Goal: Task Accomplishment & Management: Complete application form

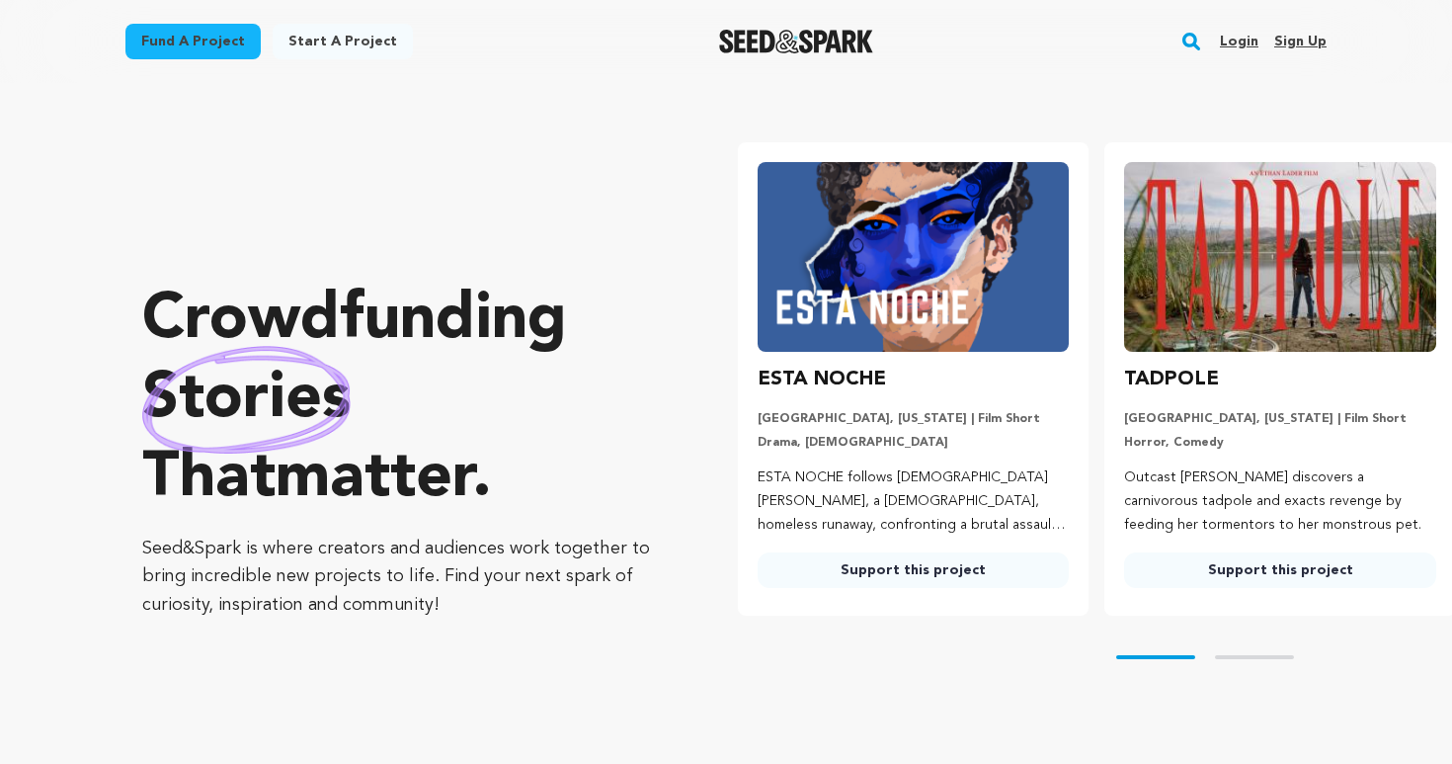
click at [1290, 40] on link "Sign up" at bounding box center [1300, 42] width 52 height 32
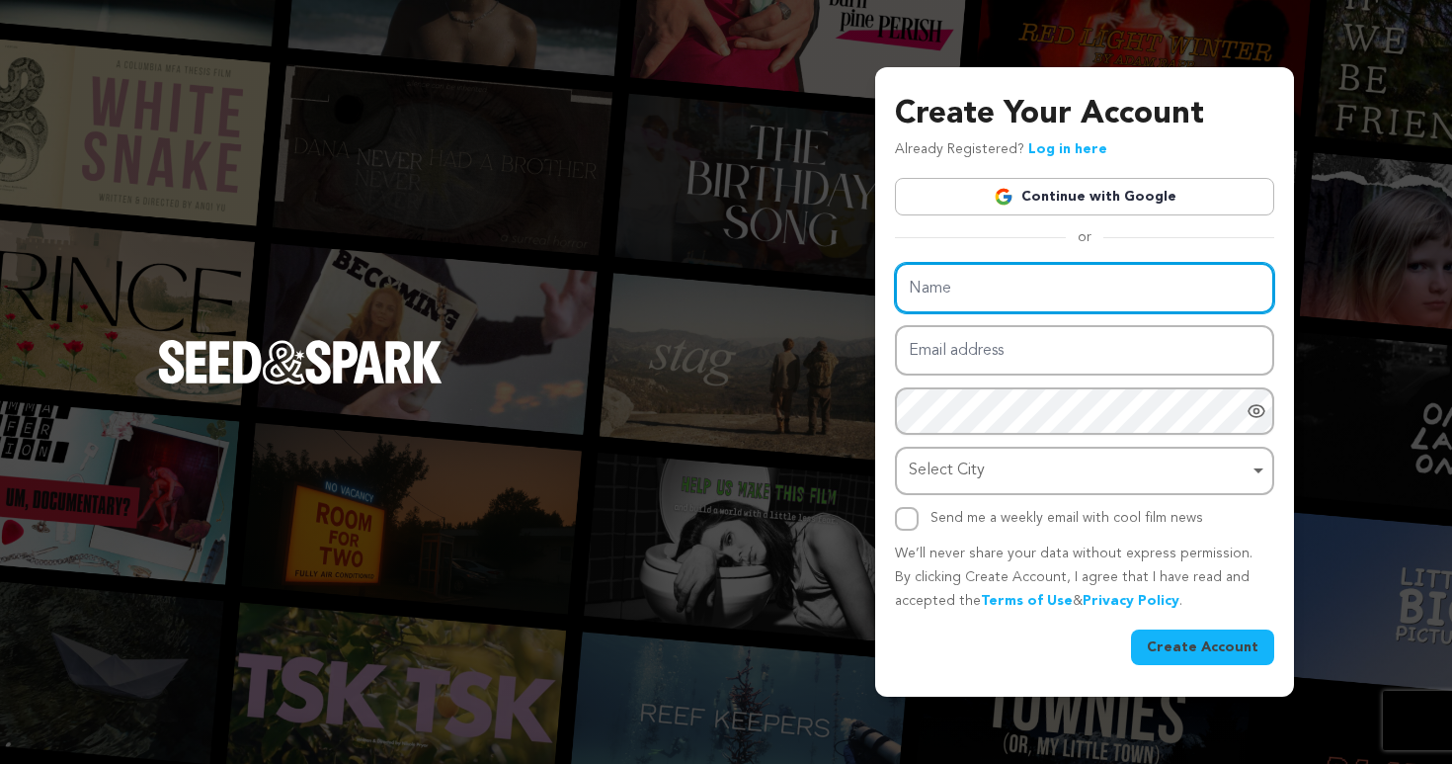
click at [995, 276] on input "Name" at bounding box center [1084, 288] width 379 height 50
type input "Marissa Dutton"
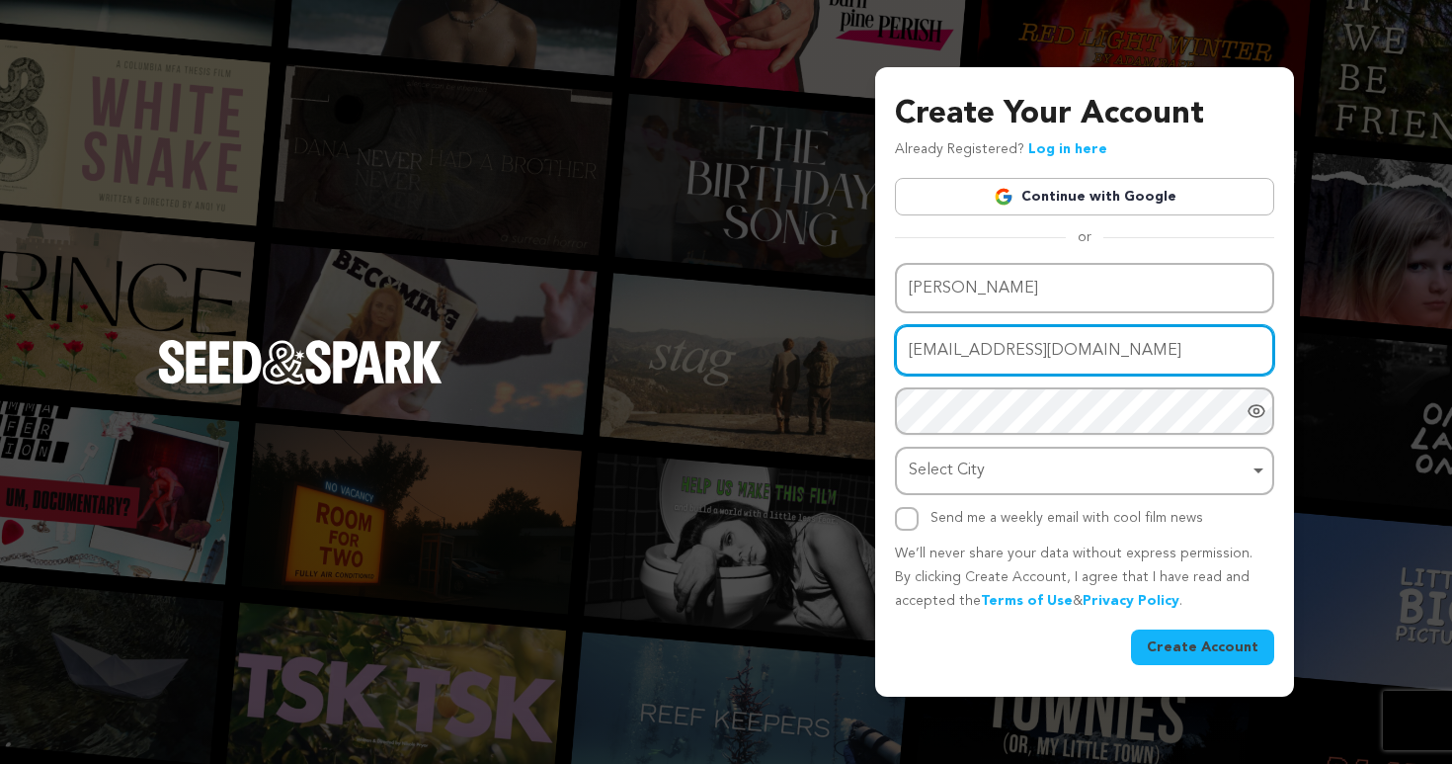
type input "sirentheshort@gmail.com"
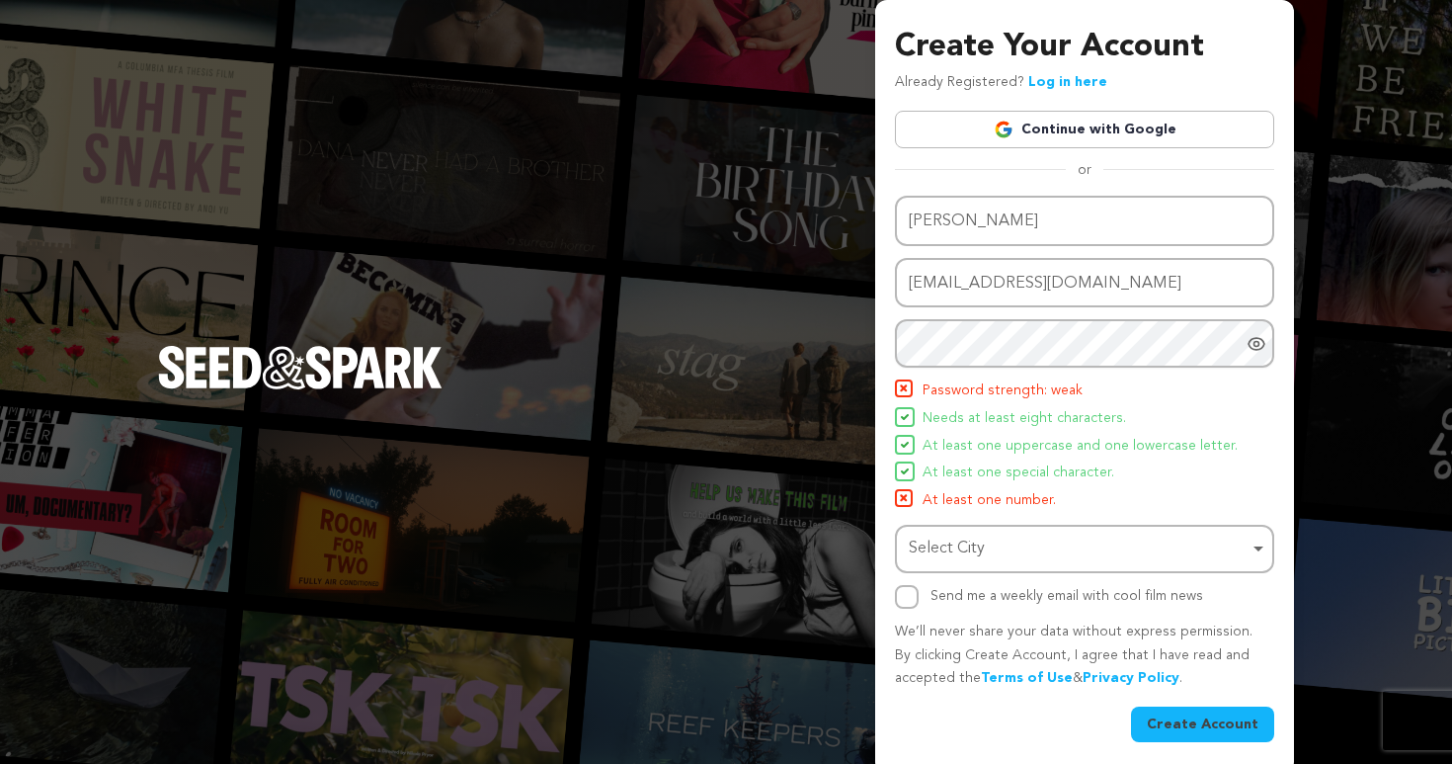
click at [1255, 345] on icon "Show password as plain text. Warning: this will display your password on the sc…" at bounding box center [1256, 343] width 5 height 5
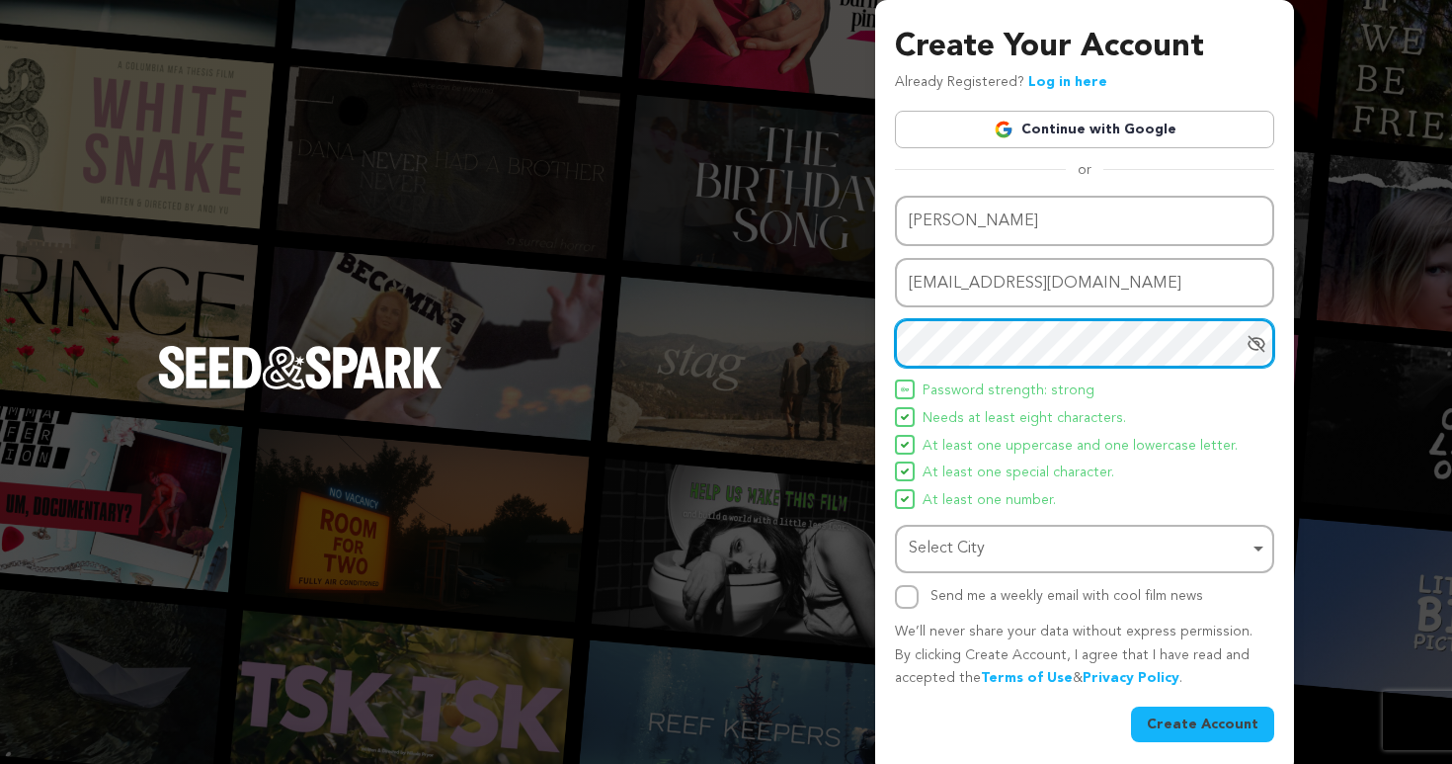
click at [1147, 547] on div "Select City Remove item" at bounding box center [1079, 548] width 340 height 29
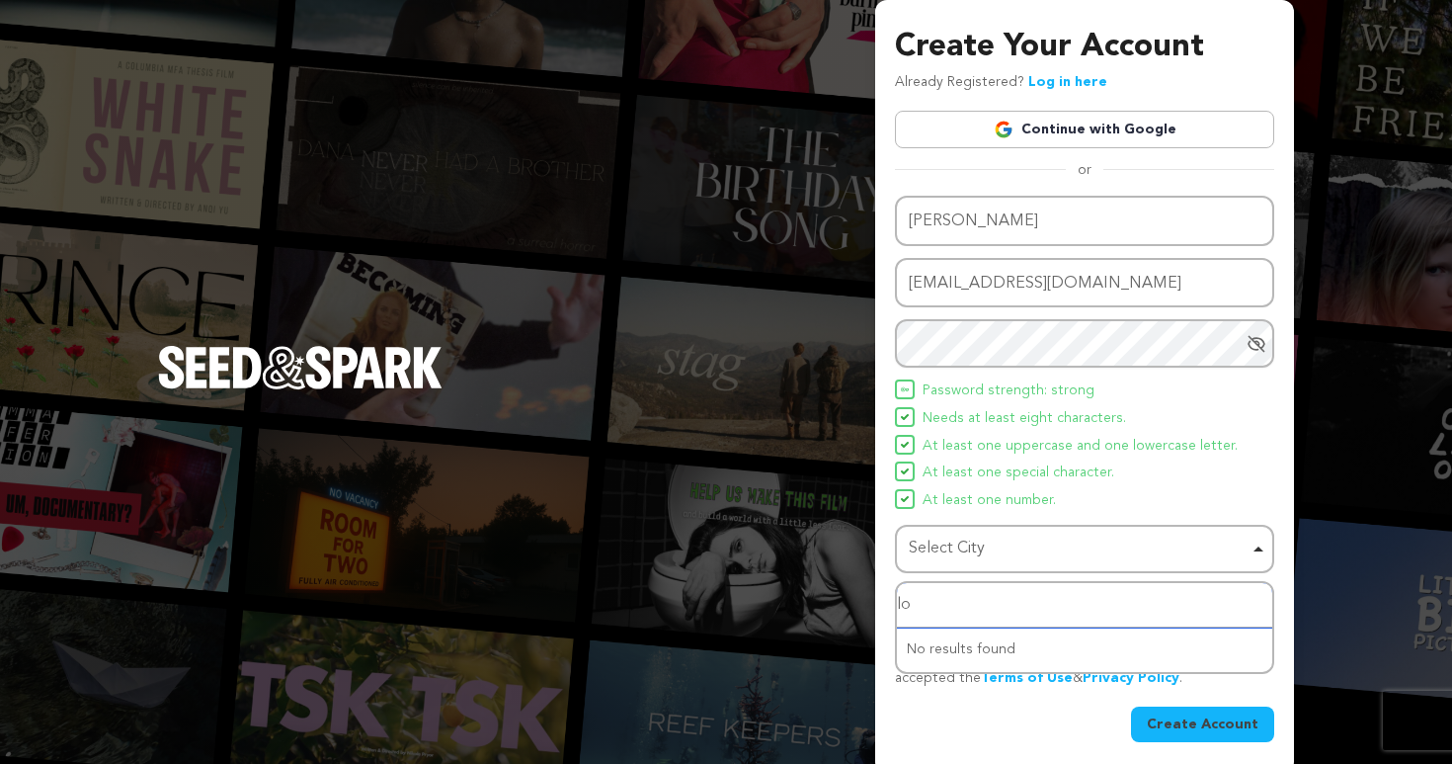
type input "los"
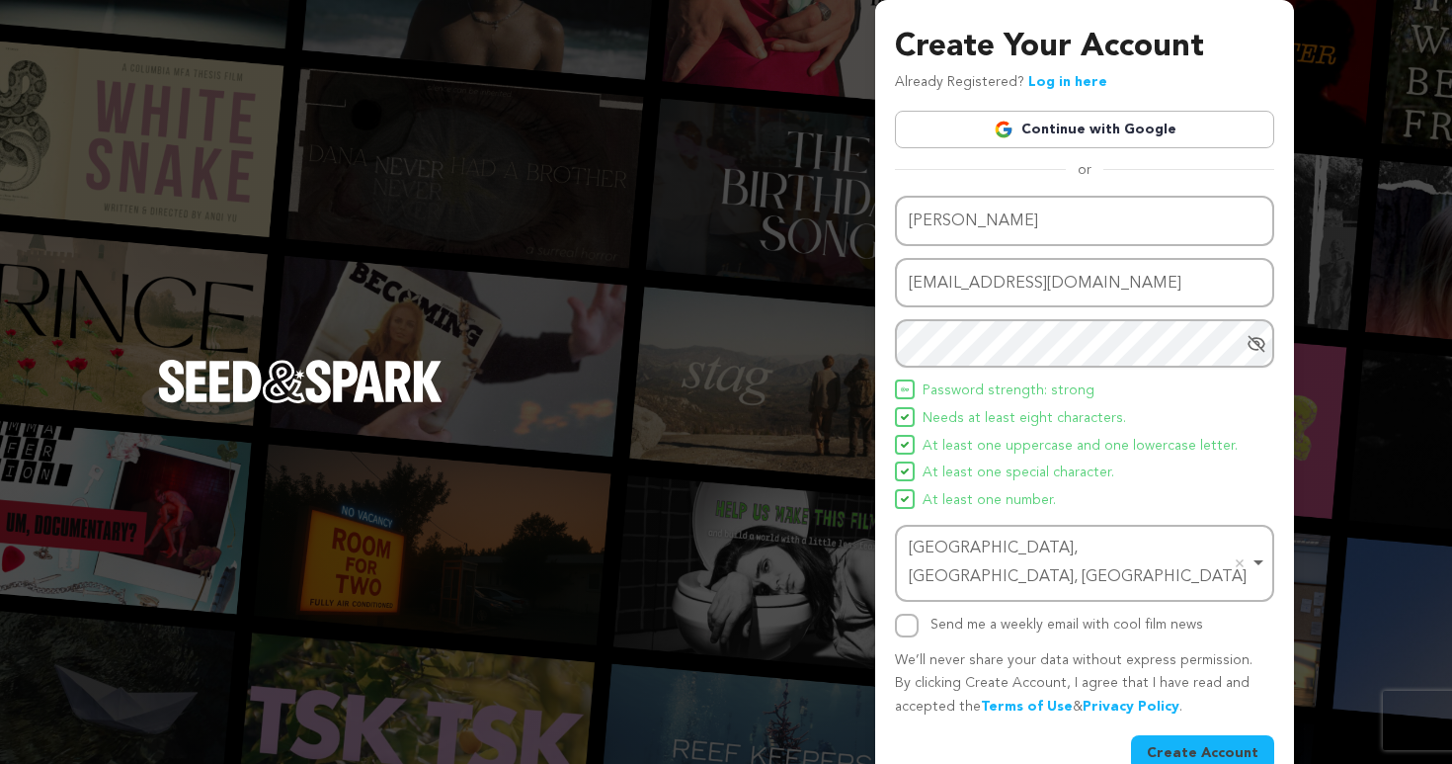
click at [1208, 735] on button "Create Account" at bounding box center [1202, 753] width 143 height 36
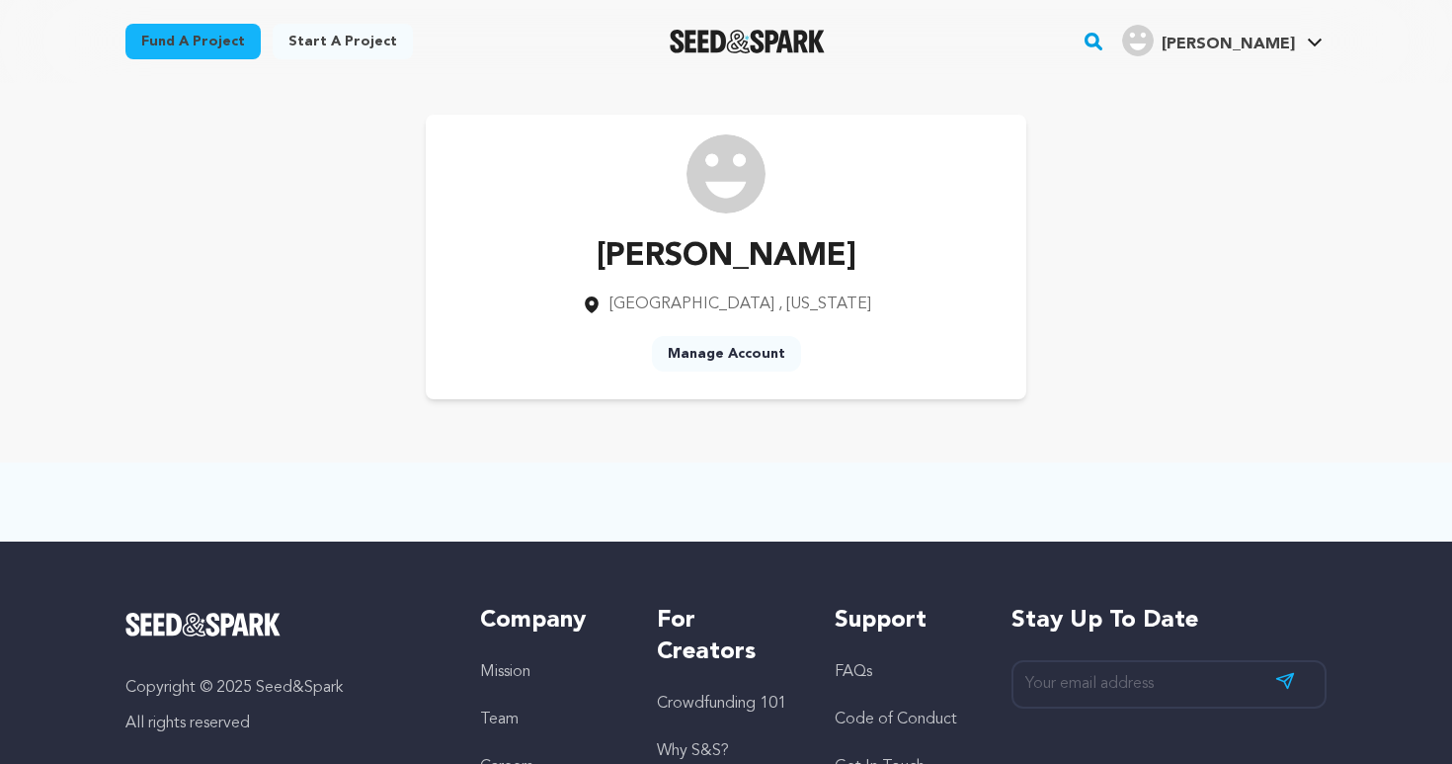
click at [349, 40] on link "Start a project" at bounding box center [343, 42] width 140 height 36
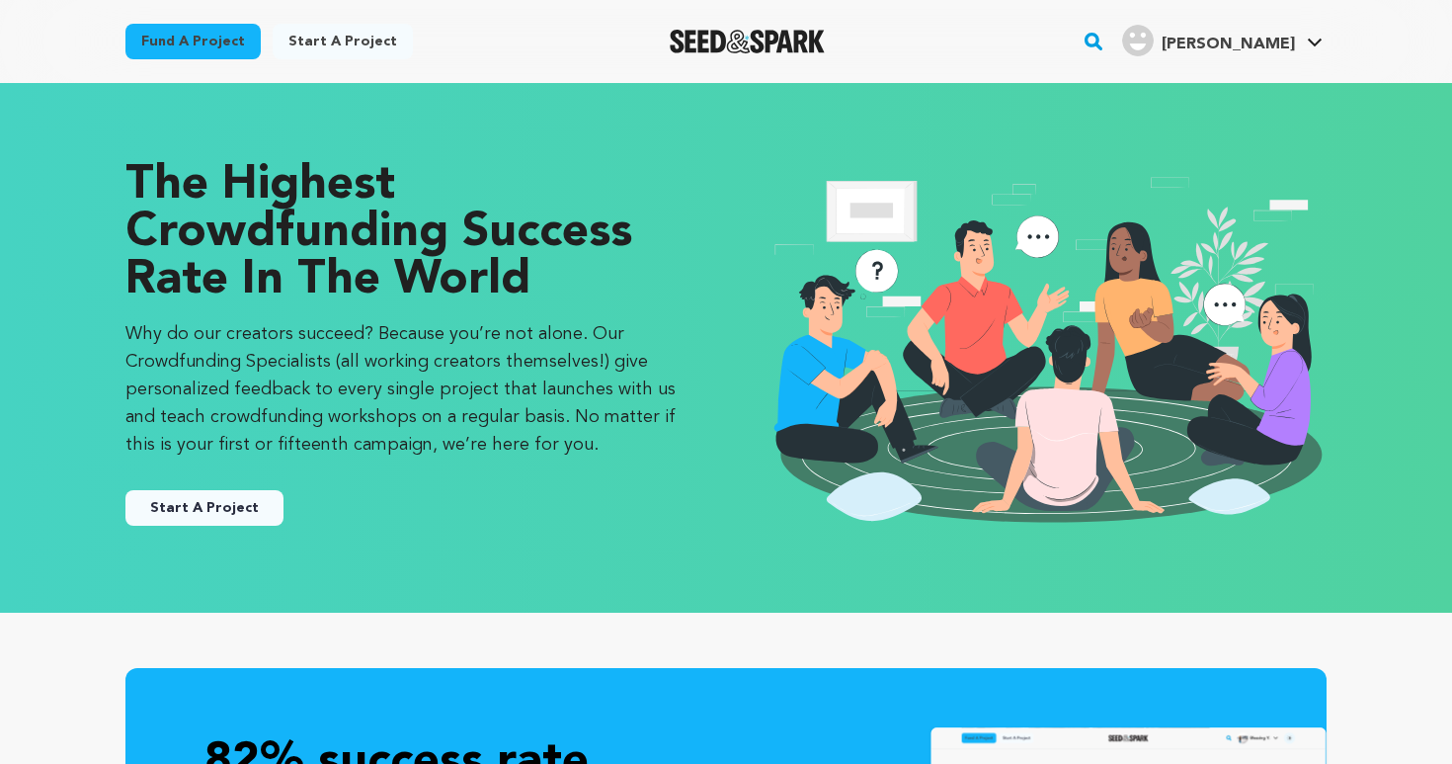
click at [773, 46] on img "Seed&Spark Homepage" at bounding box center [747, 42] width 155 height 24
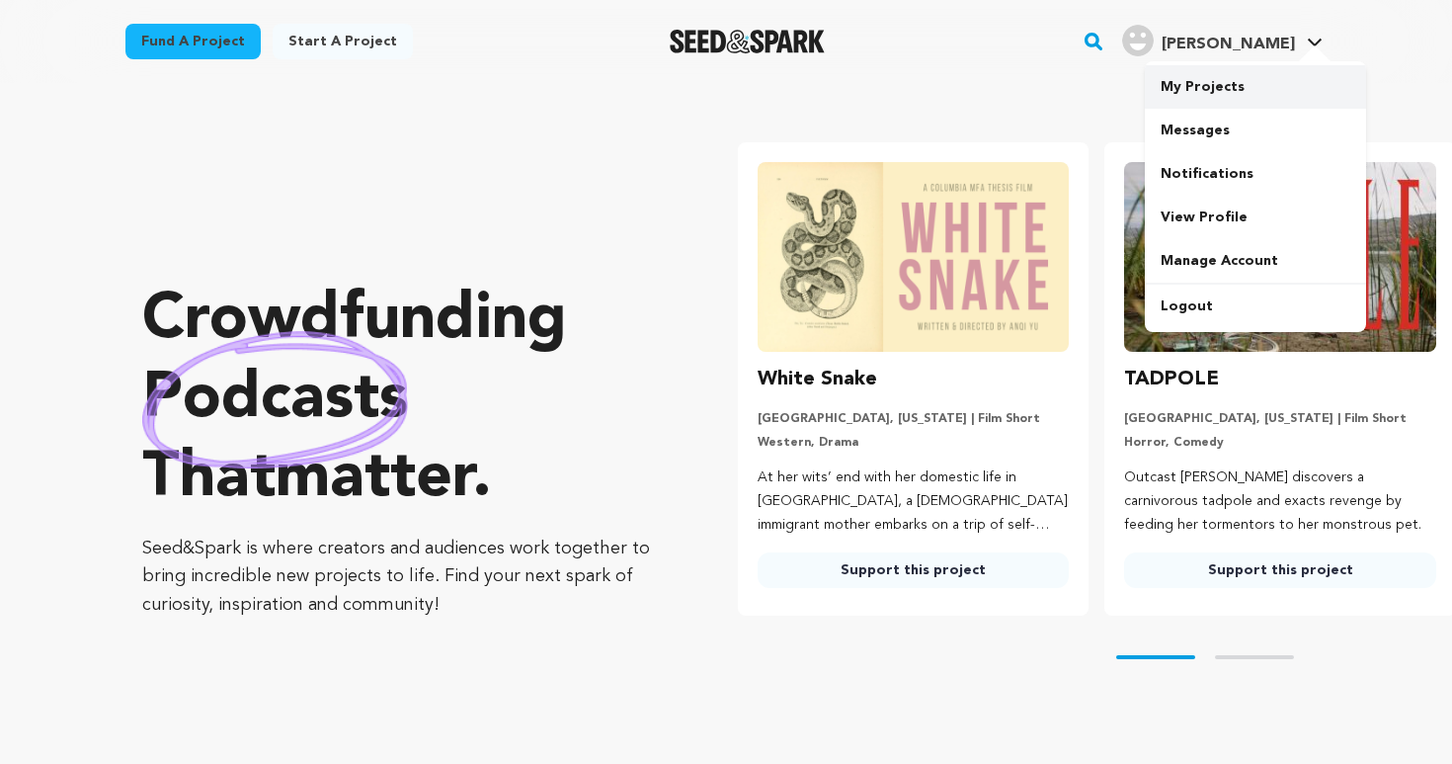
click at [1208, 93] on link "My Projects" at bounding box center [1255, 86] width 221 height 43
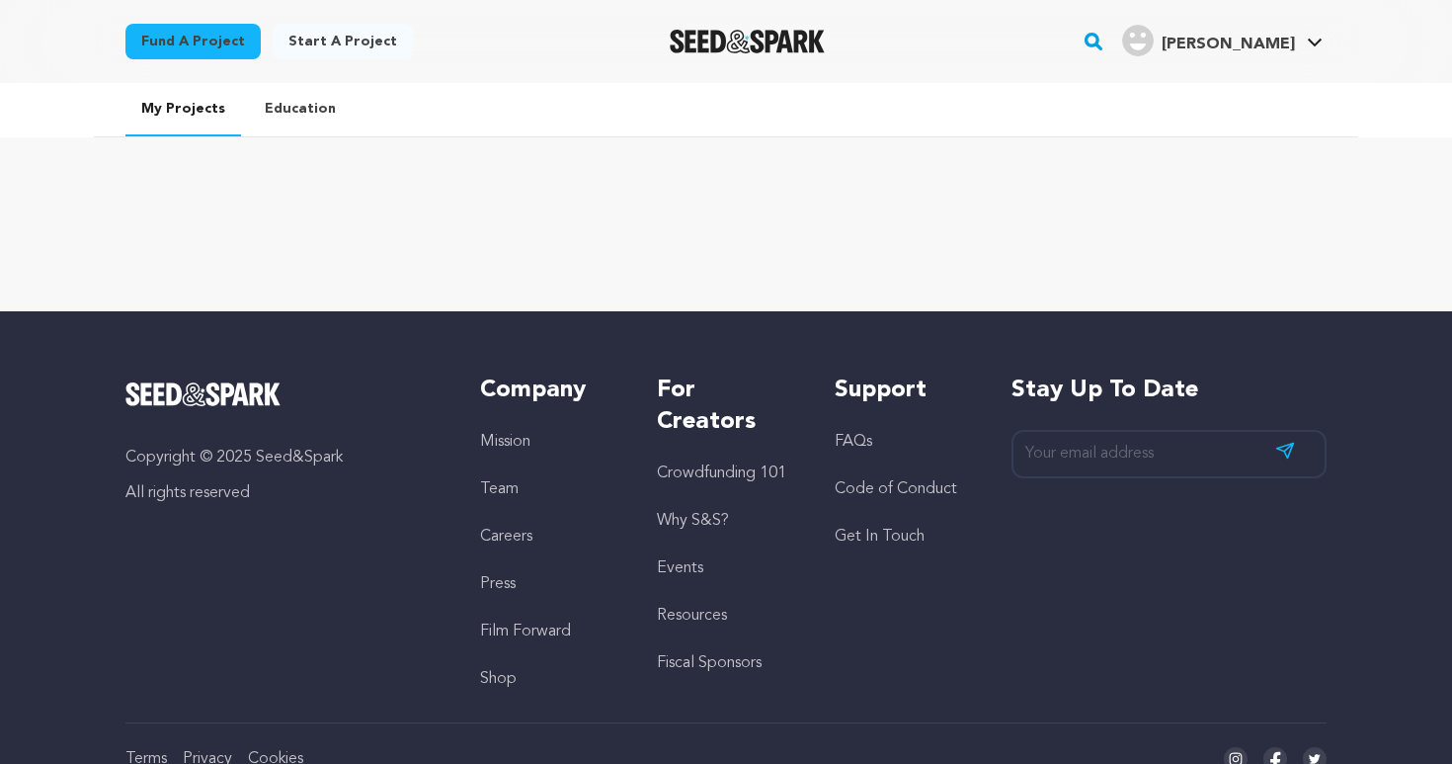
click at [346, 45] on link "Start a project" at bounding box center [343, 42] width 140 height 36
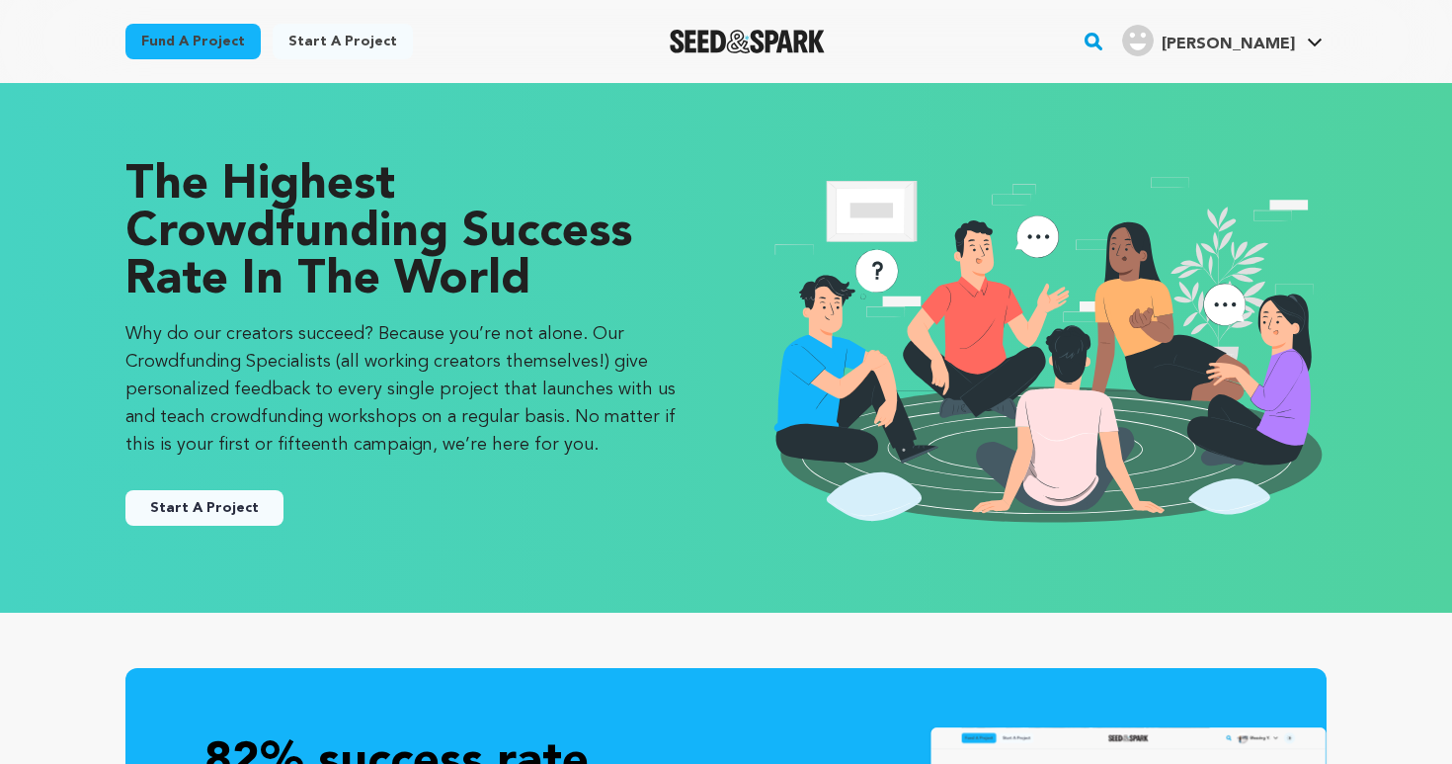
click at [253, 496] on button "Start A Project" at bounding box center [204, 508] width 158 height 36
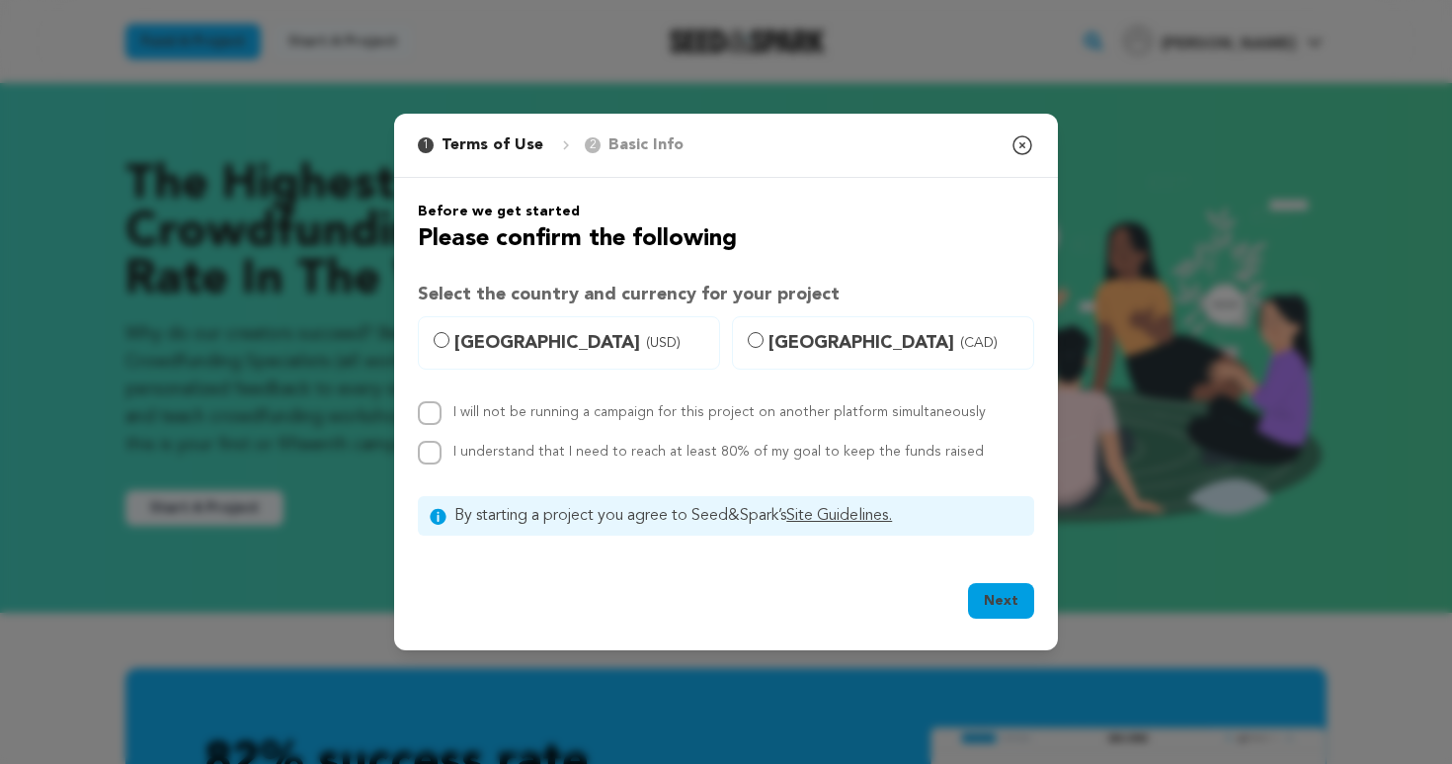
click at [445, 340] on input "United States (USD)" at bounding box center [442, 340] width 16 height 16
radio input "true"
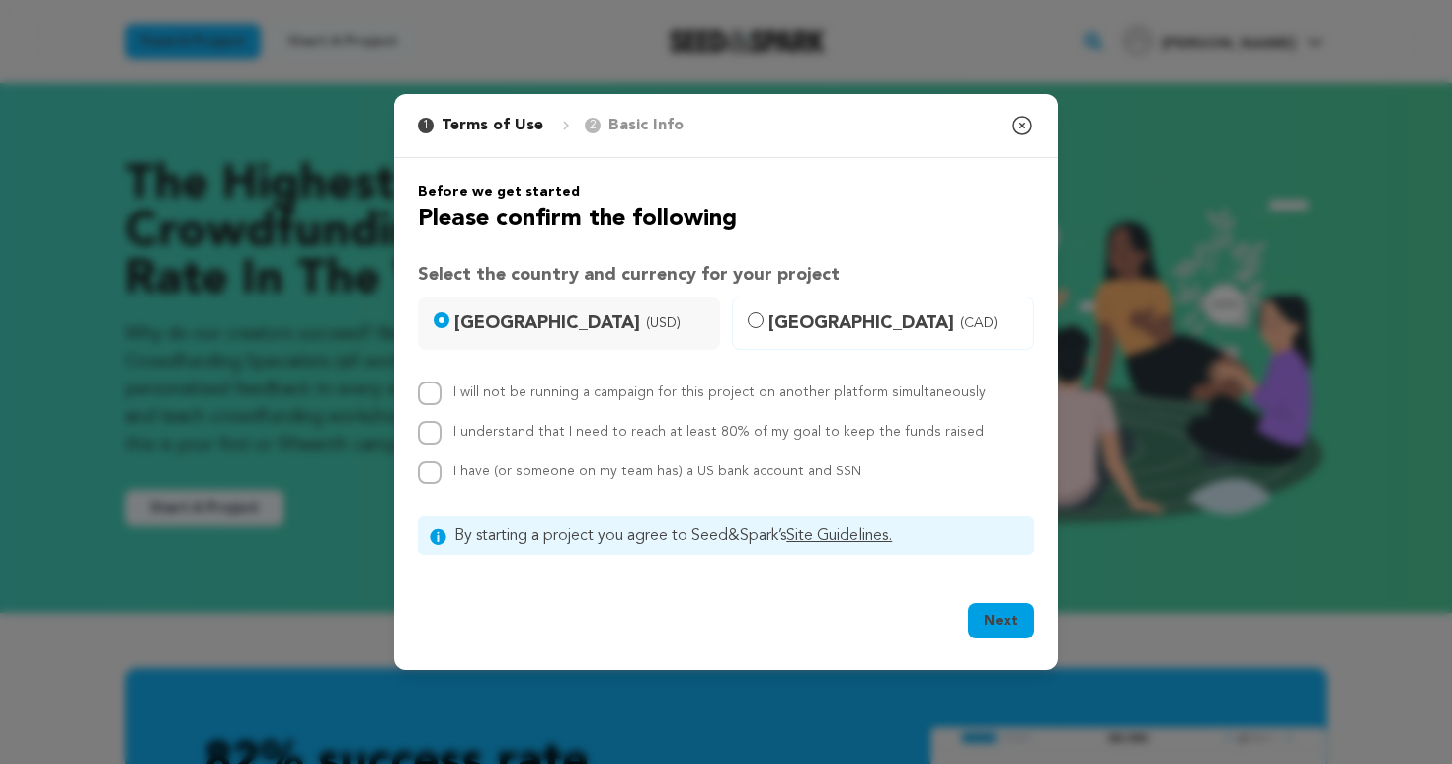
click at [423, 392] on input "I will not be running a campaign for this project on another platform simultane…" at bounding box center [430, 393] width 24 height 24
checkbox input "true"
click at [430, 424] on input "I understand that I need to reach at least 80% of my goal to keep the funds rai…" at bounding box center [430, 433] width 24 height 24
checkbox input "true"
click at [432, 465] on input "I have (or someone on my team has) a US bank account and SSN" at bounding box center [430, 472] width 24 height 24
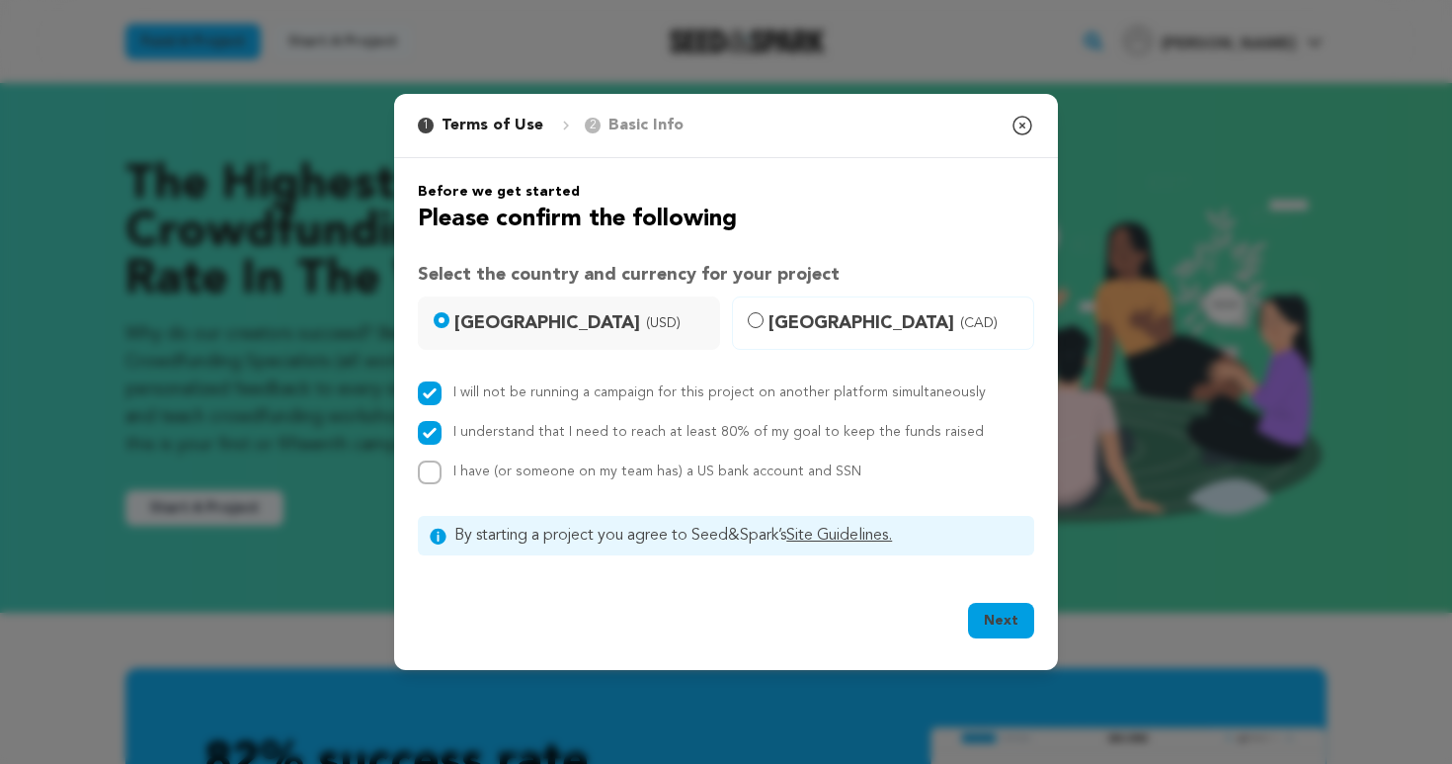
checkbox input "true"
click at [992, 620] on button "Next" at bounding box center [1001, 621] width 66 height 36
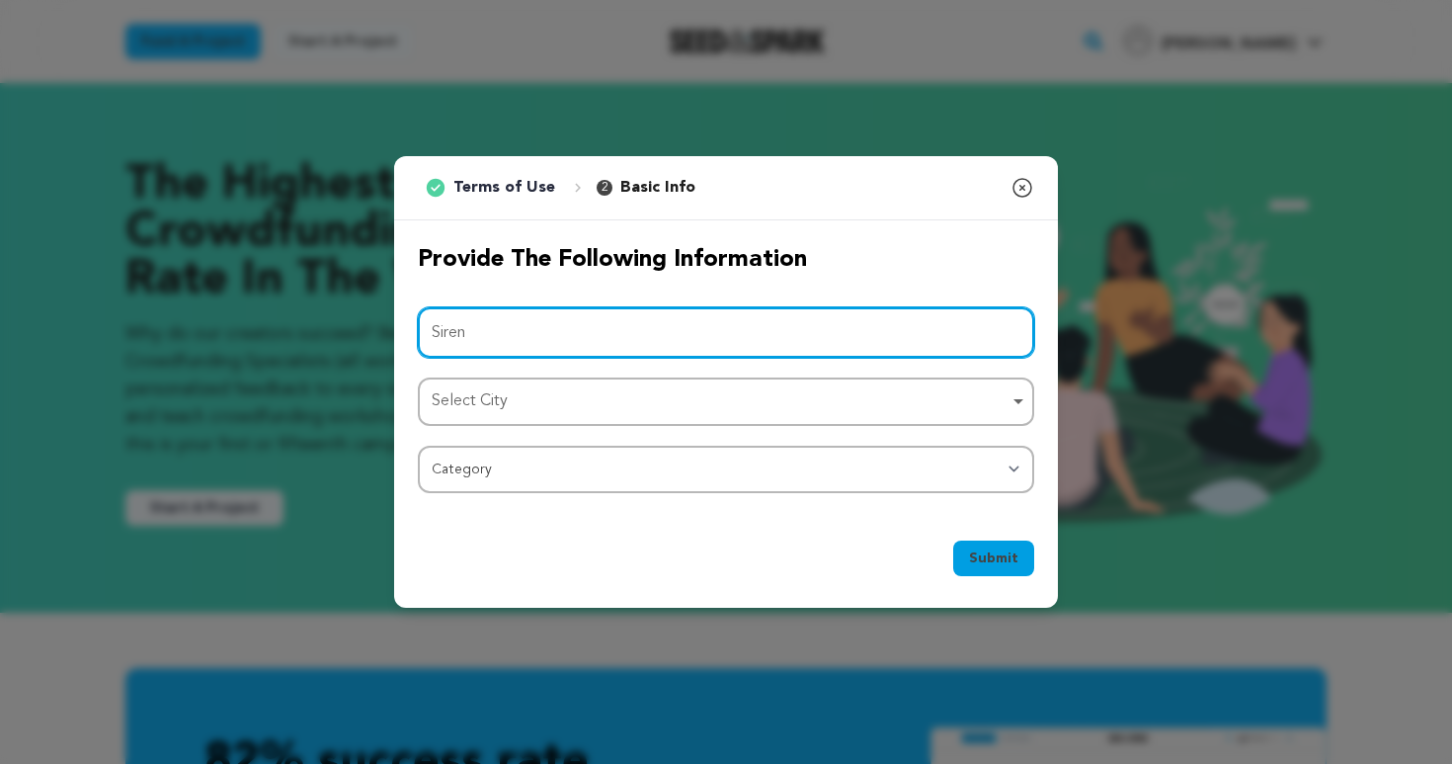
click at [874, 402] on div "Select City Remove item" at bounding box center [720, 401] width 577 height 29
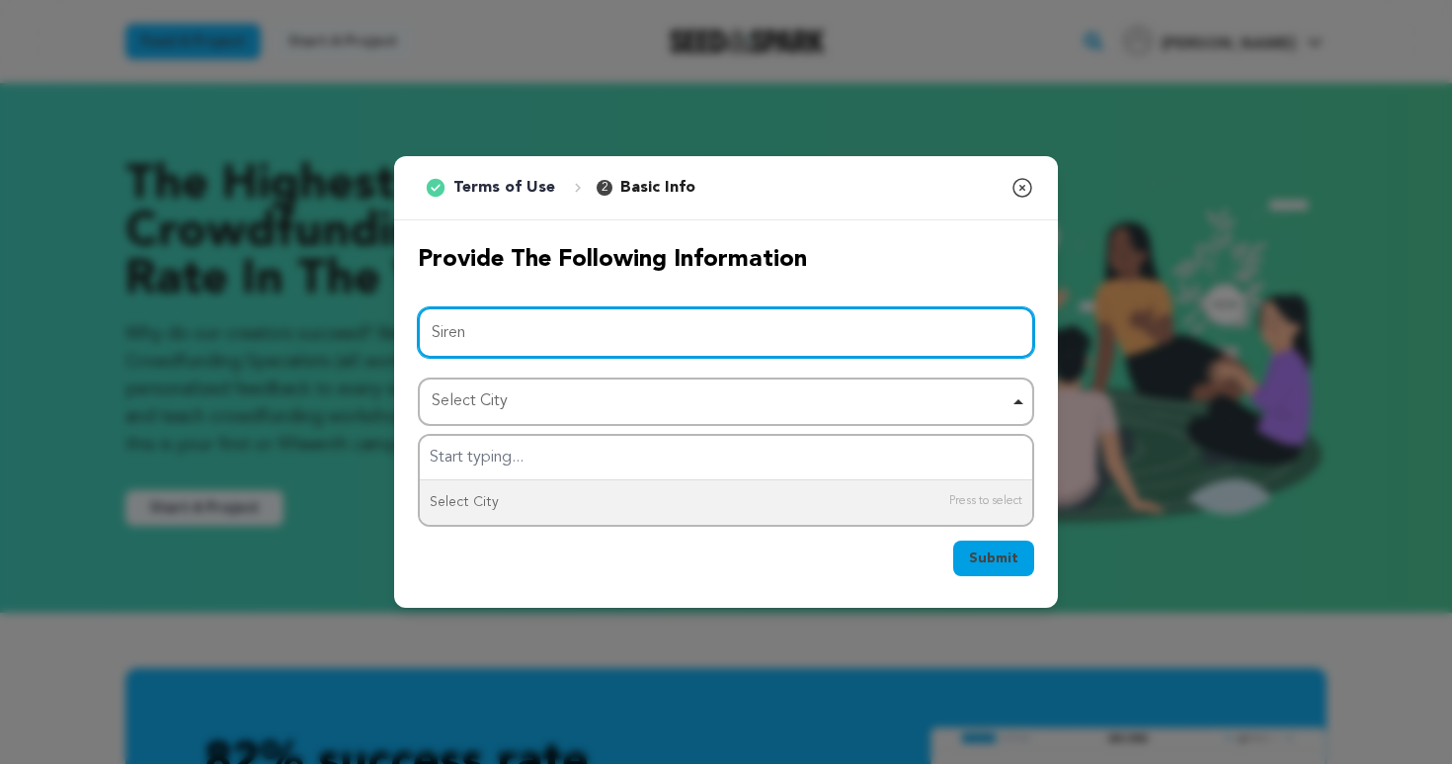
click at [883, 339] on input "Siren" at bounding box center [726, 332] width 616 height 50
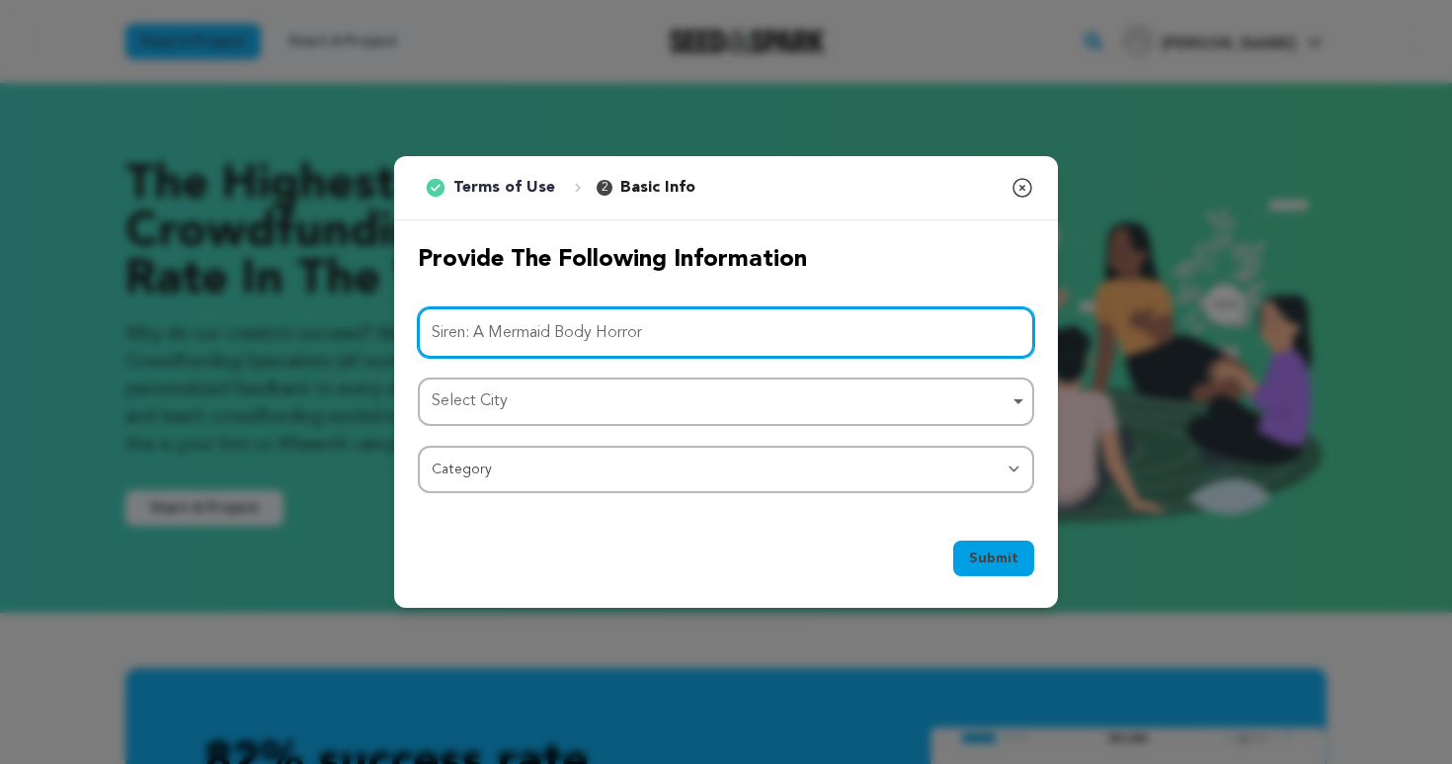
click at [824, 396] on div "Select City Remove item" at bounding box center [720, 401] width 577 height 29
type input "Siren: A Mermaid Body Horror"
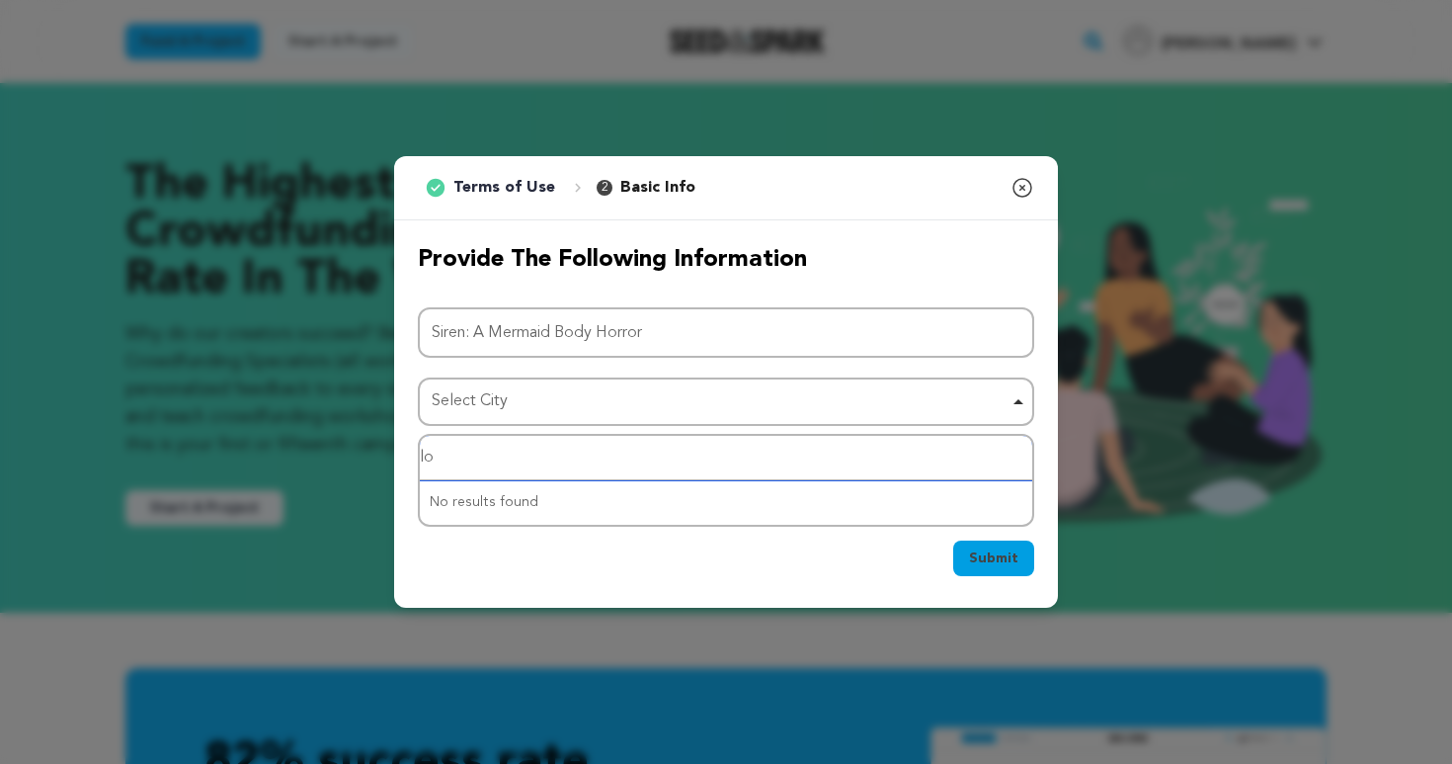
type input "los"
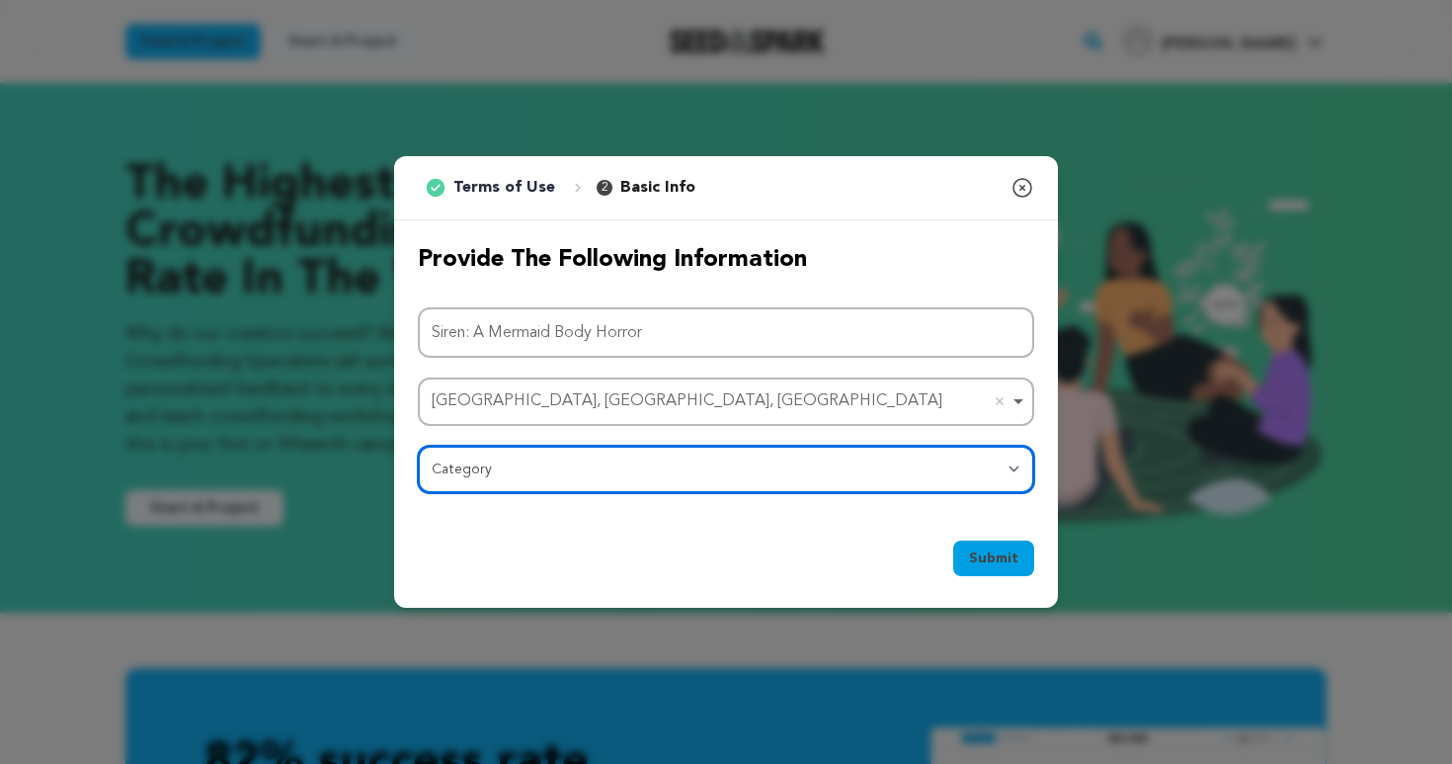
select select "383"
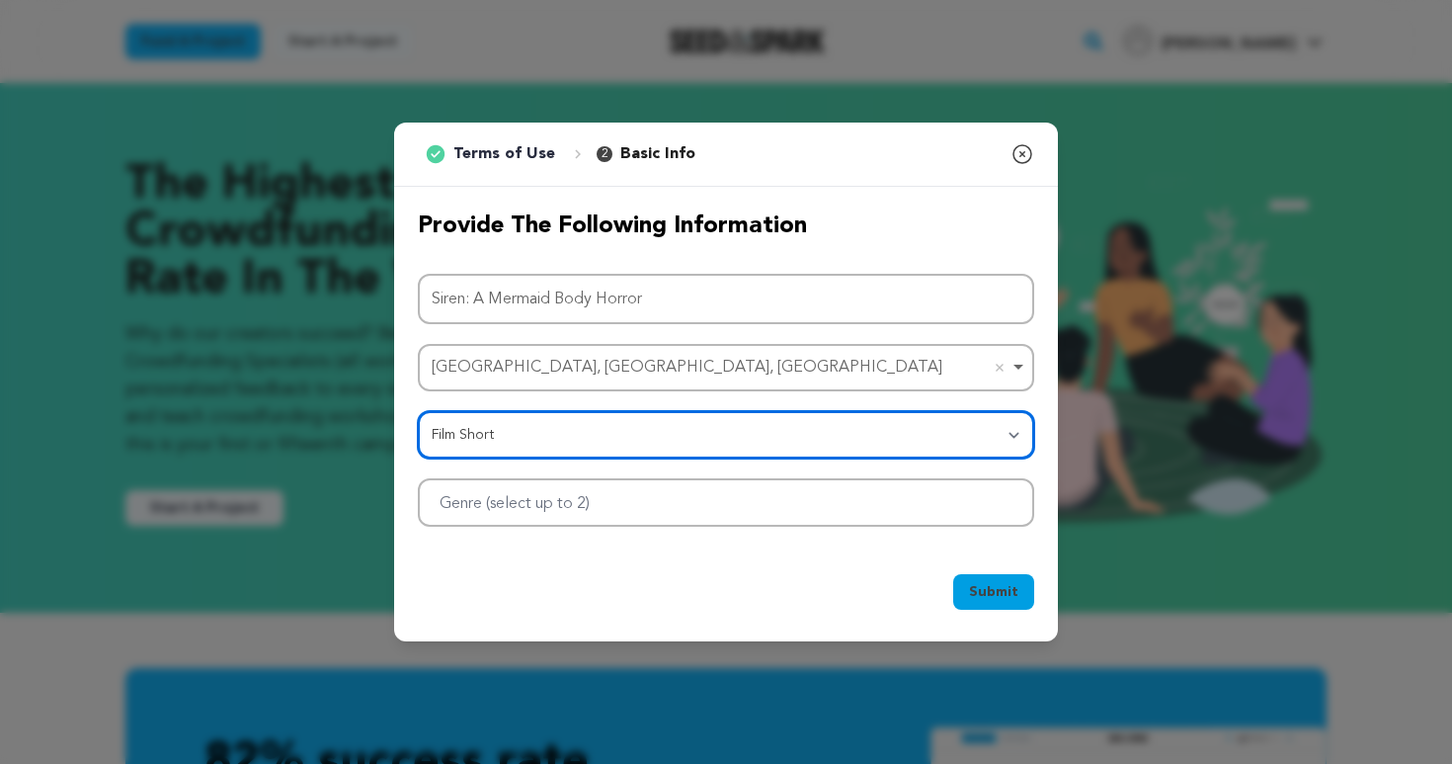
click at [782, 492] on div at bounding box center [726, 502] width 616 height 48
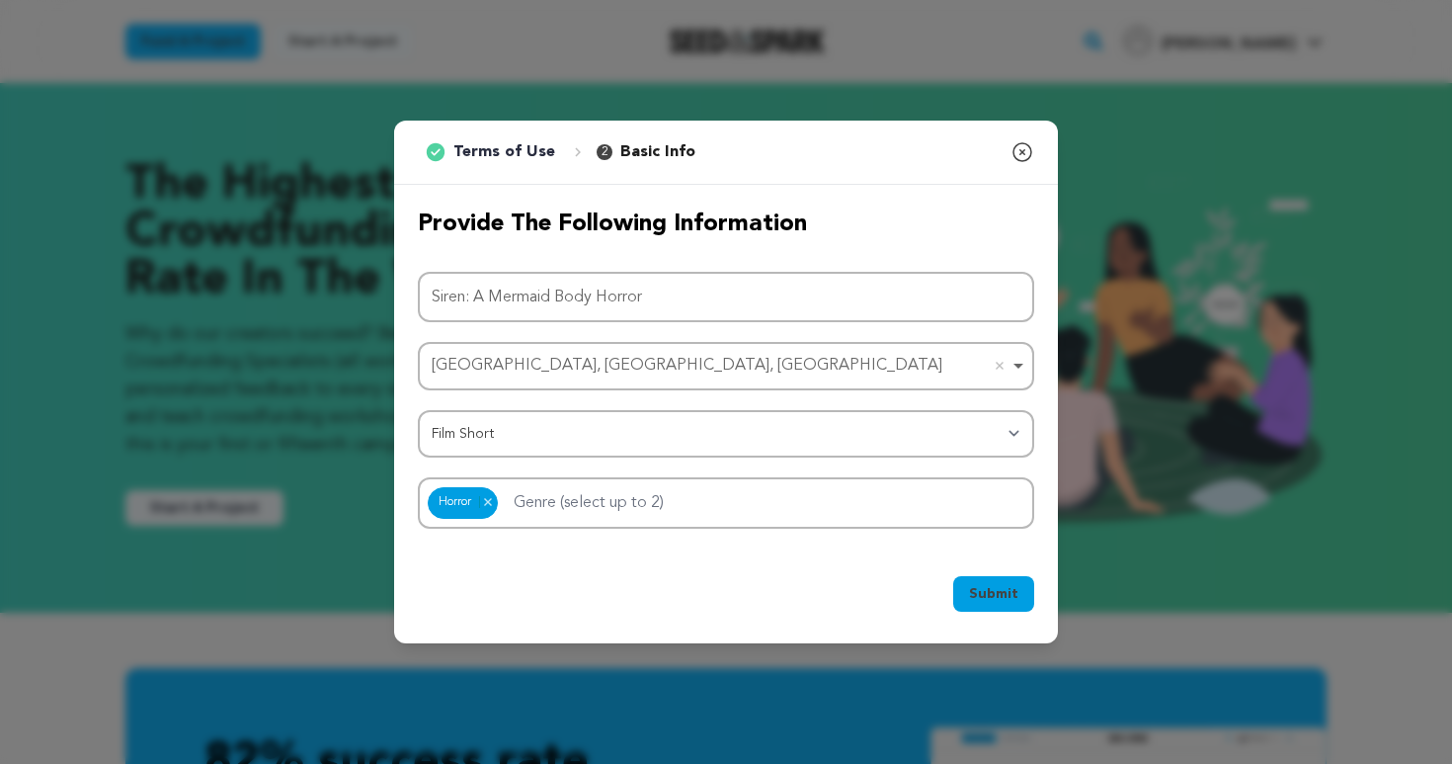
click at [995, 588] on span "Submit" at bounding box center [993, 594] width 49 height 20
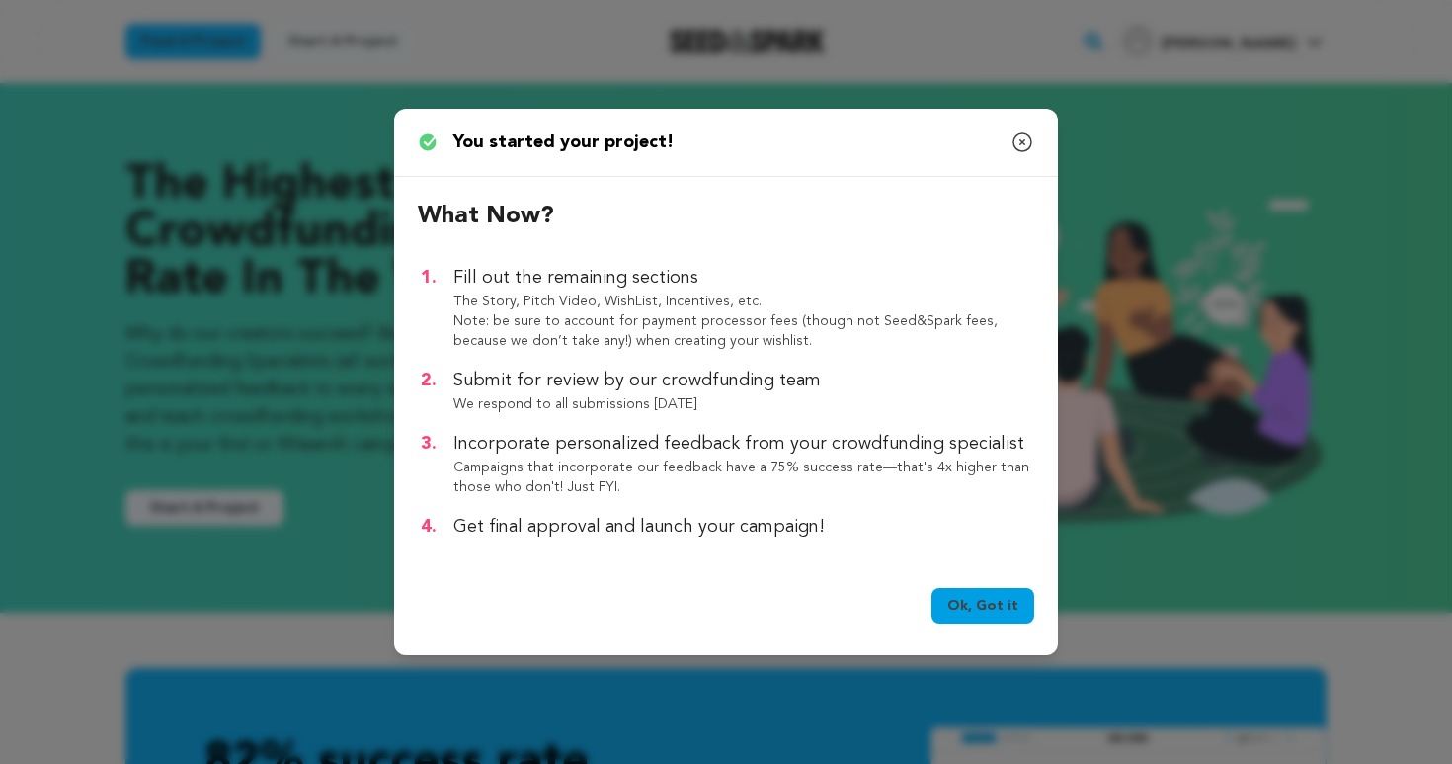
click at [979, 612] on link "Ok, Got it" at bounding box center [982, 606] width 103 height 36
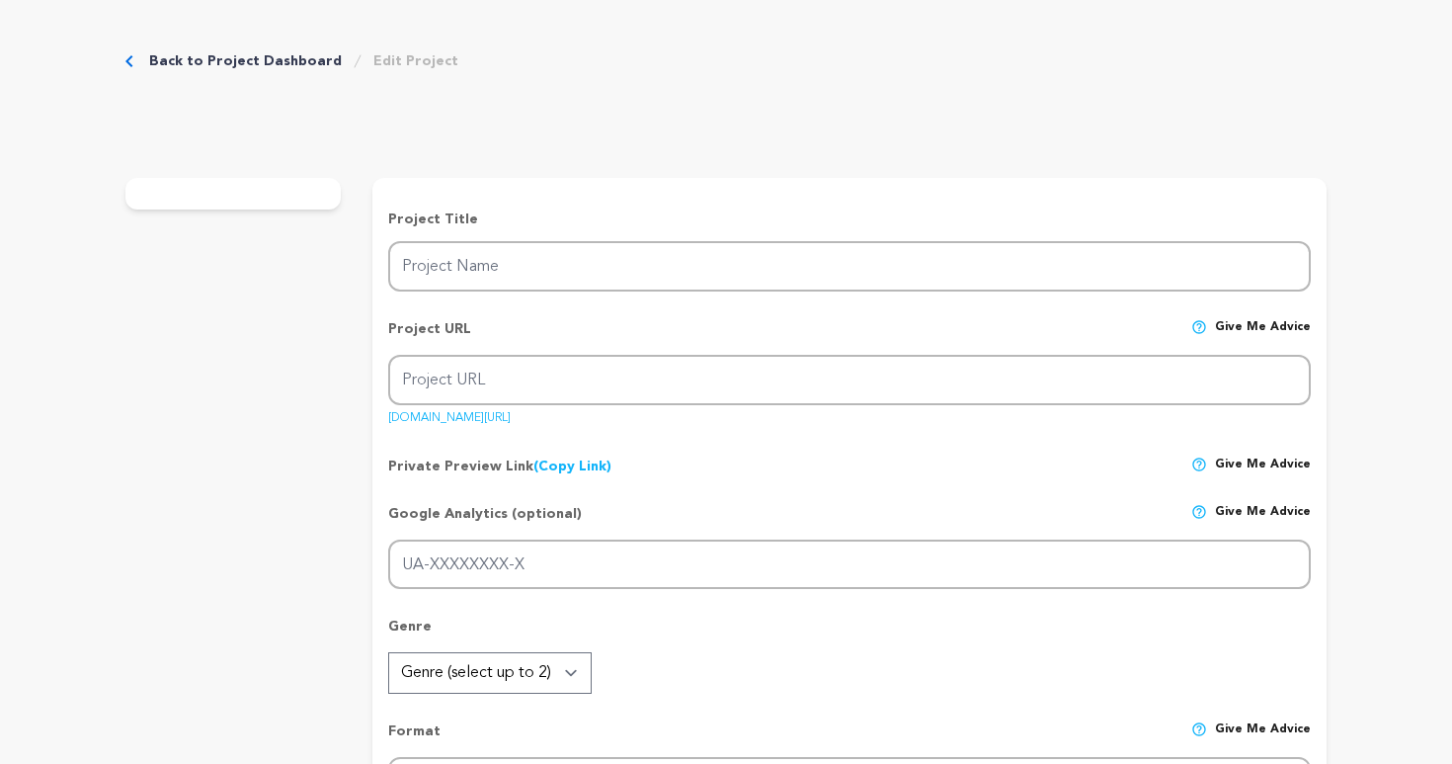
type input "Siren: A Mermaid Body Horror"
type input "siren-a-mermaid-body-horror"
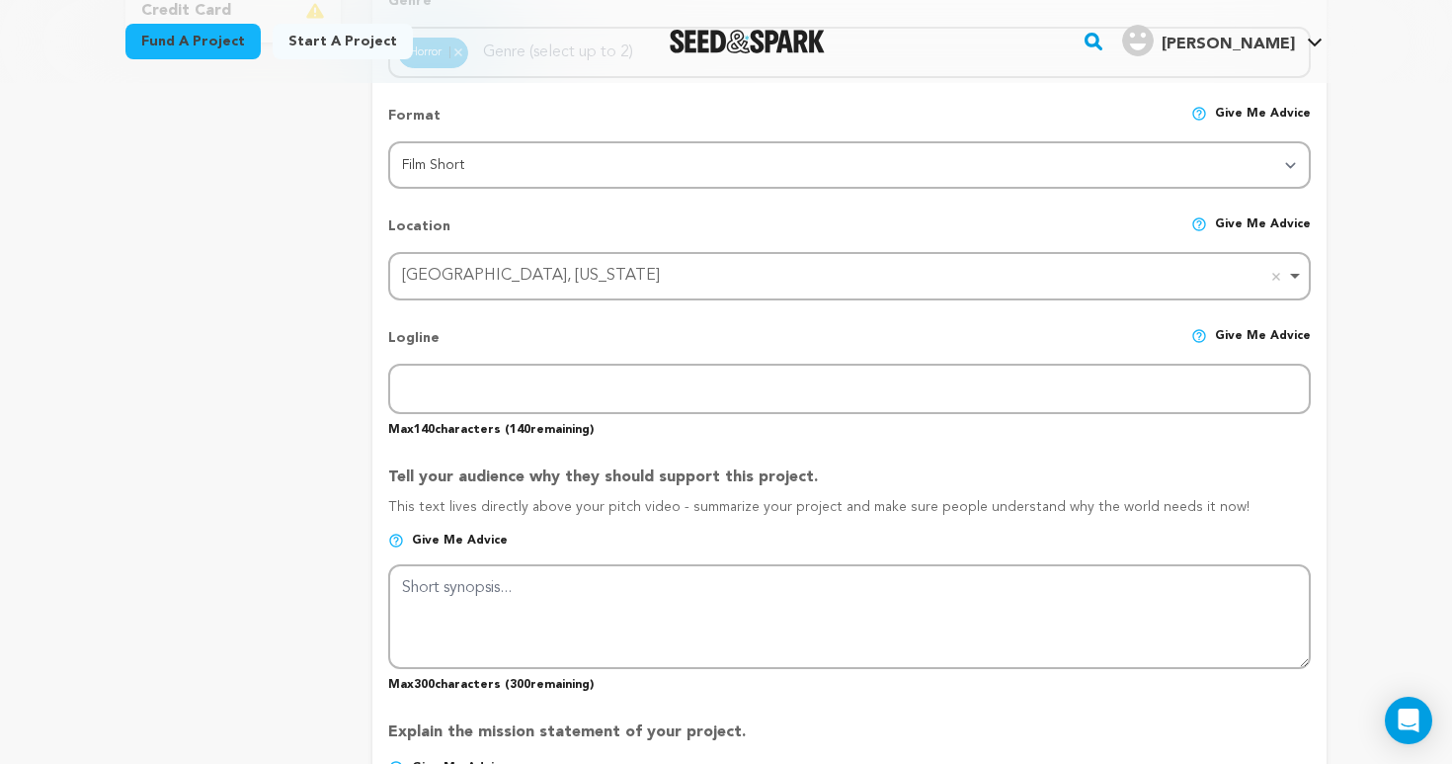
scroll to position [835, 0]
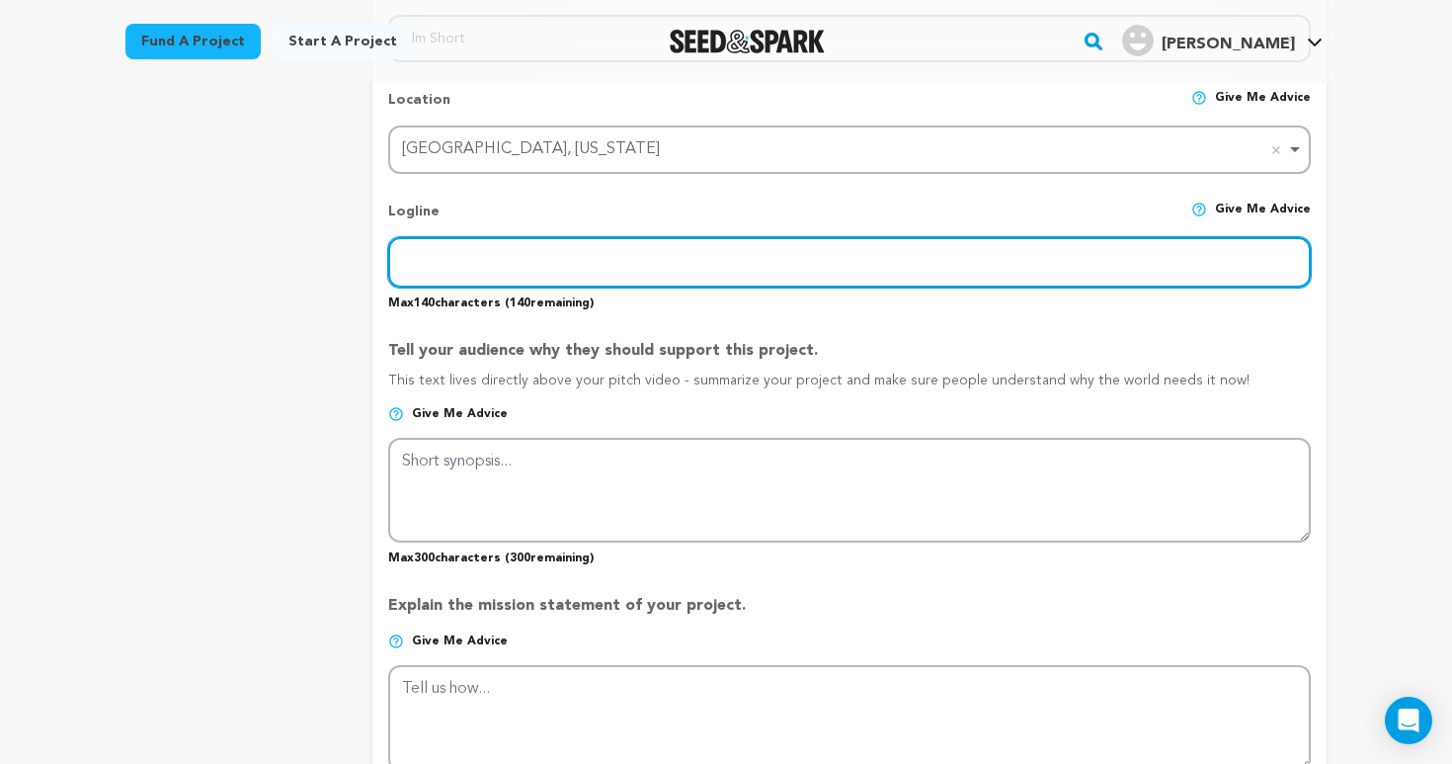
click at [498, 274] on input "text" at bounding box center [849, 262] width 923 height 50
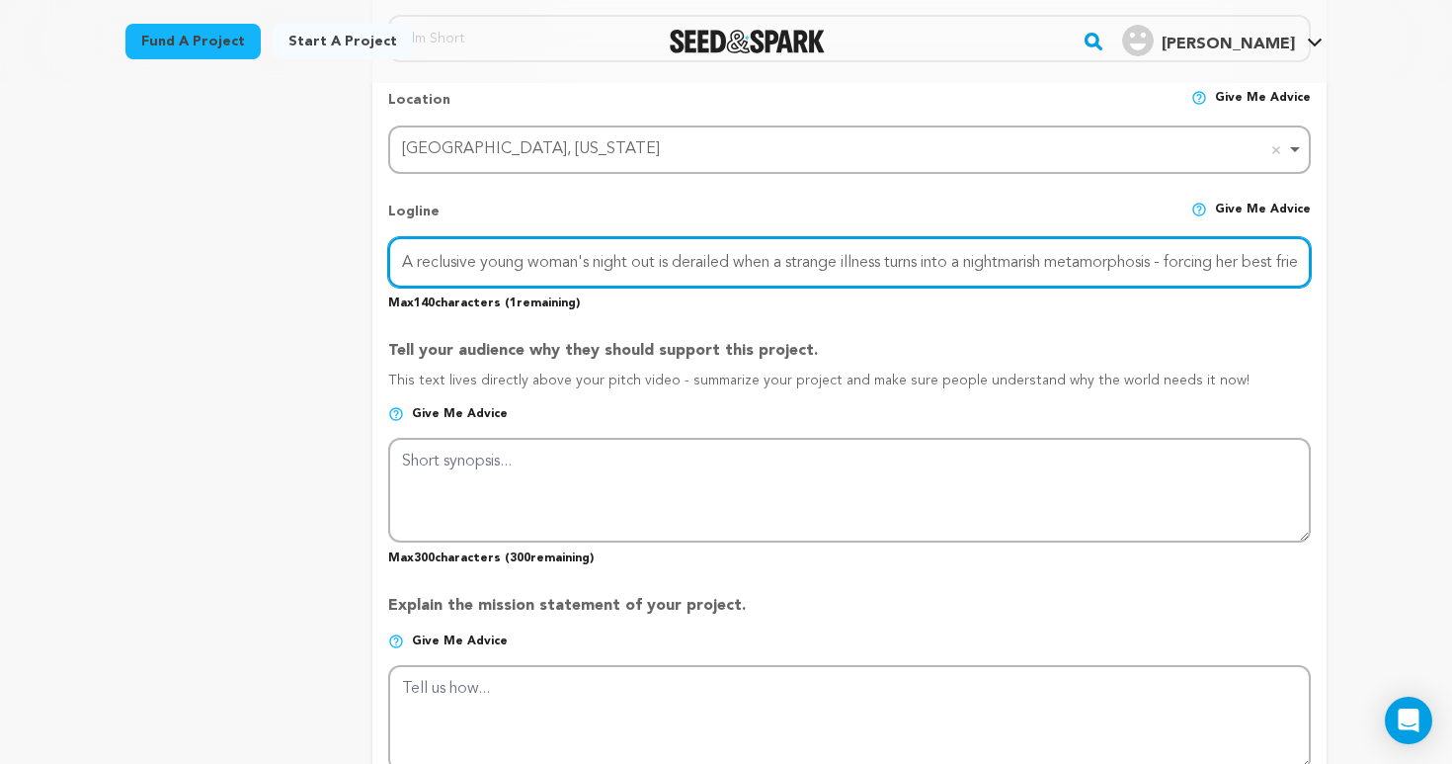
drag, startPoint x: 889, startPoint y: 263, endPoint x: 823, endPoint y: 263, distance: 66.2
click at [823, 263] on input "A reclusive young woman's night out is derailed when a strange illness turns in…" at bounding box center [849, 262] width 923 height 50
click at [965, 271] on input "A reclusive young woman's night out is derailed when a strange illness turns in…" at bounding box center [849, 262] width 923 height 50
drag, startPoint x: 890, startPoint y: 260, endPoint x: 819, endPoint y: 258, distance: 71.1
click at [819, 258] on input "A reclusive young woman's night out is derailed when a strange illness turns in…" at bounding box center [849, 262] width 923 height 50
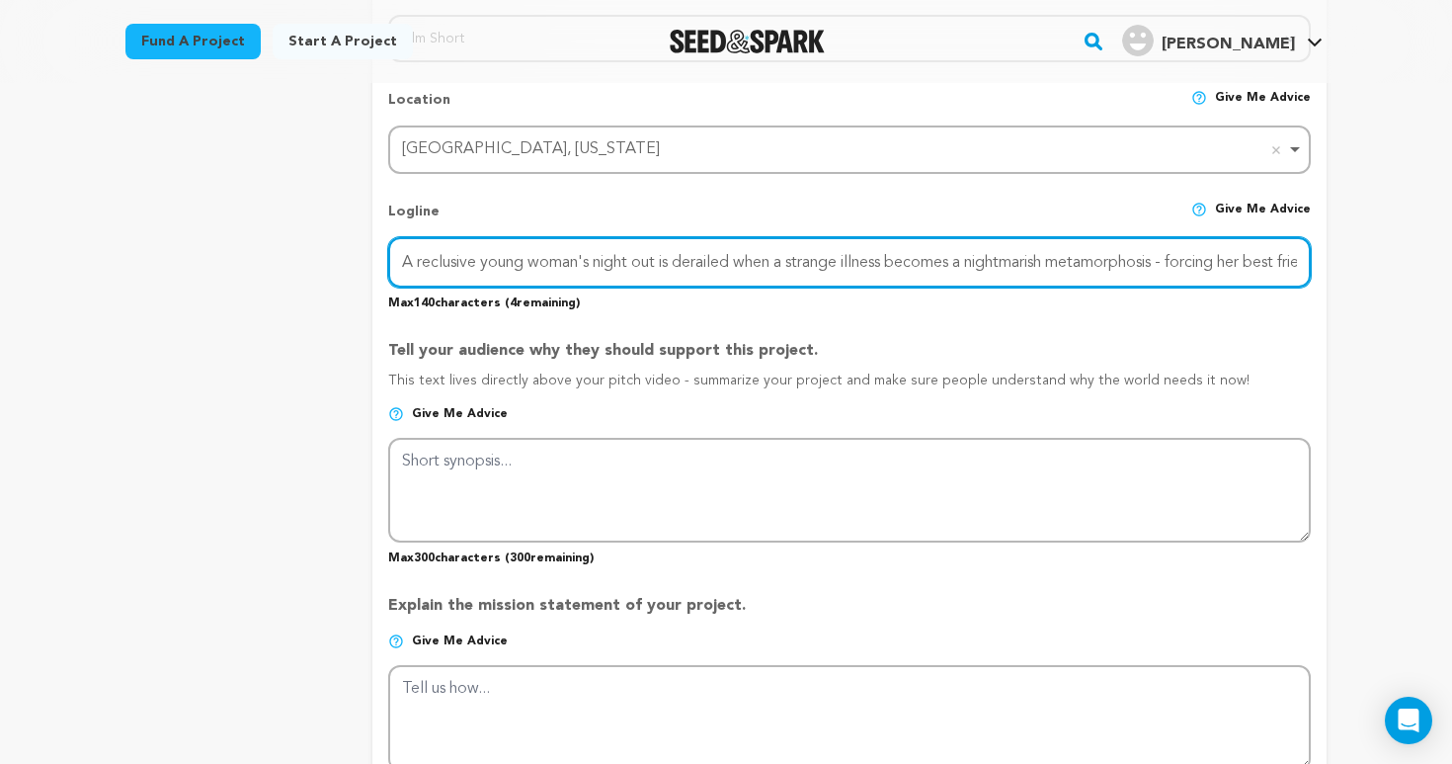
click at [1288, 259] on input "A reclusive young woman's night out is derailed when a strange illness becomes …" at bounding box center [849, 262] width 923 height 50
click at [1087, 261] on input "A reclusive young woman's night out is derailed when a strange illness becomes …" at bounding box center [849, 262] width 923 height 50
click at [1293, 255] on input "A reclusive young woman's night out is derailed when a strange illness becomes …" at bounding box center [849, 262] width 923 height 50
click at [507, 263] on input "A reclusive young woman's night out is derailed when a strange illness becomes …" at bounding box center [849, 262] width 923 height 50
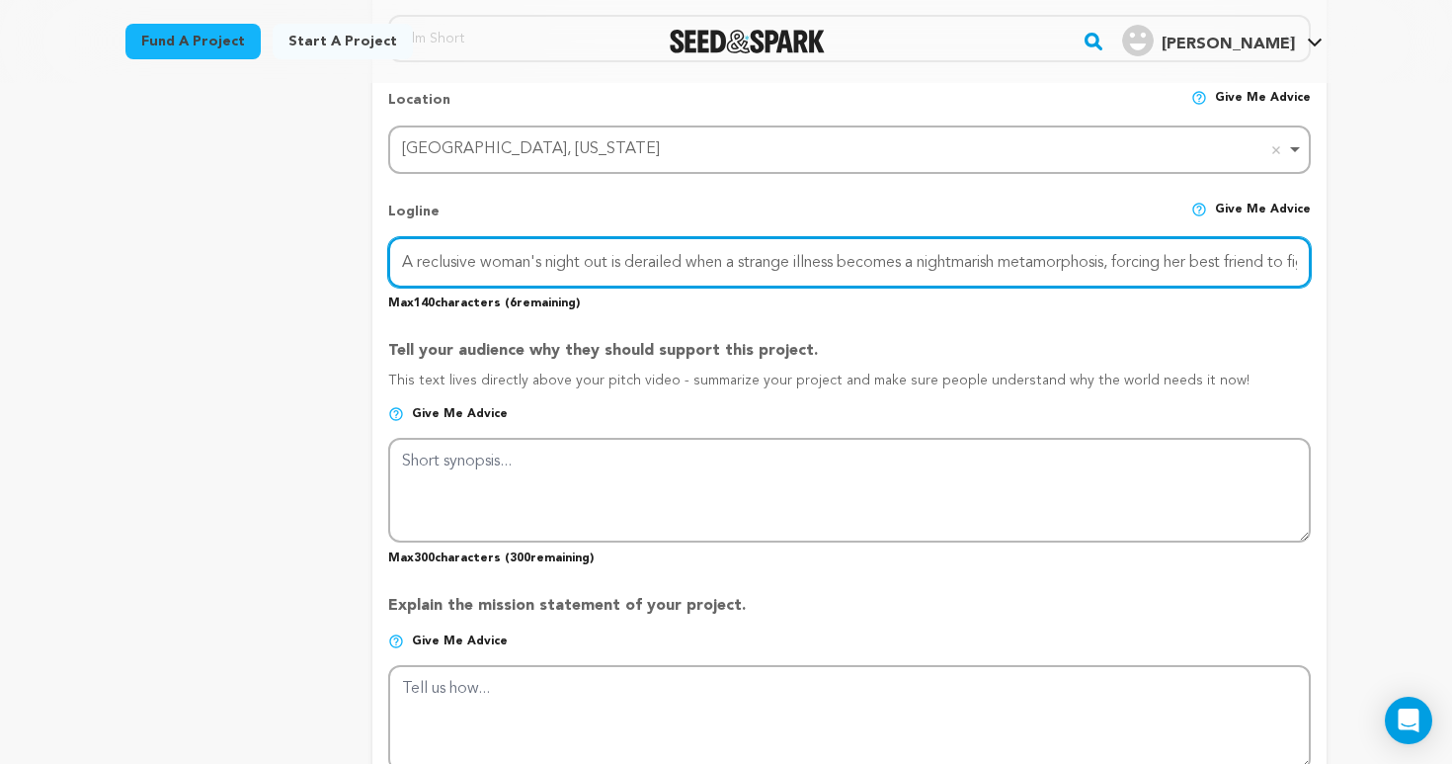
click at [1289, 266] on input "A reclusive woman's night out is derailed when a strange illness becomes a nigh…" at bounding box center [849, 262] width 923 height 50
click at [507, 262] on input "A reclusive woman's night out is derailed when a strange illness becomes a nigh…" at bounding box center [849, 262] width 923 height 50
click at [1062, 251] on input "A reclusive woman's night out is derailed when a strange illness becomes a nigh…" at bounding box center [849, 262] width 923 height 50
click at [873, 258] on input "A reclusive woman's night out is derailed when a strange illness becomes a nigh…" at bounding box center [849, 262] width 923 height 50
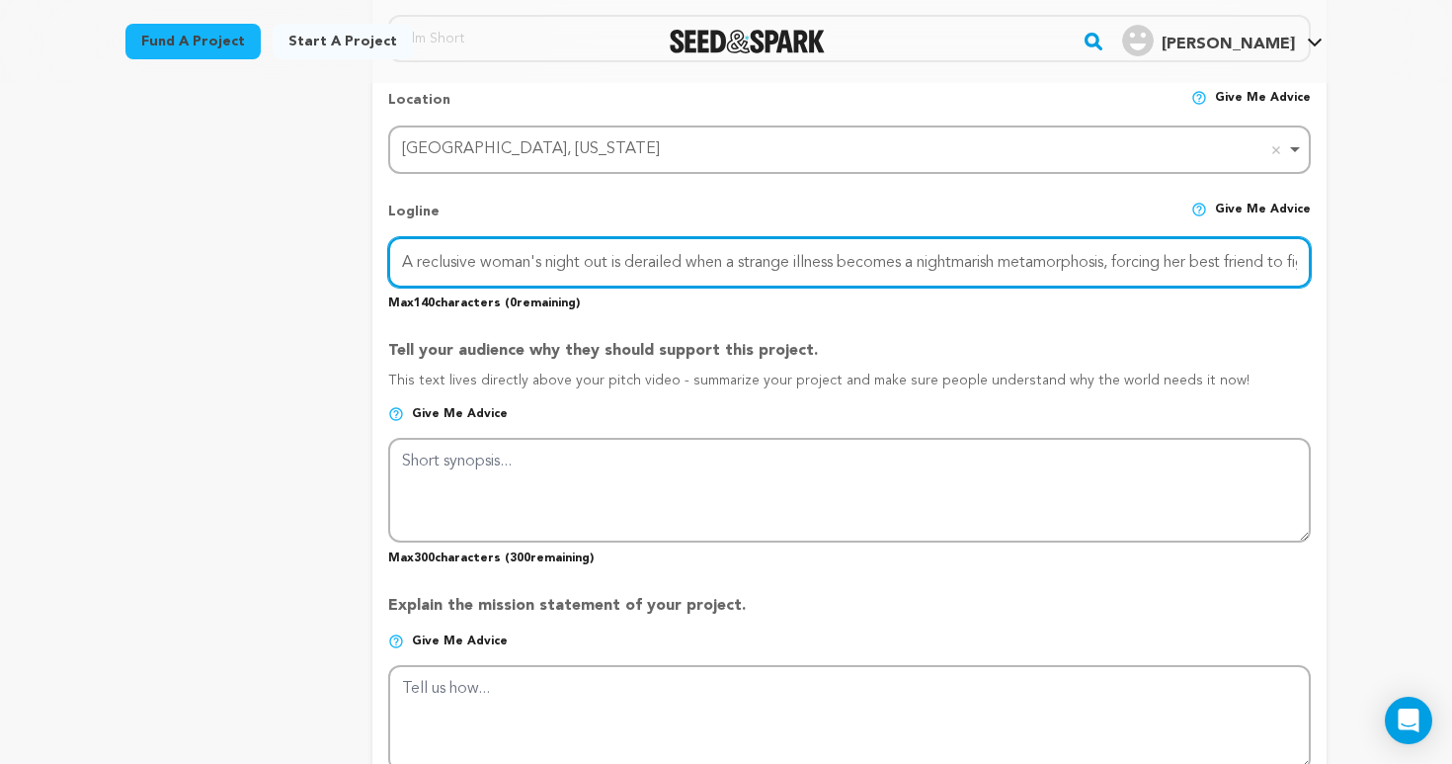
click at [873, 258] on input "A reclusive woman's night out is derailed when a strange illness becomes a nigh…" at bounding box center [849, 262] width 923 height 50
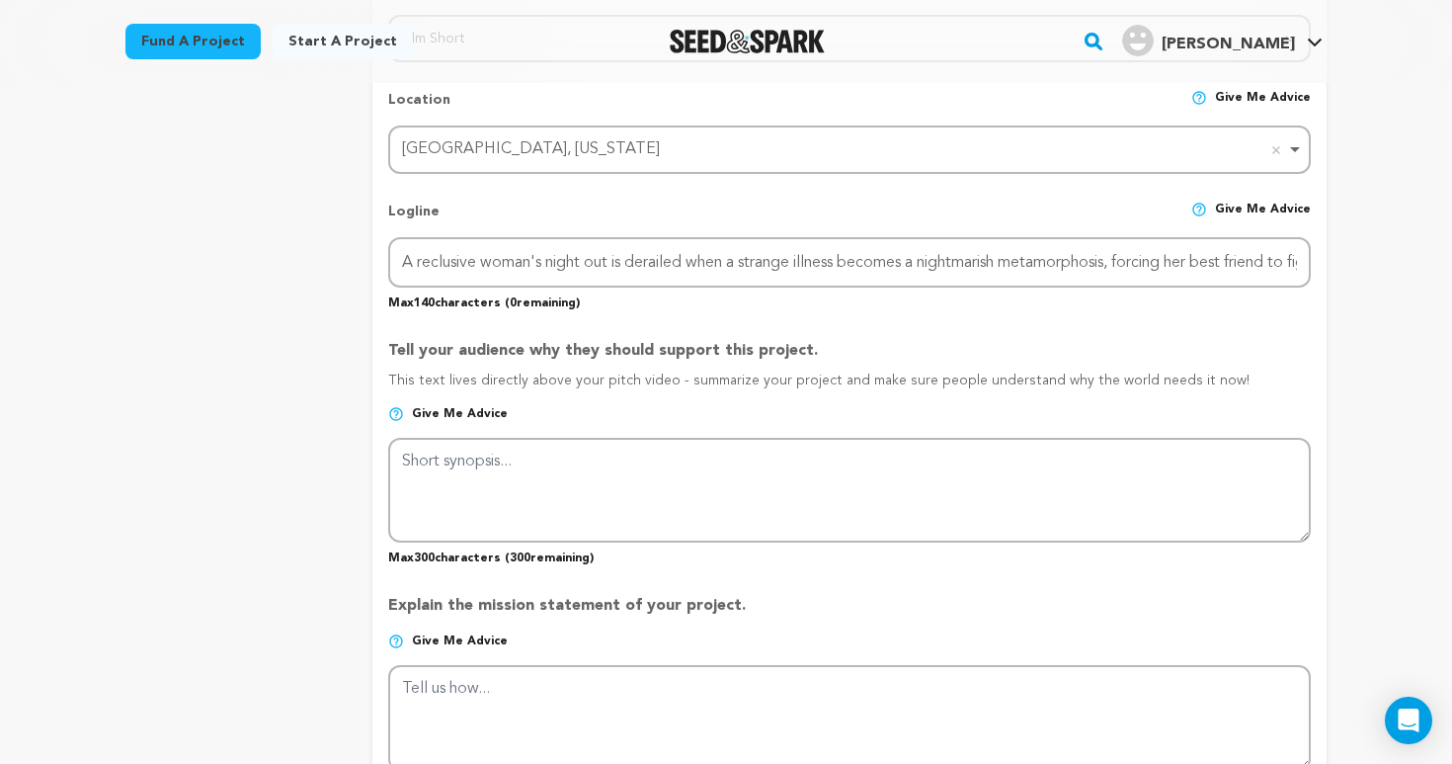
click at [994, 295] on p "Max 140 characters ( 0 remaining)" at bounding box center [849, 299] width 923 height 24
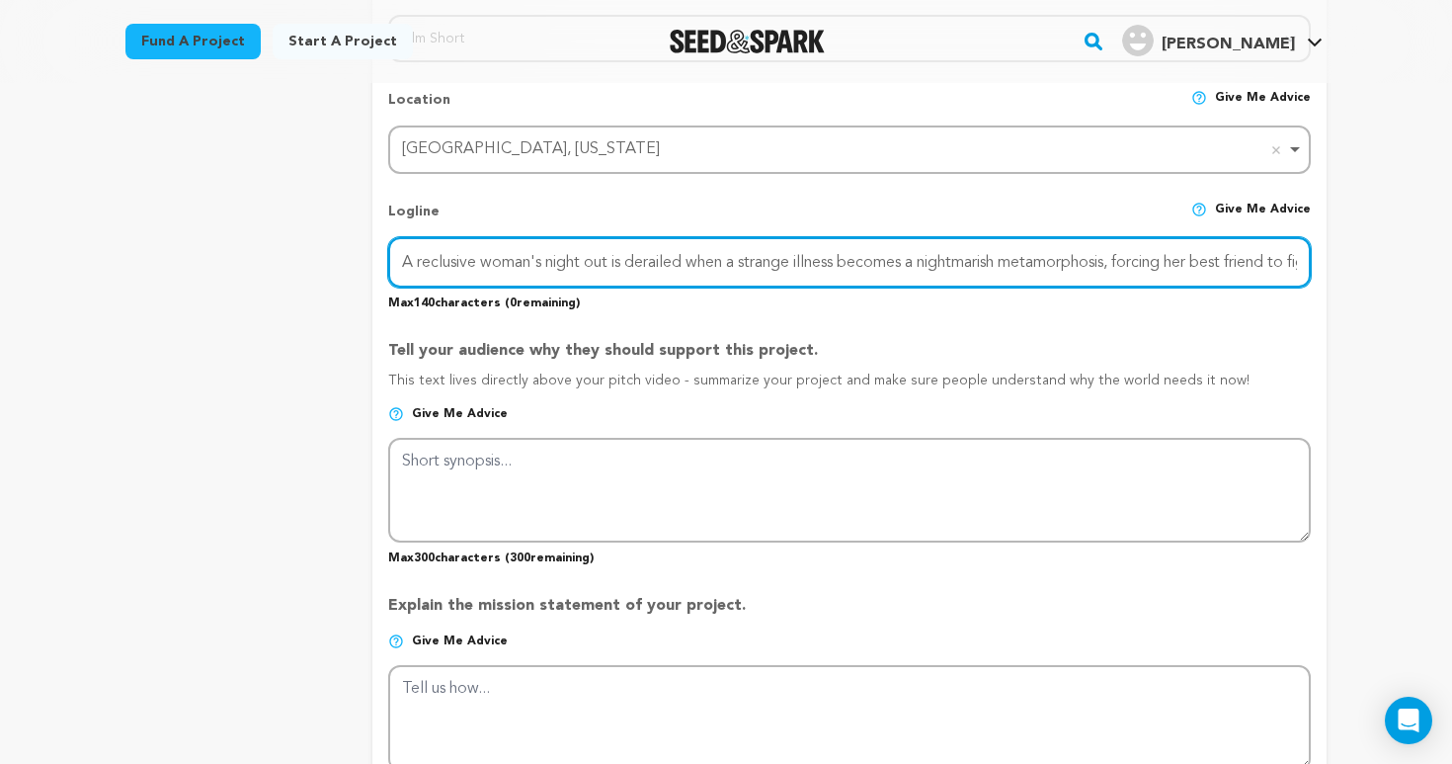
click at [929, 262] on input "A reclusive woman's night out is derailed when a strange illness becomes a nigh…" at bounding box center [849, 262] width 923 height 50
click at [1141, 260] on input "A reclusive woman's night out is derailed when a strange illness turned nightma…" at bounding box center [849, 262] width 923 height 50
click at [1291, 257] on input "A reclusive woman's night out is derailed when a strange illness turned nightma…" at bounding box center [849, 262] width 923 height 50
drag, startPoint x: 1297, startPoint y: 258, endPoint x: 1058, endPoint y: 258, distance: 239.0
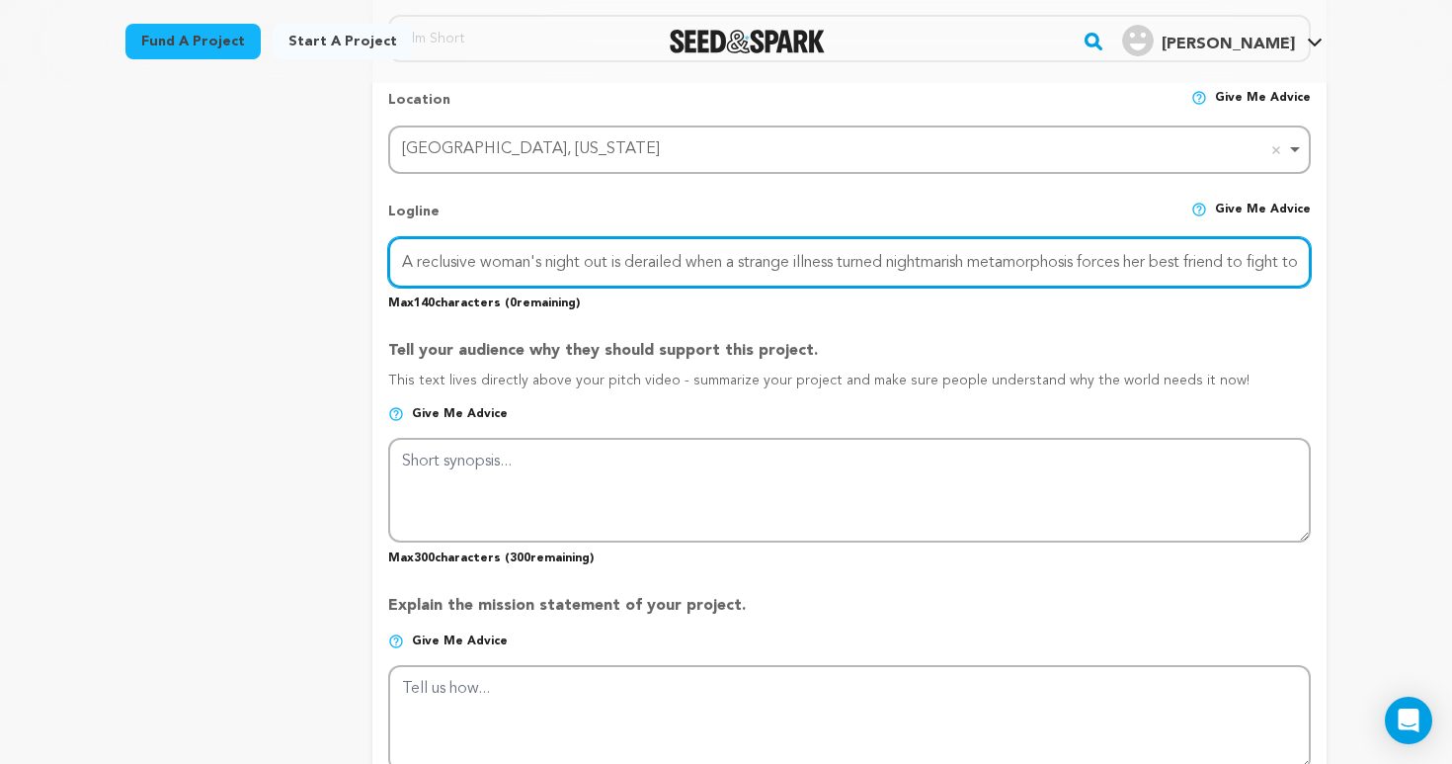
click at [1058, 258] on input "A reclusive woman's night out is derailed when a strange illness turned nightma…" at bounding box center [849, 262] width 923 height 50
click at [484, 260] on input "A reclusive woman's night out is derailed when a strange illness turned nightma…" at bounding box center [849, 262] width 923 height 50
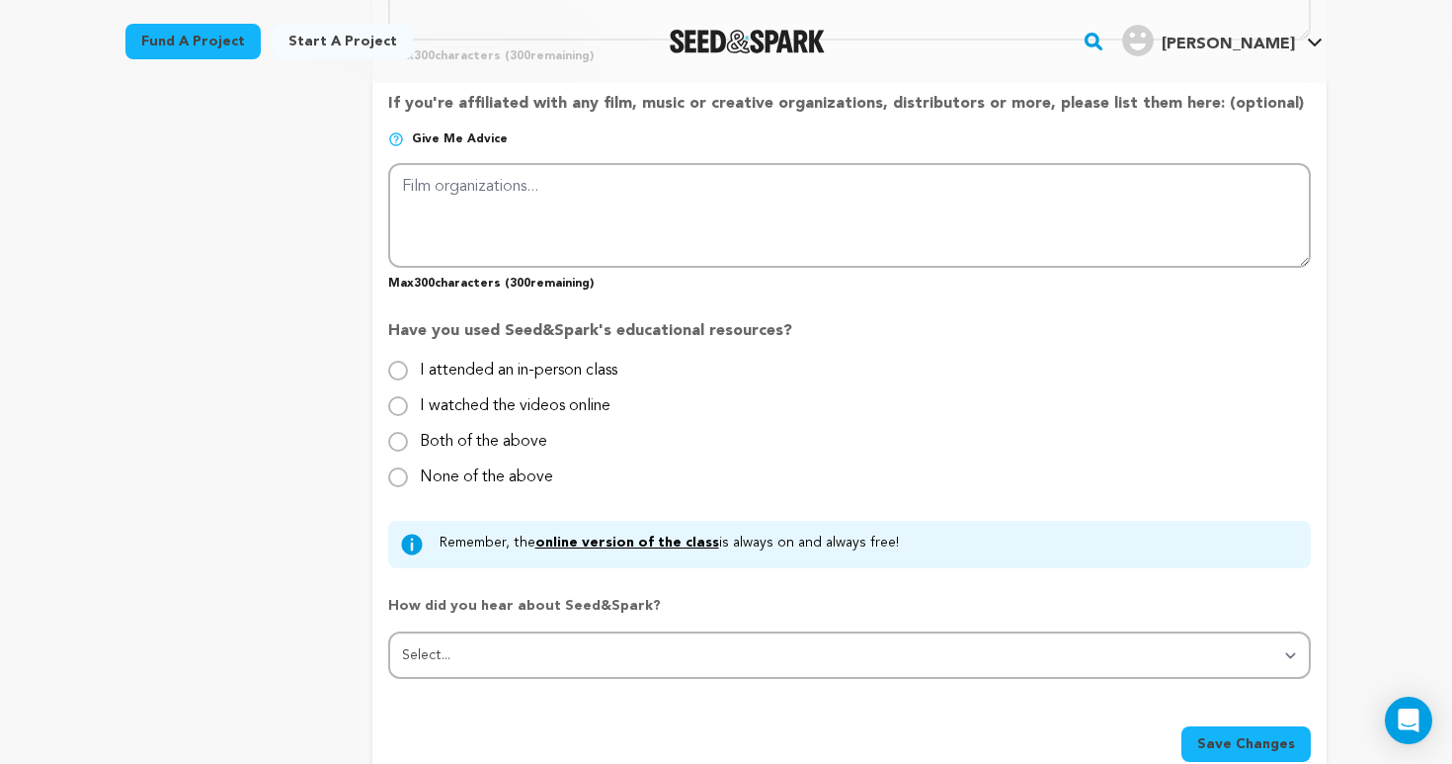
scroll to position [1565, 0]
type input "A reclusive young woman's night out is derailed when a strange illness turned n…"
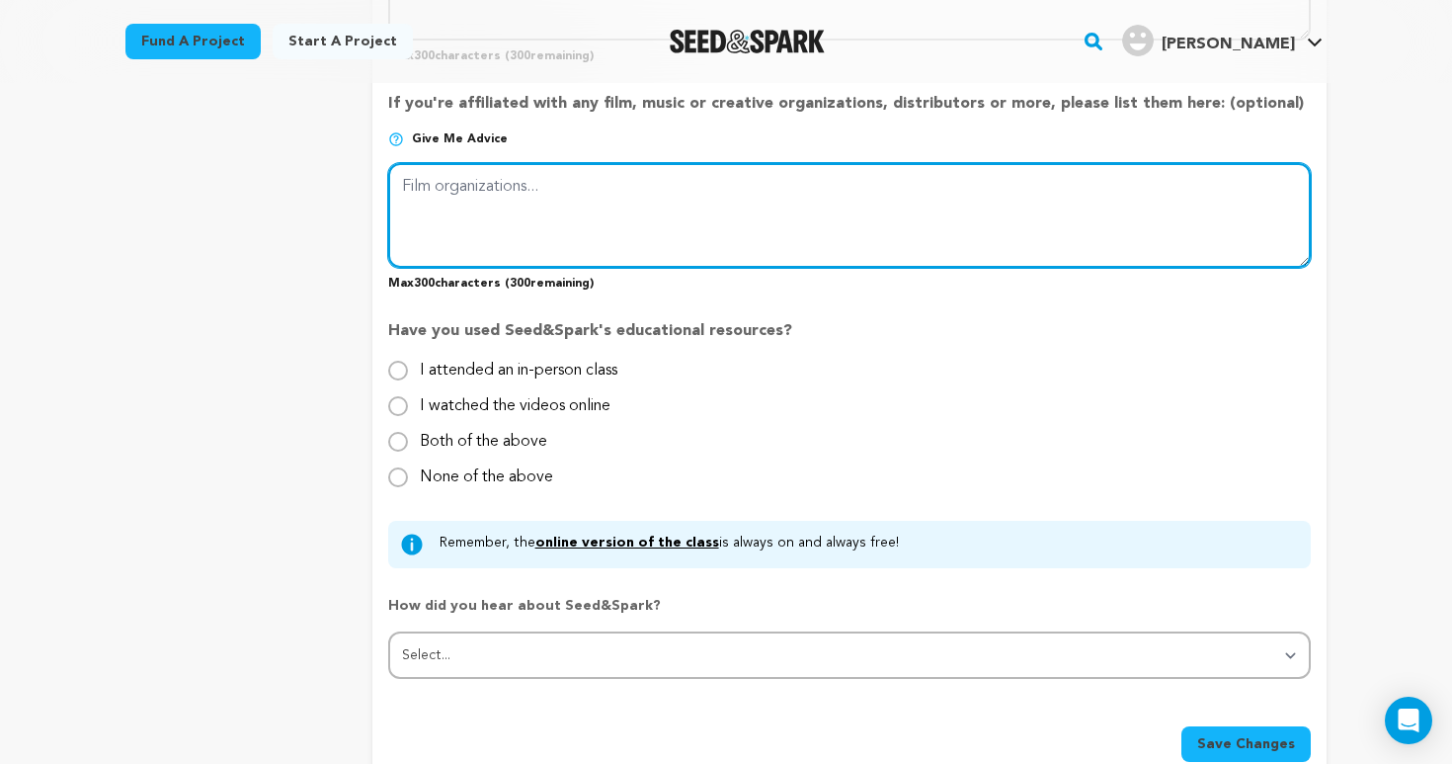
click at [642, 219] on textarea at bounding box center [849, 215] width 923 height 105
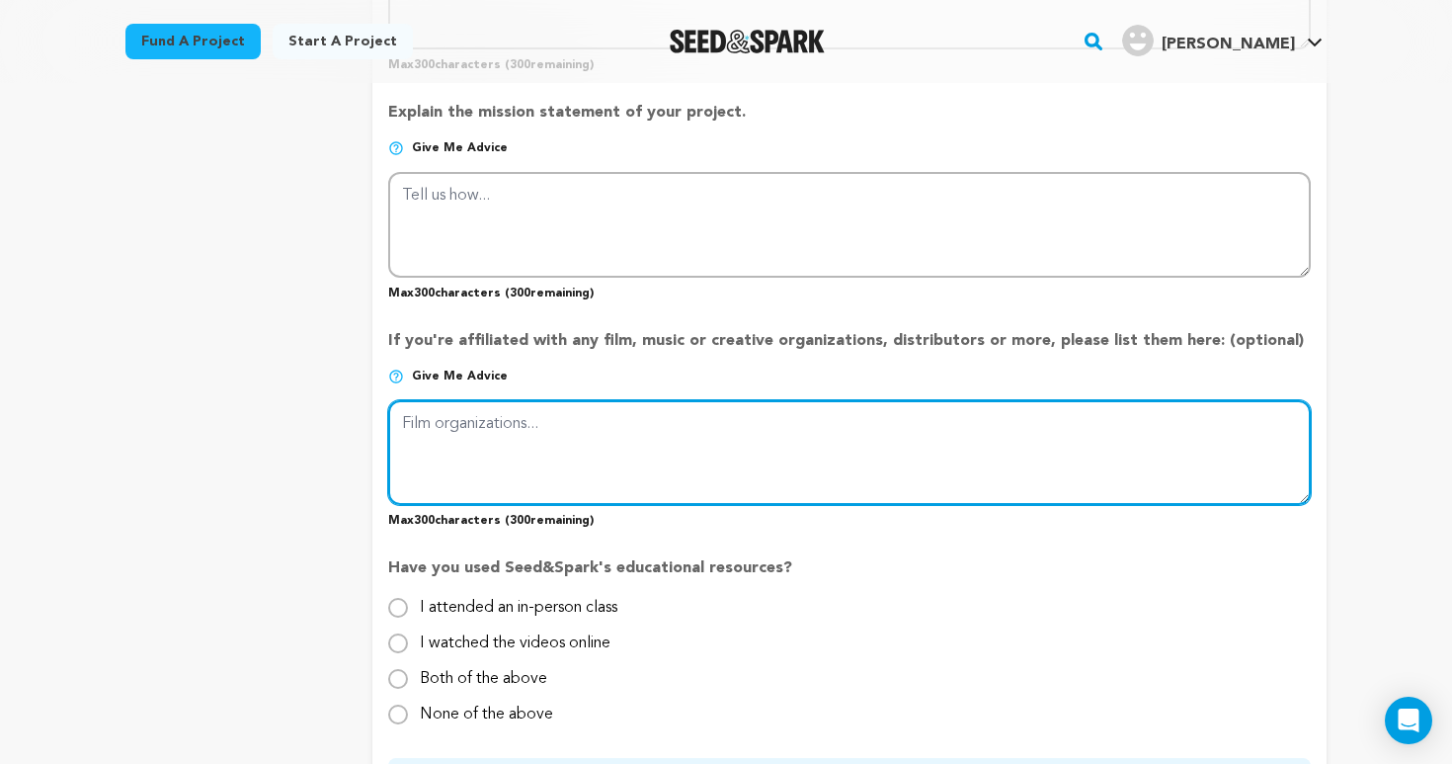
scroll to position [1307, 0]
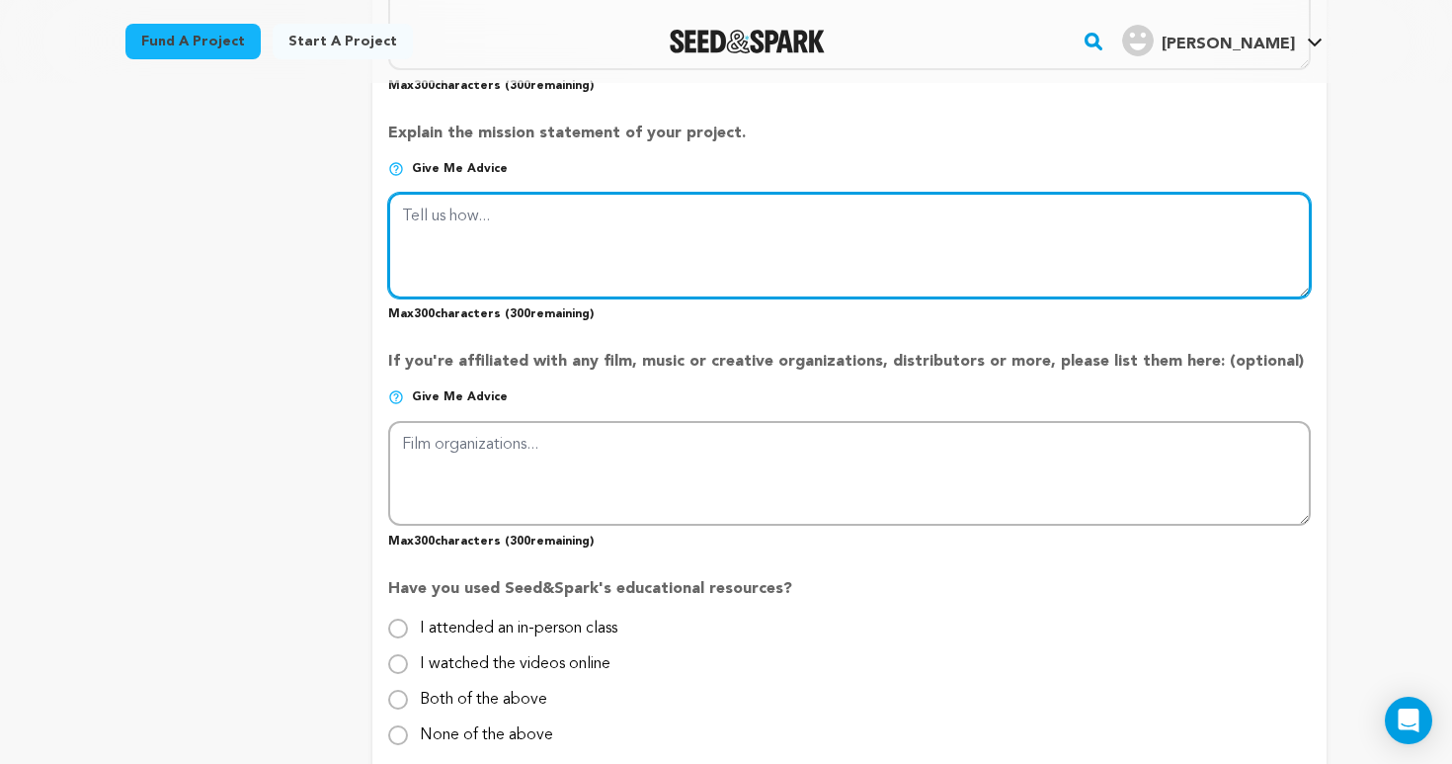
click at [706, 224] on textarea at bounding box center [849, 245] width 923 height 105
paste textarea "SELENE (23, F), an antisocial writer with a head stuck in imagined worlds, is r…"
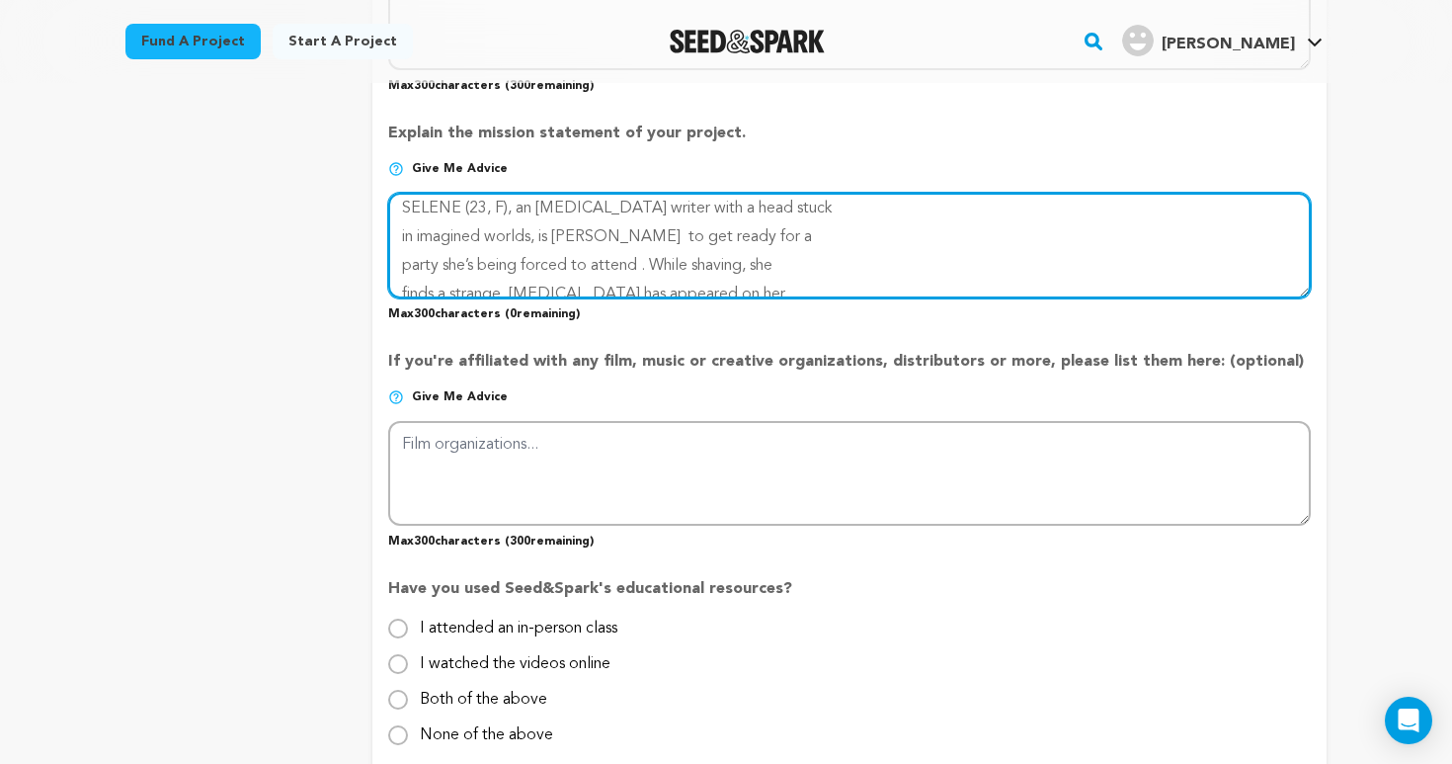
scroll to position [7, 0]
click at [402, 232] on textarea at bounding box center [849, 245] width 923 height 105
click at [400, 235] on textarea at bounding box center [849, 245] width 923 height 105
click at [401, 237] on textarea at bounding box center [849, 245] width 923 height 105
click at [405, 260] on textarea at bounding box center [849, 245] width 923 height 105
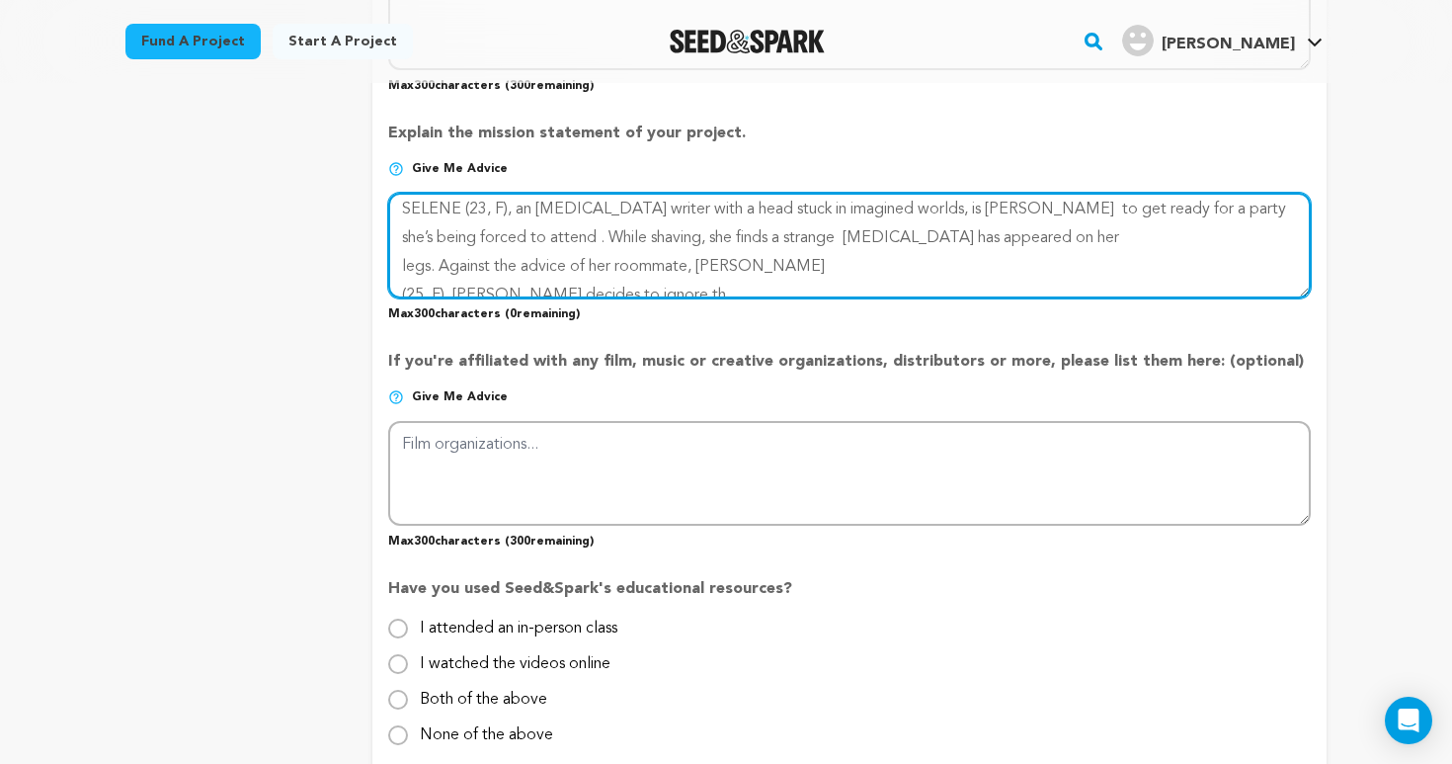
click at [723, 235] on textarea at bounding box center [849, 245] width 923 height 105
click at [403, 257] on textarea at bounding box center [849, 245] width 923 height 105
click at [401, 288] on textarea at bounding box center [849, 245] width 923 height 105
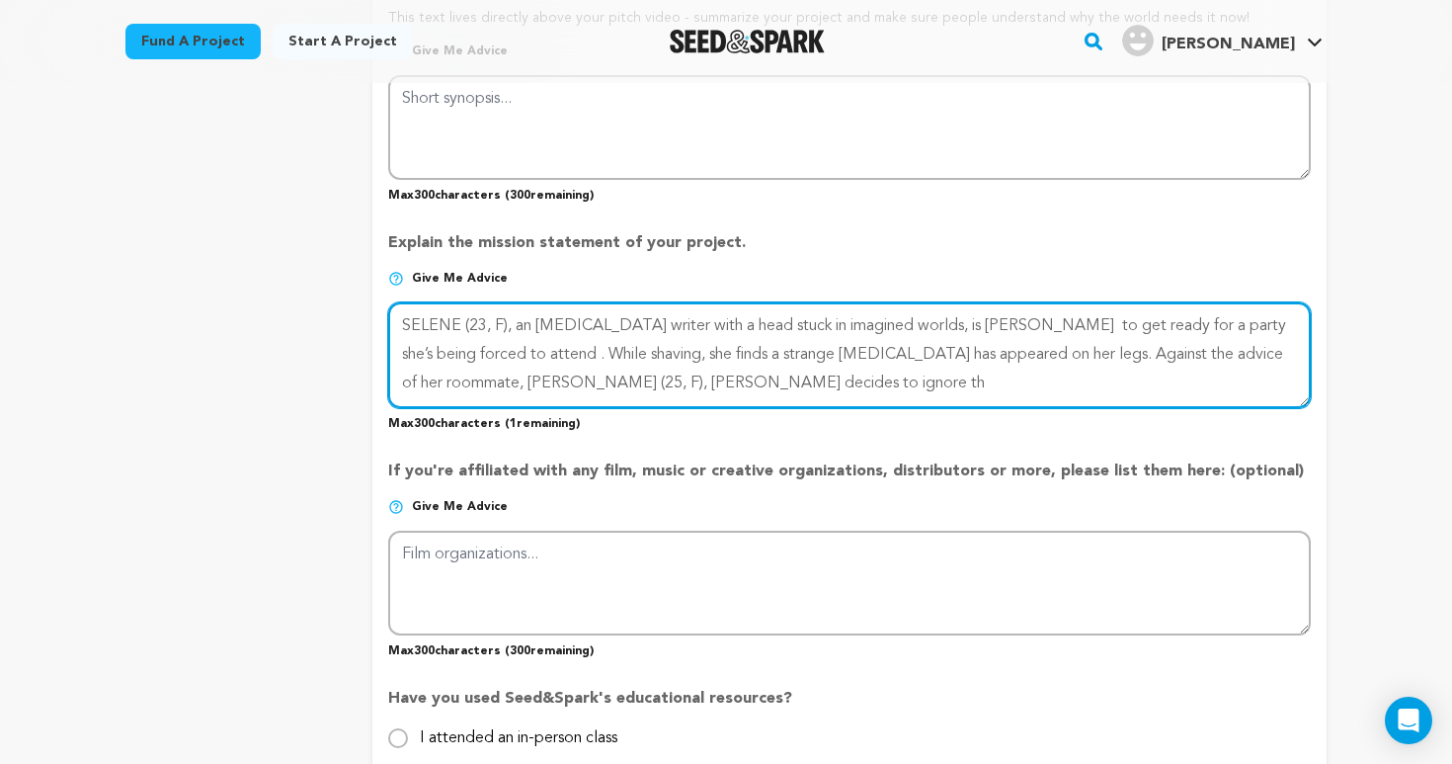
scroll to position [1205, 0]
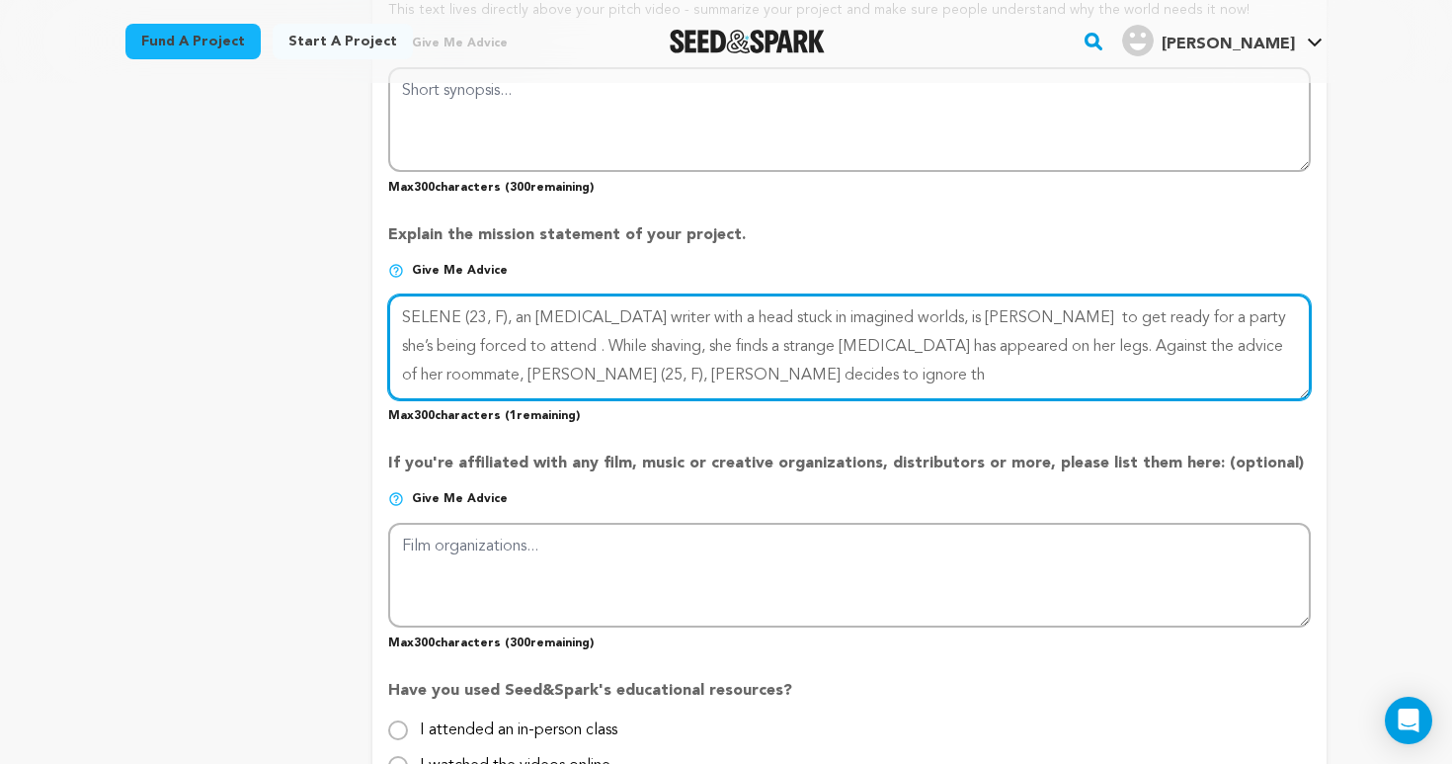
drag, startPoint x: 909, startPoint y: 313, endPoint x: 646, endPoint y: 314, distance: 262.7
click at [646, 314] on textarea at bounding box center [849, 346] width 923 height 105
click at [726, 314] on textarea at bounding box center [849, 346] width 923 height 105
click at [1094, 317] on textarea at bounding box center [849, 346] width 923 height 105
click at [471, 373] on textarea at bounding box center [849, 346] width 923 height 105
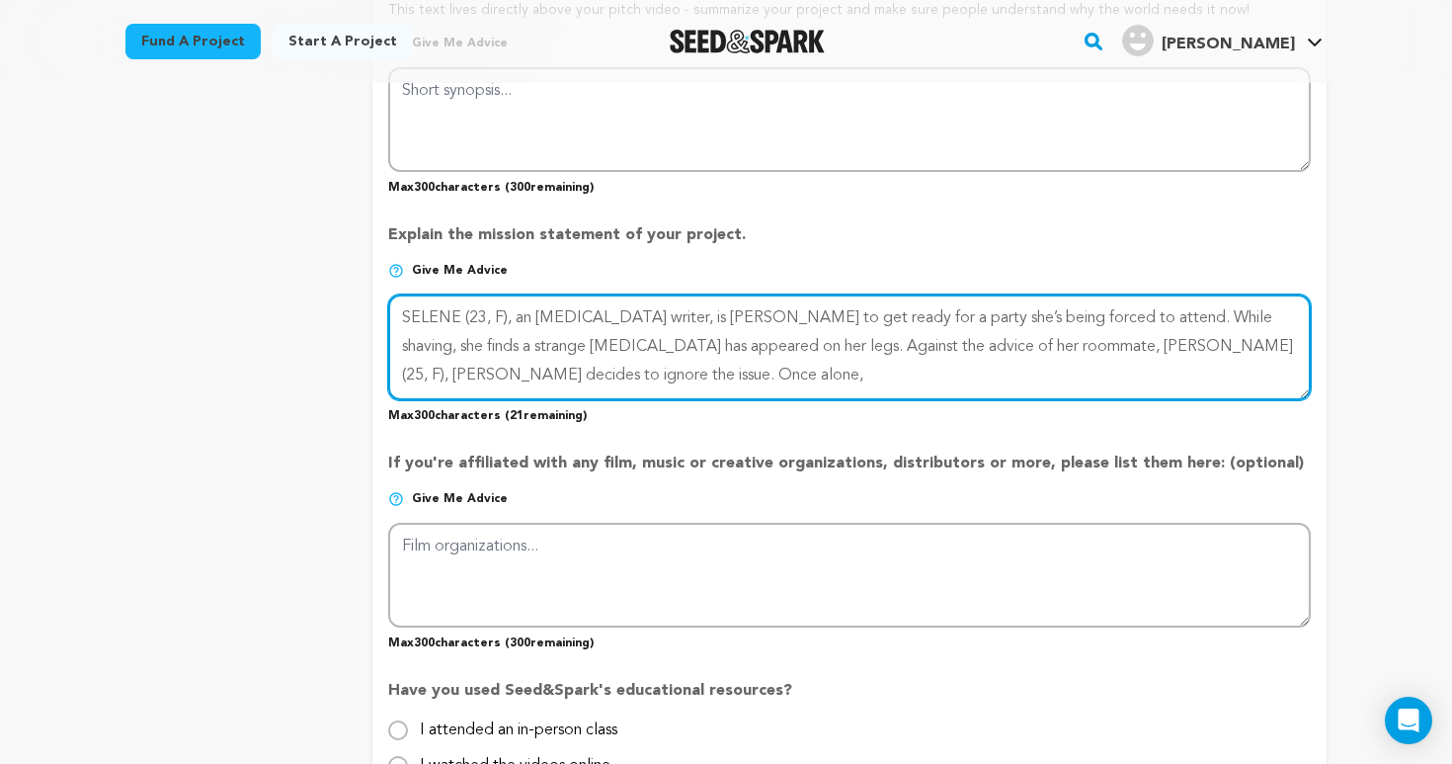
type textarea "SELENE (23, F), an antisocial writer, is rushing to get ready for a party she’s…"
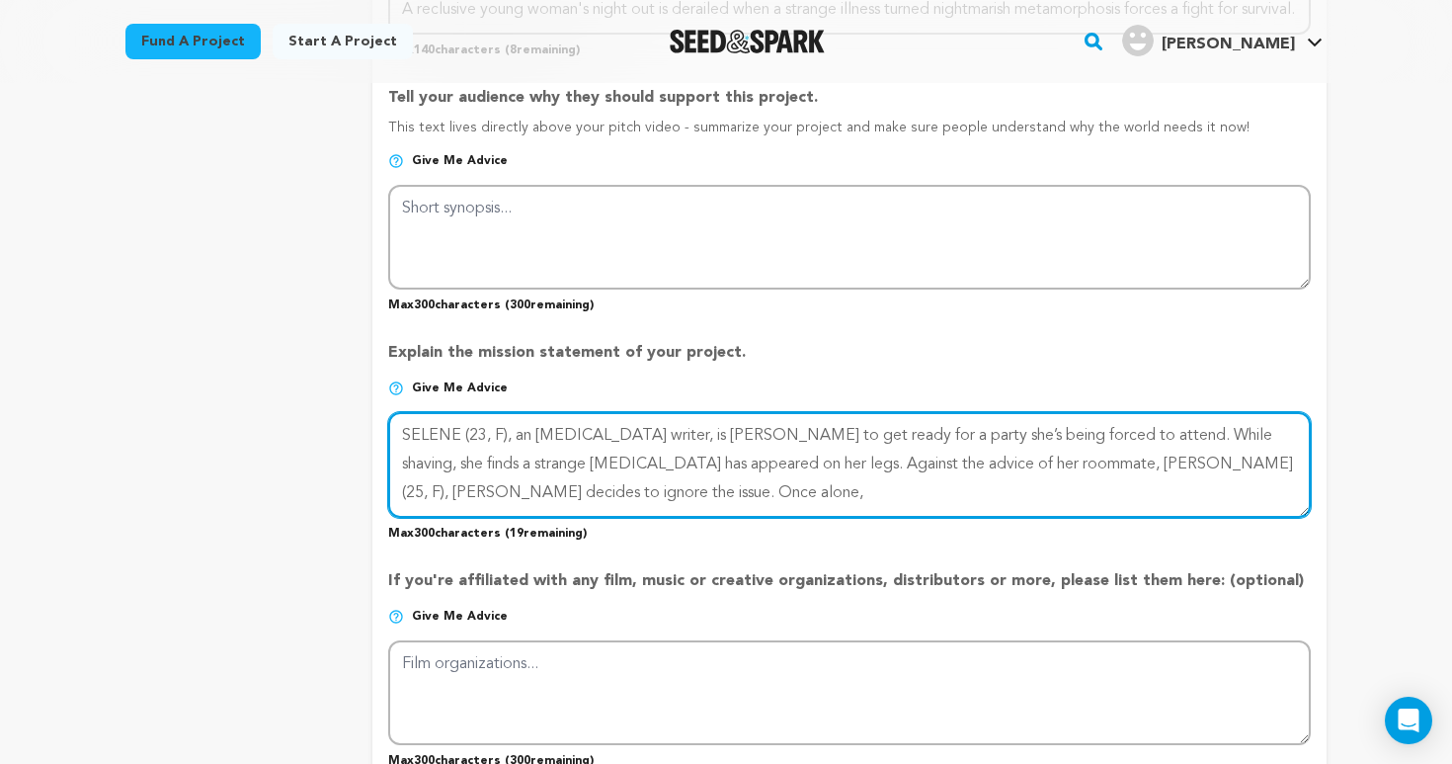
scroll to position [1088, 0]
drag, startPoint x: 634, startPoint y: 499, endPoint x: 368, endPoint y: 431, distance: 274.3
click at [368, 431] on div "project story team social media video & images campaign incentives wishlist" at bounding box center [725, 218] width 1201 height 2093
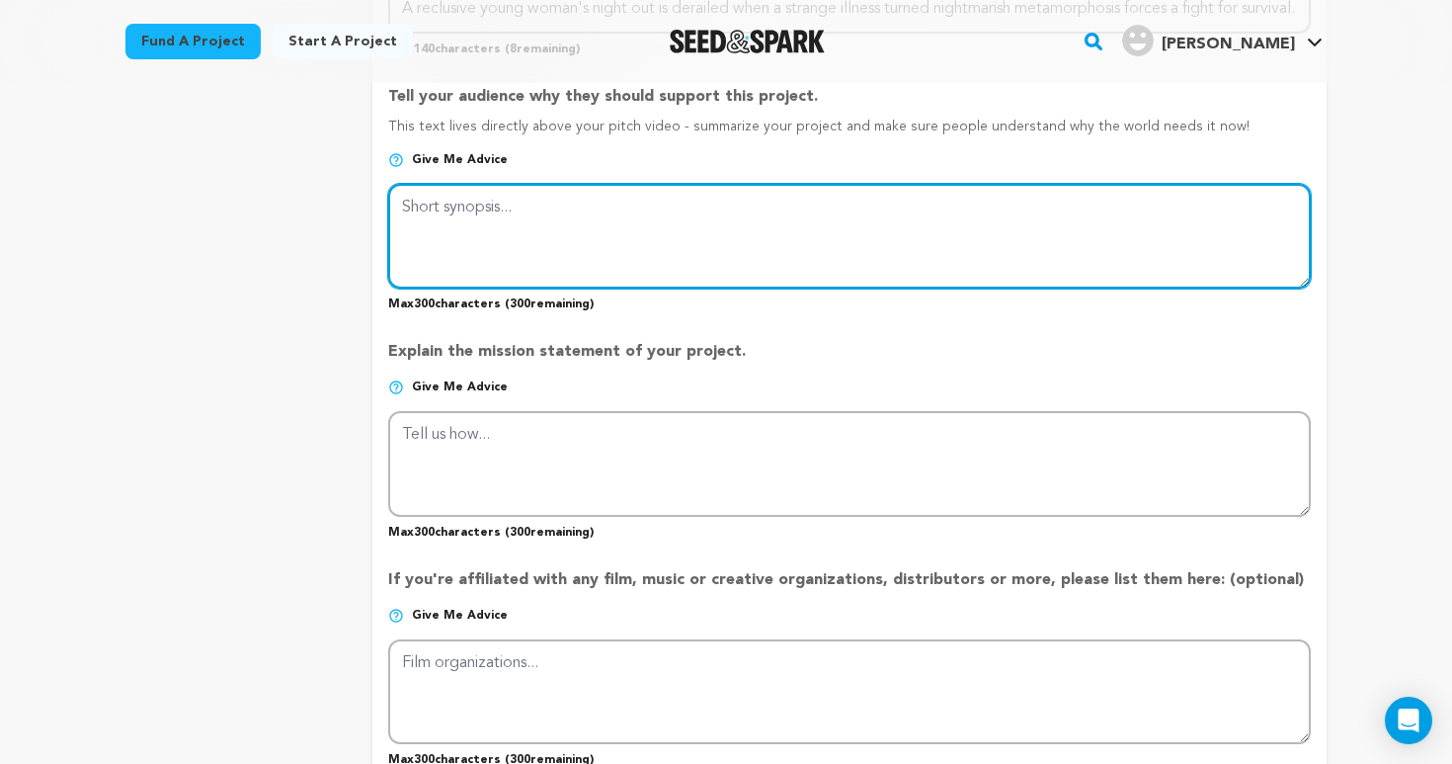
click at [677, 228] on textarea at bounding box center [849, 236] width 923 height 105
paste textarea "SELENE (23, F), an antisocial writer, is rushing to get ready for a party she’s…"
type textarea "SELENE (23, F), an antisocial writer, is rushing to get ready for a party she’s…"
paste textarea "SELENE (23, F), an antisocial writer, is rushing to get ready for a party she’s…"
type textarea "SELENE (23, F), an antisocial writer, is rushing to get ready for a party she’s…"
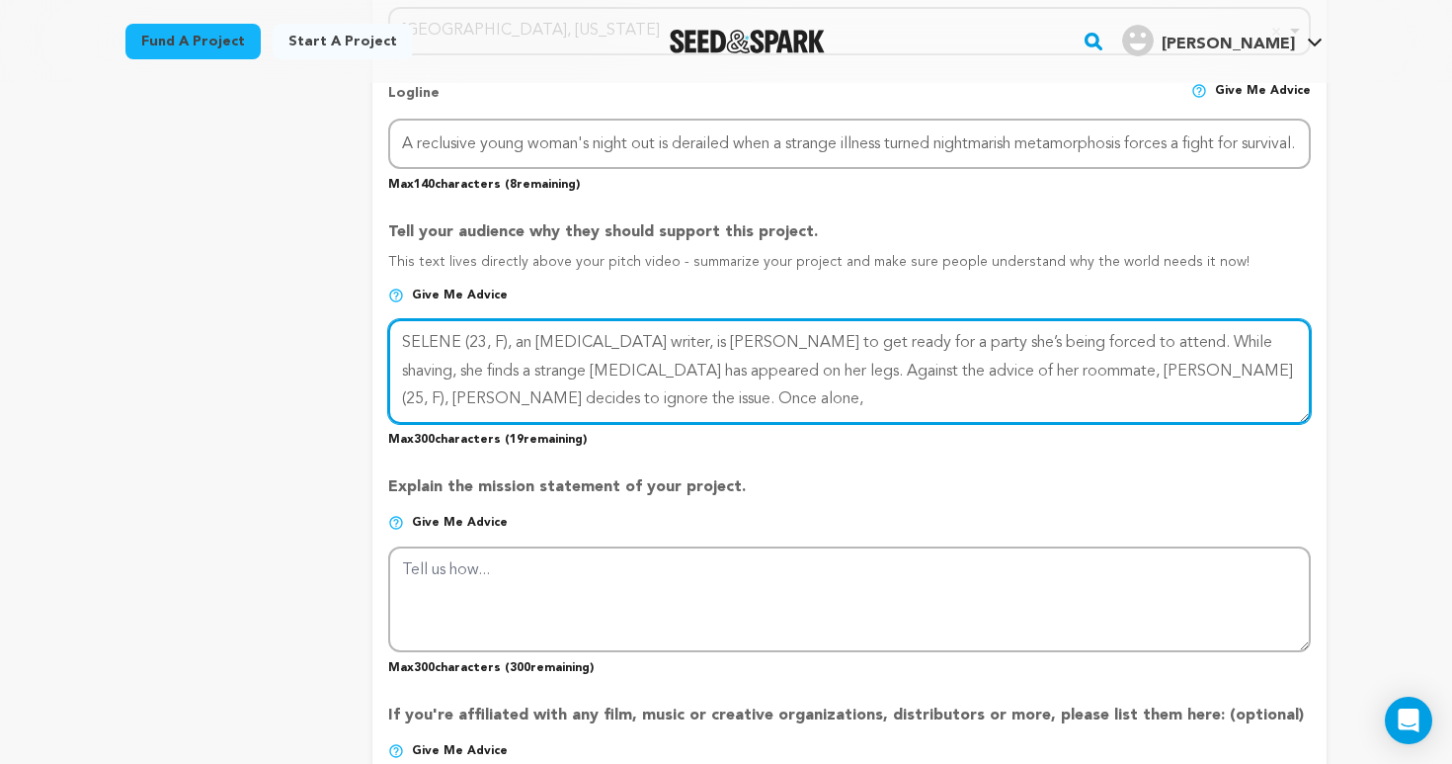
scroll to position [947, 0]
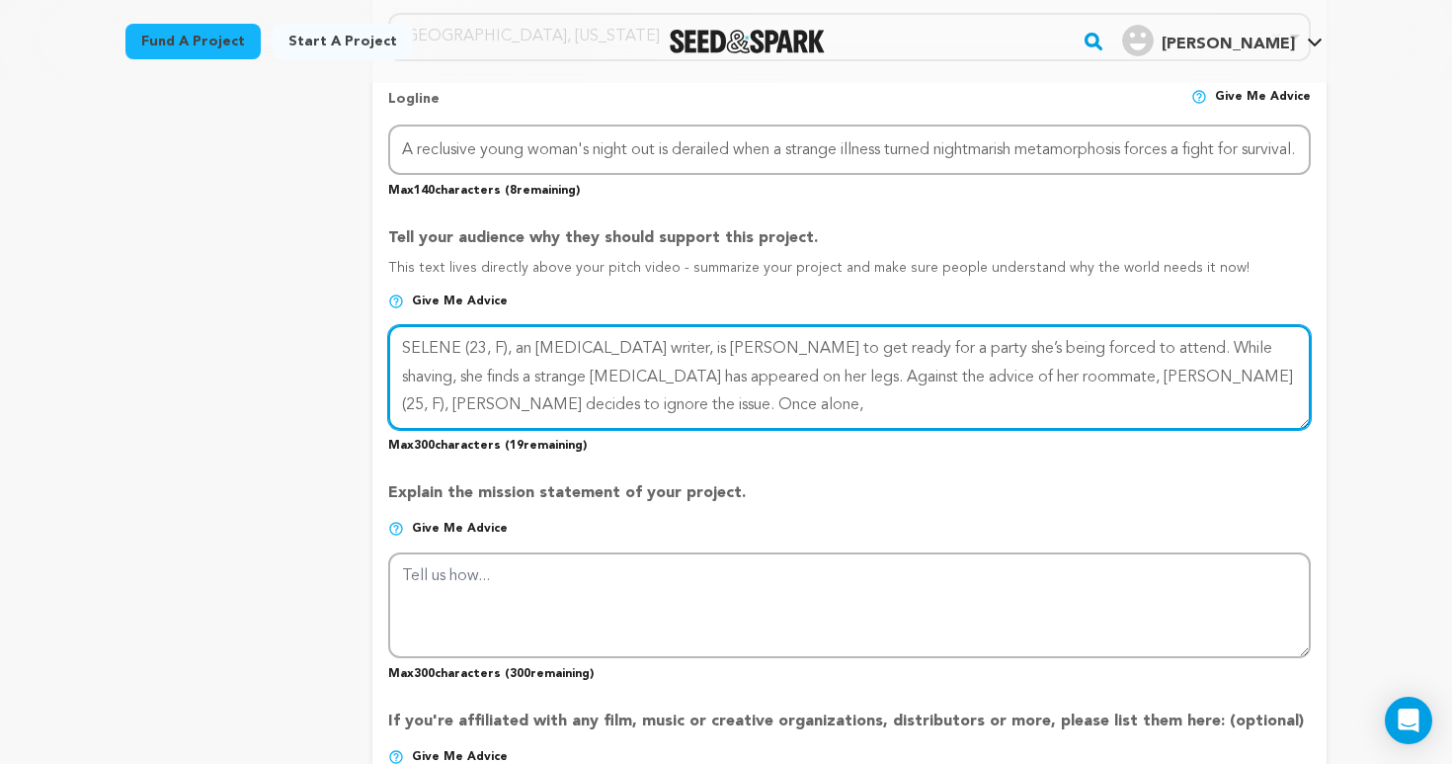
drag, startPoint x: 615, startPoint y: 407, endPoint x: 355, endPoint y: 344, distance: 268.3
click at [355, 344] on div "project story team social media video & images campaign incentives wishlist" at bounding box center [725, 360] width 1201 height 2093
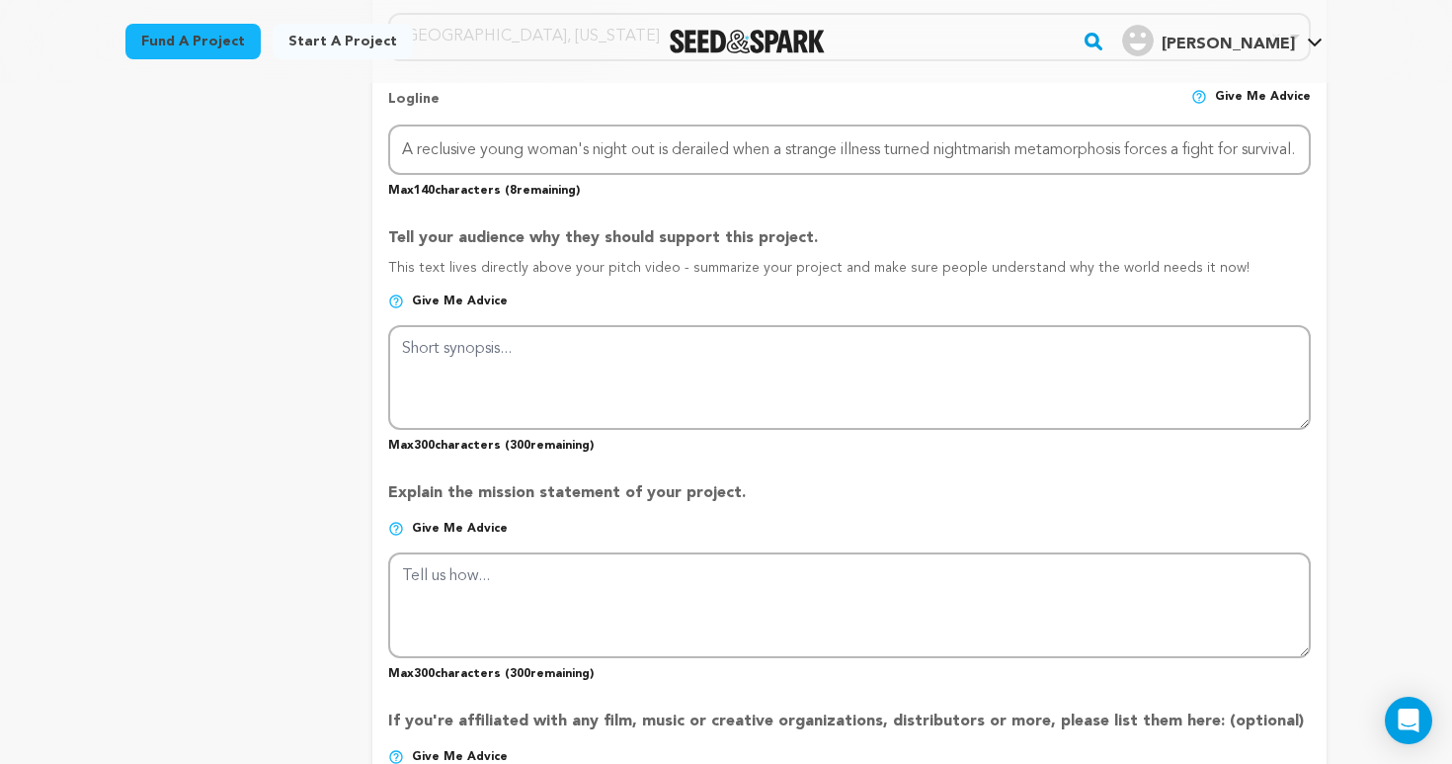
click at [812, 507] on p "Explain the mission statement of your project." at bounding box center [849, 501] width 923 height 40
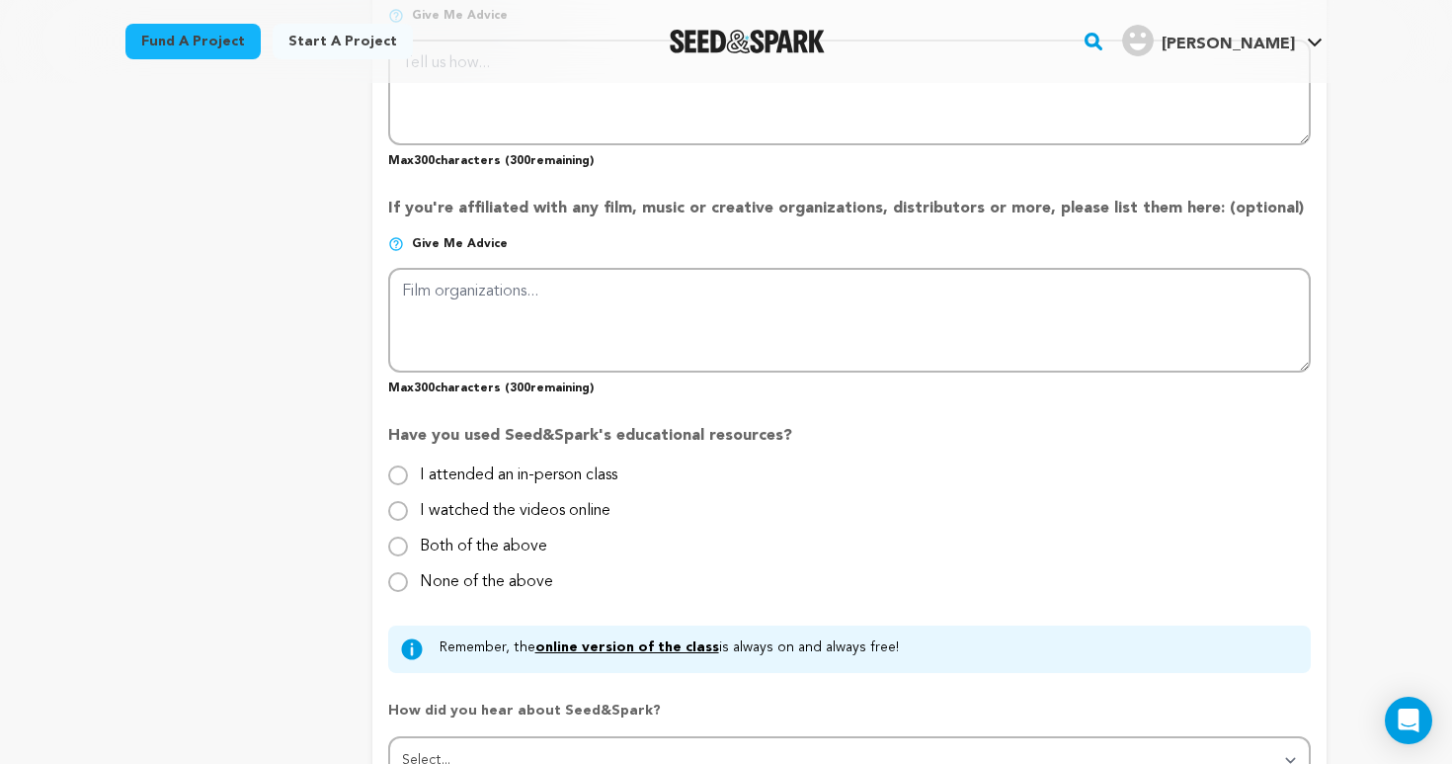
scroll to position [1493, 0]
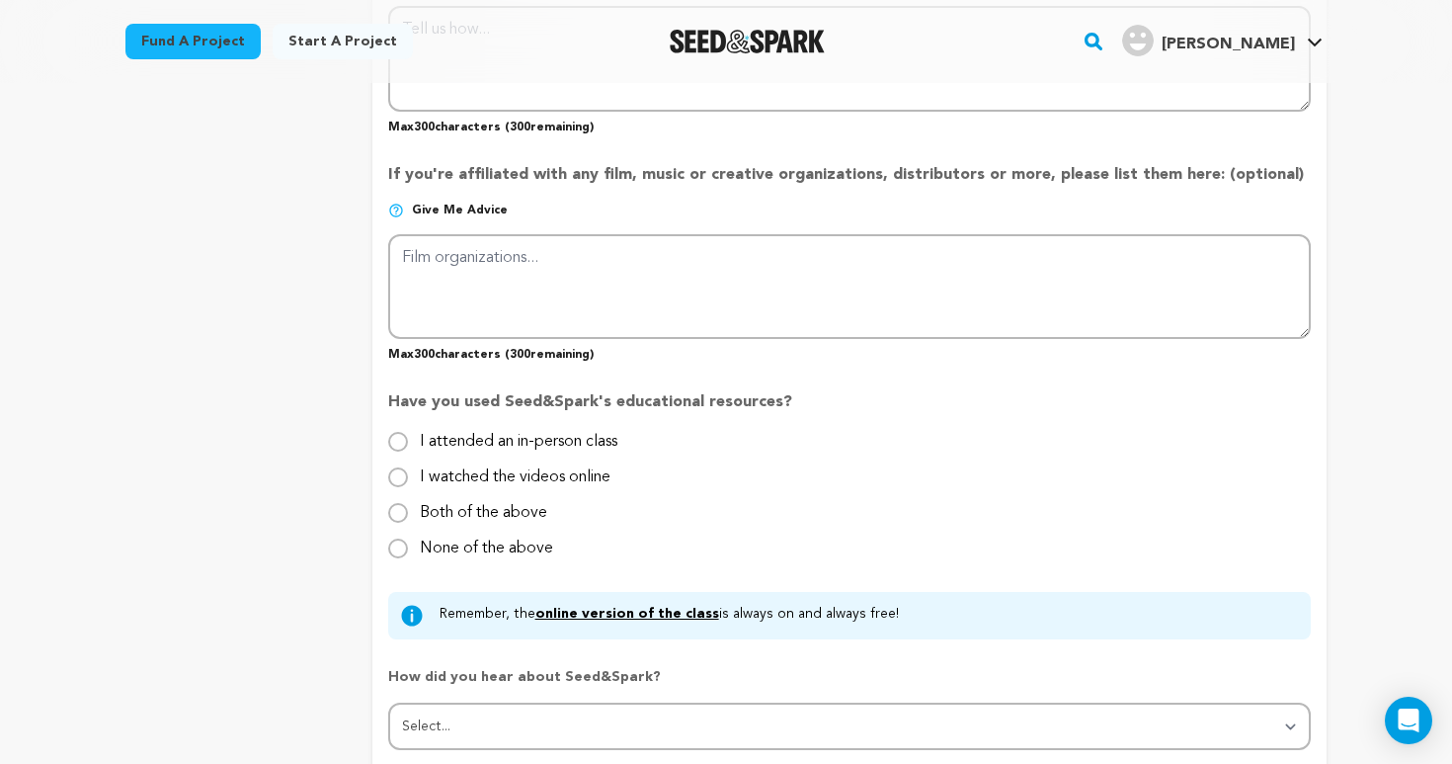
click at [558, 476] on label "I watched the videos online" at bounding box center [515, 469] width 191 height 32
click at [408, 476] on input "I watched the videos online" at bounding box center [398, 477] width 20 height 20
radio input "true"
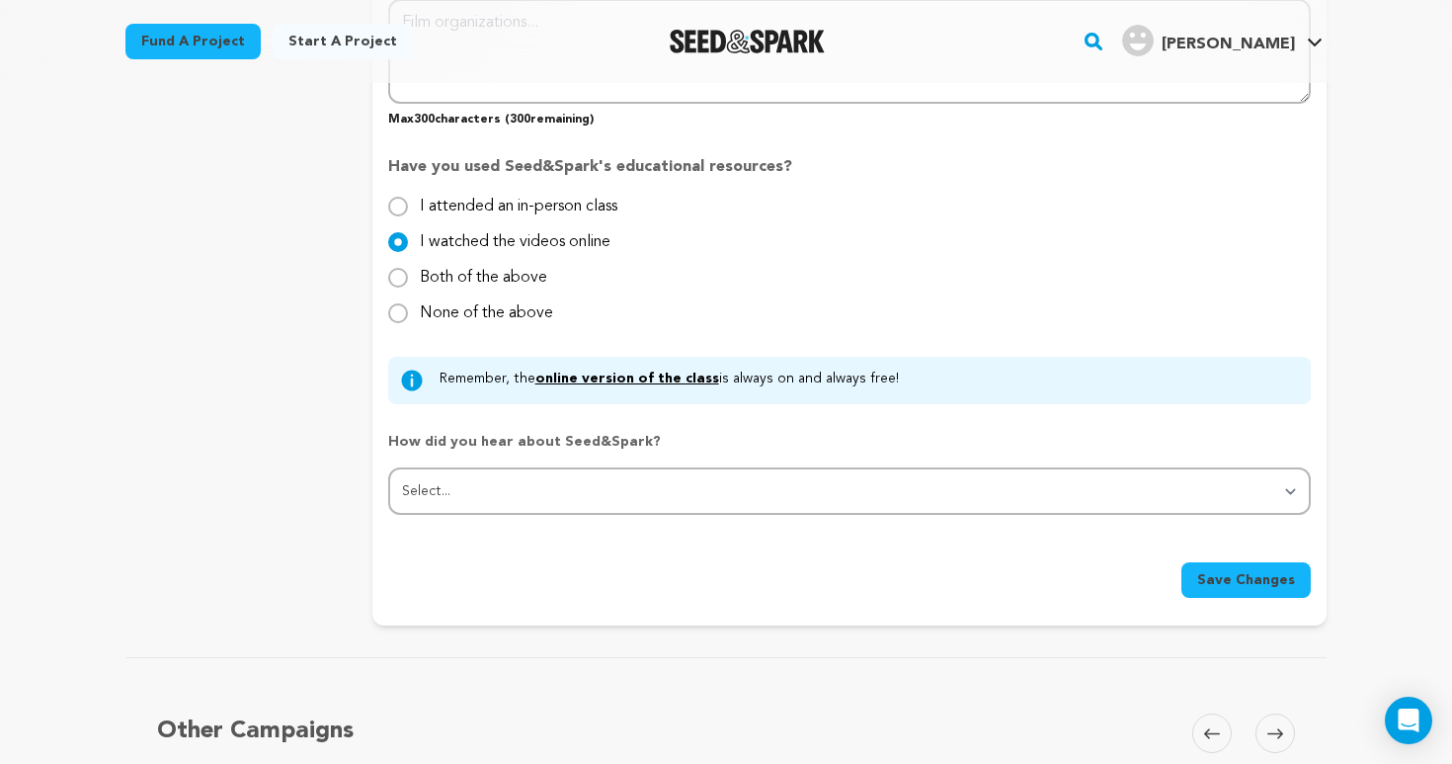
scroll to position [1729, 0]
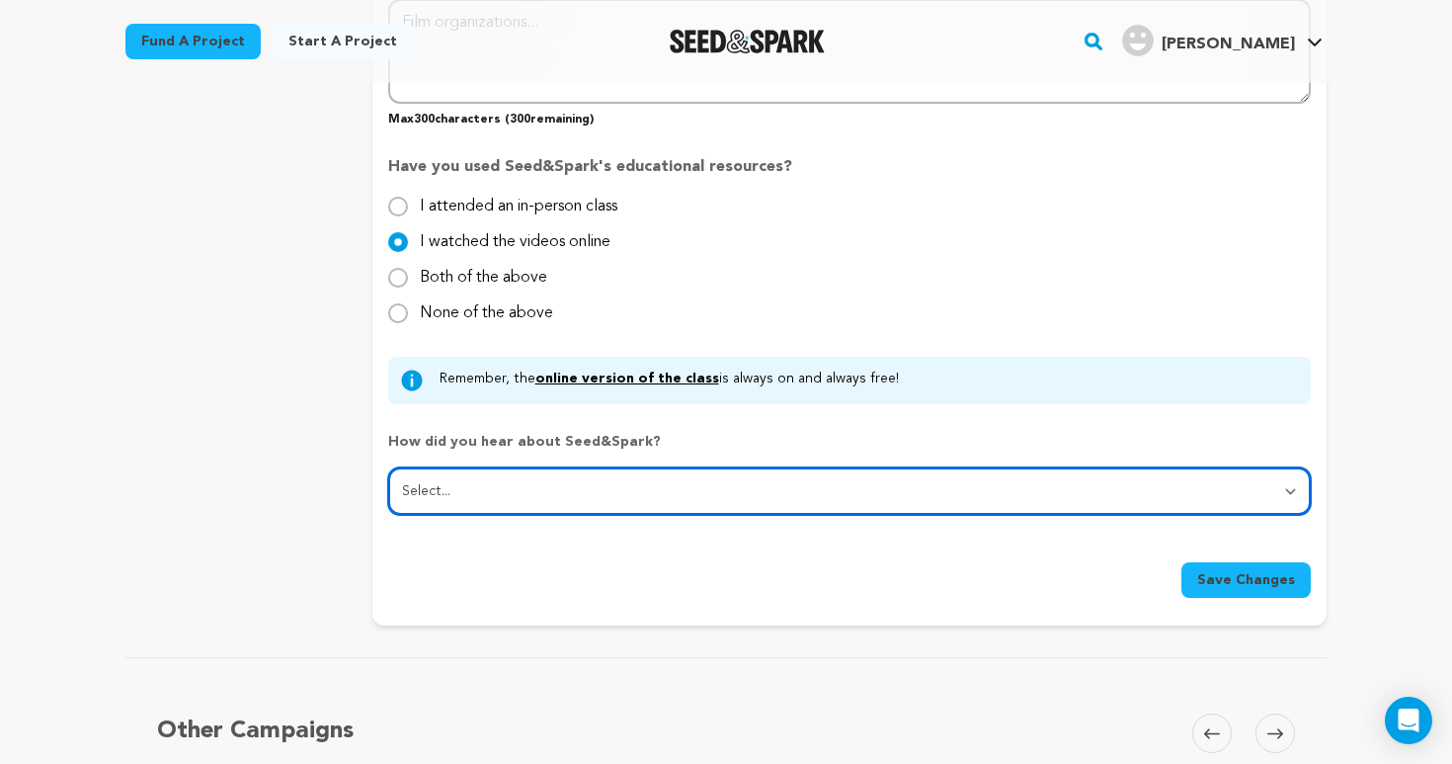
select select "1"
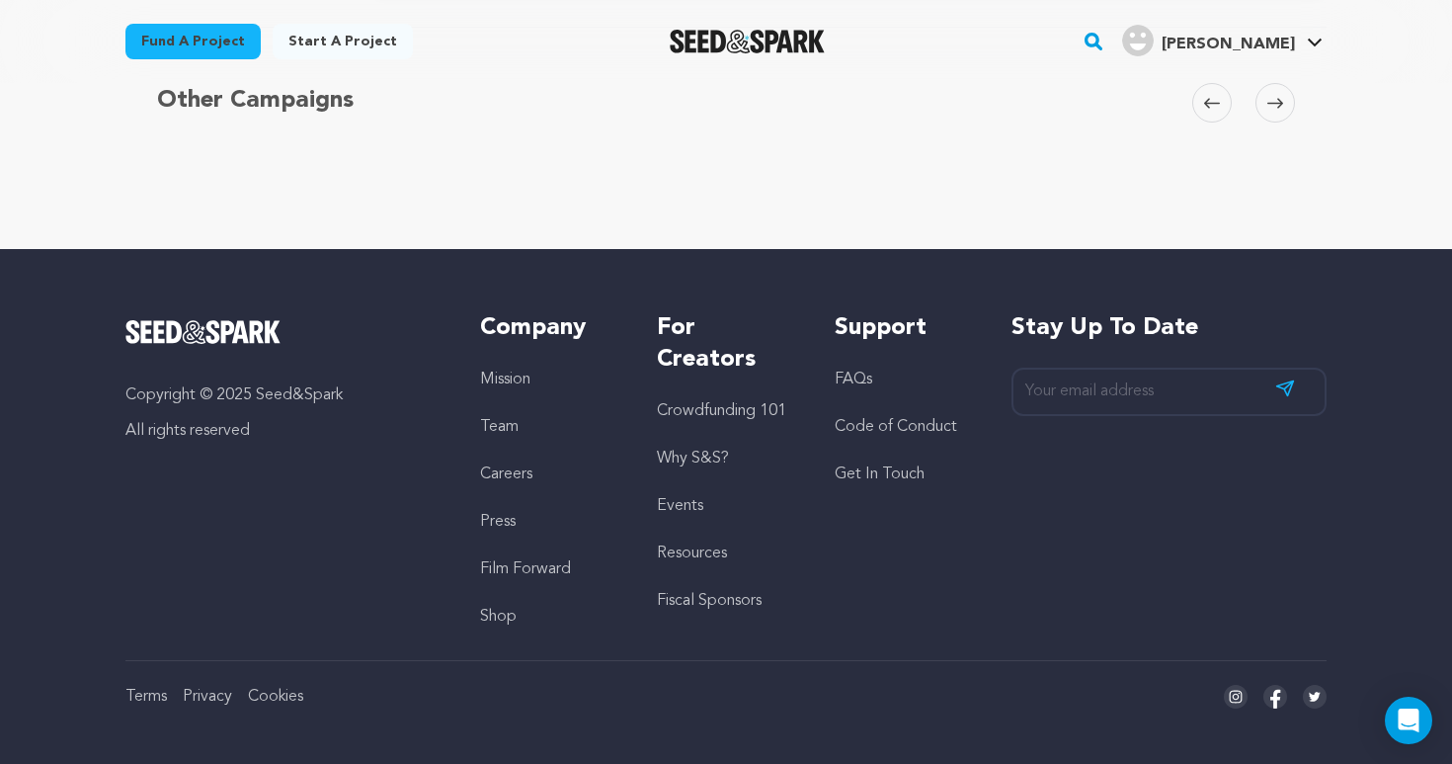
scroll to position [1945, 1]
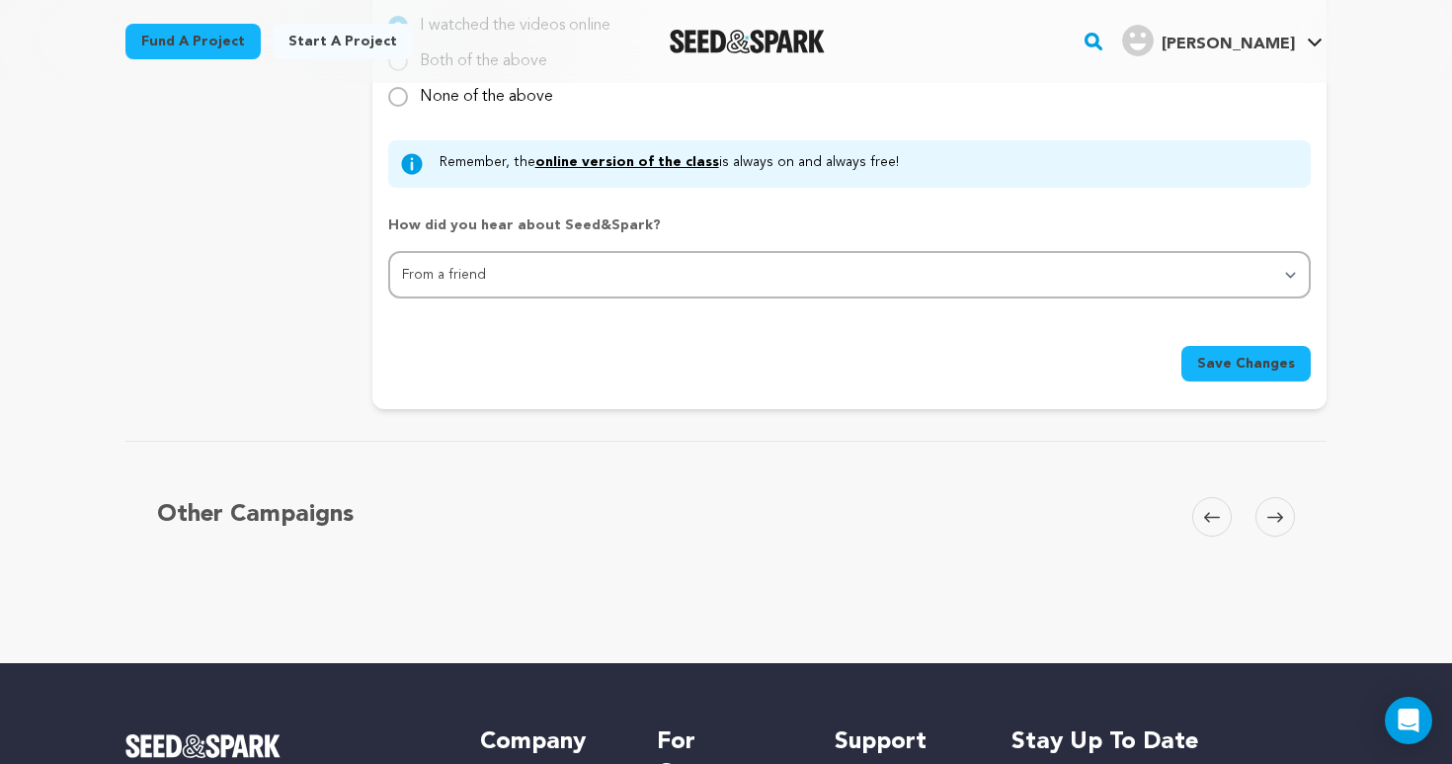
click at [1270, 360] on span "Save Changes" at bounding box center [1246, 364] width 98 height 20
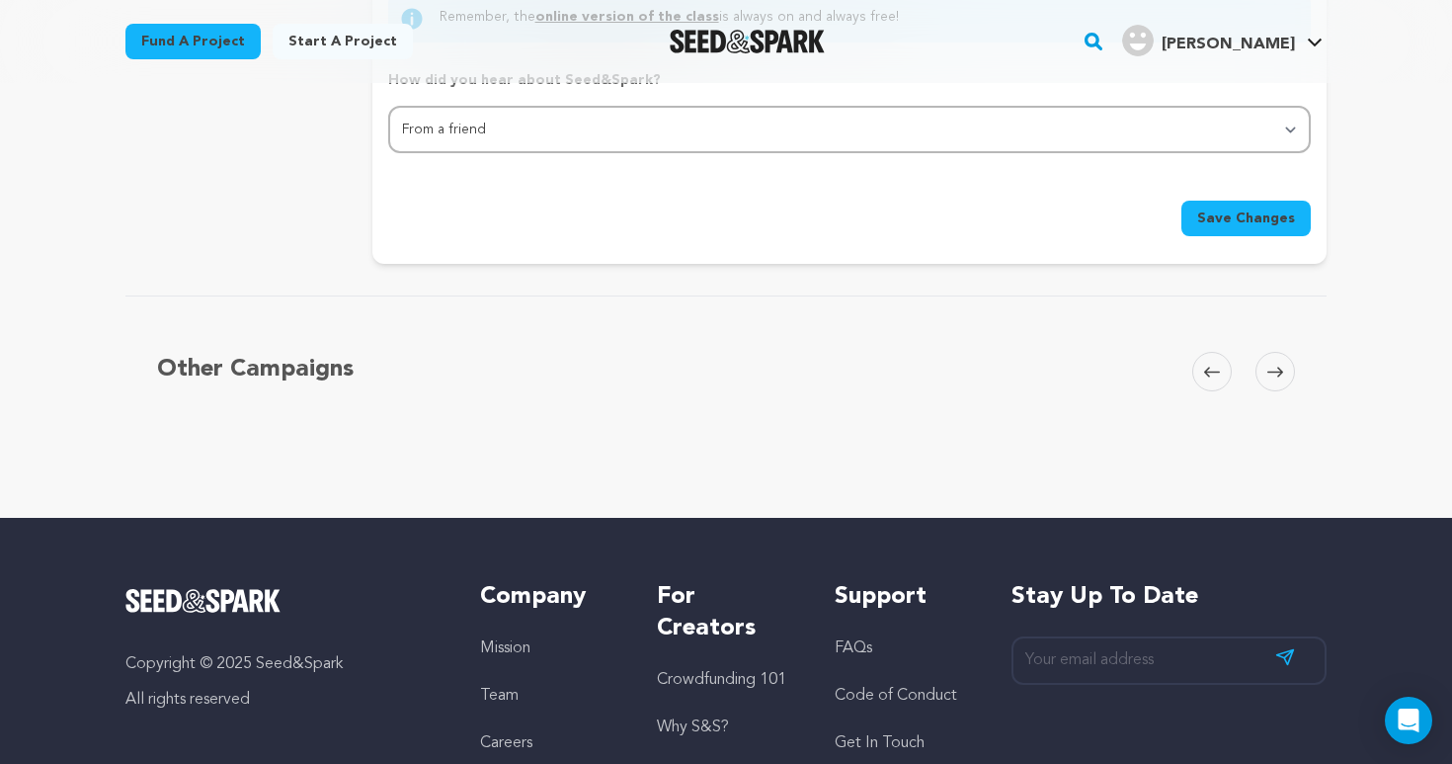
click at [1268, 223] on span "Save Changes" at bounding box center [1246, 218] width 98 height 20
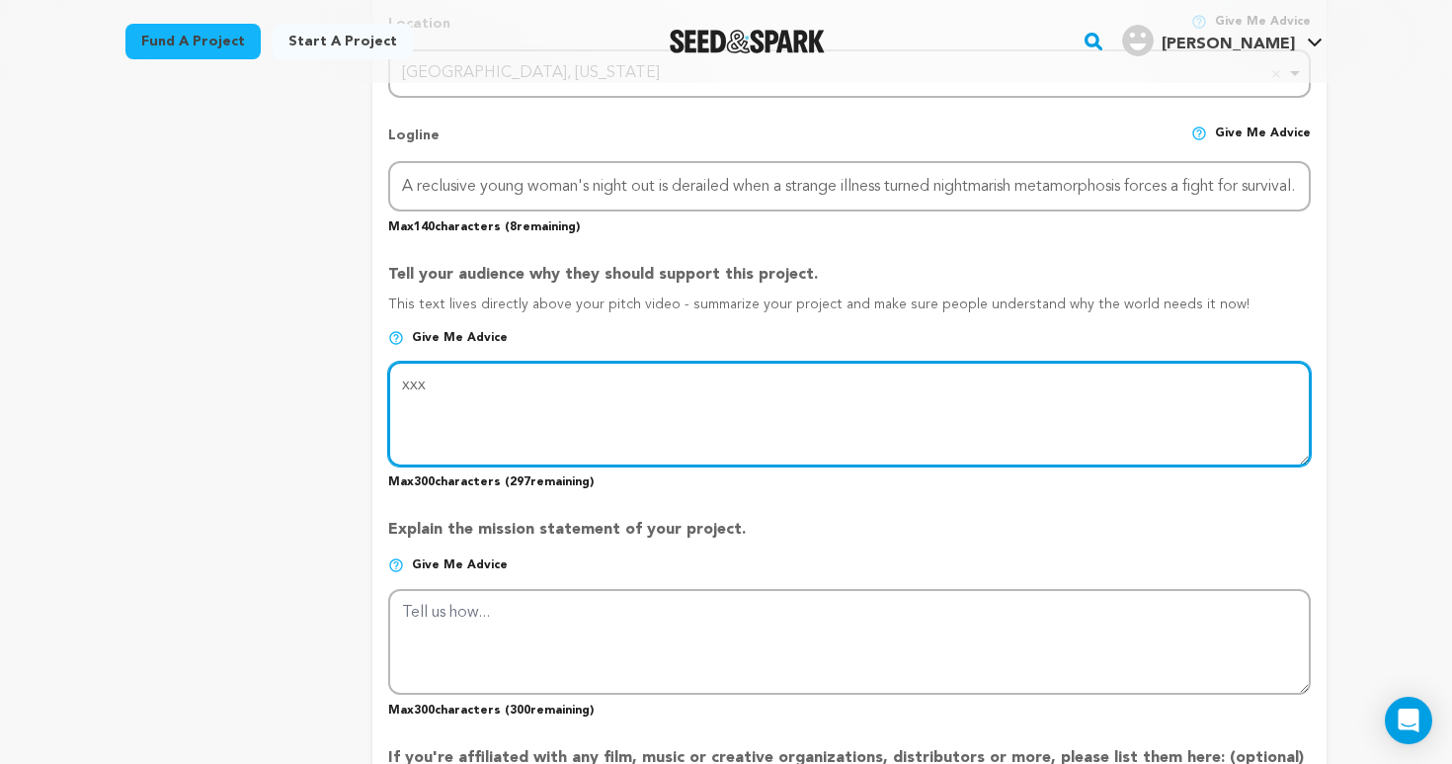
type textarea "xxx"
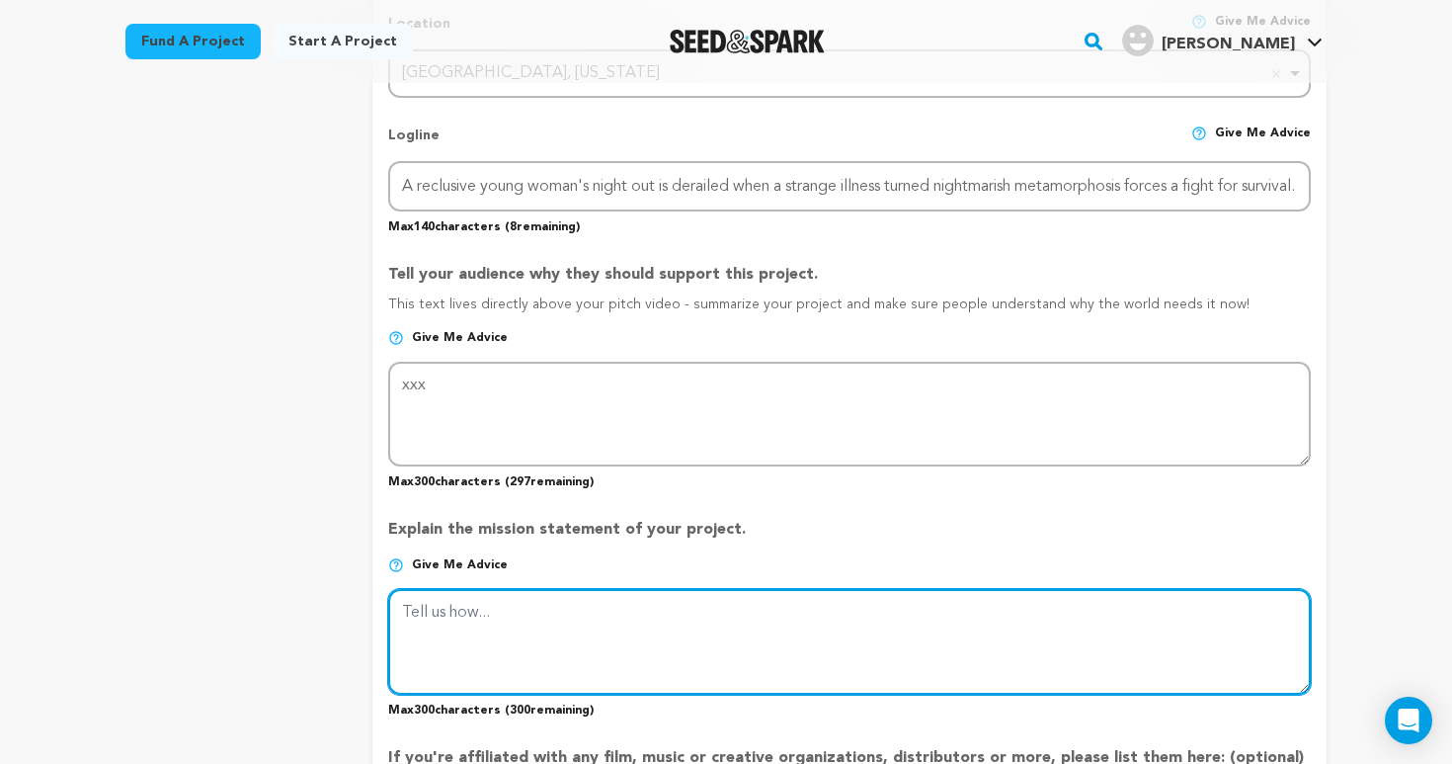
click at [565, 639] on textarea at bounding box center [849, 641] width 923 height 105
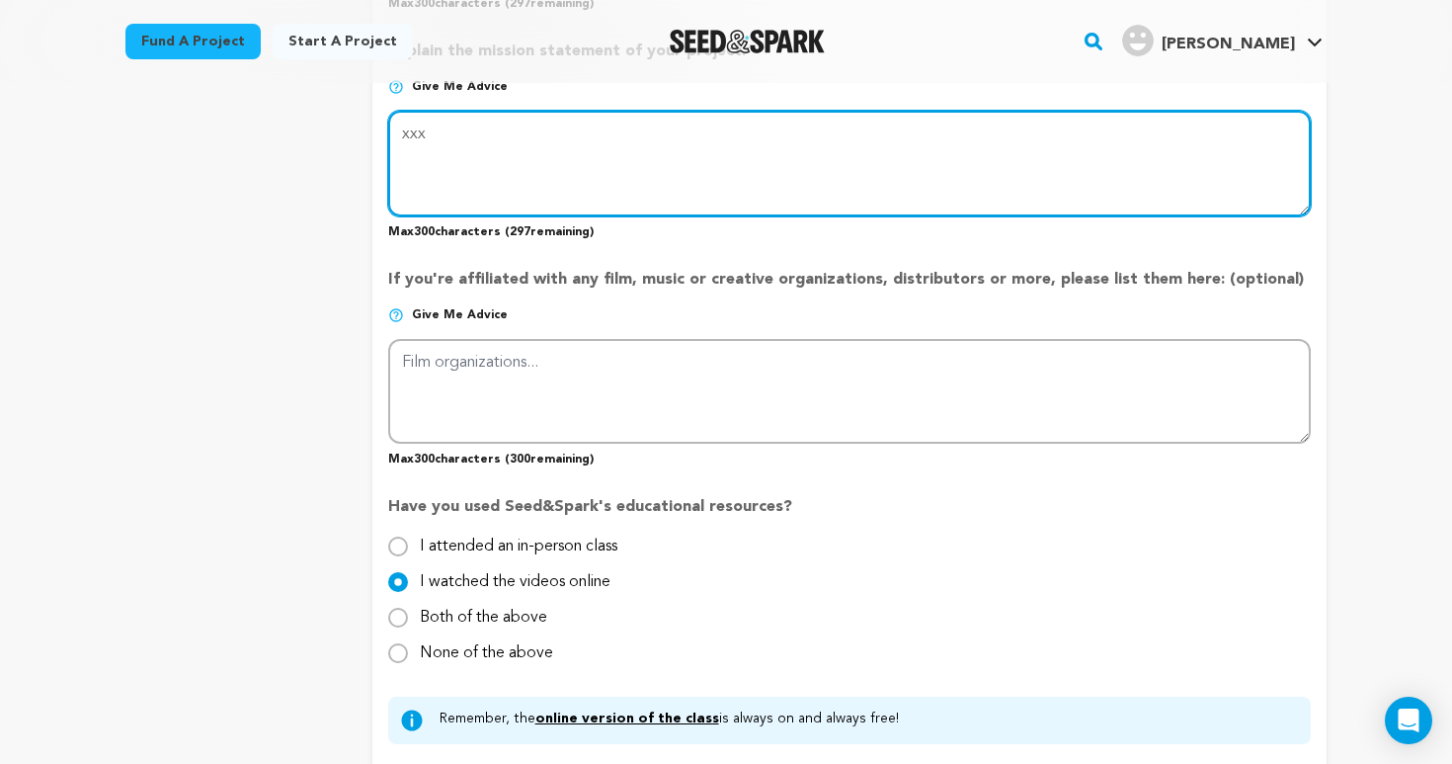
scroll to position [1912, 0]
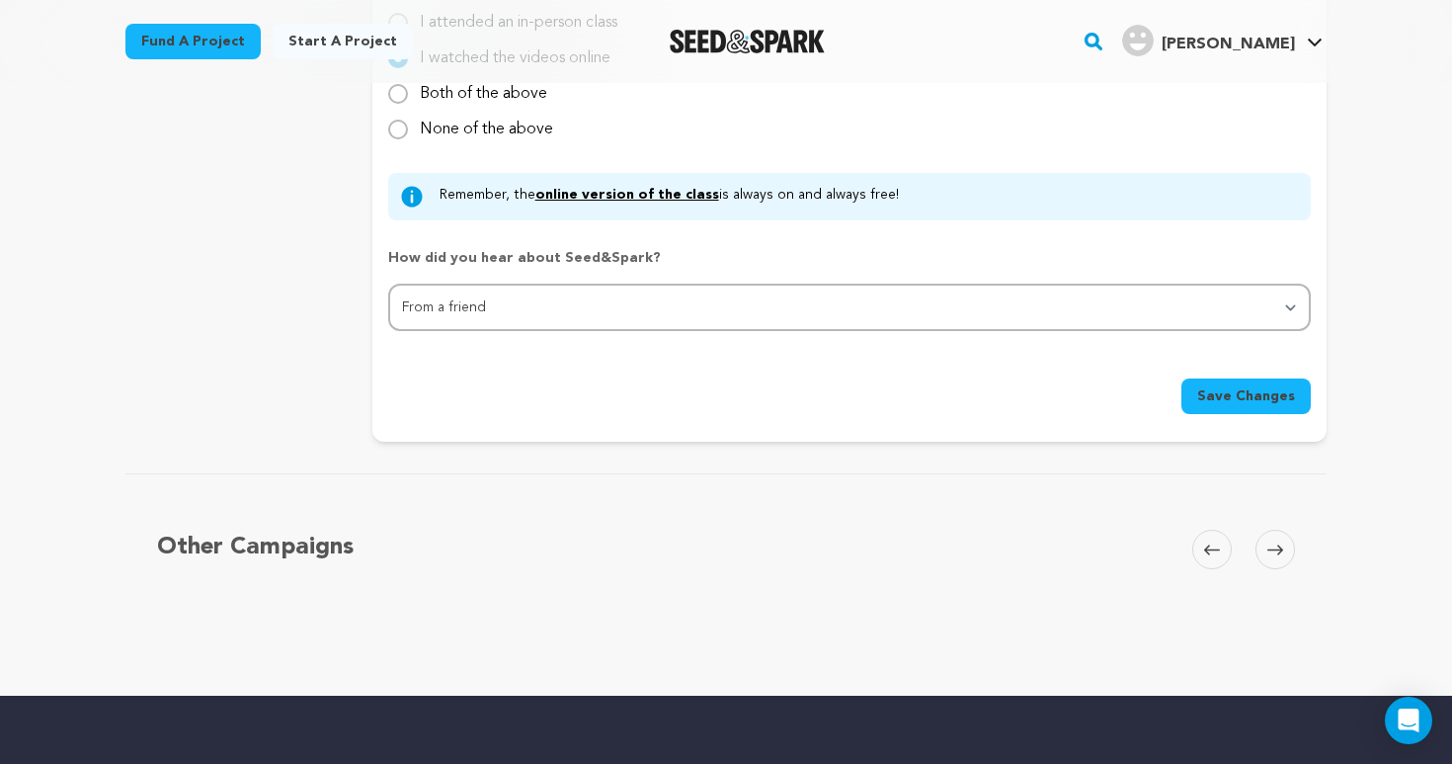
type textarea "xxx"
click at [1217, 394] on span "Save Changes" at bounding box center [1246, 396] width 98 height 20
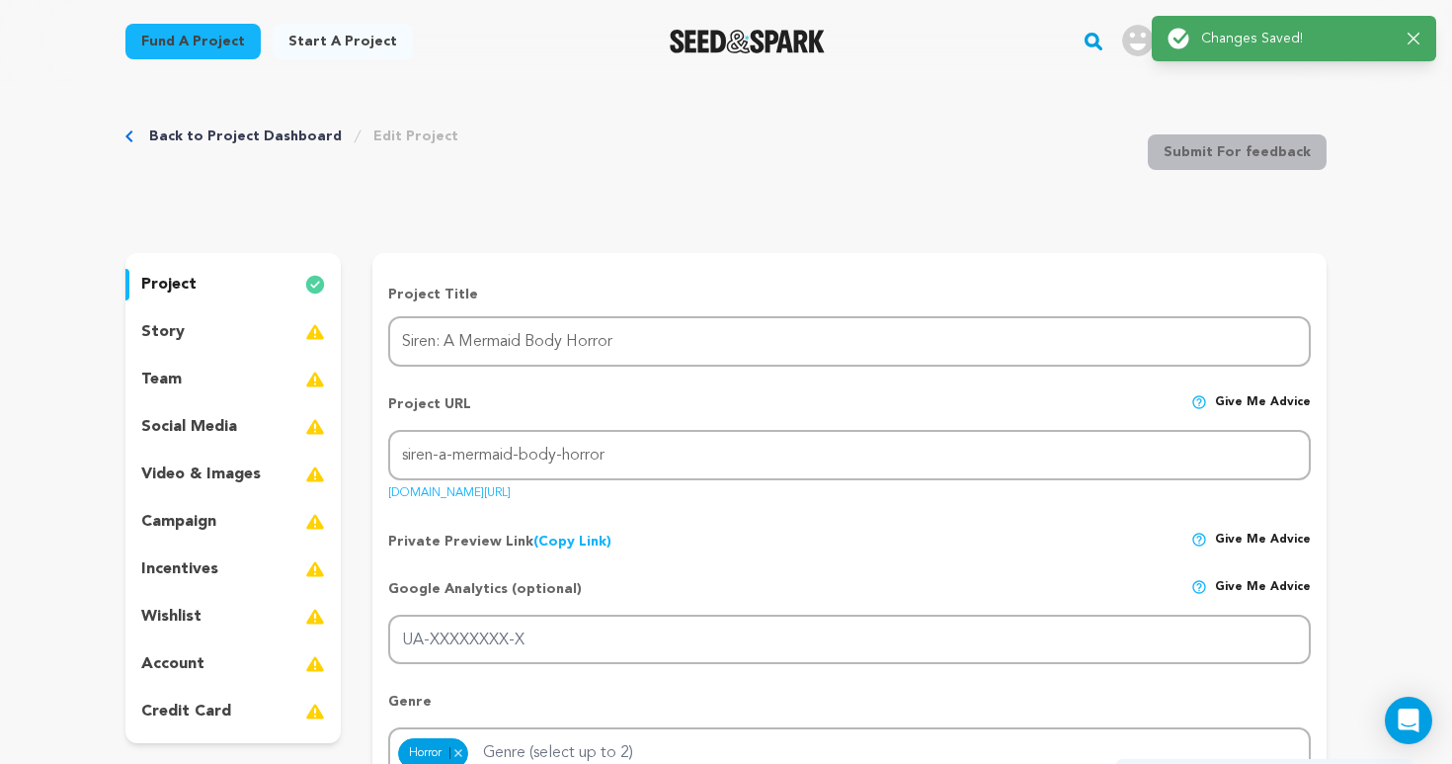
scroll to position [0, 0]
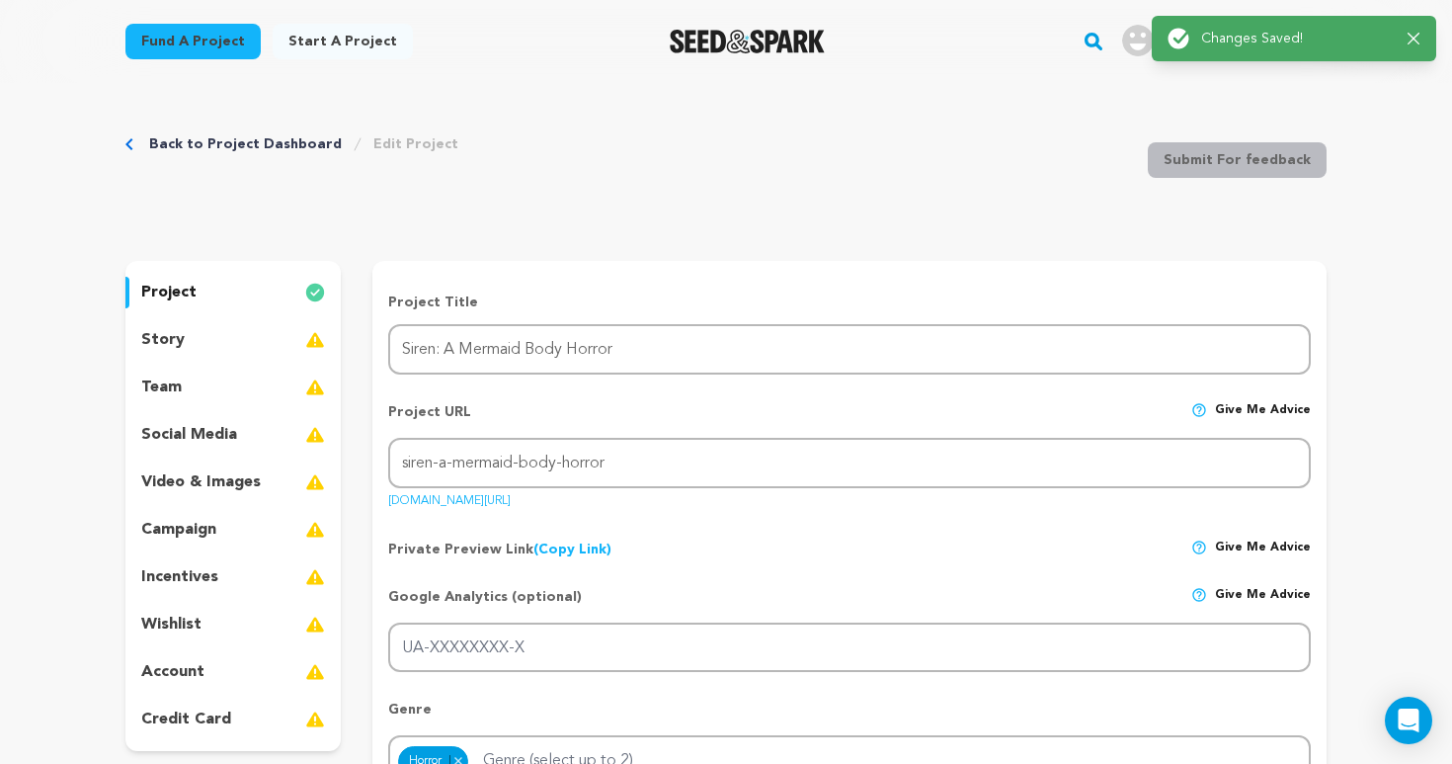
click at [174, 344] on p "story" at bounding box center [162, 340] width 43 height 24
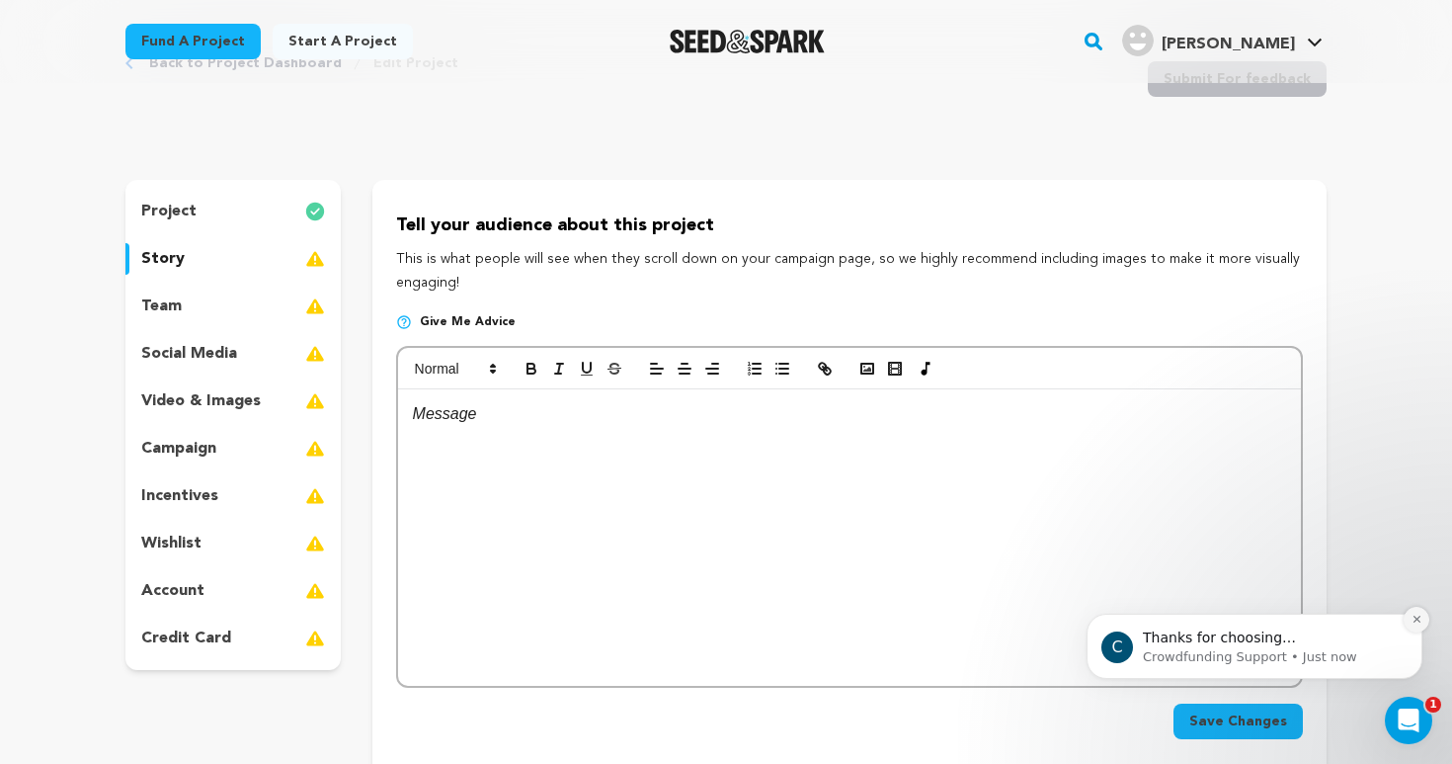
click at [1412, 621] on icon "Dismiss notification" at bounding box center [1416, 618] width 11 height 11
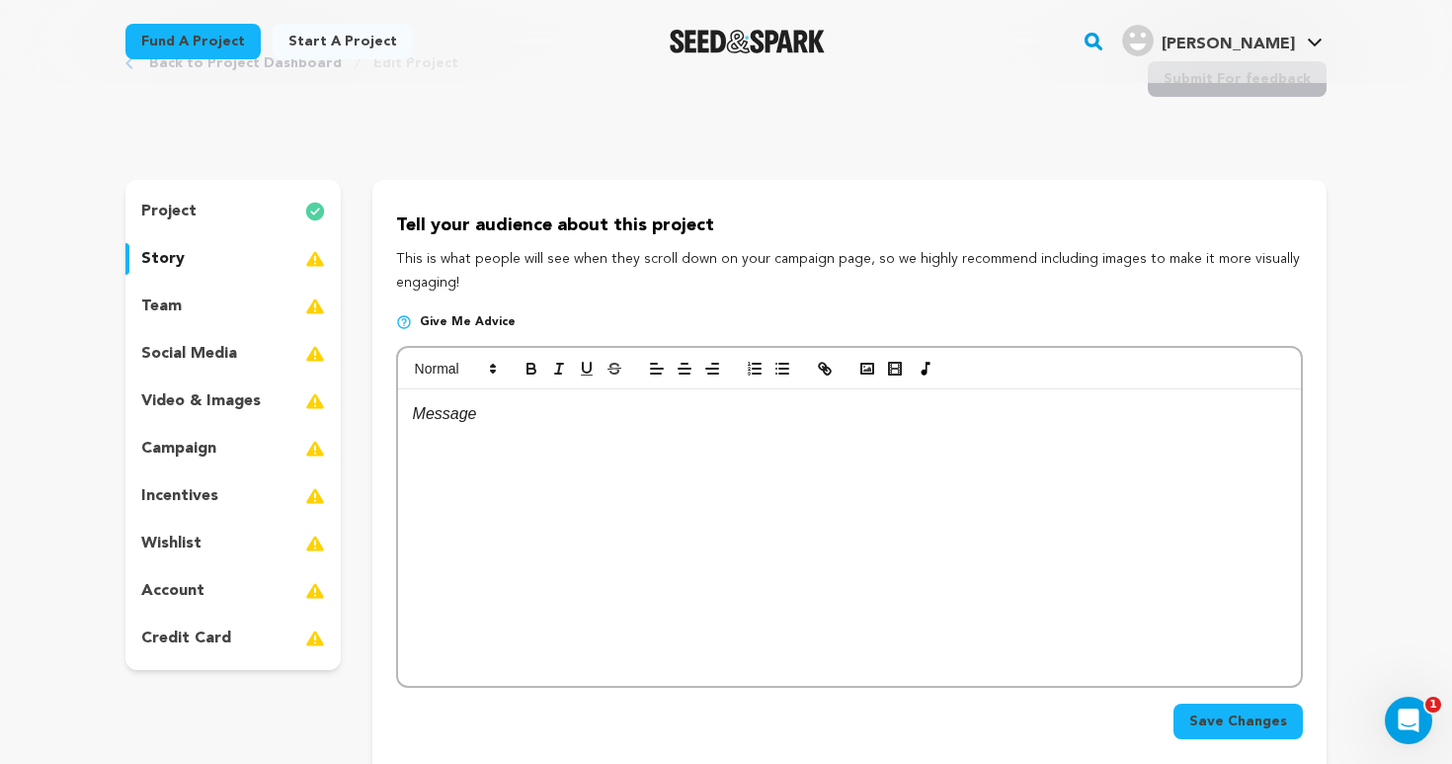
click at [211, 295] on div "team" at bounding box center [232, 306] width 215 height 32
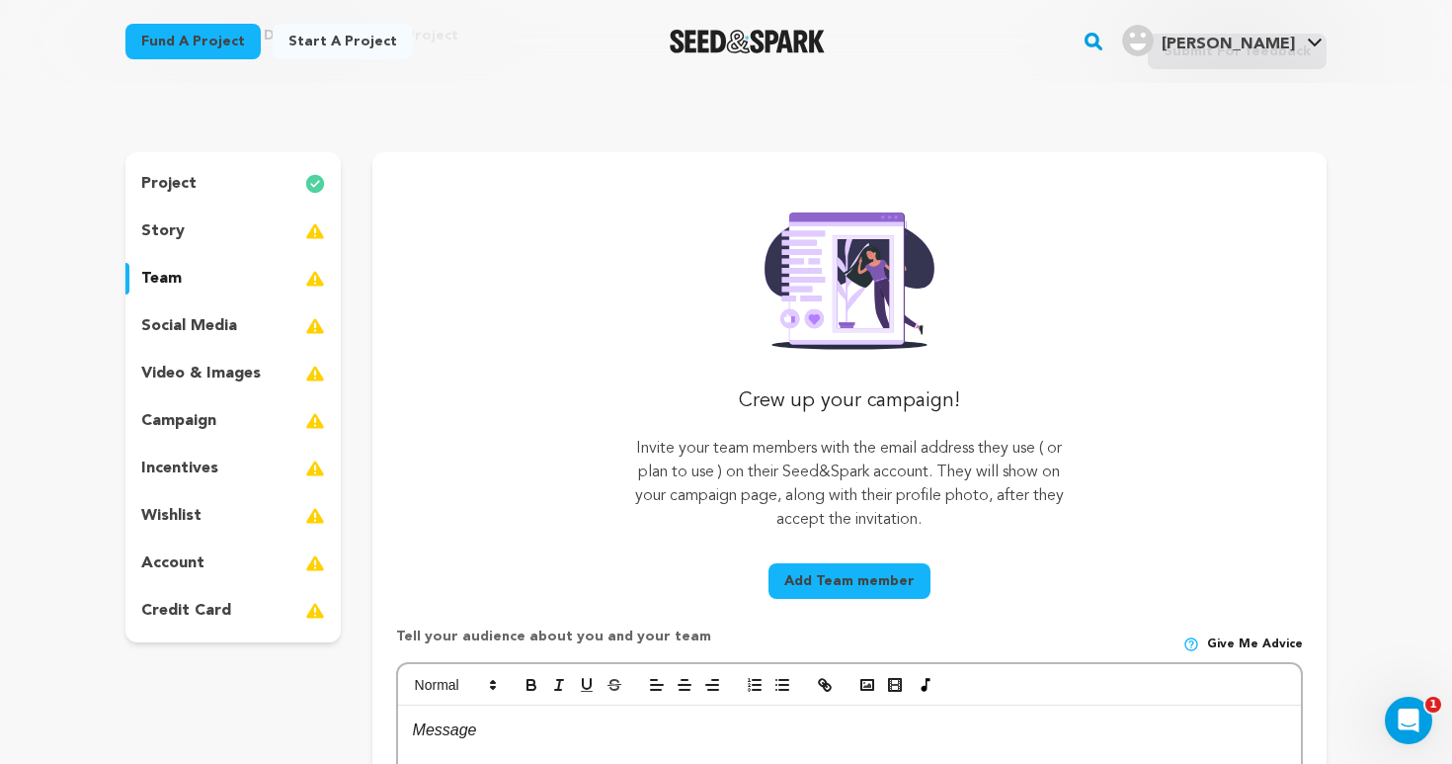
scroll to position [108, 0]
click at [865, 576] on button "Add Team member" at bounding box center [849, 582] width 162 height 36
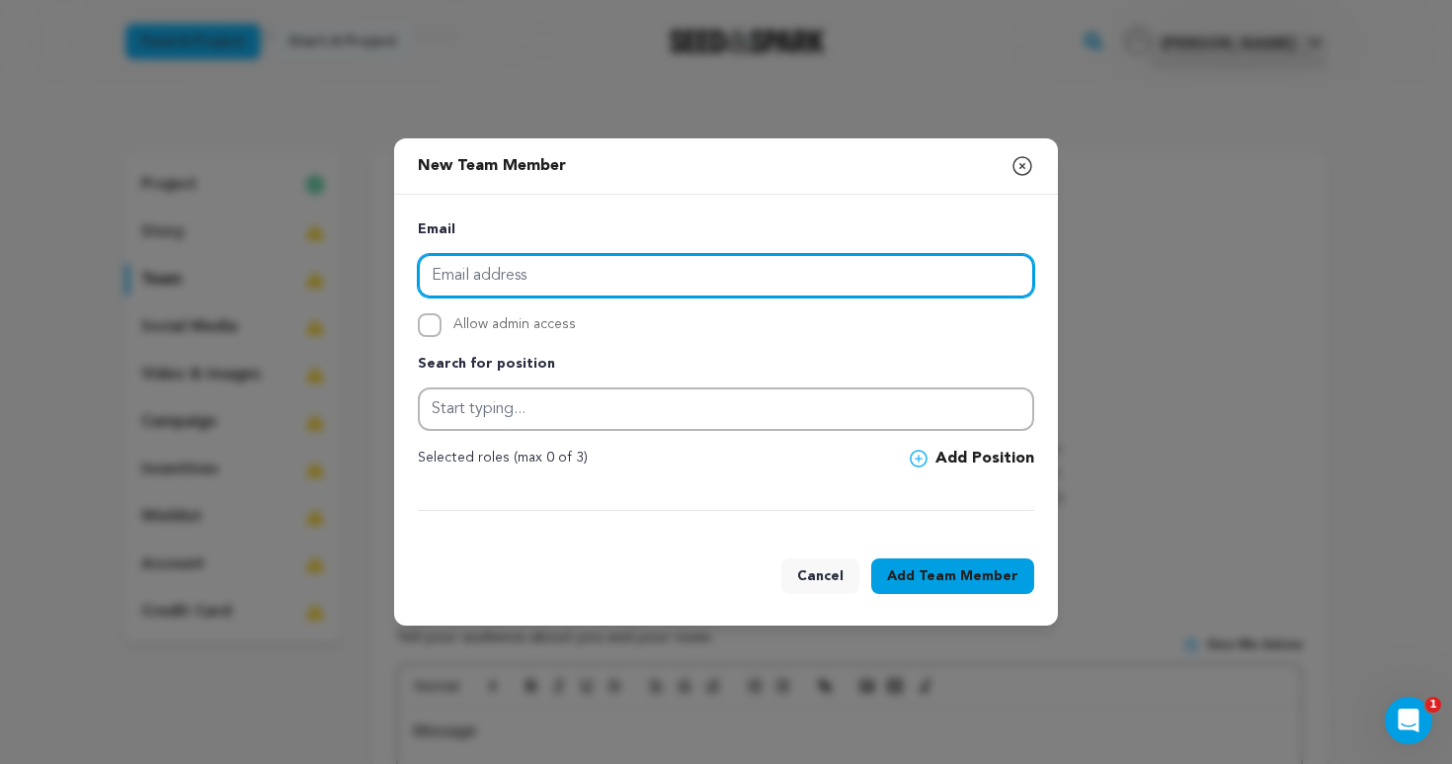
click at [572, 271] on input "email" at bounding box center [726, 275] width 616 height 43
type input "marissa.n.dutton@gmail.com"
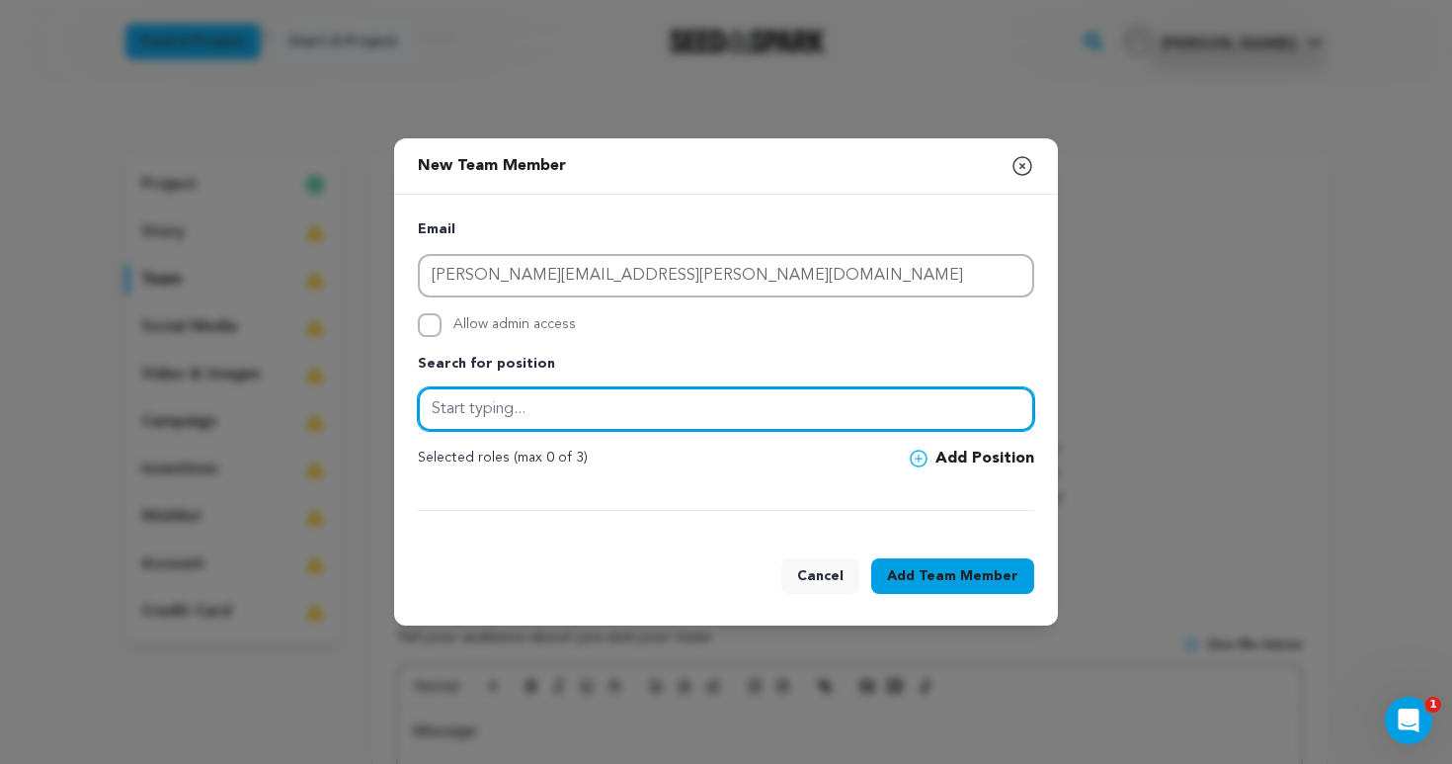
click at [556, 403] on input "text" at bounding box center [726, 408] width 616 height 43
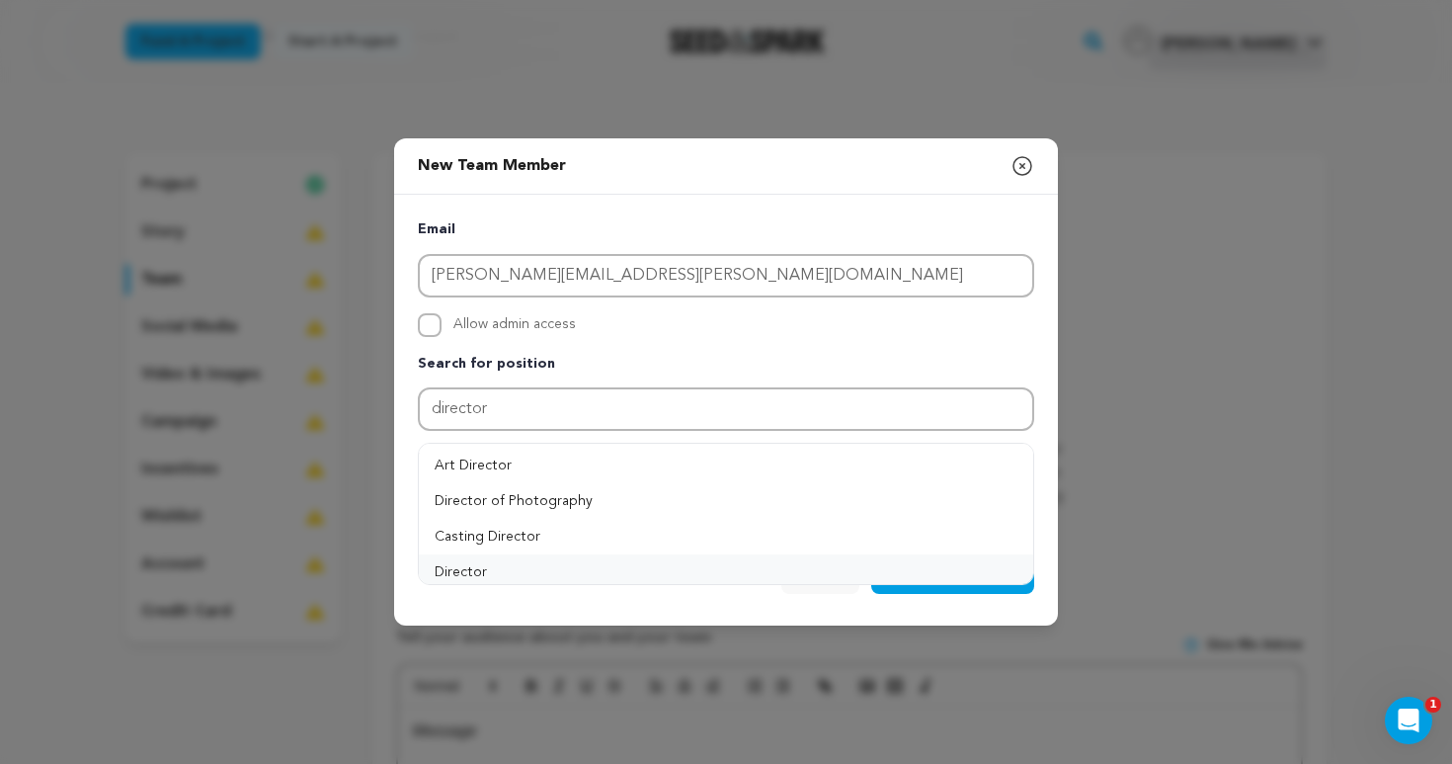
click at [485, 561] on button "Director" at bounding box center [726, 572] width 614 height 36
type input "Director"
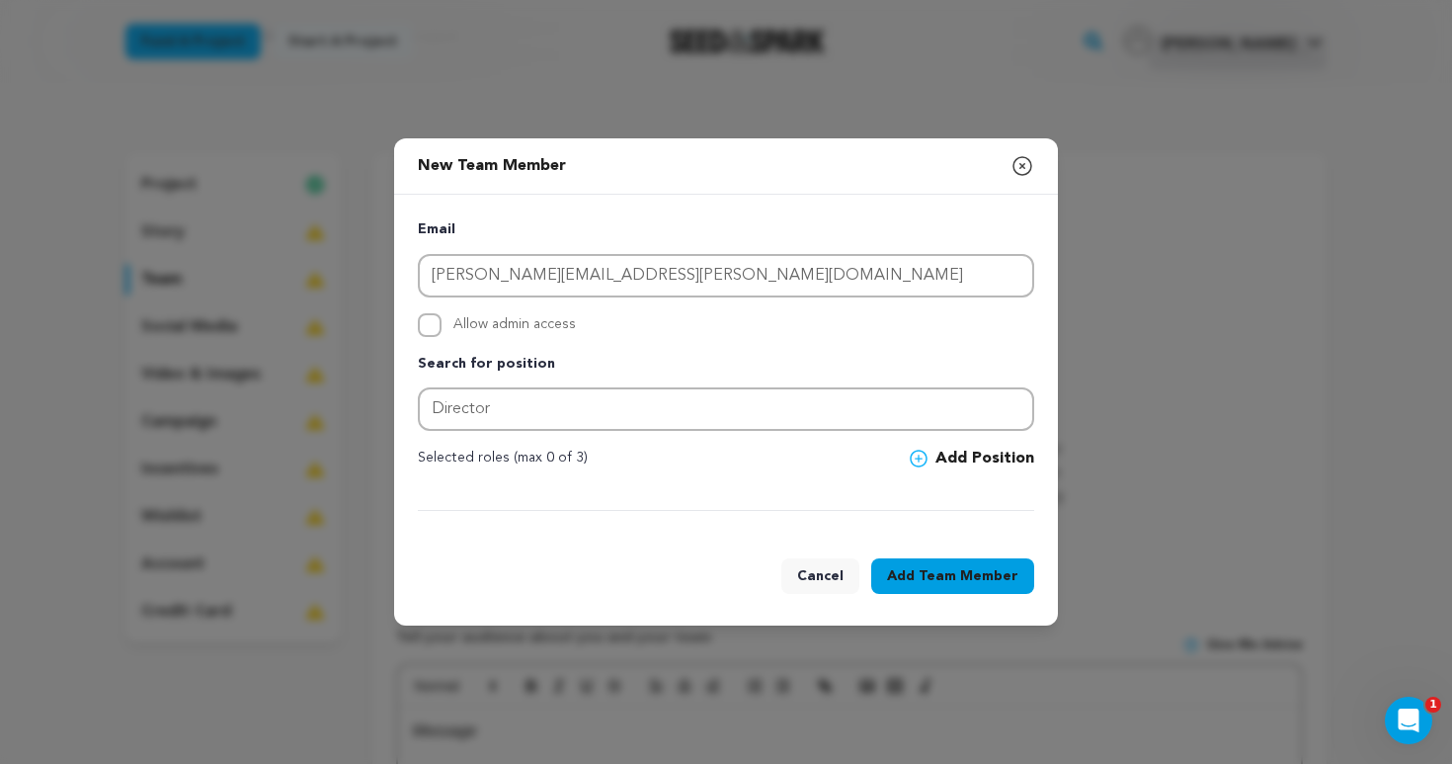
click at [919, 452] on icon at bounding box center [919, 458] width 18 height 18
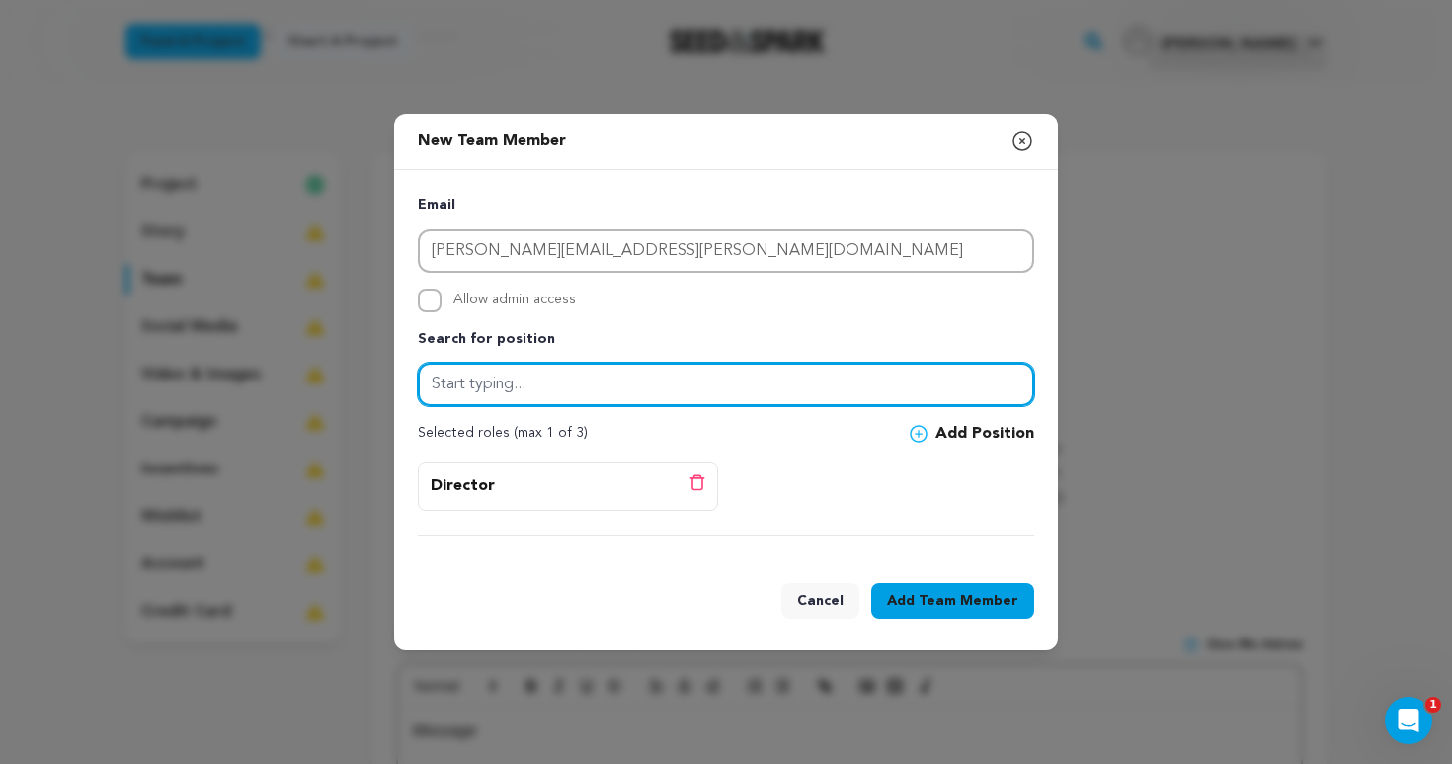
click at [705, 380] on input "text" at bounding box center [726, 384] width 616 height 43
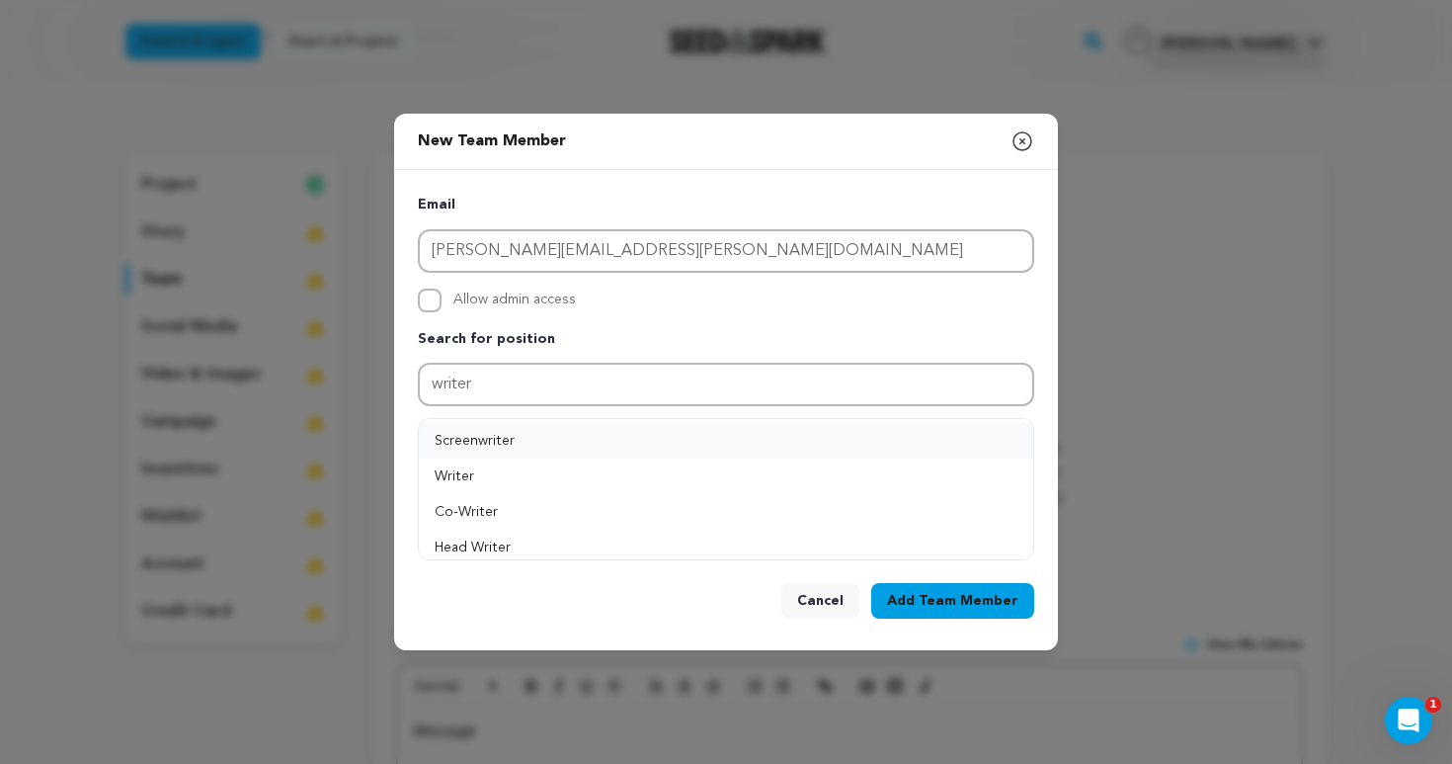
click at [750, 447] on button "Screenwriter" at bounding box center [726, 441] width 614 height 36
type input "Screenwriter"
click at [945, 595] on span "Team Member" at bounding box center [969, 601] width 100 height 20
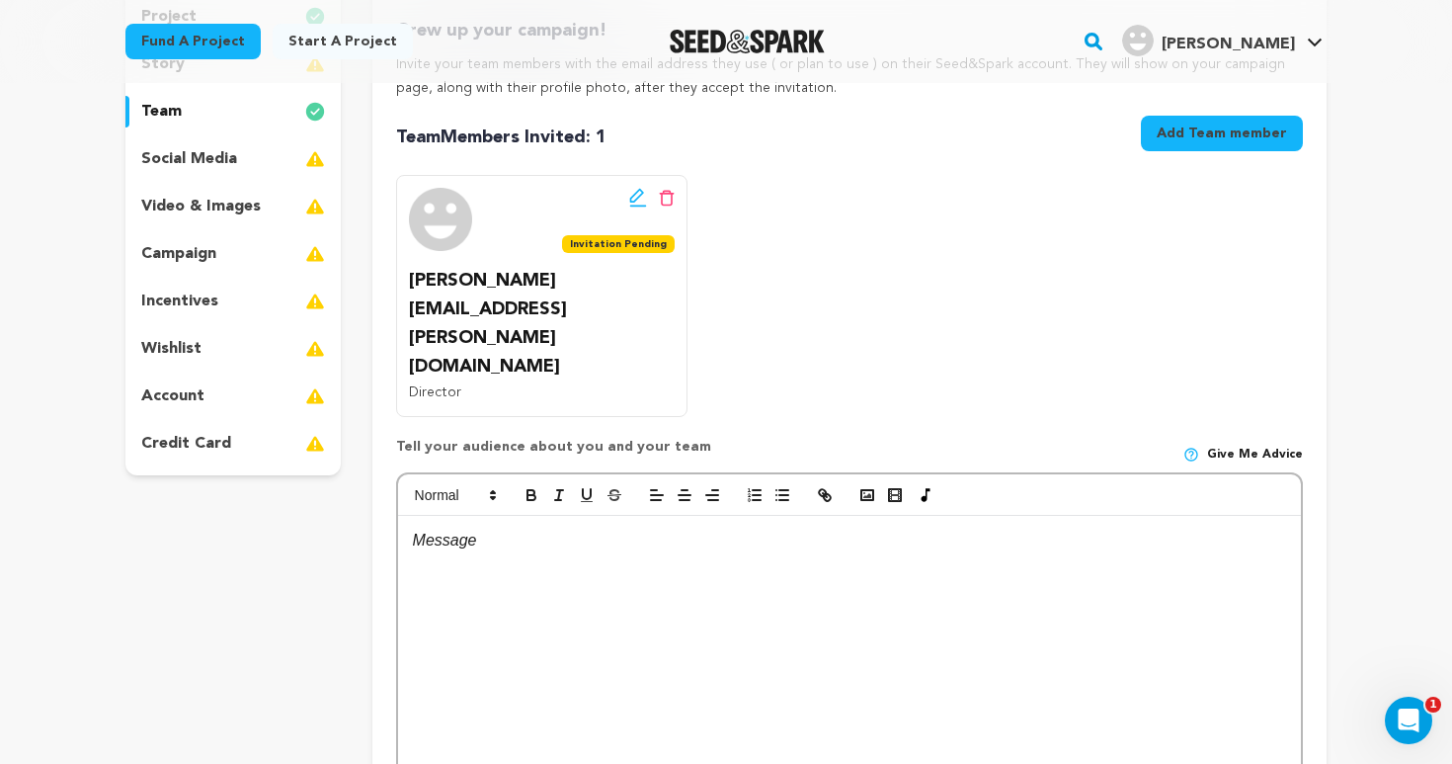
scroll to position [222, 0]
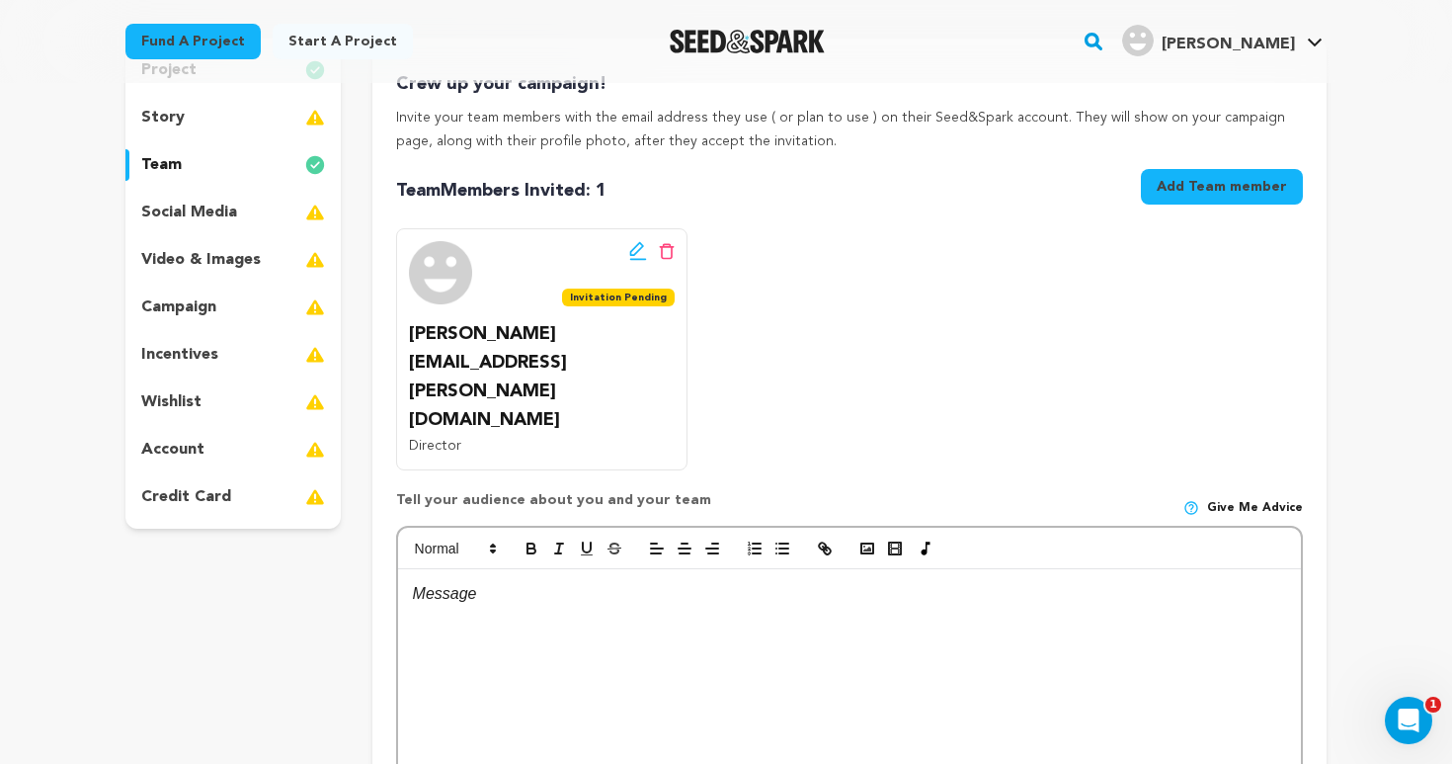
click at [1237, 184] on button "Add Team member" at bounding box center [1222, 187] width 162 height 36
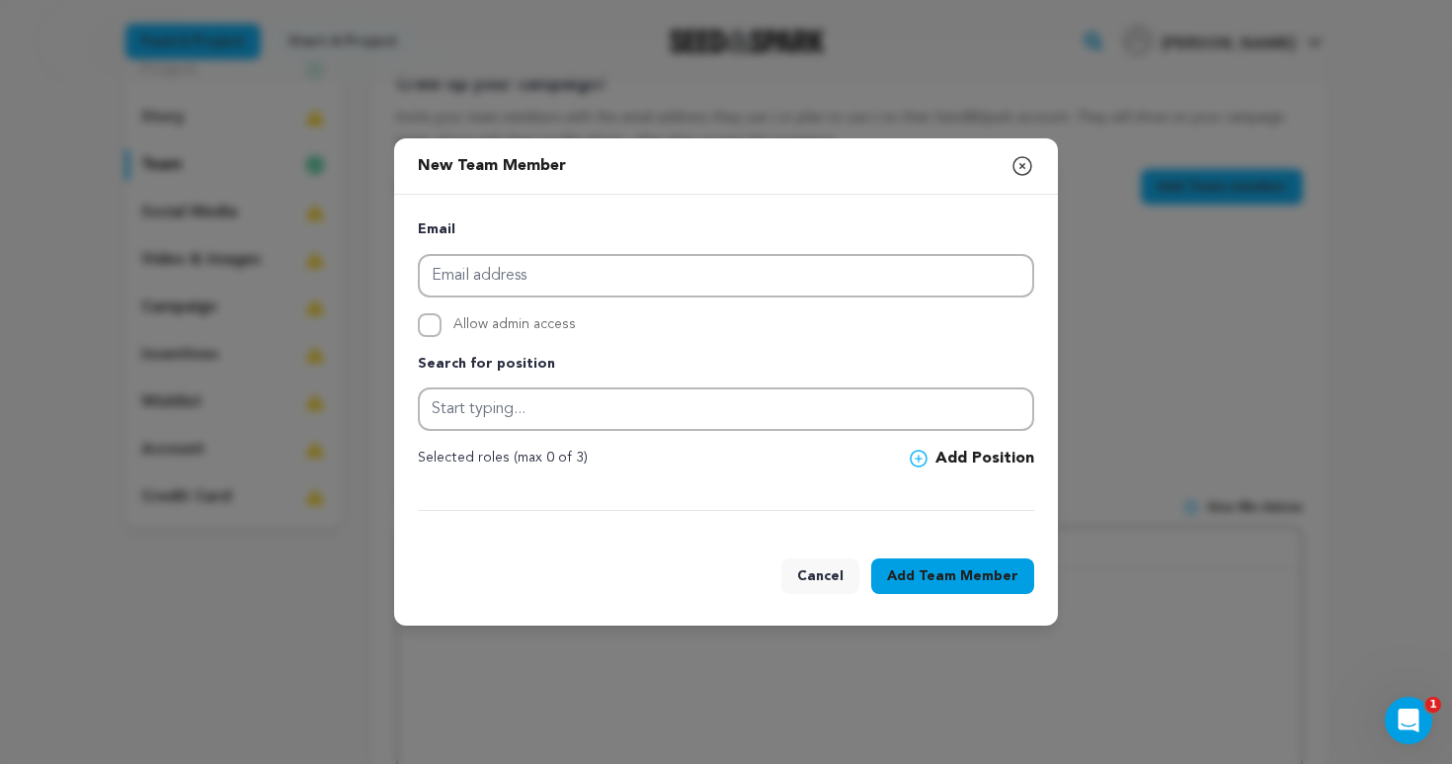
click at [1021, 177] on icon "button" at bounding box center [1022, 166] width 24 height 24
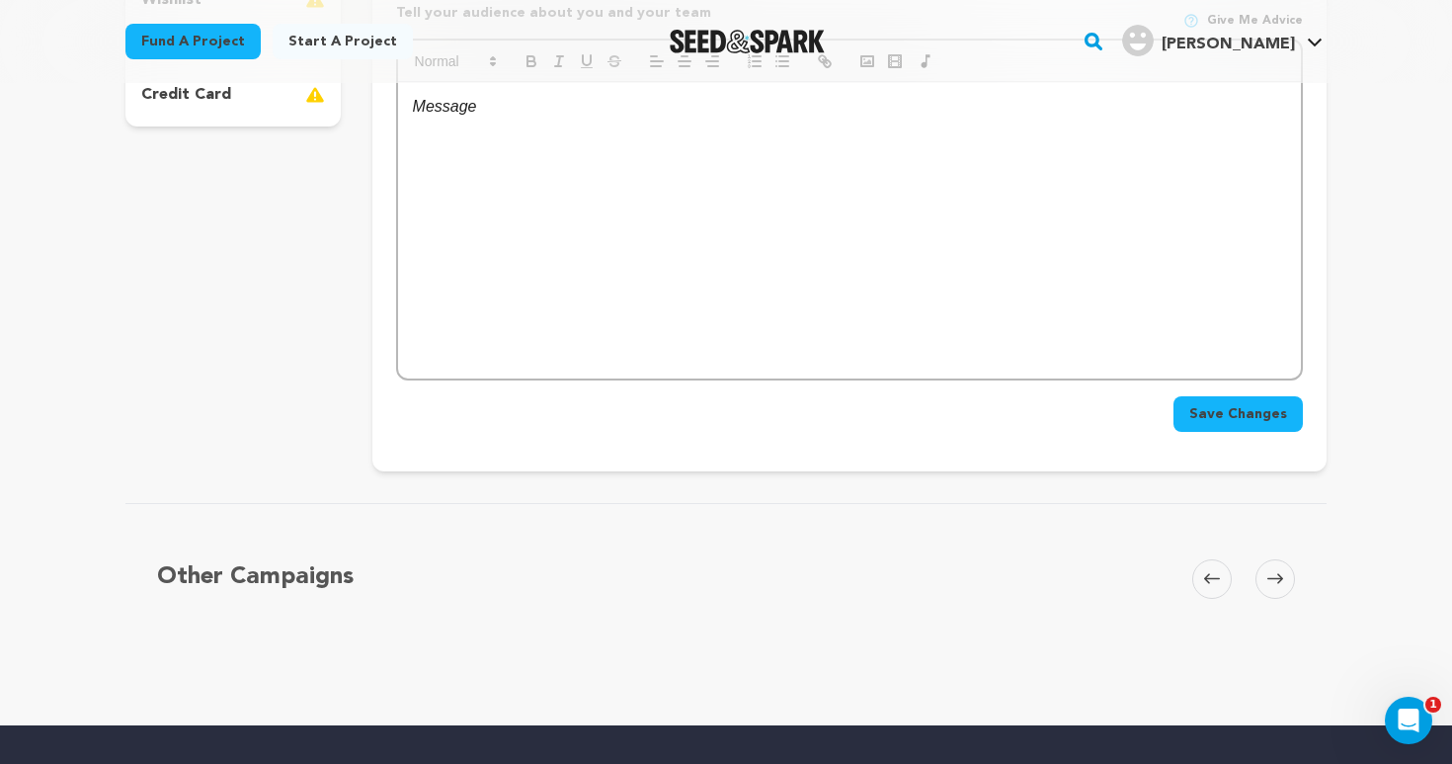
scroll to position [620, 0]
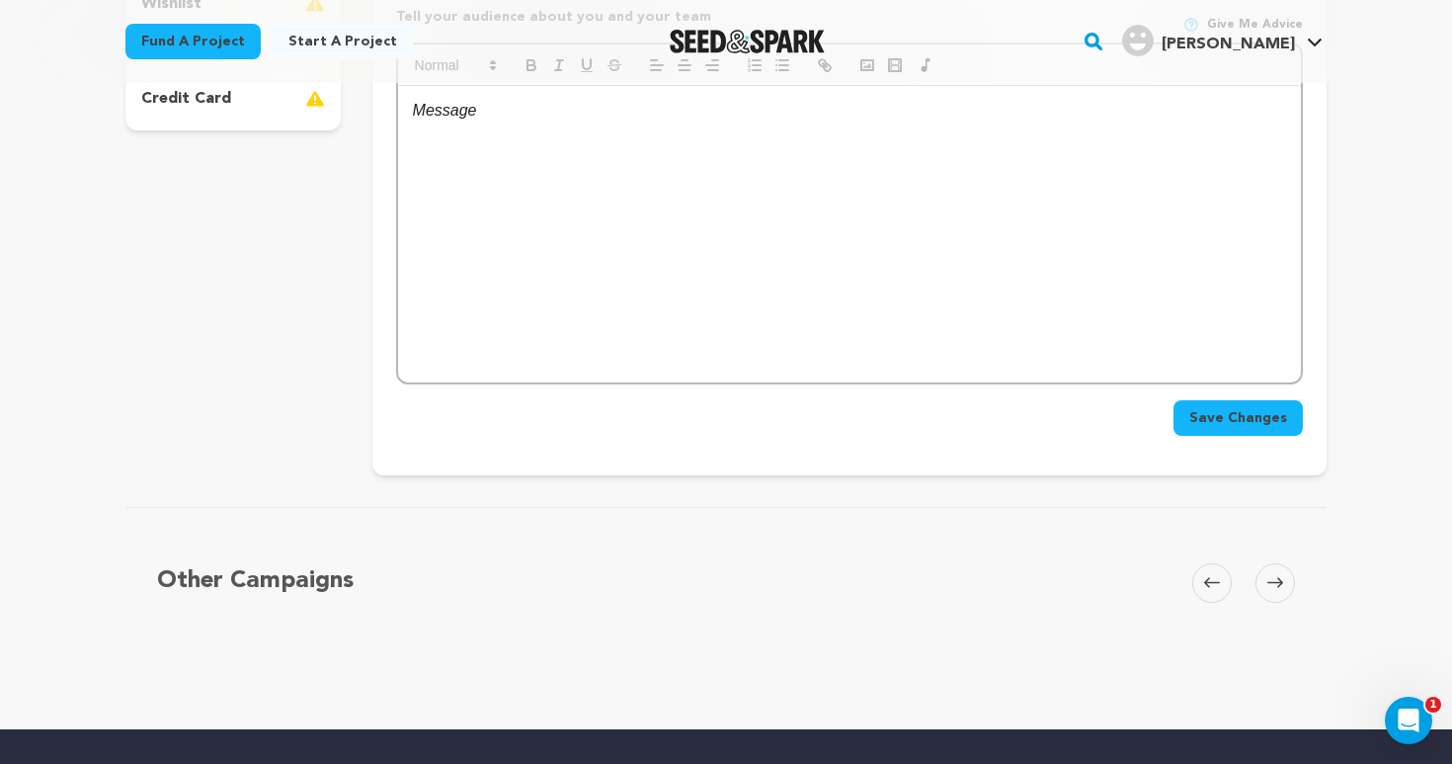
click at [1276, 419] on span "Save Changes" at bounding box center [1238, 418] width 98 height 20
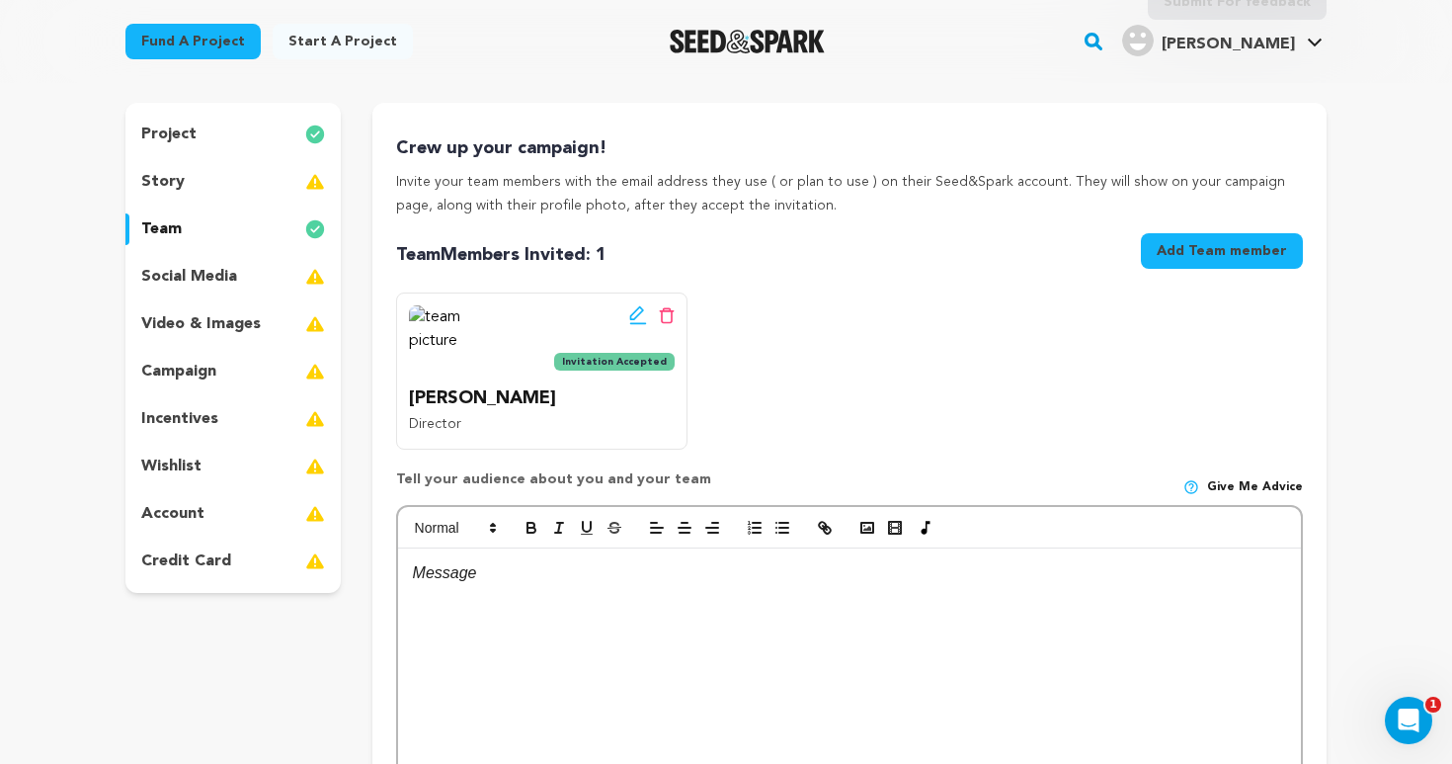
scroll to position [155, 0]
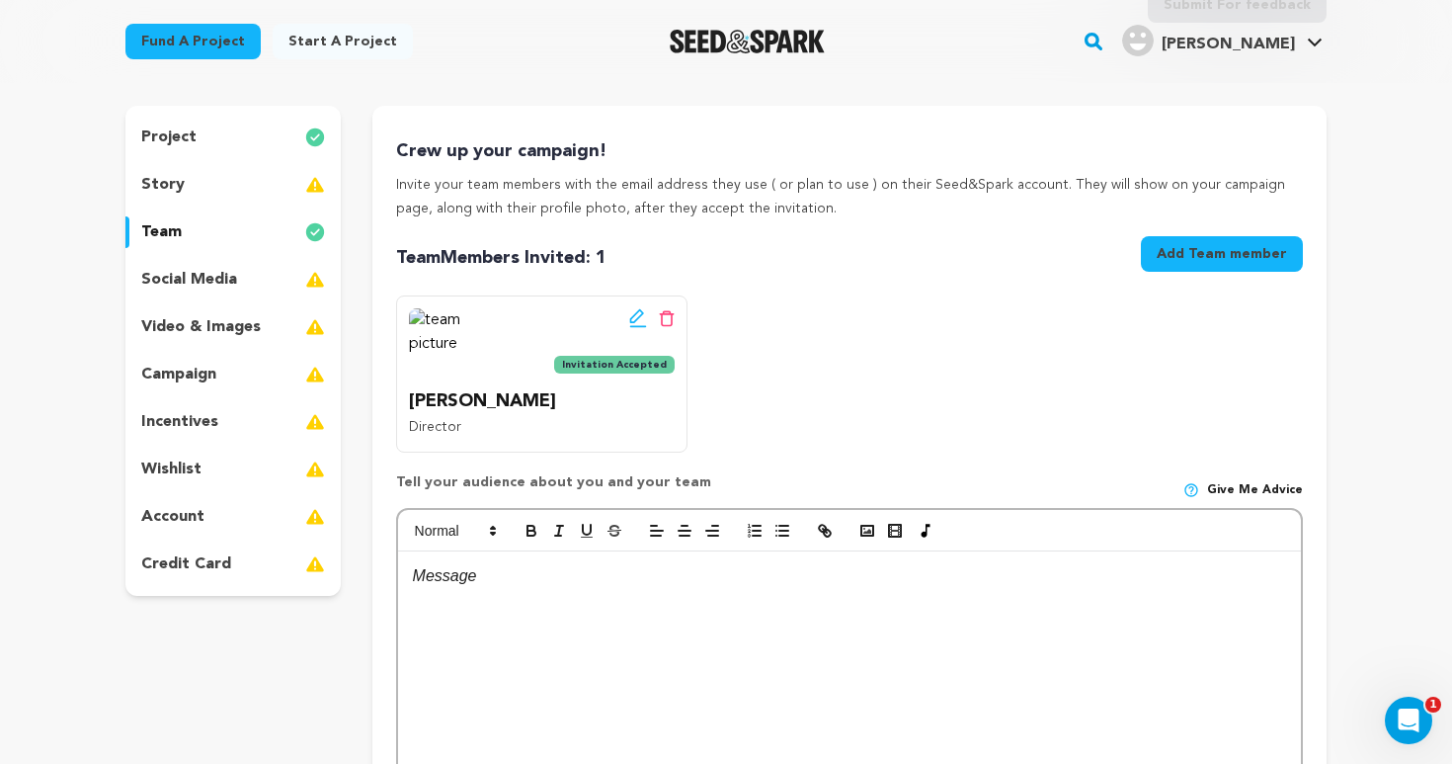
click at [1303, 240] on div "Crew up your campaign! Invite your team members with the email address they use…" at bounding box center [849, 523] width 954 height 835
click at [1240, 244] on button "Add Team member" at bounding box center [1222, 254] width 162 height 36
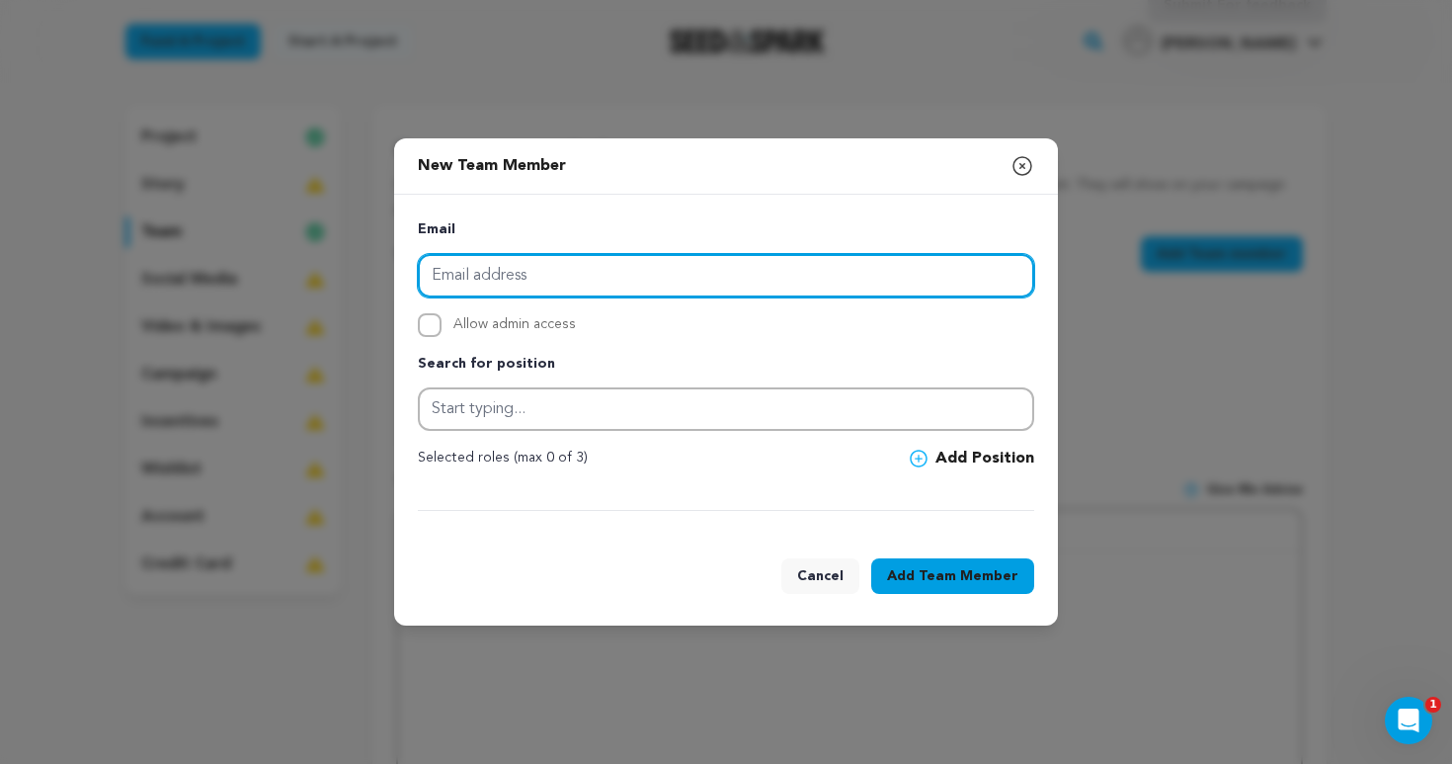
click at [696, 270] on input "email" at bounding box center [726, 275] width 616 height 43
paste input "jealey@gmail.com"
type input "jealey@gmail.com"
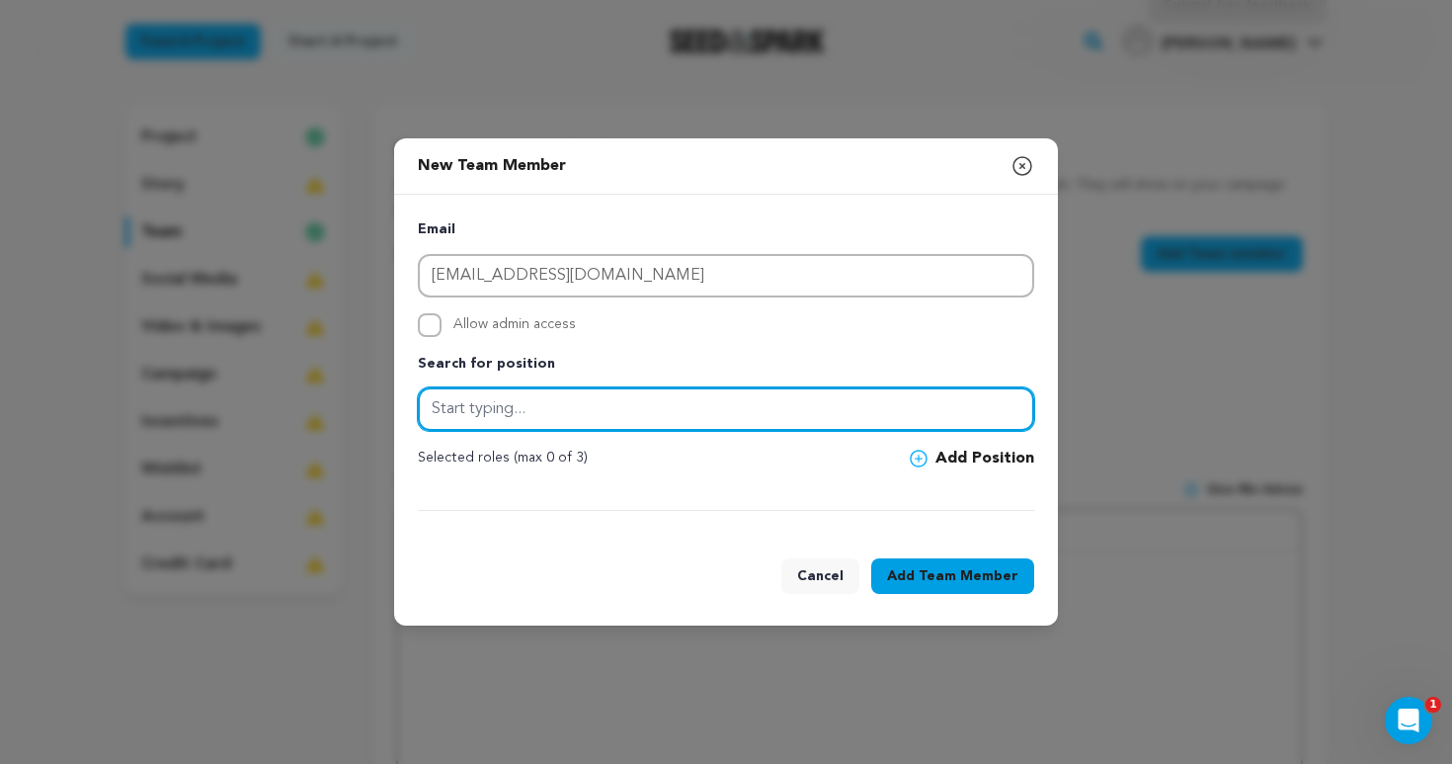
click at [597, 399] on input "text" at bounding box center [726, 408] width 616 height 43
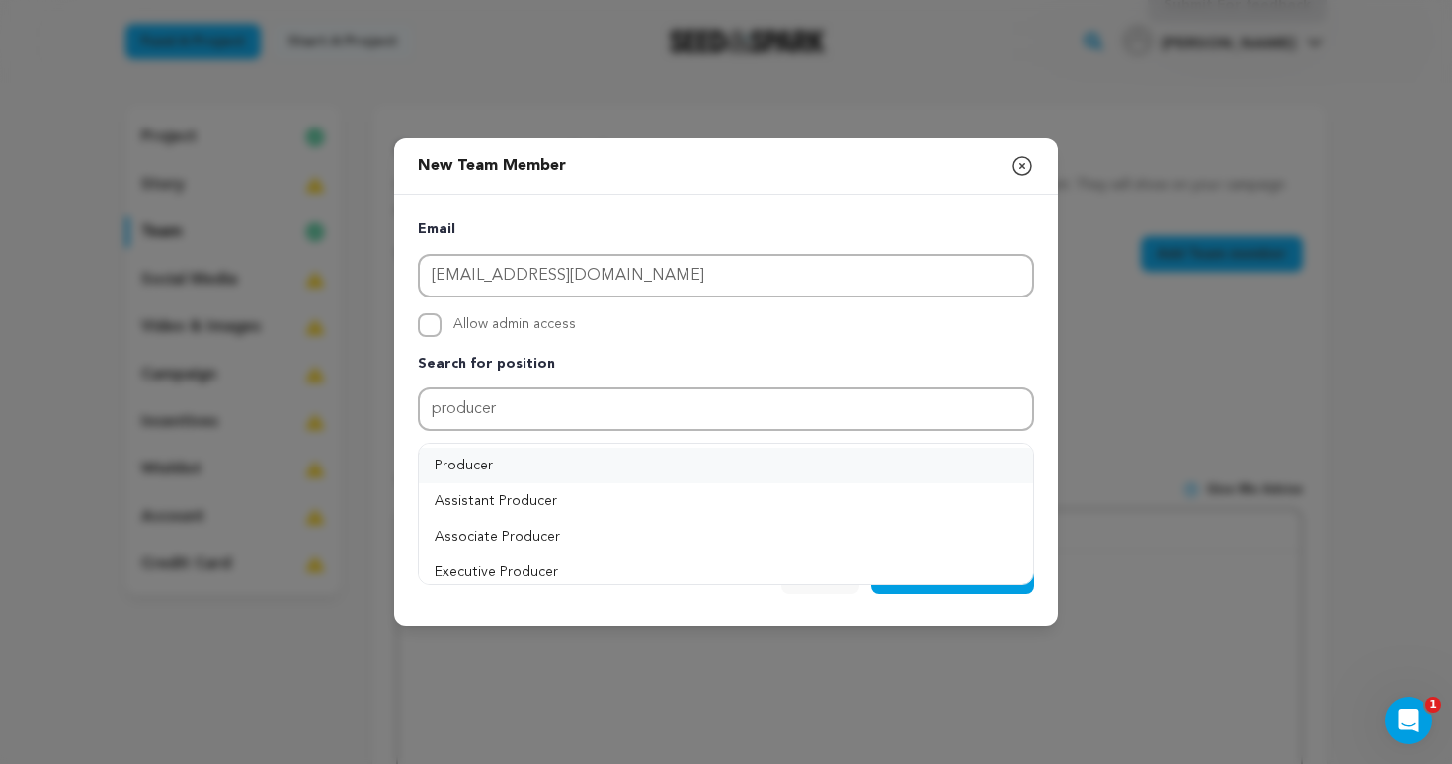
click at [489, 457] on button "Producer" at bounding box center [726, 465] width 614 height 36
type input "Producer"
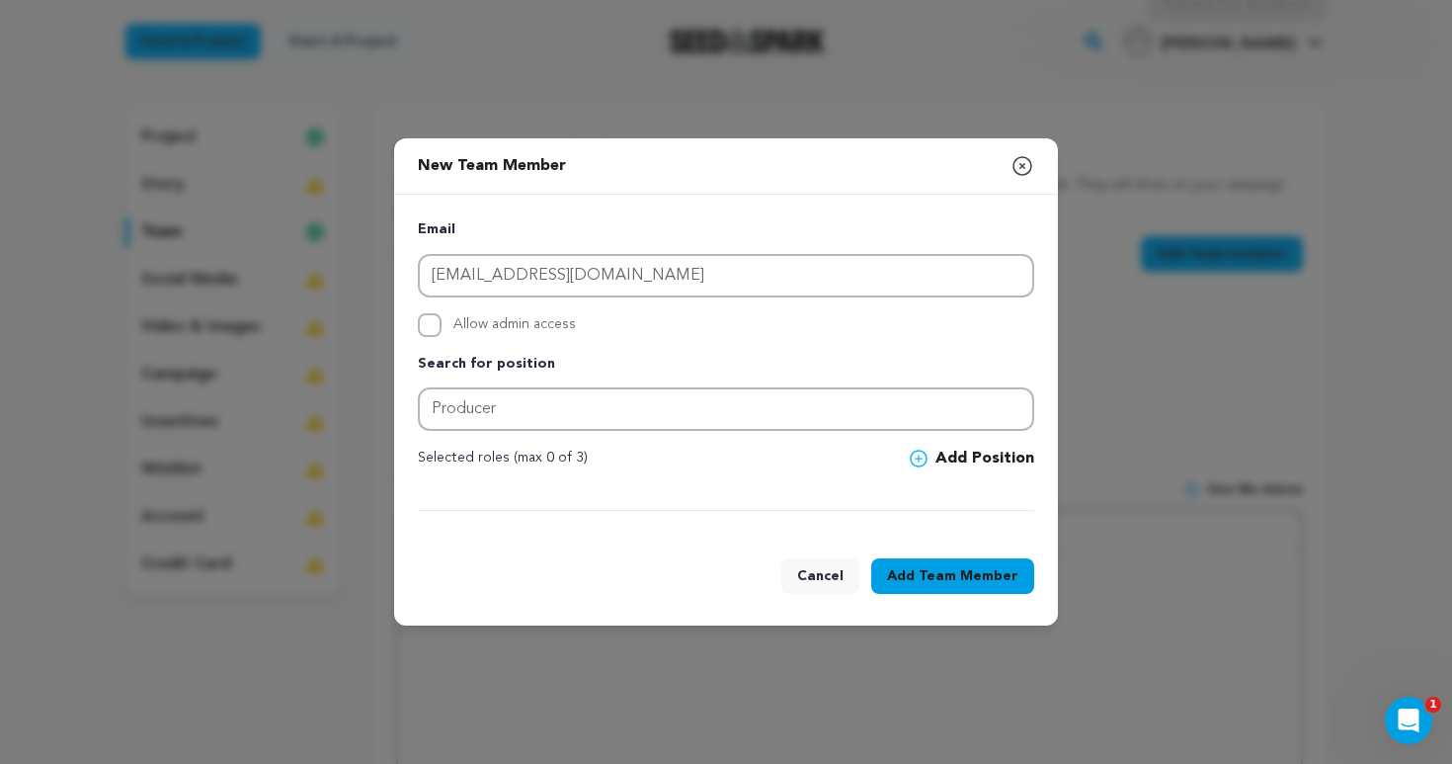
click at [430, 325] on input "Allow admin access" at bounding box center [430, 325] width 24 height 24
checkbox input "true"
click at [979, 569] on span "Team Member" at bounding box center [969, 576] width 100 height 20
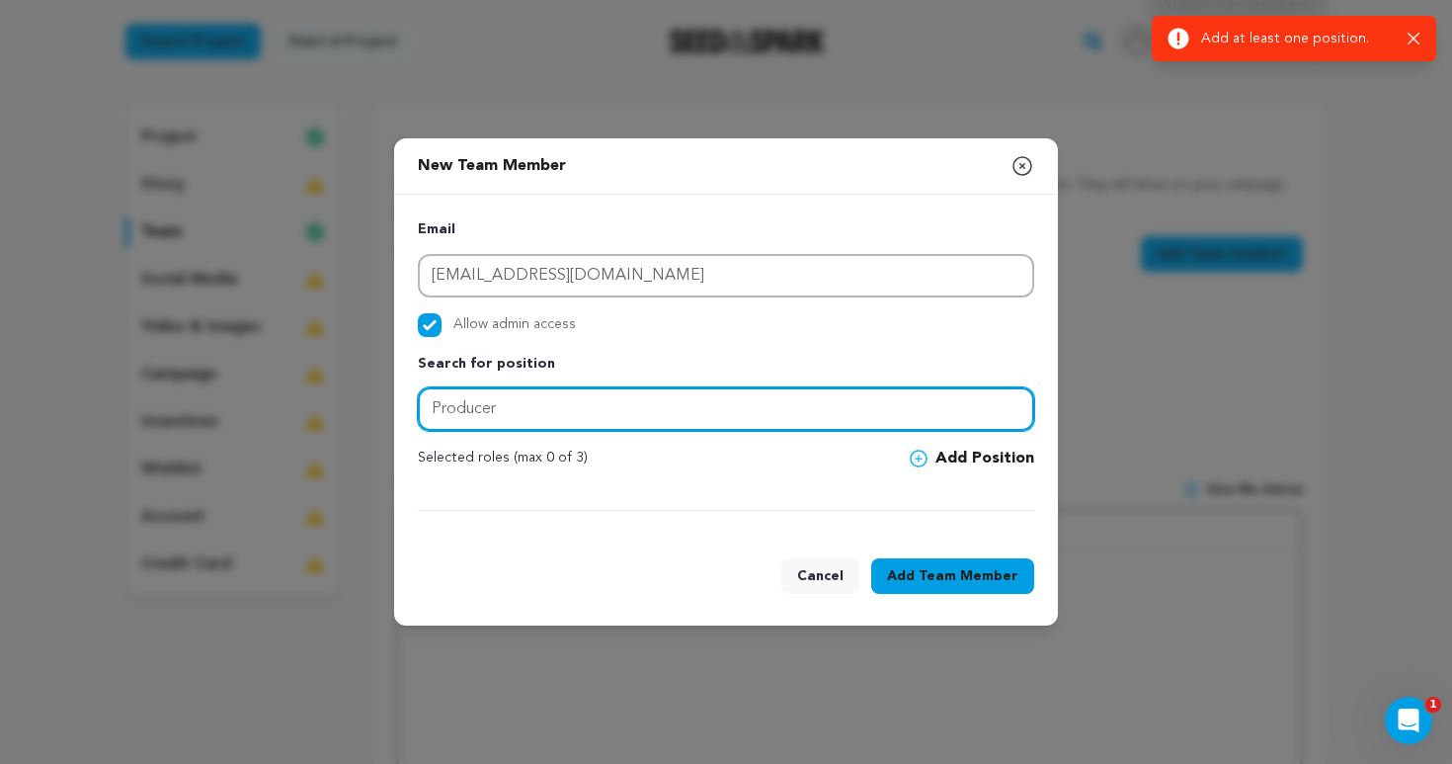
click at [919, 399] on input "Producer" at bounding box center [726, 408] width 616 height 43
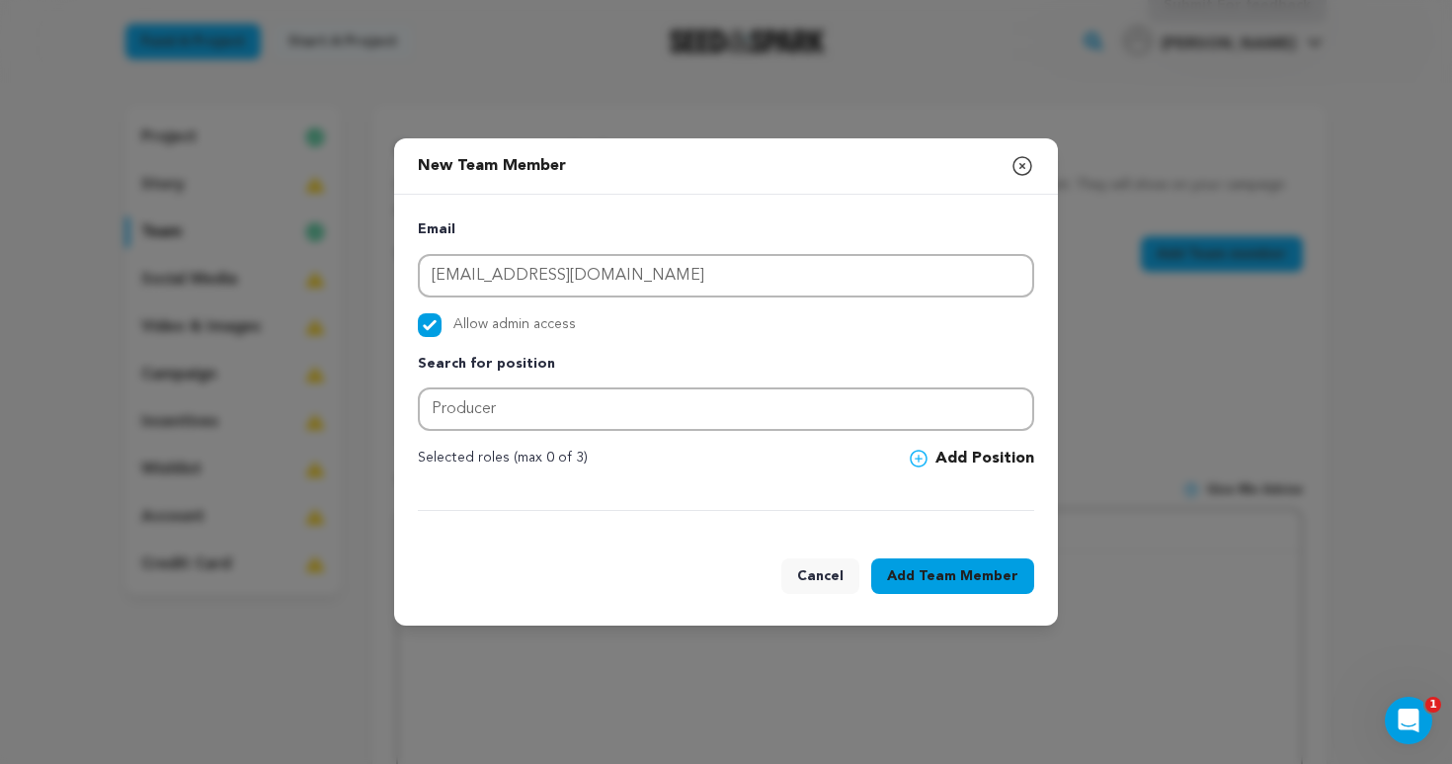
click at [962, 453] on button "Add Position" at bounding box center [972, 458] width 124 height 24
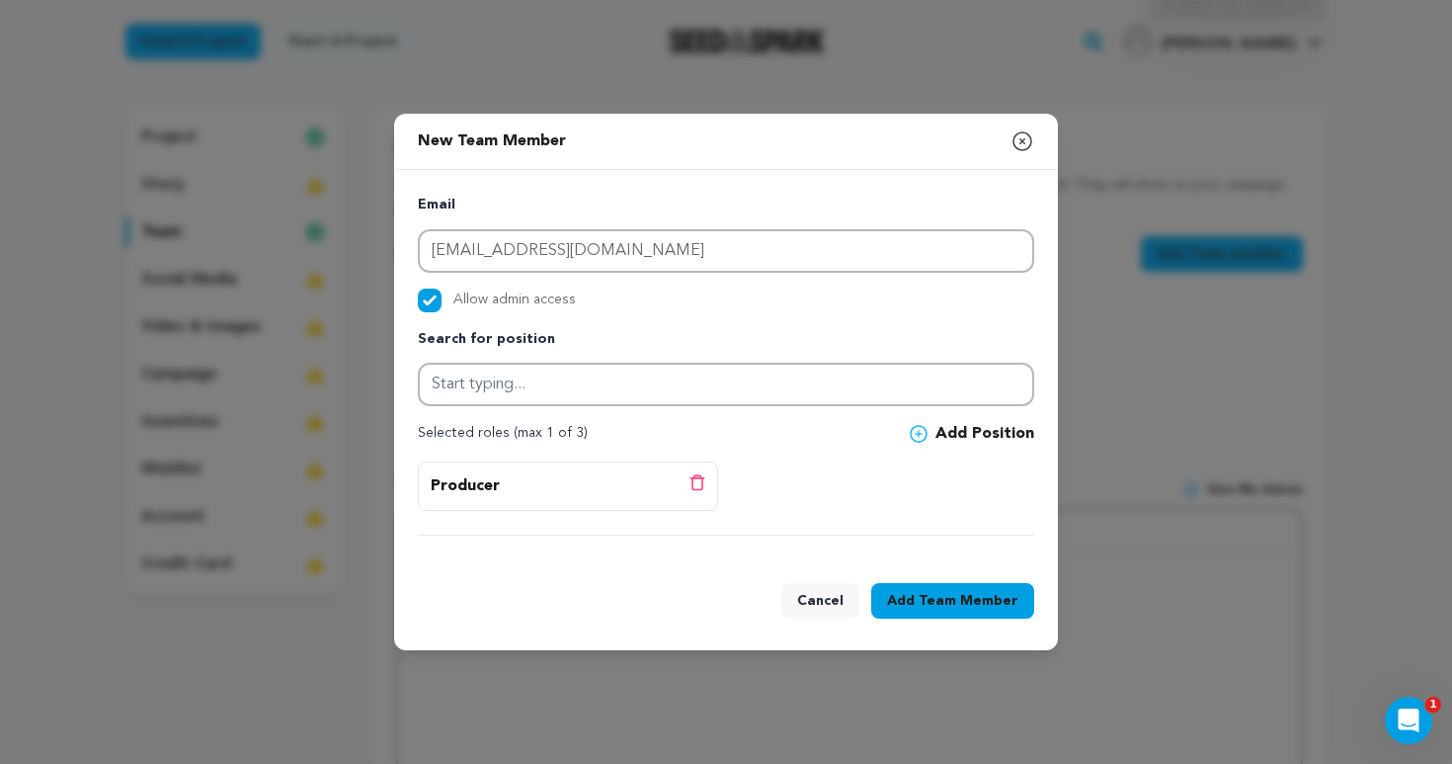
click at [991, 605] on span "Team Member" at bounding box center [969, 601] width 100 height 20
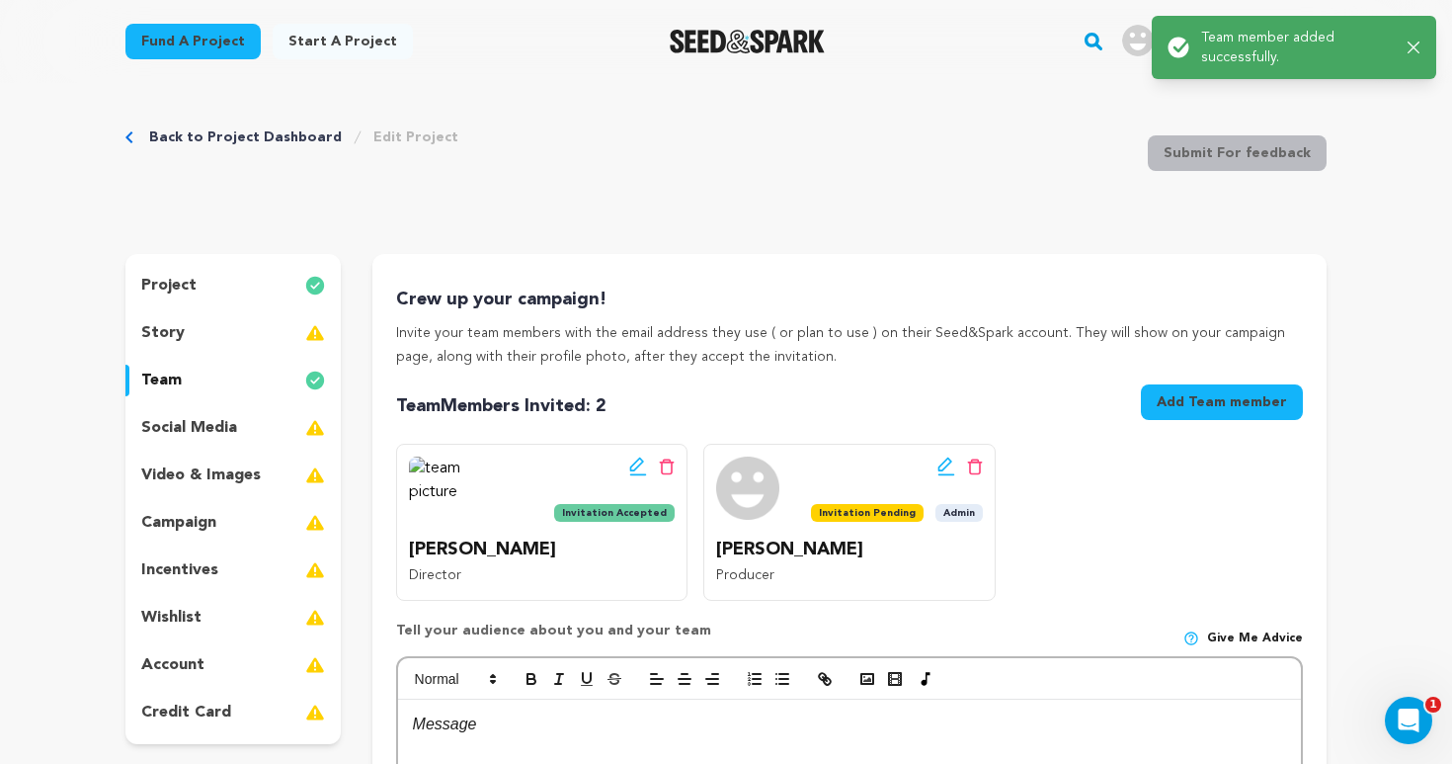
scroll to position [0, 0]
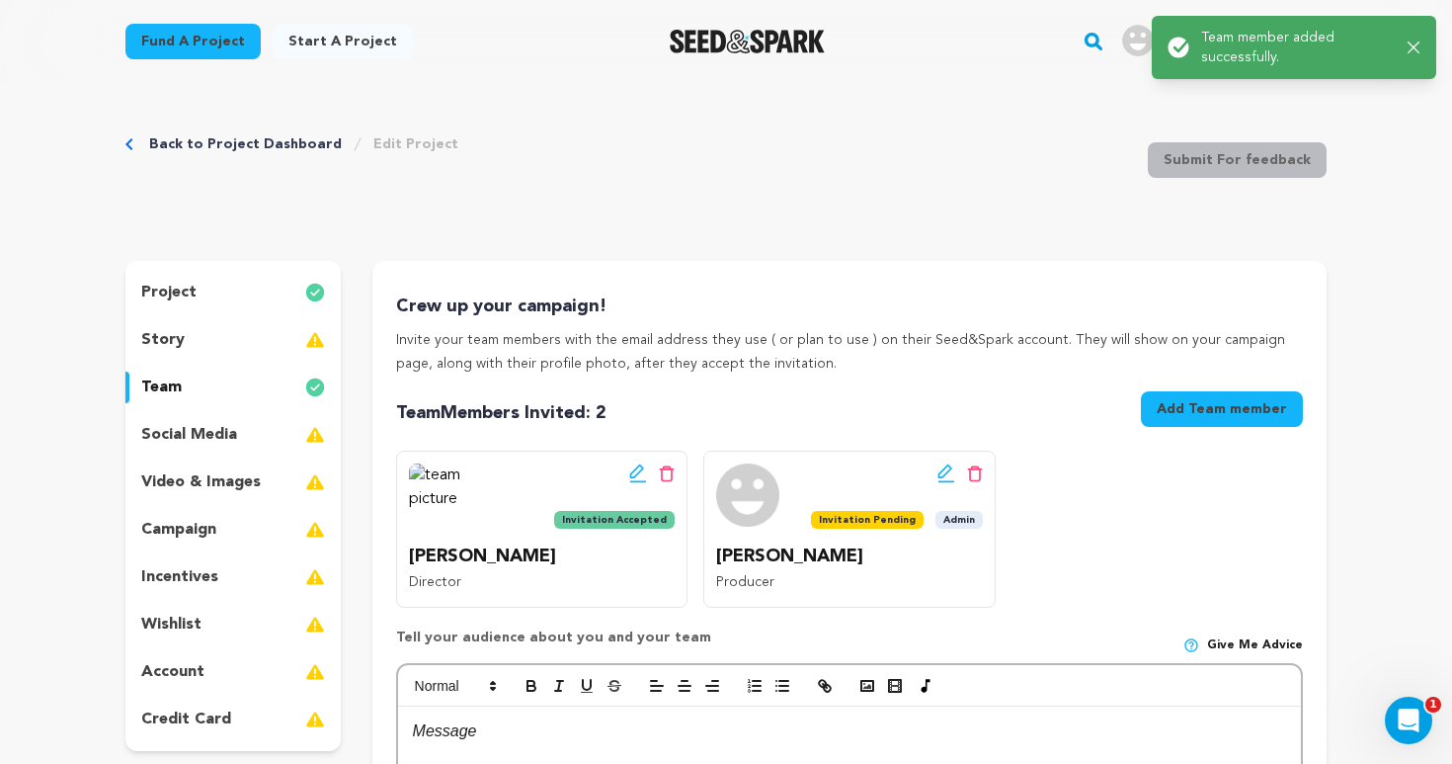
click at [553, 553] on p "Dutton Marissa" at bounding box center [542, 556] width 266 height 29
click at [639, 464] on icon at bounding box center [637, 471] width 14 height 14
click at [637, 476] on div "Crew up your campaign! Invite your team members with the email address they use…" at bounding box center [849, 674] width 907 height 764
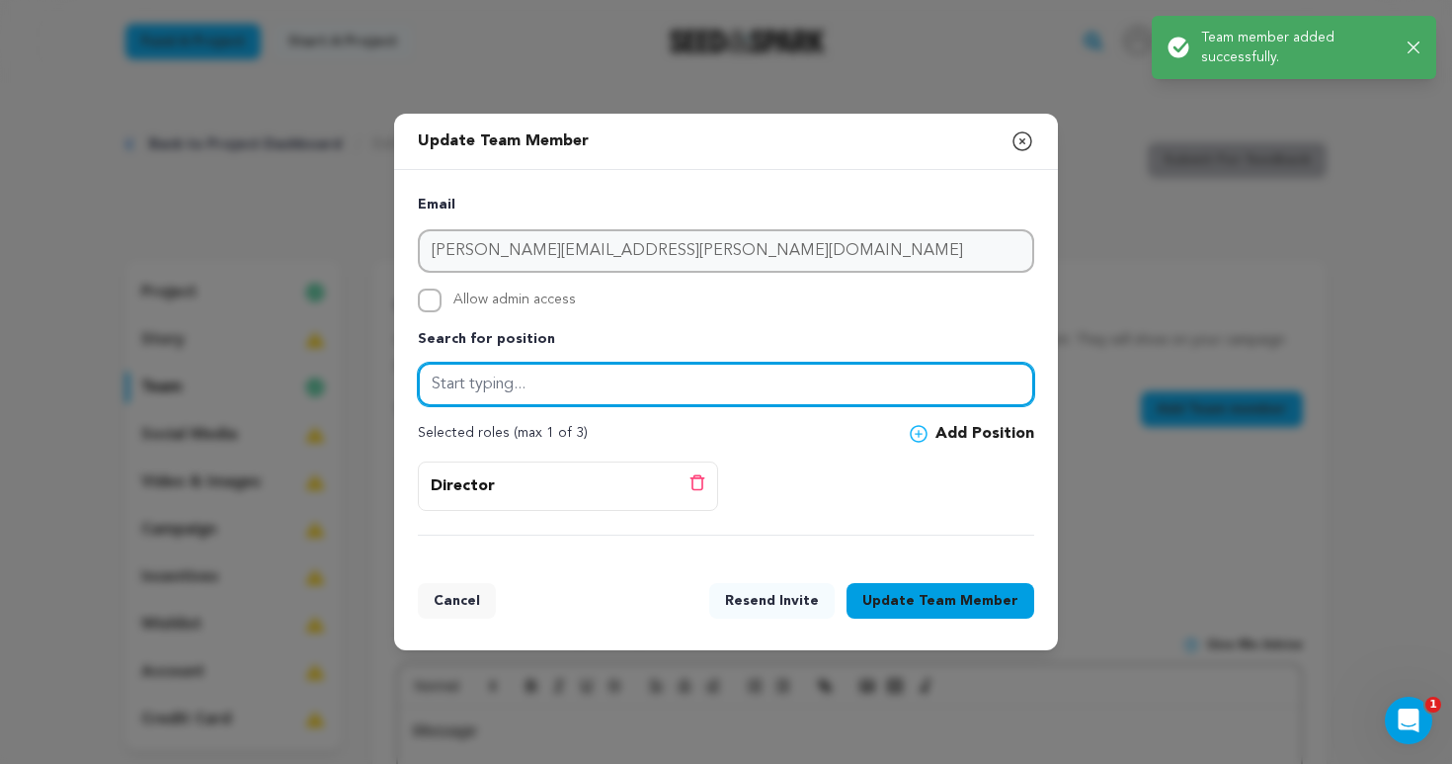
click at [945, 401] on input "text" at bounding box center [726, 384] width 616 height 43
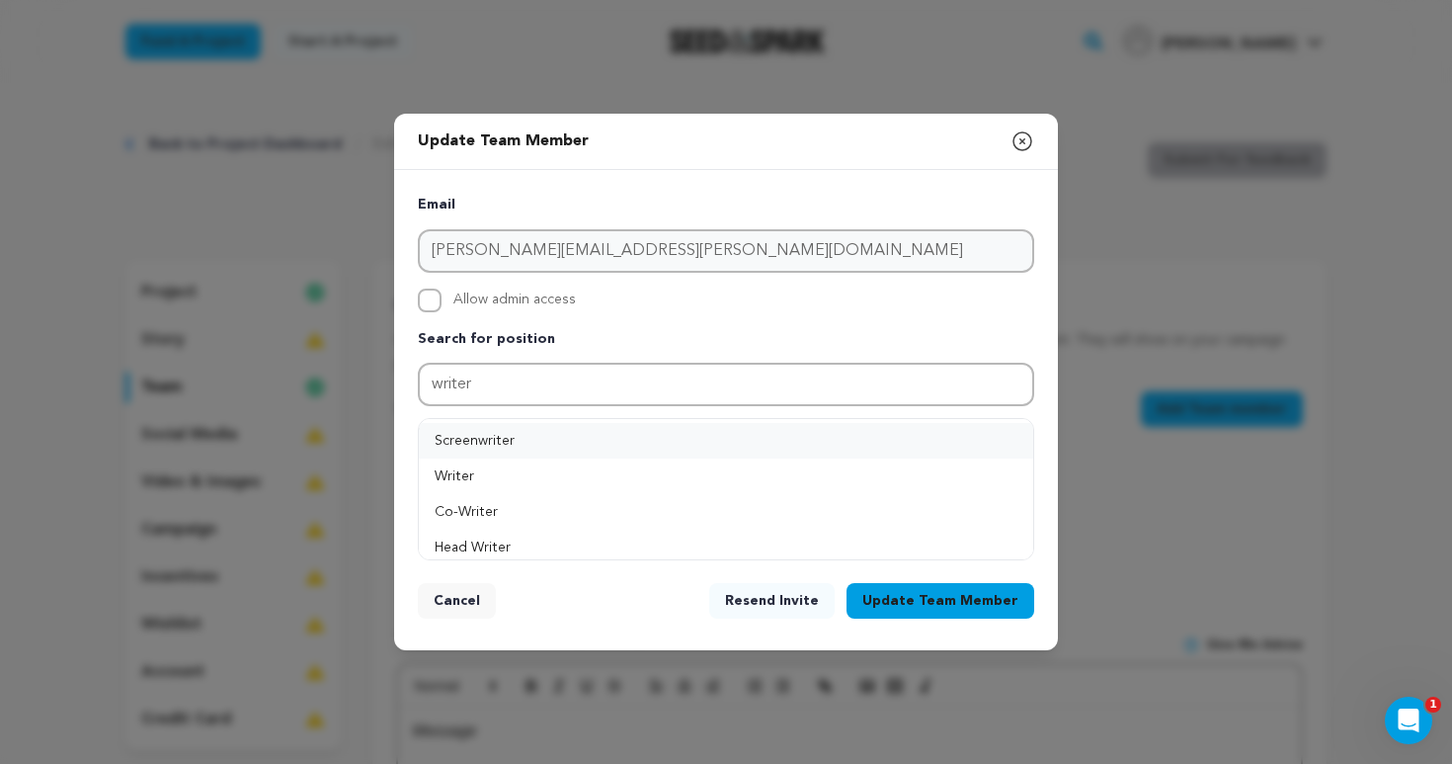
click at [761, 428] on button "Screenwriter" at bounding box center [726, 441] width 614 height 36
type input "Screenwriter"
click at [976, 426] on button "Add Position" at bounding box center [972, 434] width 124 height 24
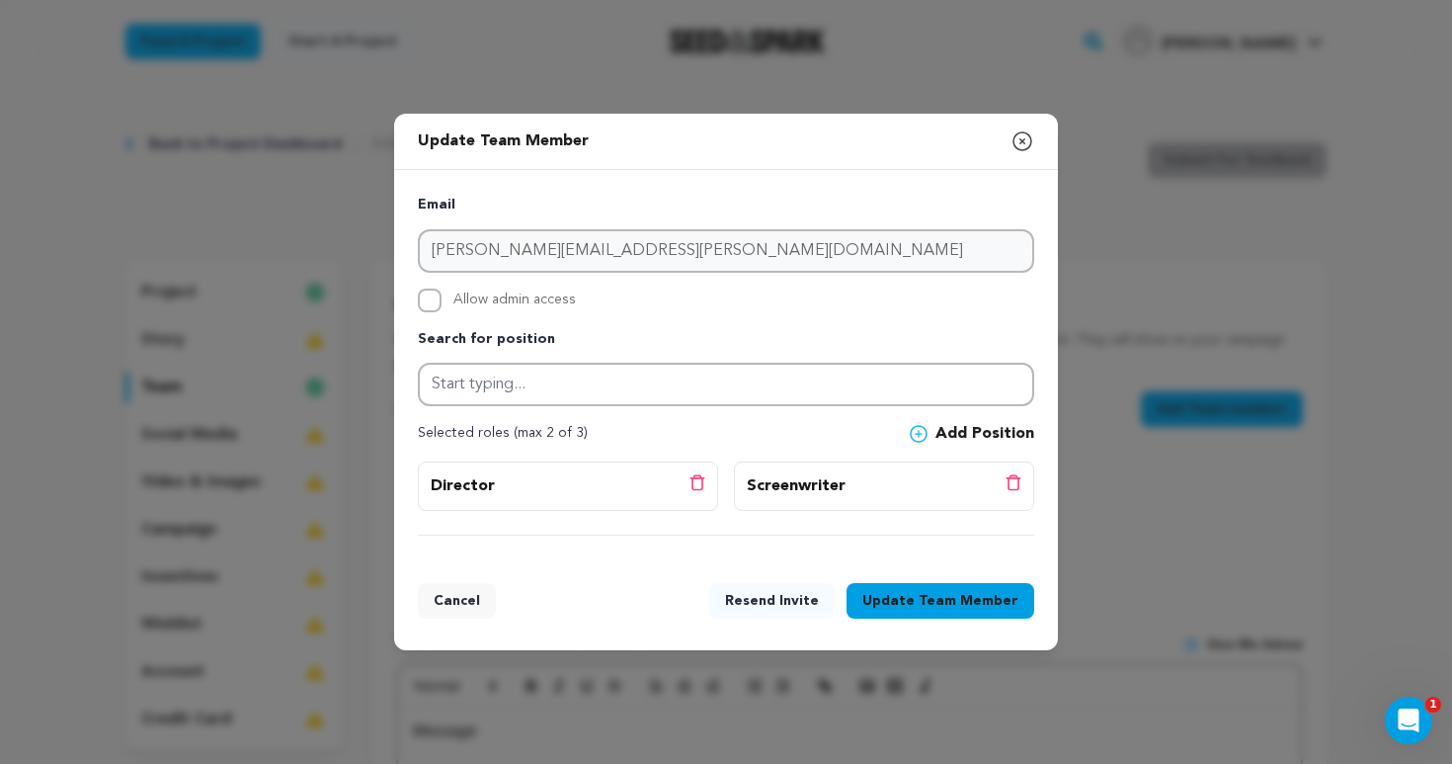
click at [989, 598] on span "Team Member" at bounding box center [969, 601] width 100 height 20
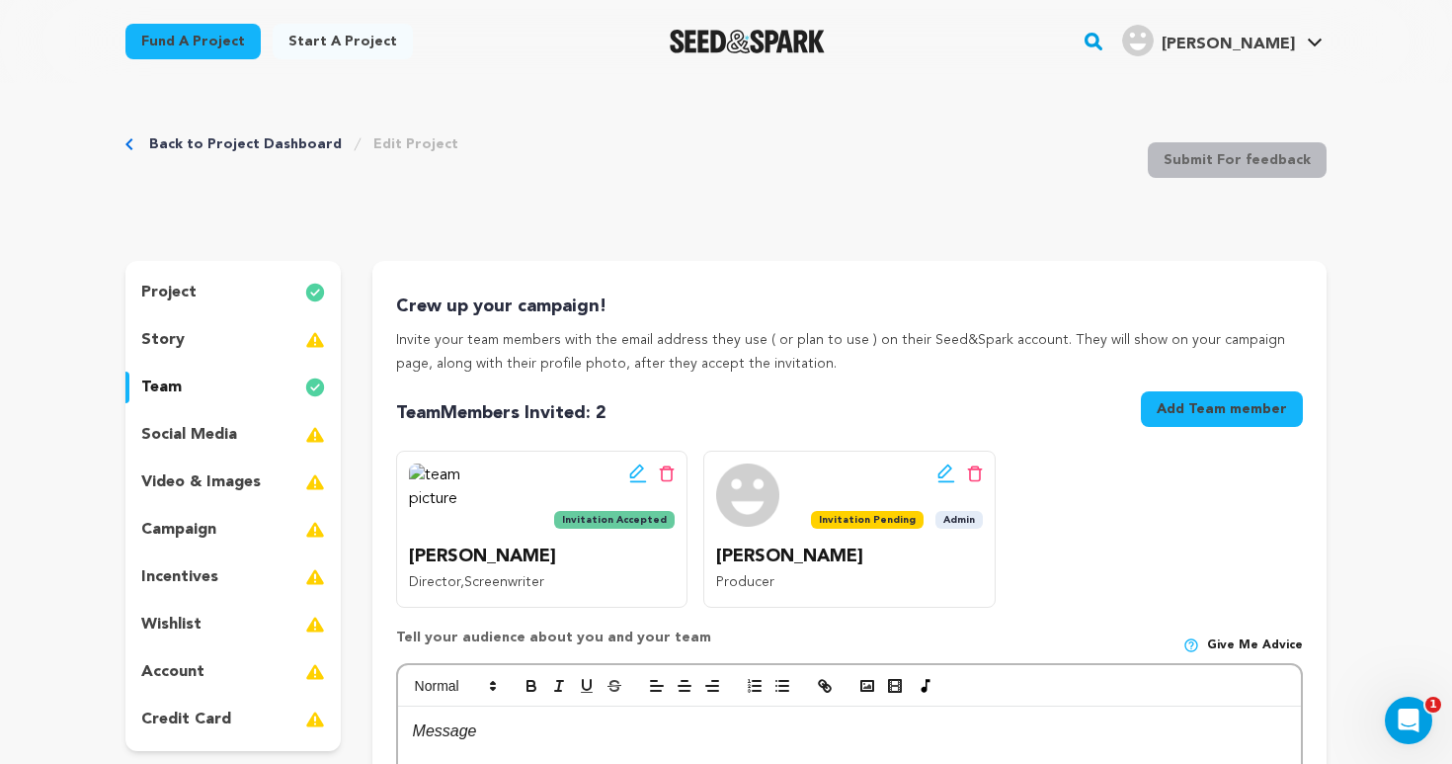
click at [638, 470] on icon at bounding box center [637, 471] width 14 height 14
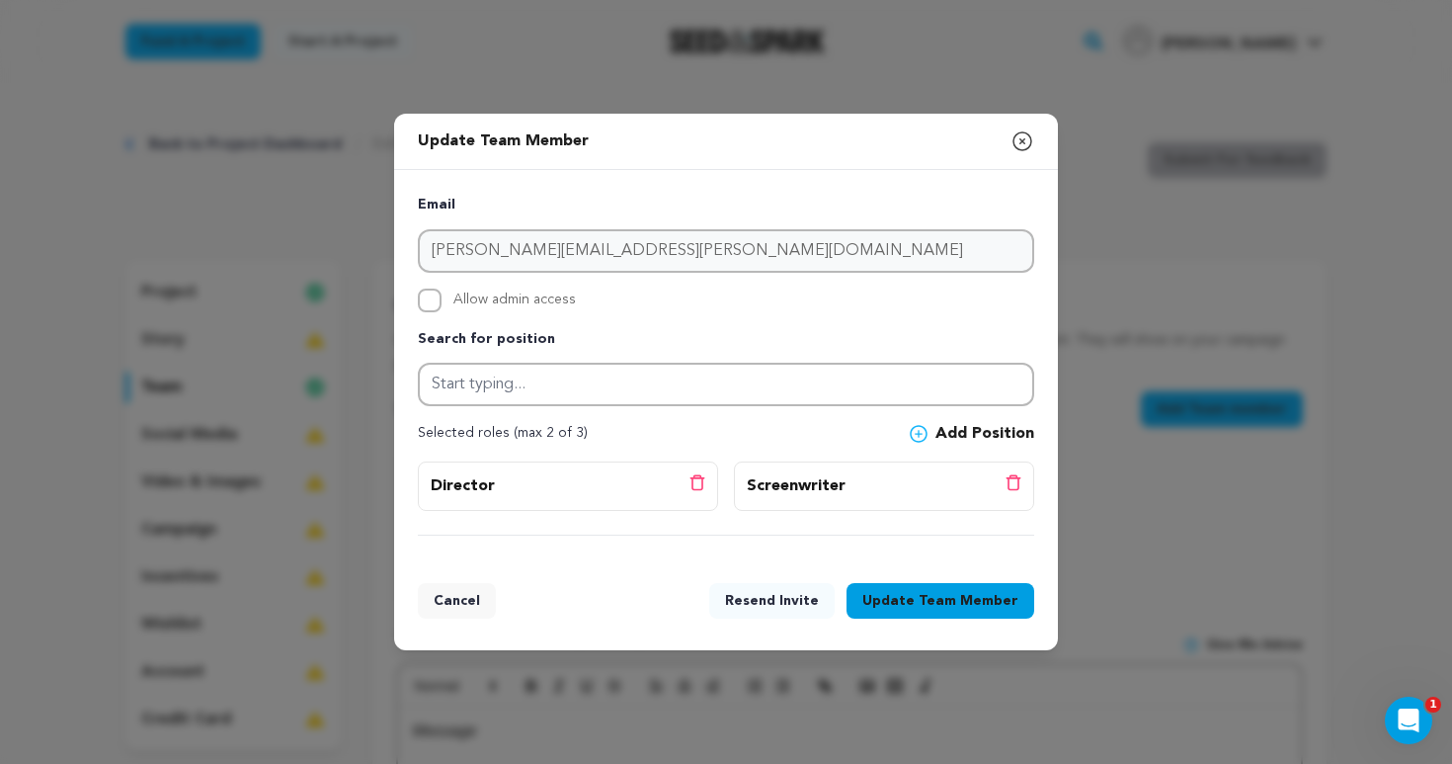
click at [445, 601] on button "Cancel" at bounding box center [457, 601] width 78 height 36
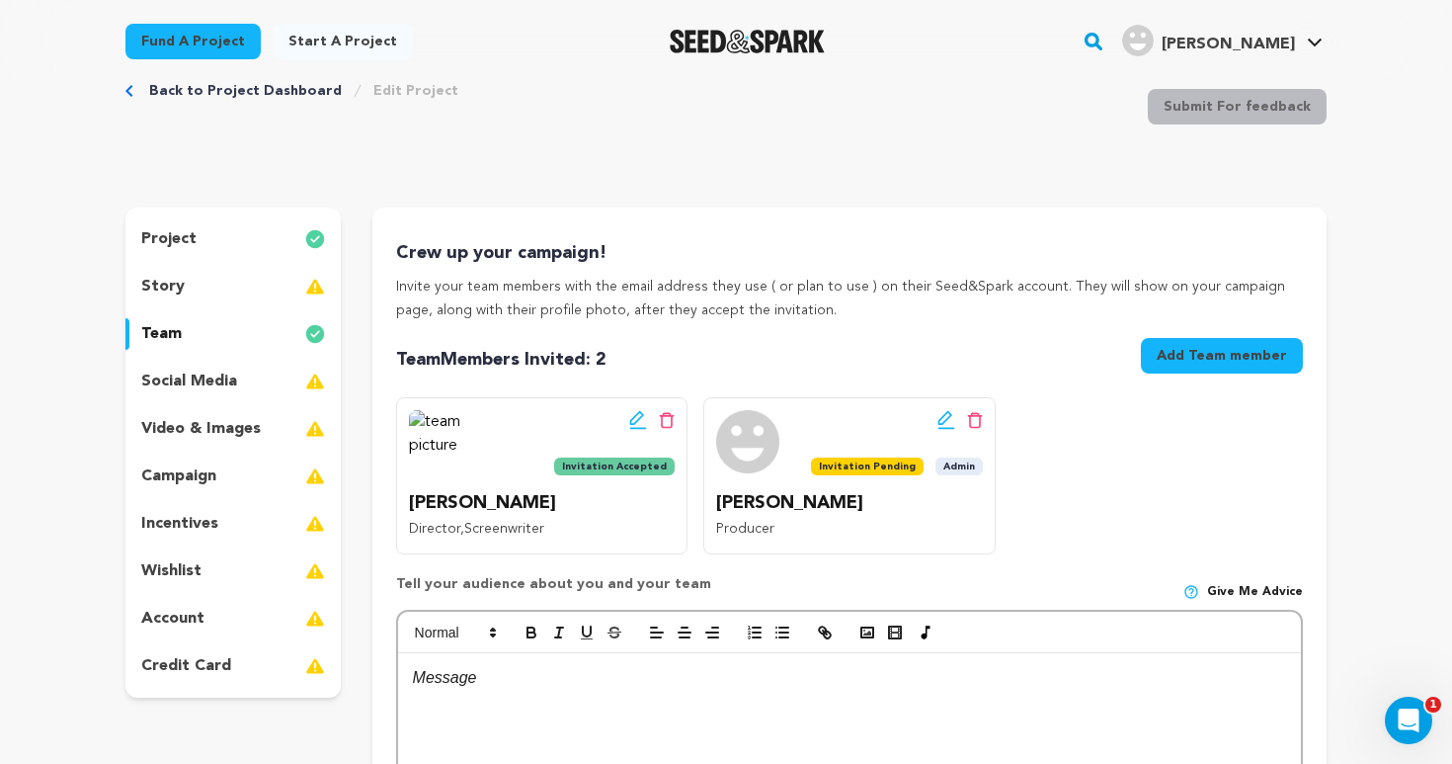
scroll to position [35, 0]
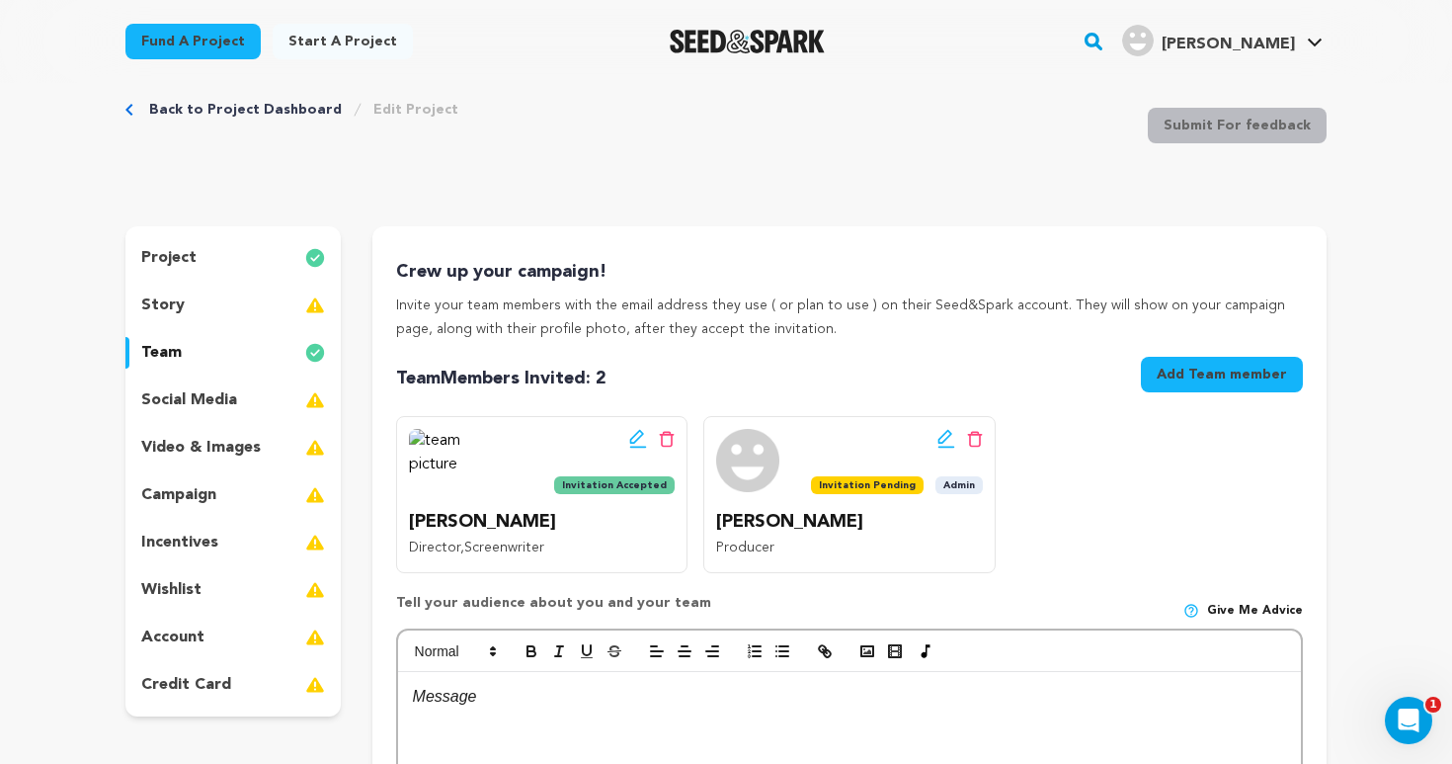
click at [625, 432] on div "Edit team button Delete team button" at bounding box center [614, 439] width 121 height 20
click at [635, 438] on icon at bounding box center [638, 439] width 18 height 20
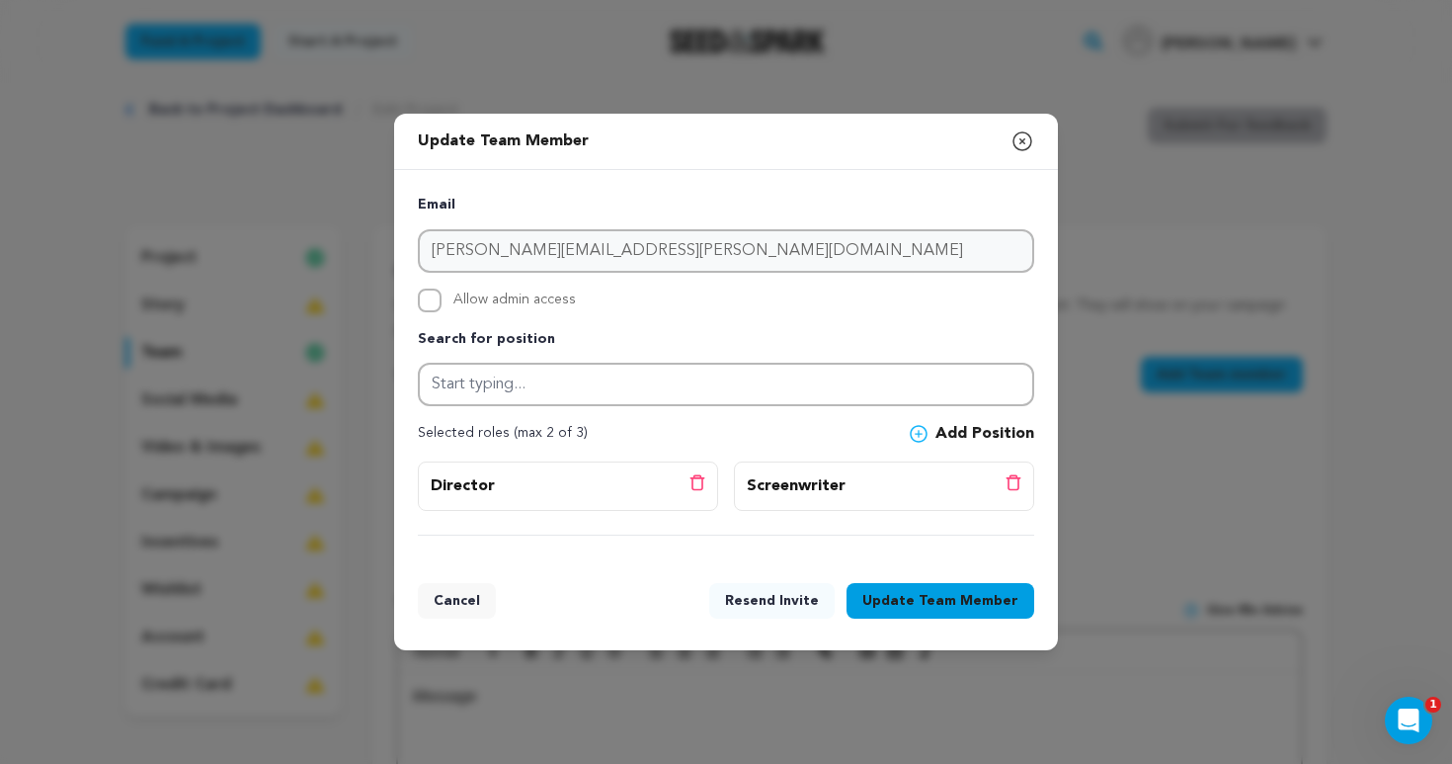
click at [453, 597] on button "Cancel" at bounding box center [457, 601] width 78 height 36
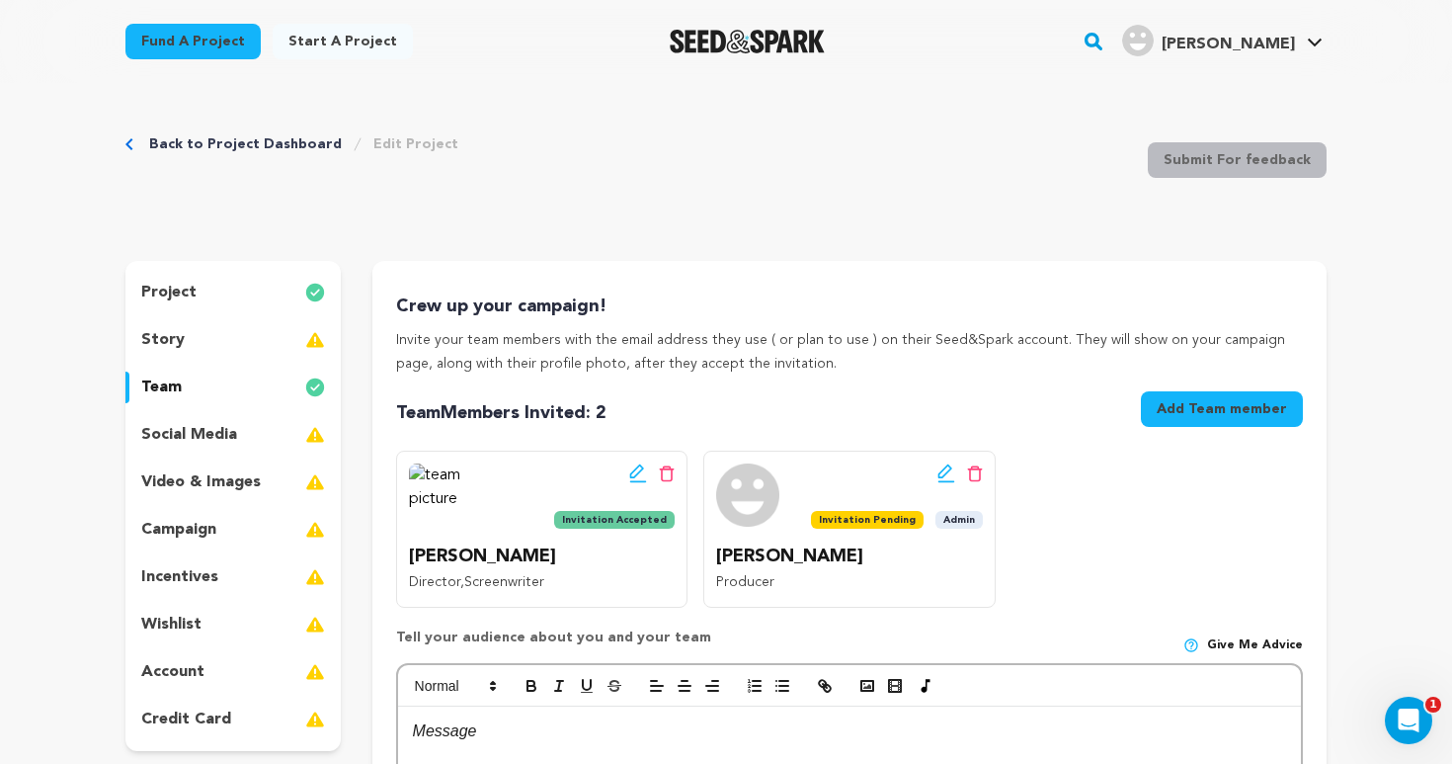
scroll to position [0, 0]
click at [1268, 414] on button "Add Team member" at bounding box center [1222, 409] width 162 height 36
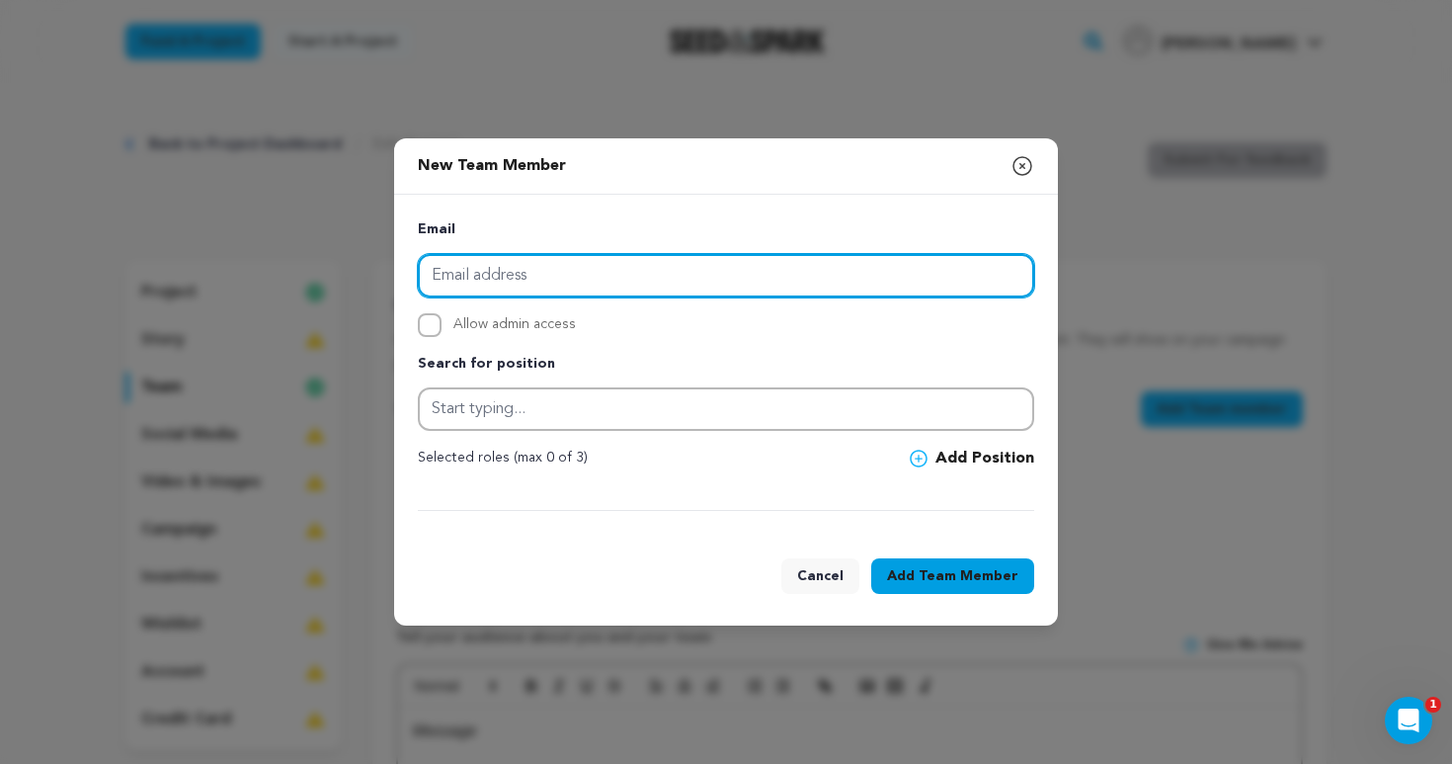
click at [821, 284] on input "email" at bounding box center [726, 275] width 616 height 43
paste input "oliversmithfilm@gmail.com"
type input "oliversmithfilm@gmail.com"
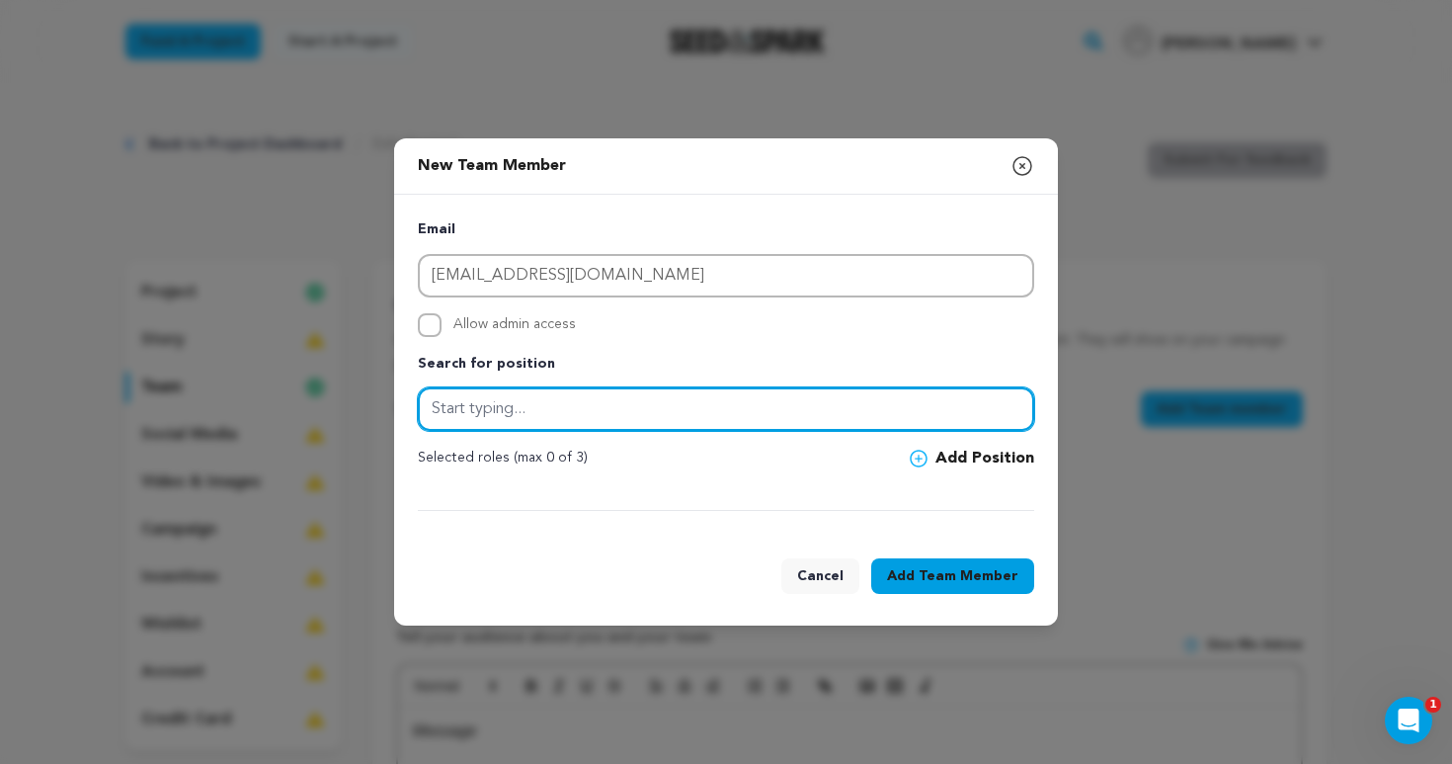
click at [687, 408] on input "text" at bounding box center [726, 408] width 616 height 43
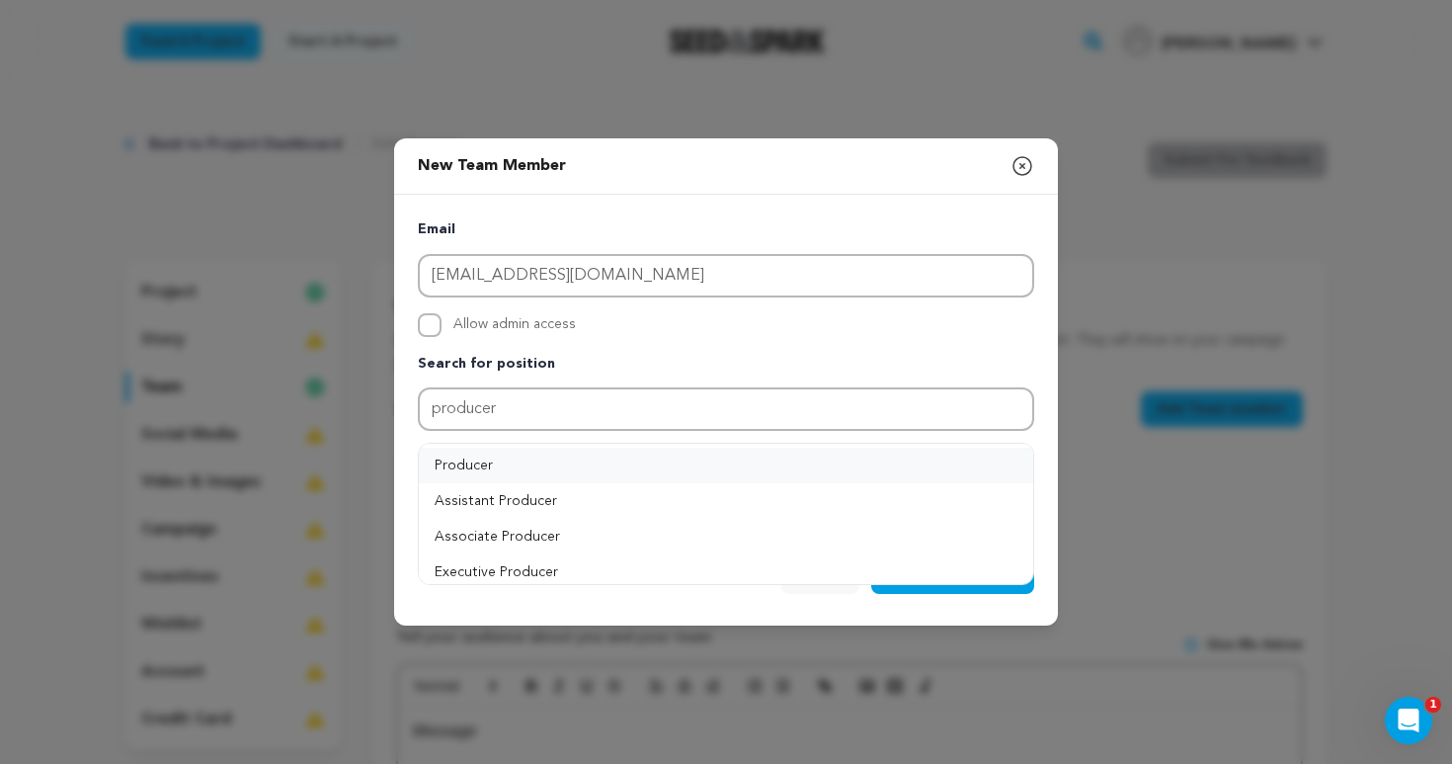
click at [603, 464] on button "Producer" at bounding box center [726, 465] width 614 height 36
type input "Producer"
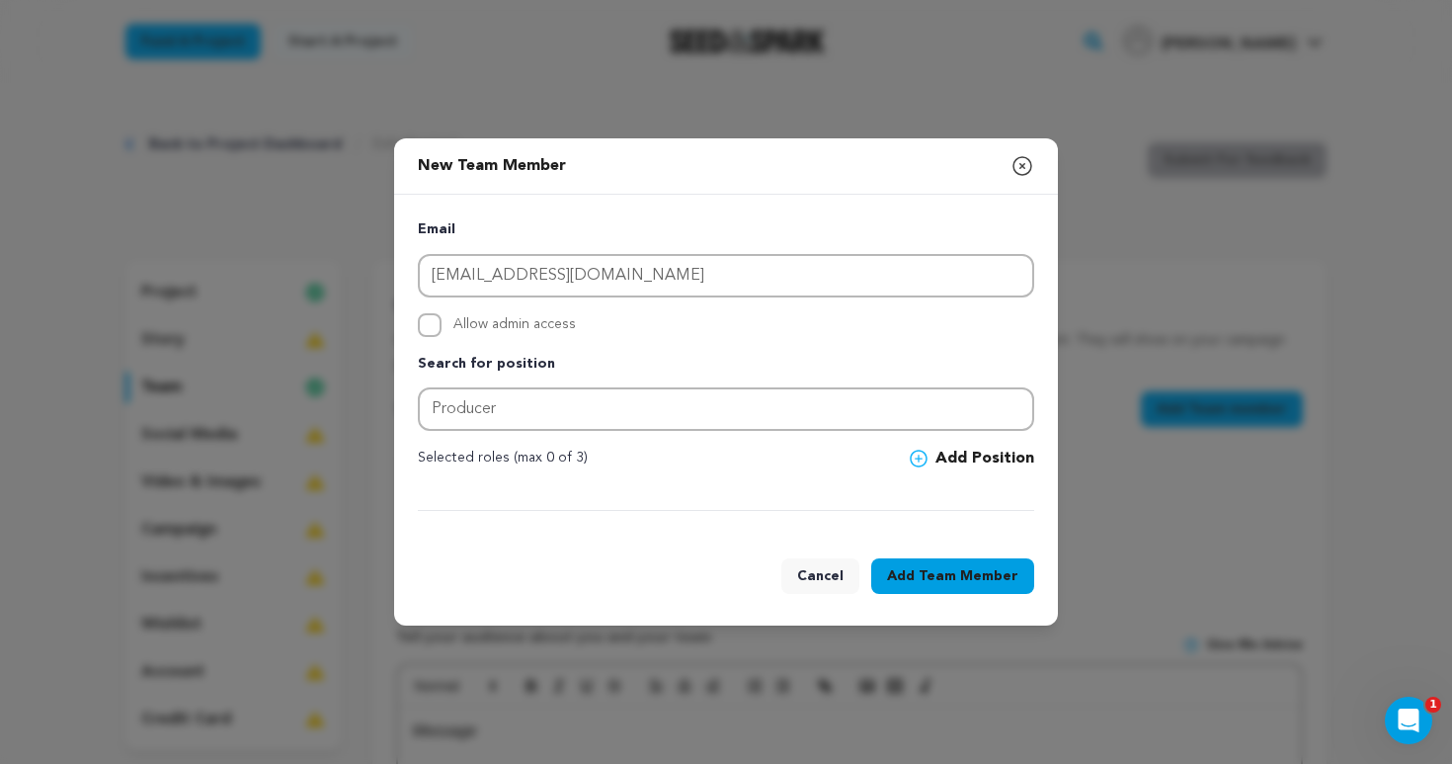
click at [952, 460] on button "Add Position" at bounding box center [972, 458] width 124 height 24
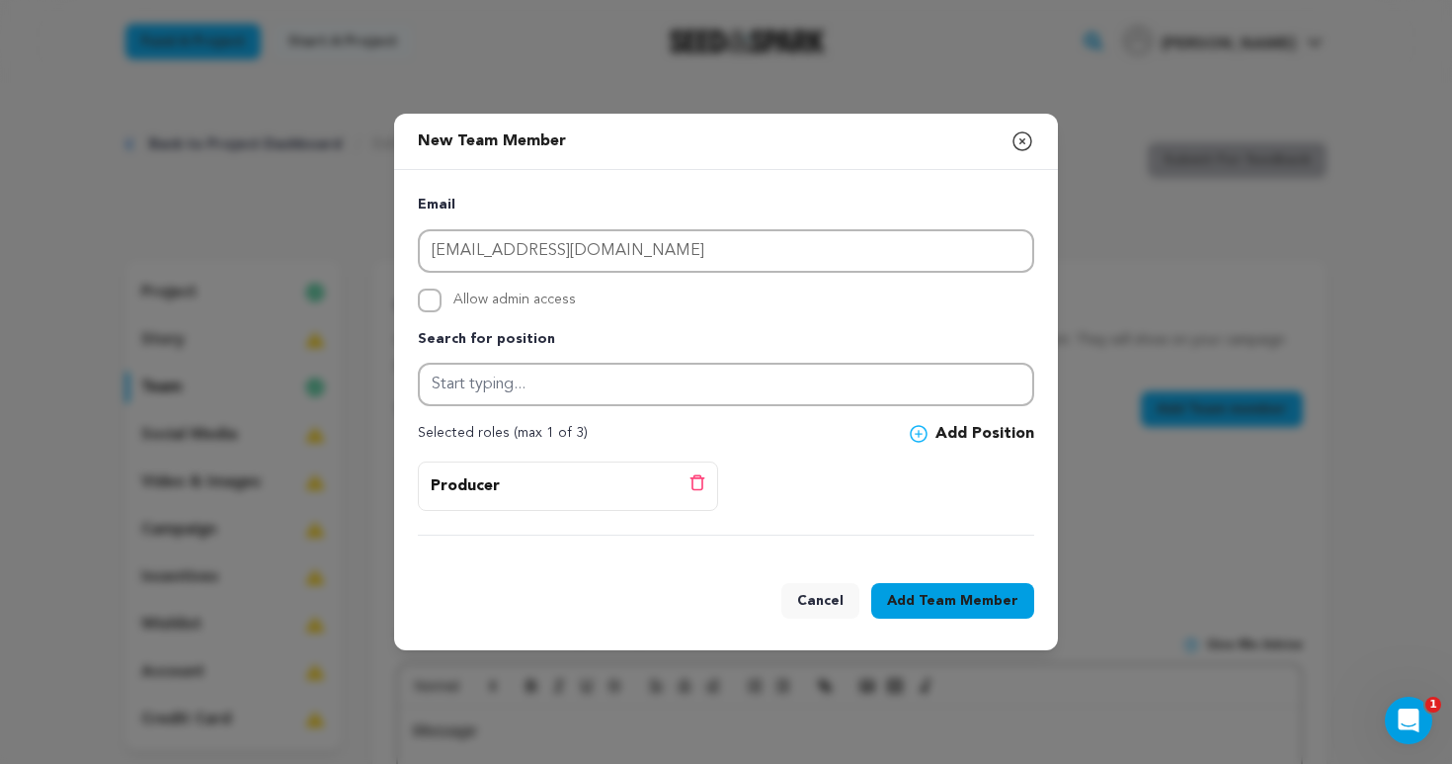
click at [1003, 601] on span "Team Member" at bounding box center [969, 601] width 100 height 20
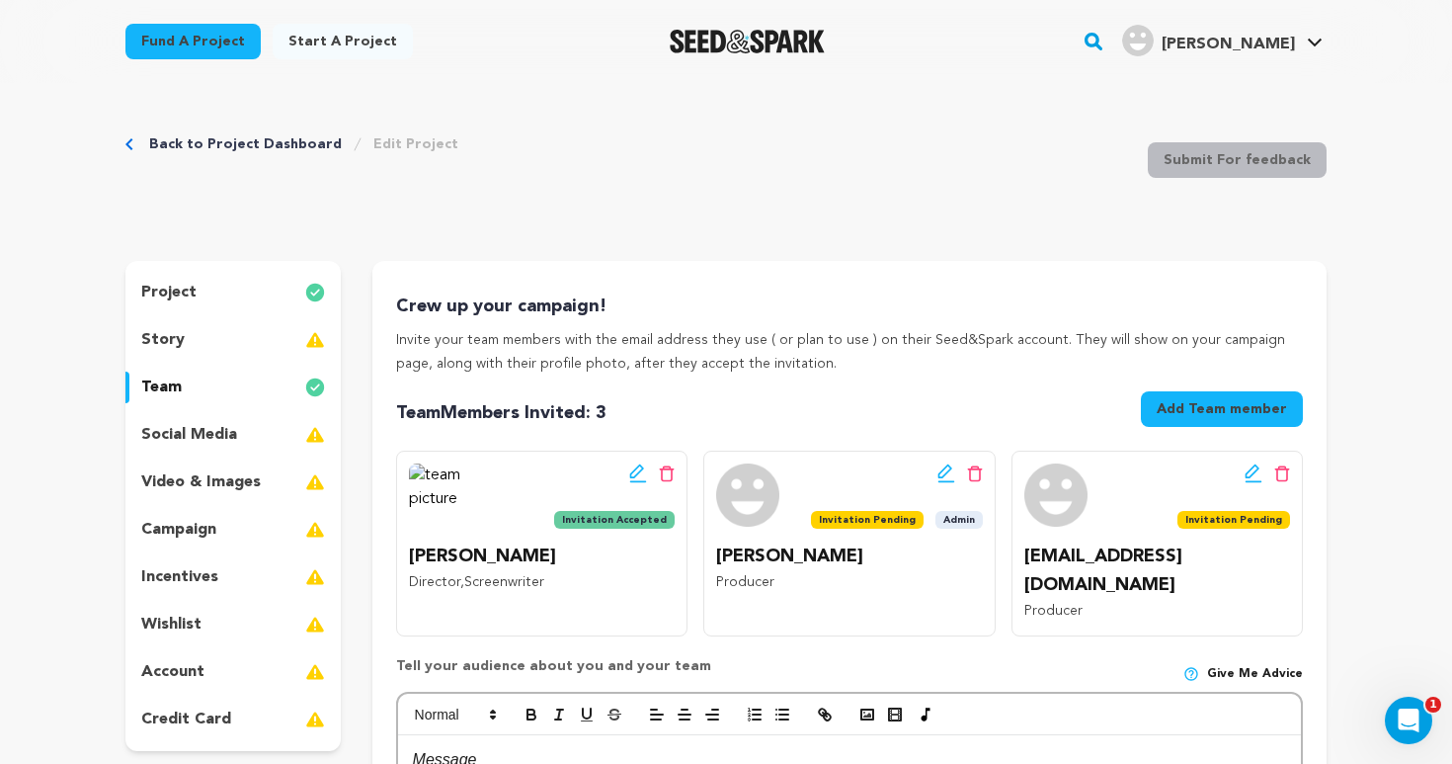
click at [1217, 395] on button "Add Team member" at bounding box center [1222, 409] width 162 height 36
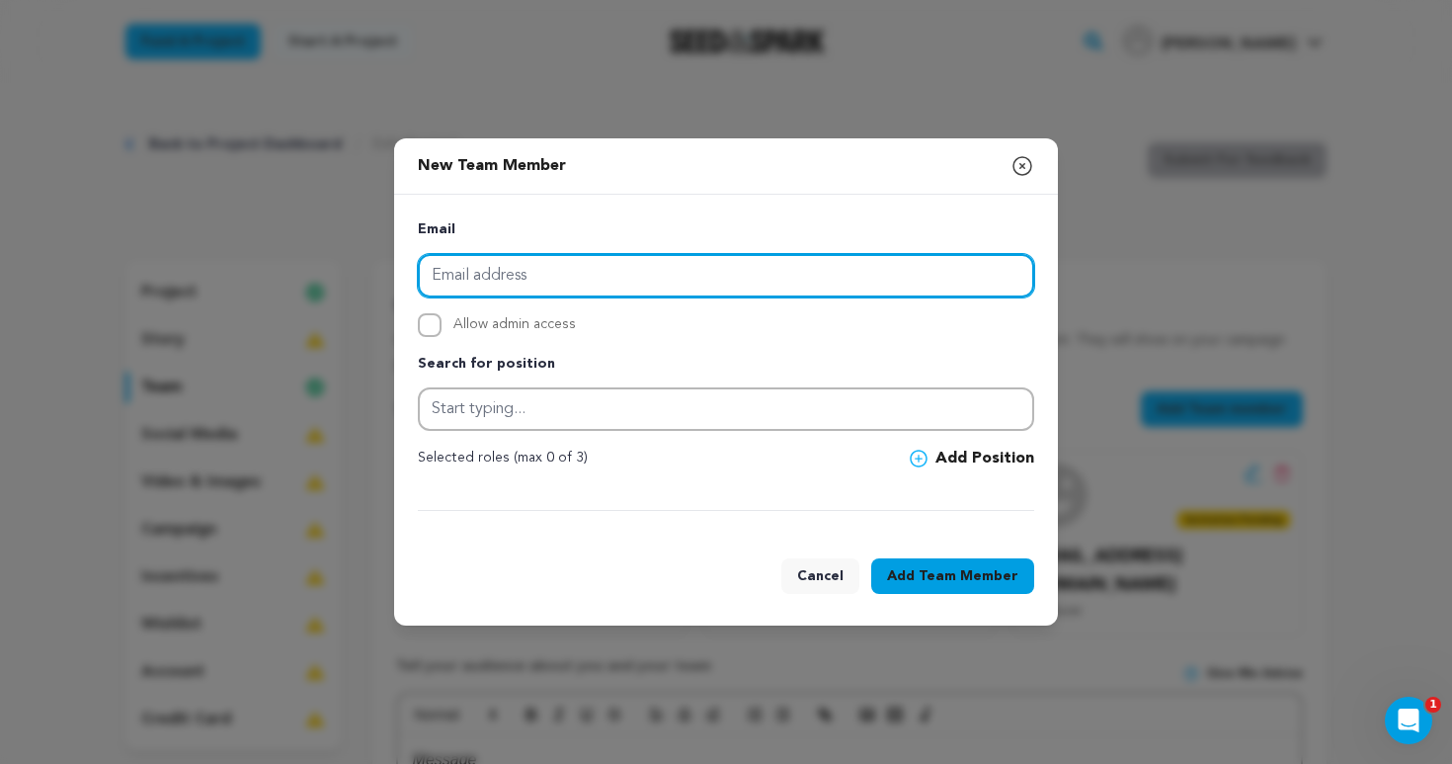
click at [678, 267] on input "email" at bounding box center [726, 275] width 616 height 43
paste input "operahousestudios@gmail.com"
type input "operahousestudios@gmail.com"
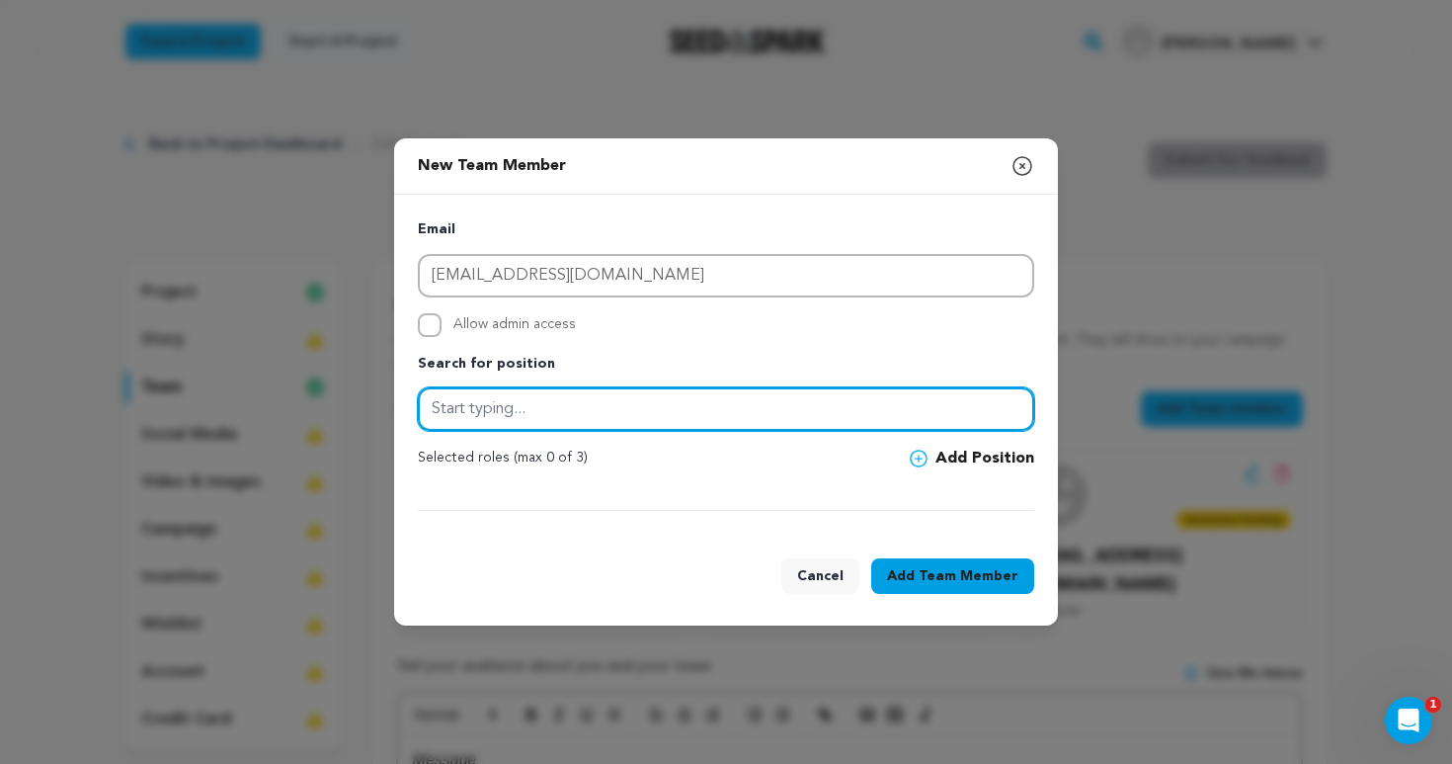
click at [643, 410] on input "text" at bounding box center [726, 408] width 616 height 43
type input "s"
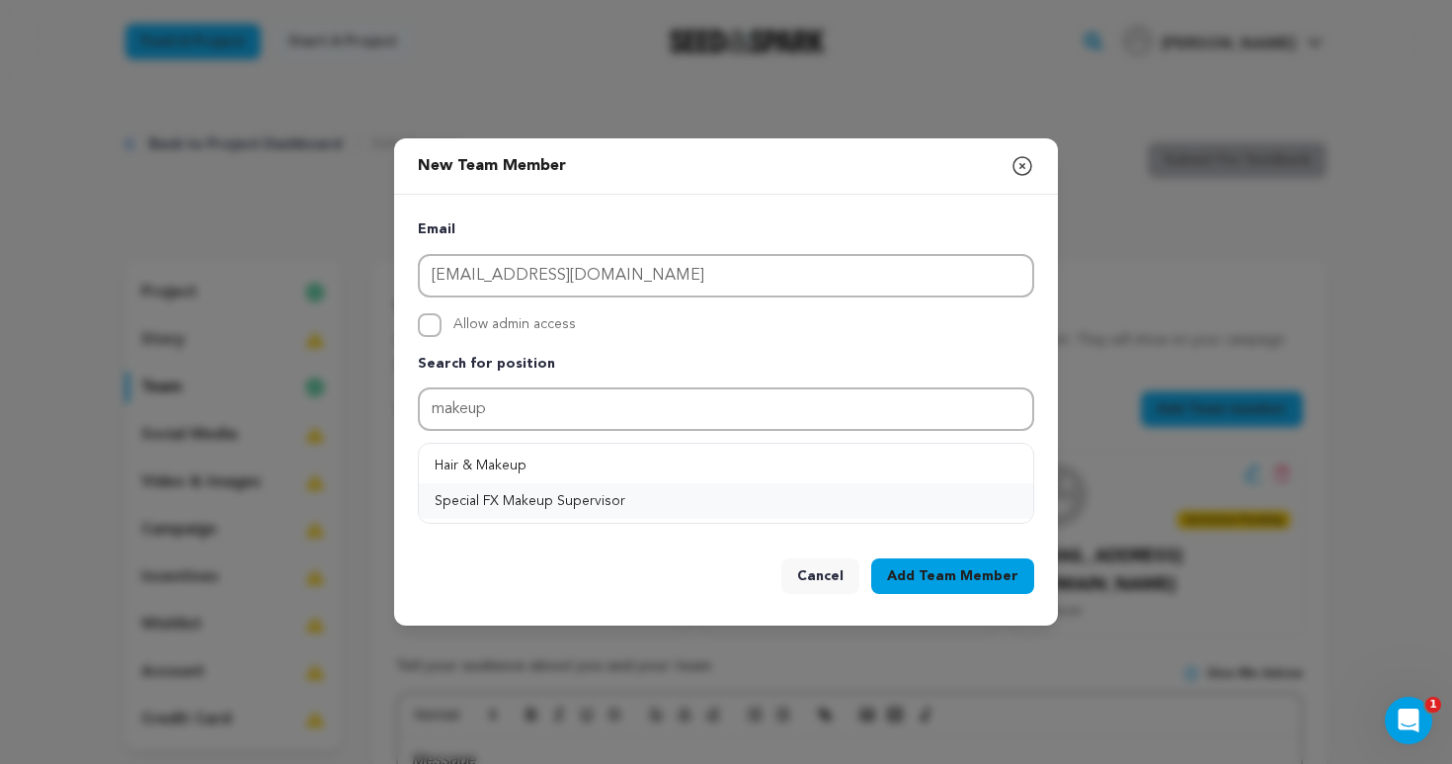
click at [574, 505] on button "Special FX Makeup Supervisor" at bounding box center [726, 501] width 614 height 36
type input "Special FX Makeup Supervisor"
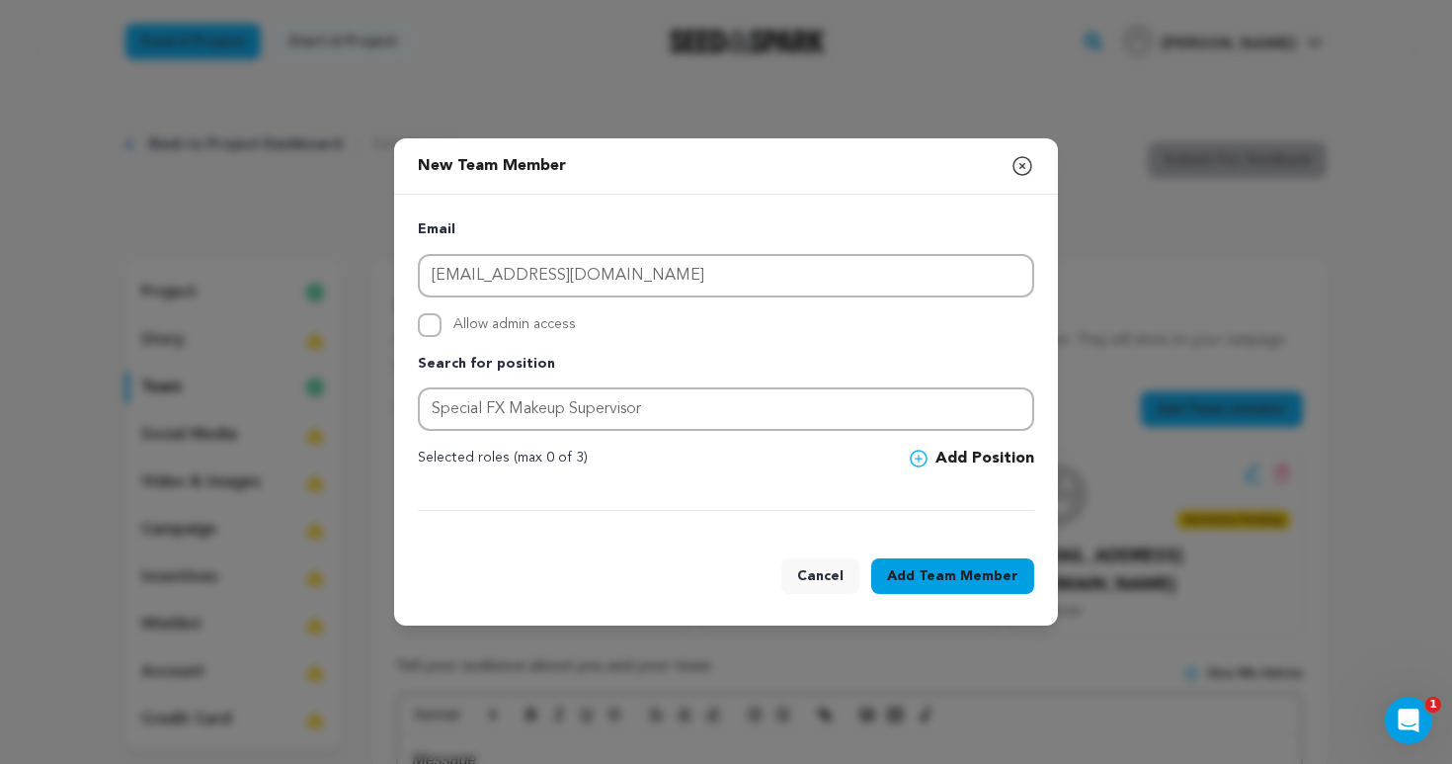
click at [987, 455] on button "Add Position" at bounding box center [972, 458] width 124 height 24
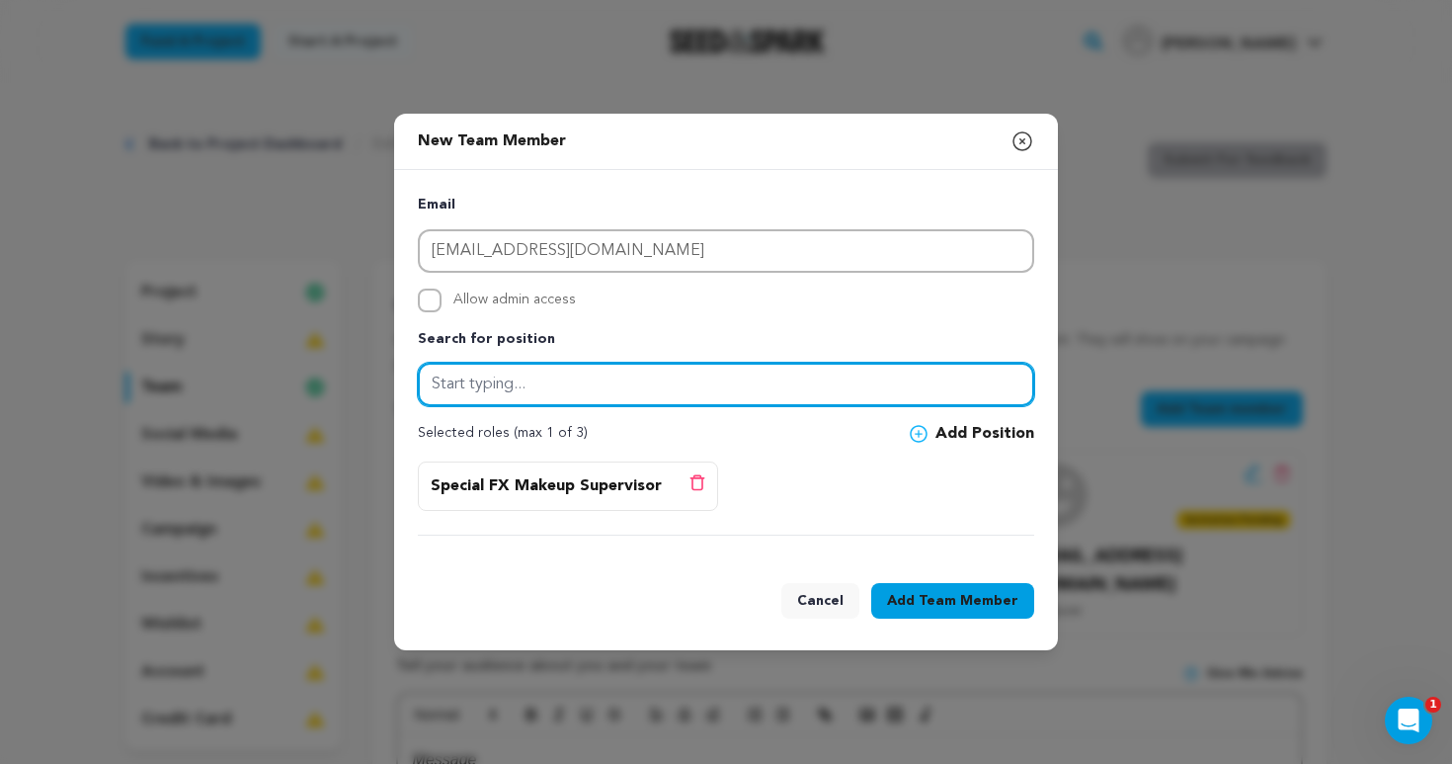
click at [778, 386] on input "text" at bounding box center [726, 384] width 616 height 43
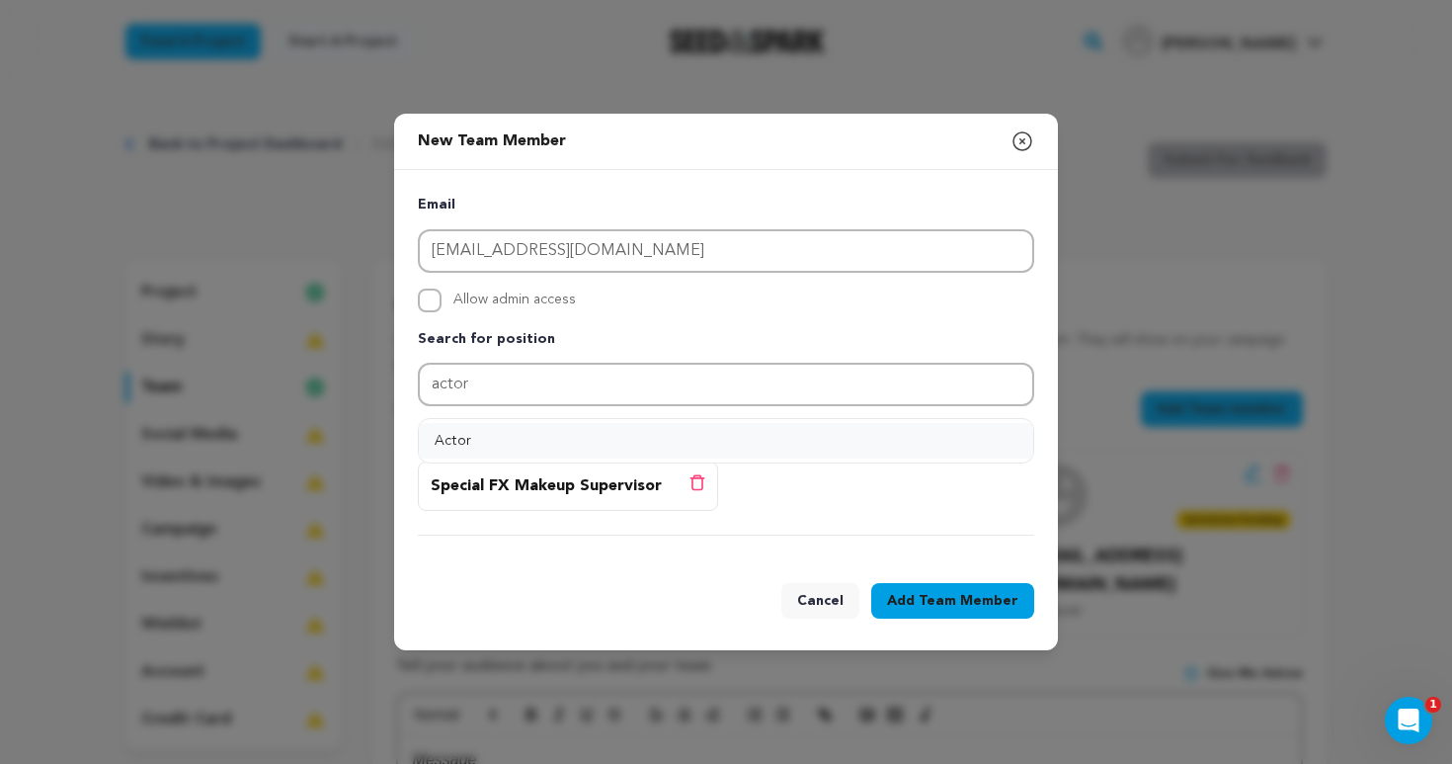
click at [684, 452] on button "Actor" at bounding box center [726, 441] width 614 height 36
type input "Actor"
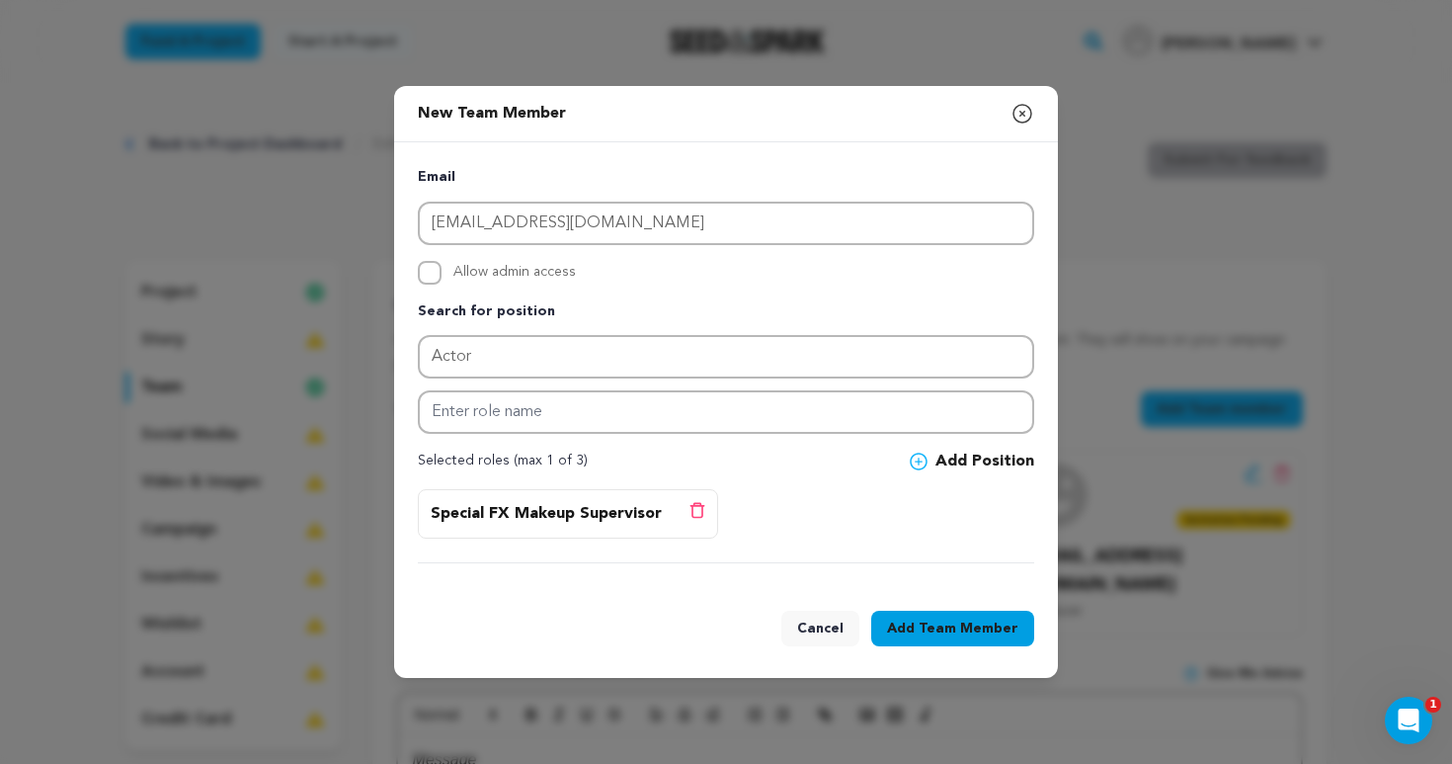
click at [965, 459] on button "Add Position" at bounding box center [972, 461] width 124 height 24
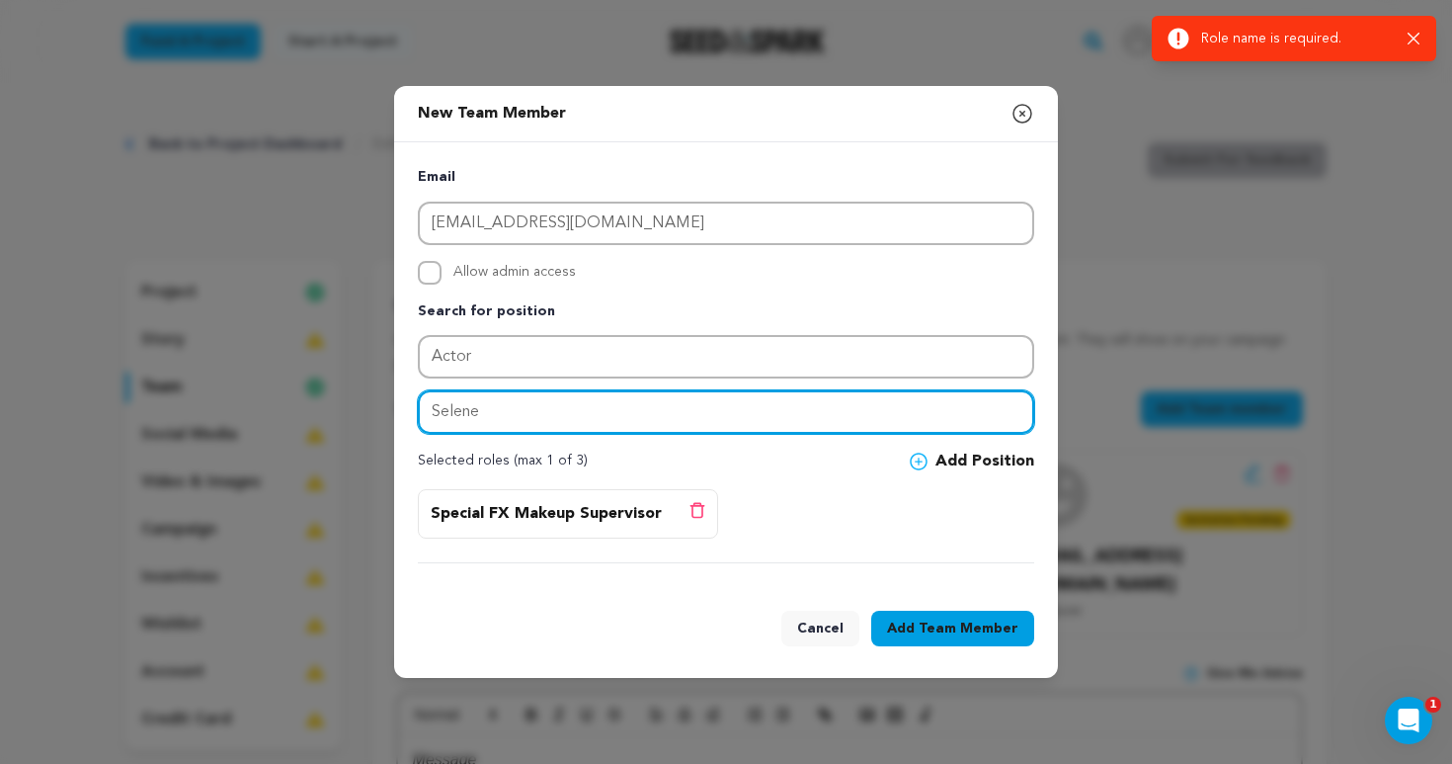
type input "Selene"
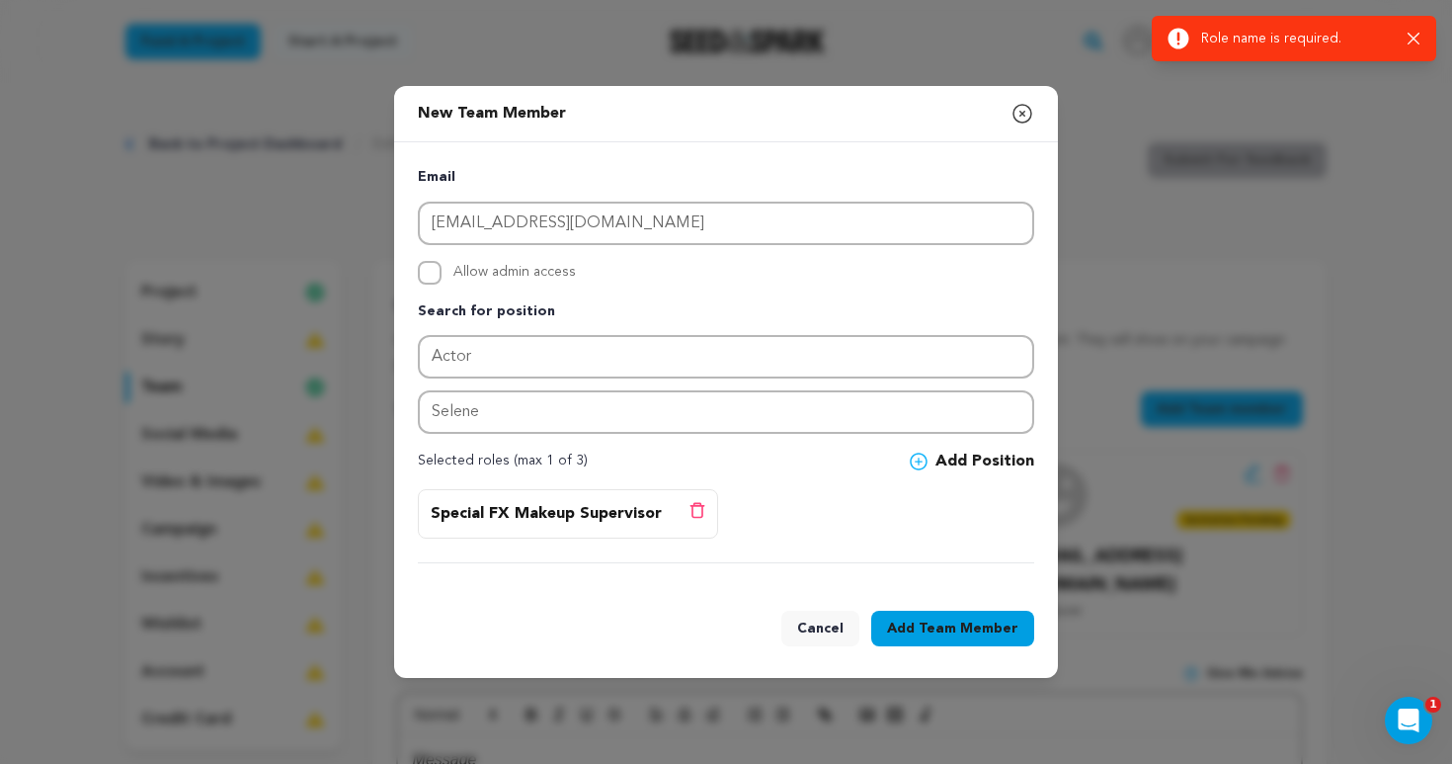
click at [1000, 464] on button "Add Position" at bounding box center [972, 461] width 124 height 24
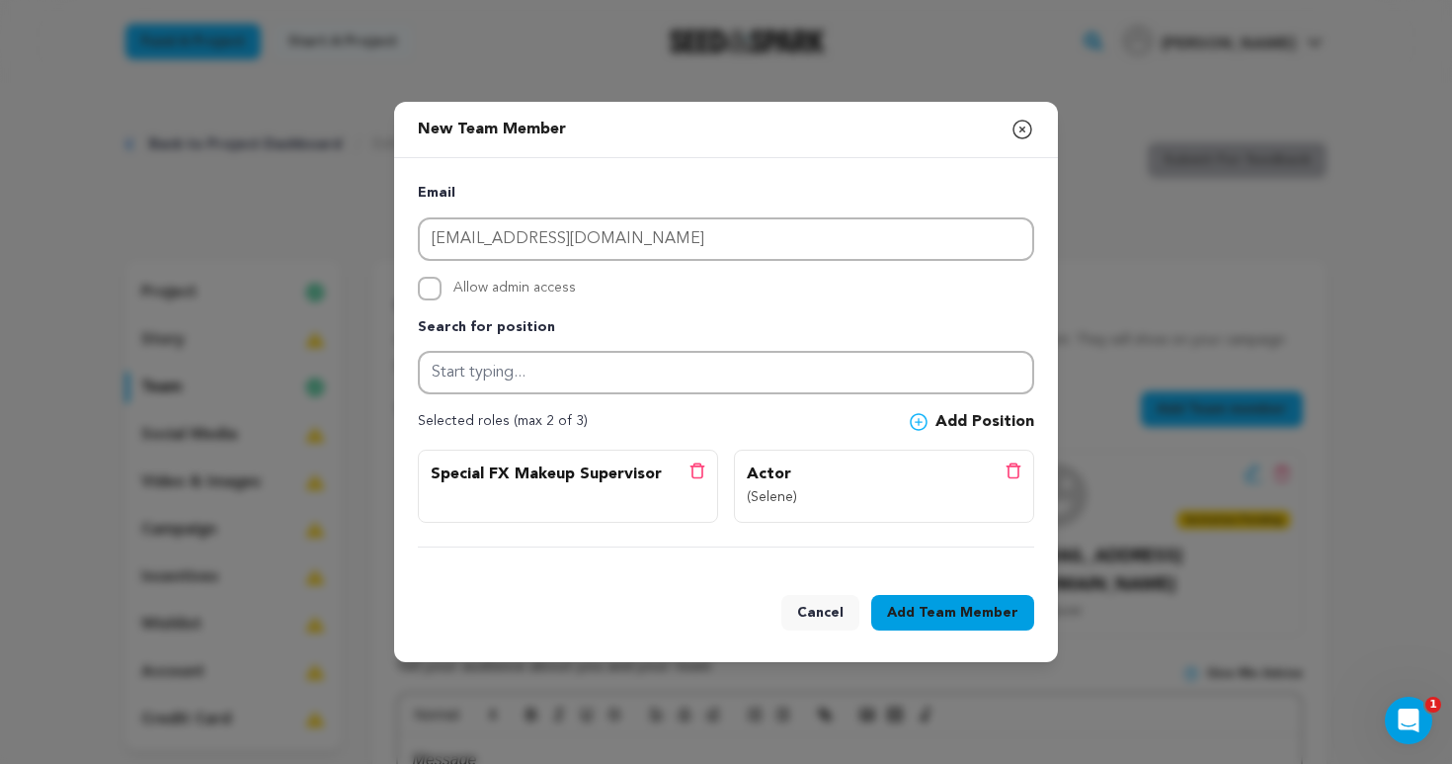
click at [432, 283] on input "Allow admin access" at bounding box center [430, 289] width 24 height 24
checkbox input "true"
click at [965, 620] on span "Team Member" at bounding box center [969, 613] width 100 height 20
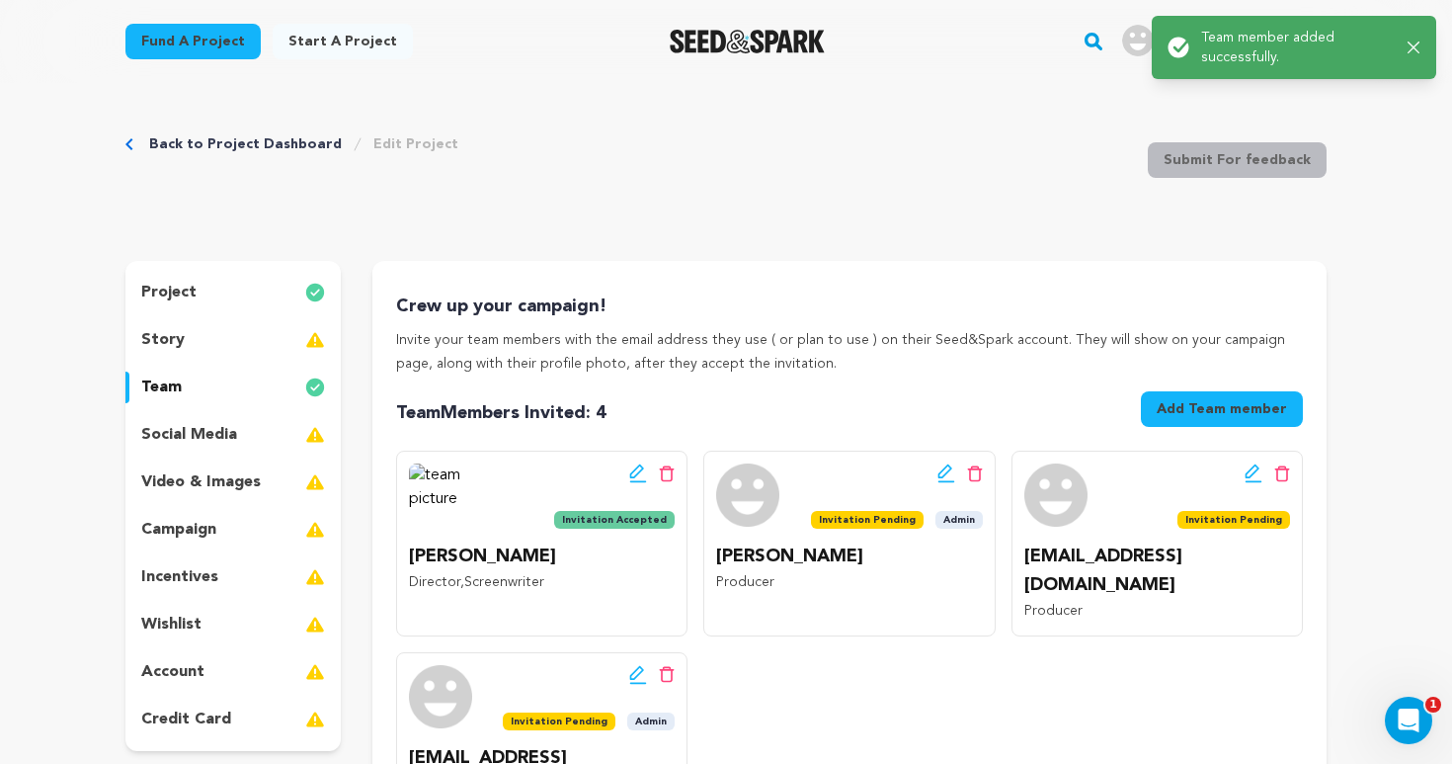
click at [1249, 466] on icon at bounding box center [1254, 473] width 18 height 20
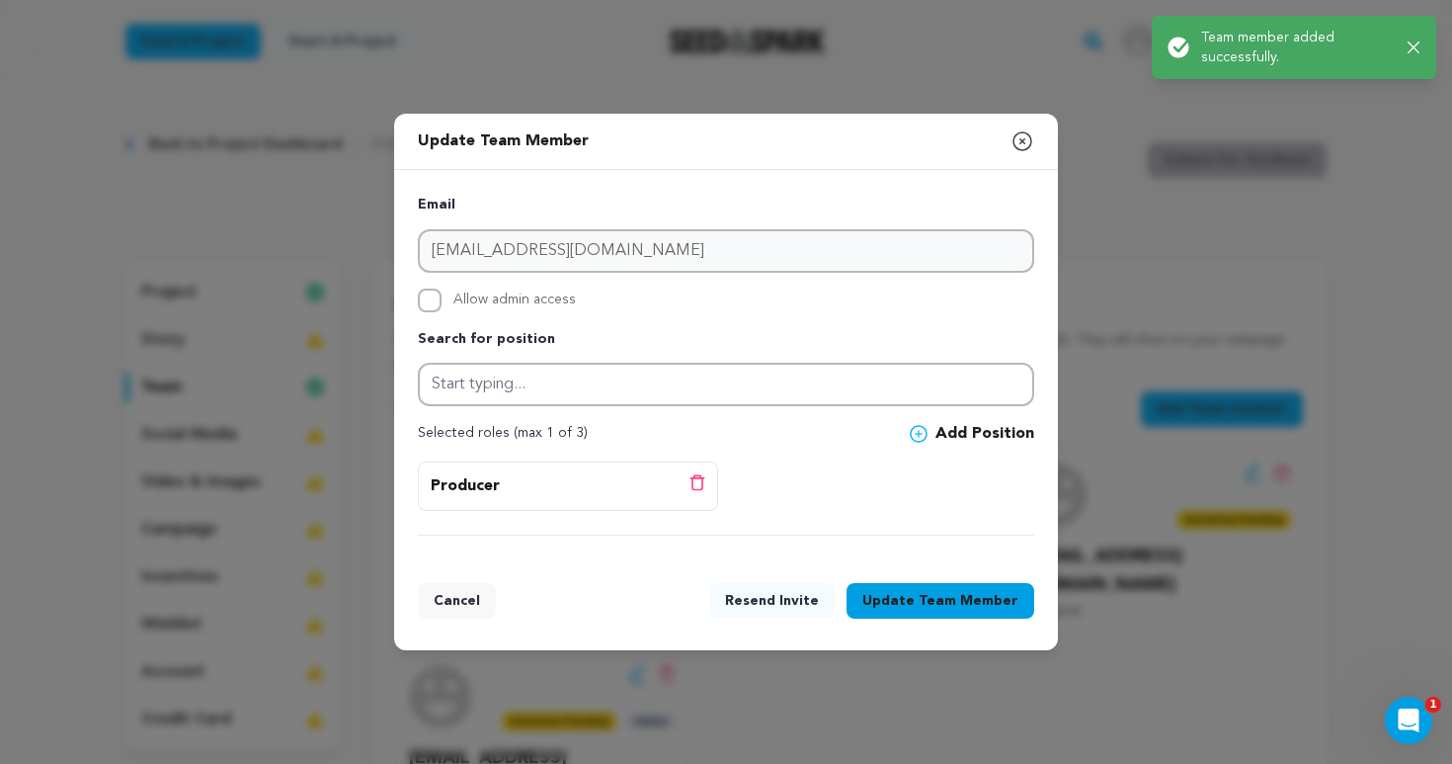
click at [431, 300] on input "Allow admin access" at bounding box center [430, 300] width 24 height 24
checkbox input "true"
click at [943, 600] on span "Team Member" at bounding box center [969, 601] width 100 height 20
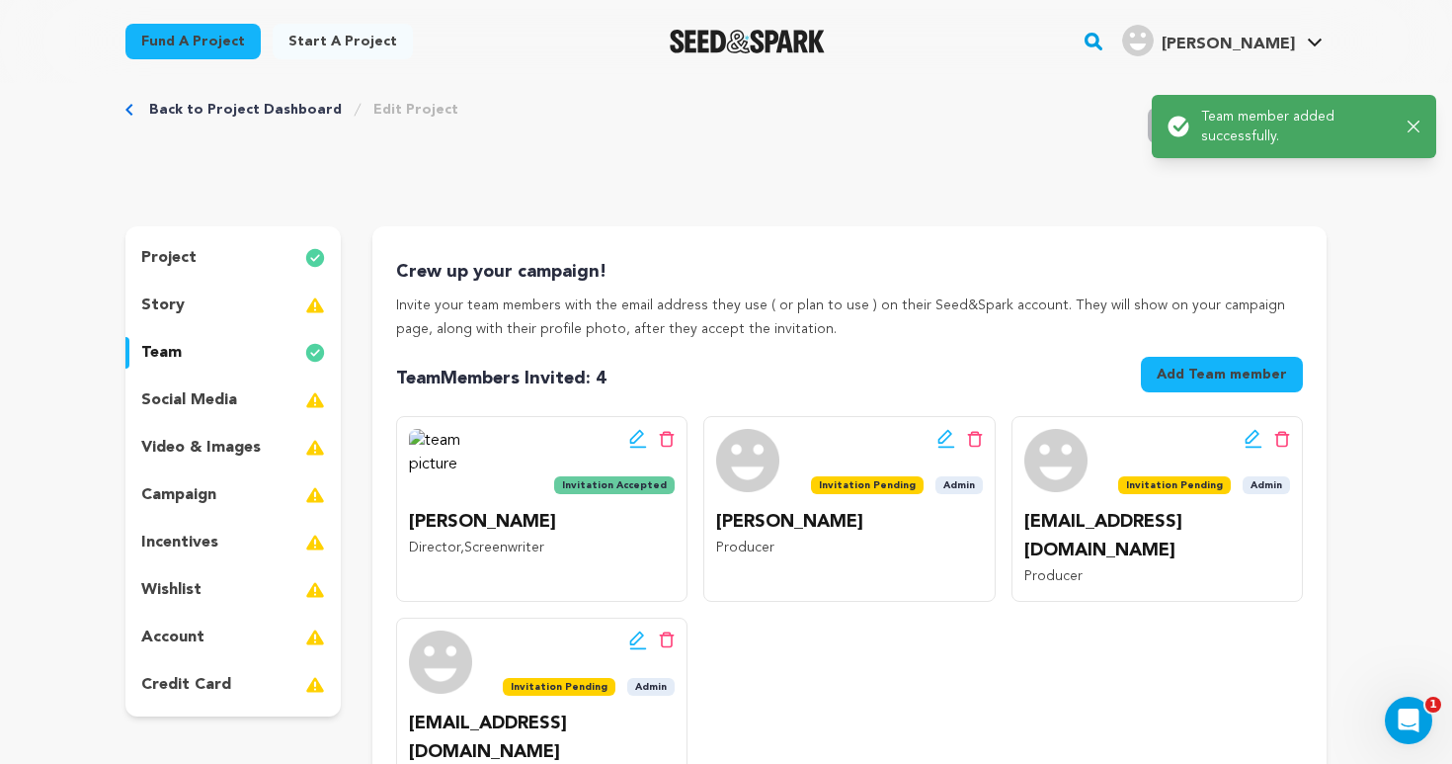
scroll to position [6, 0]
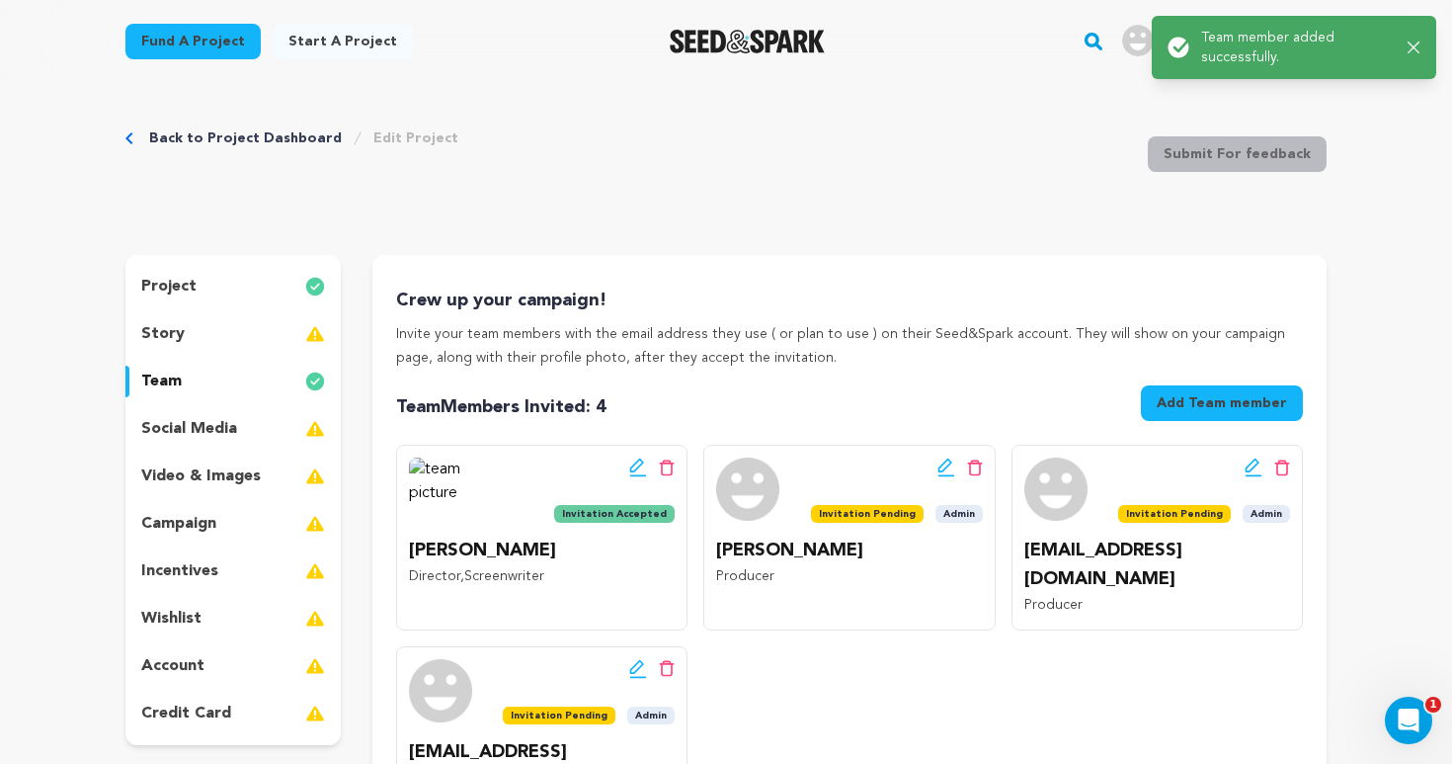
click at [637, 457] on icon at bounding box center [638, 467] width 18 height 20
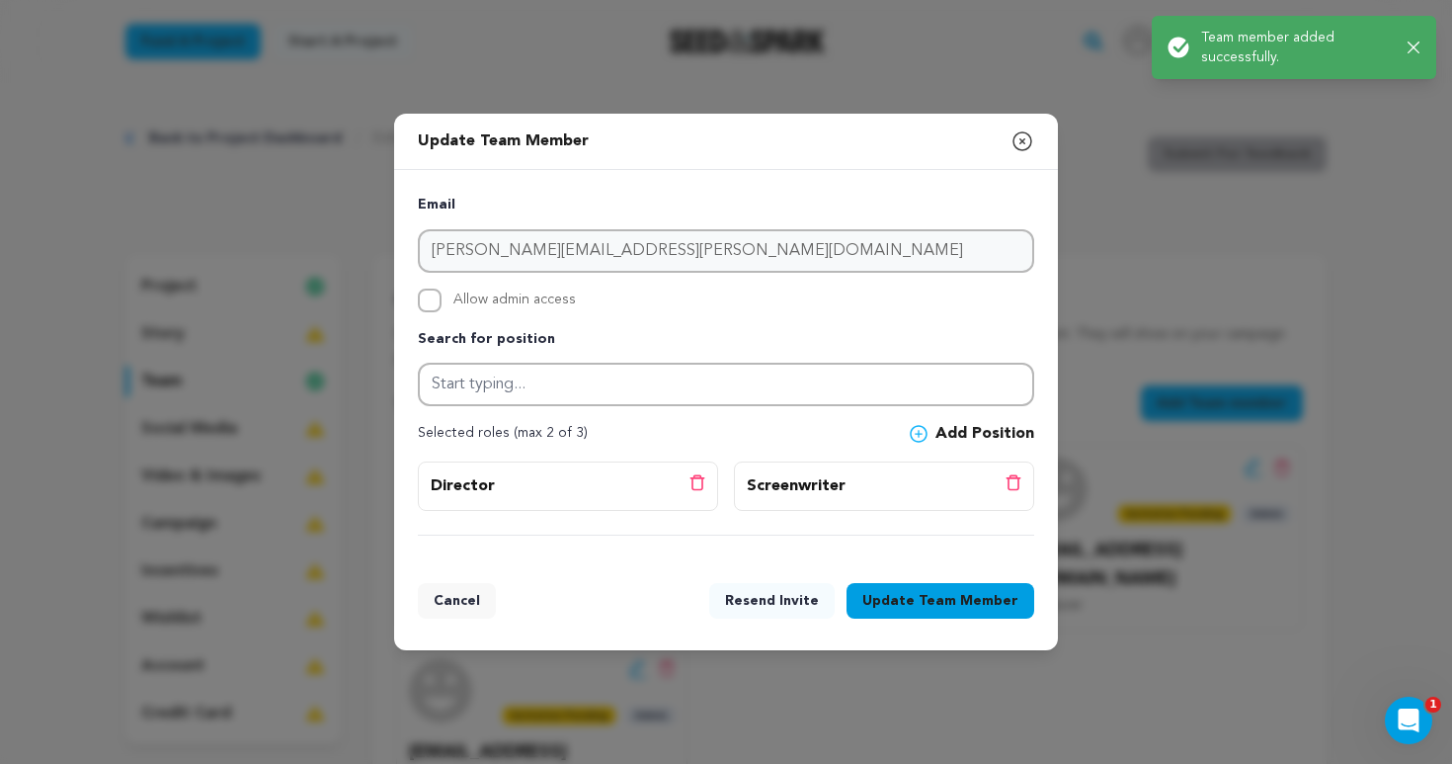
click at [425, 306] on input "Allow admin access" at bounding box center [430, 300] width 24 height 24
checkbox input "true"
click at [940, 606] on span "Team Member" at bounding box center [969, 601] width 100 height 20
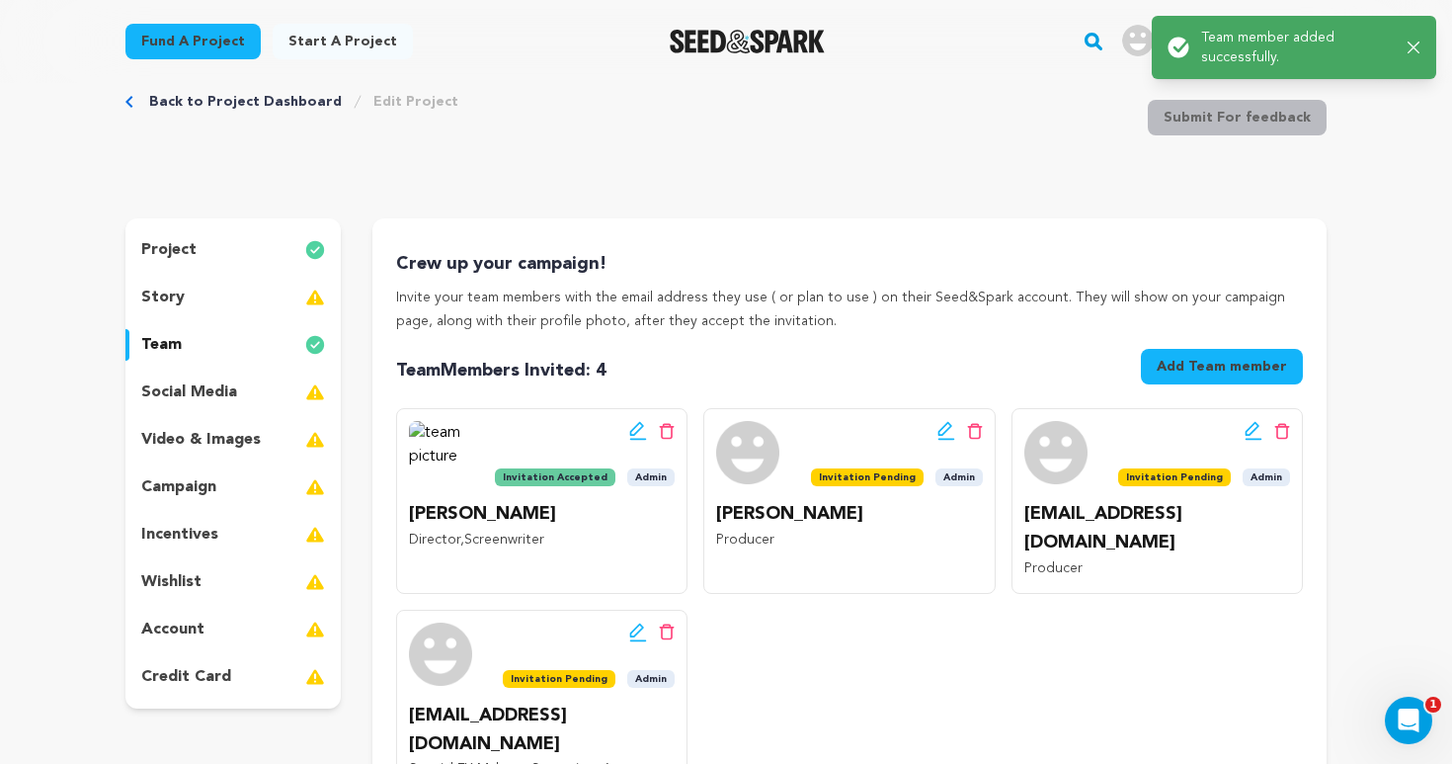
scroll to position [41, 0]
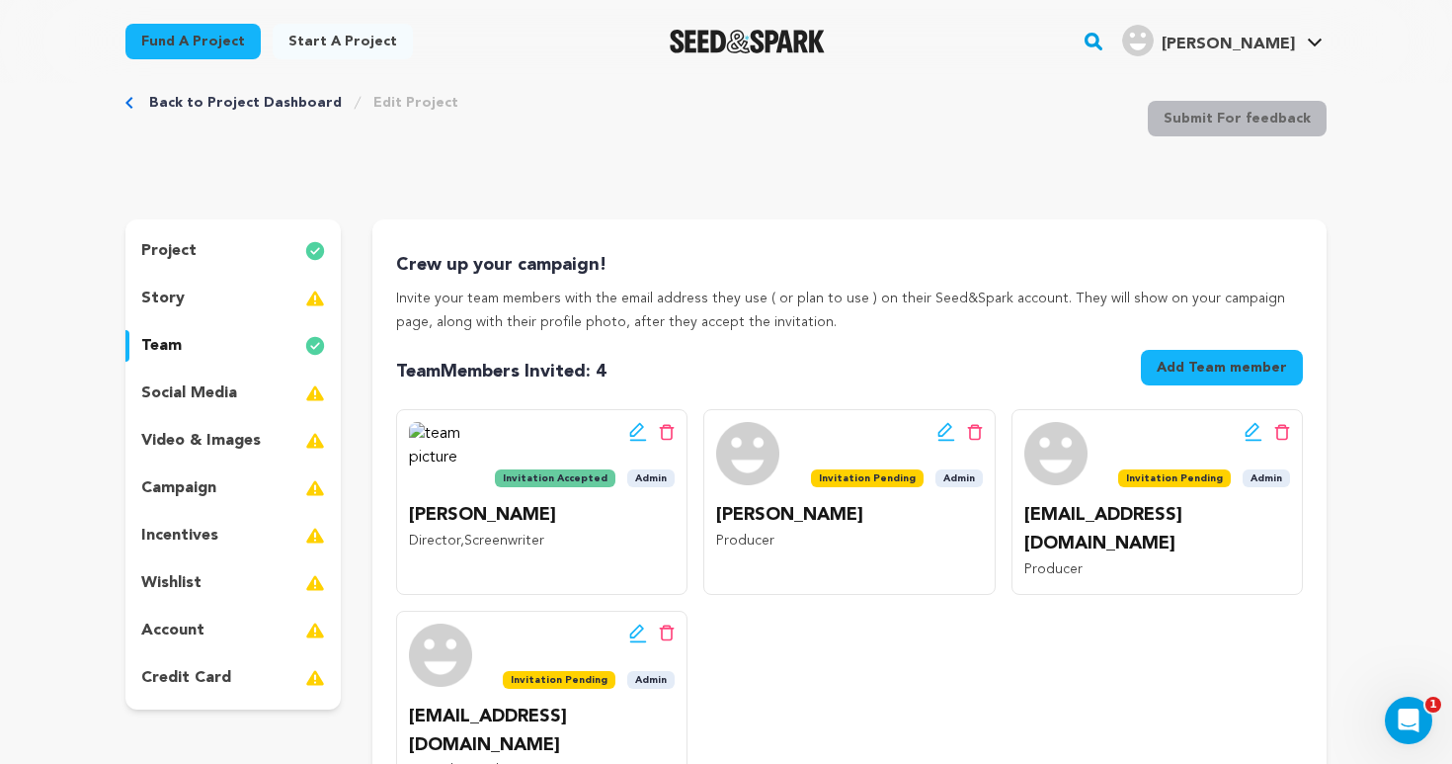
click at [1205, 360] on button "Add Team member" at bounding box center [1222, 368] width 162 height 36
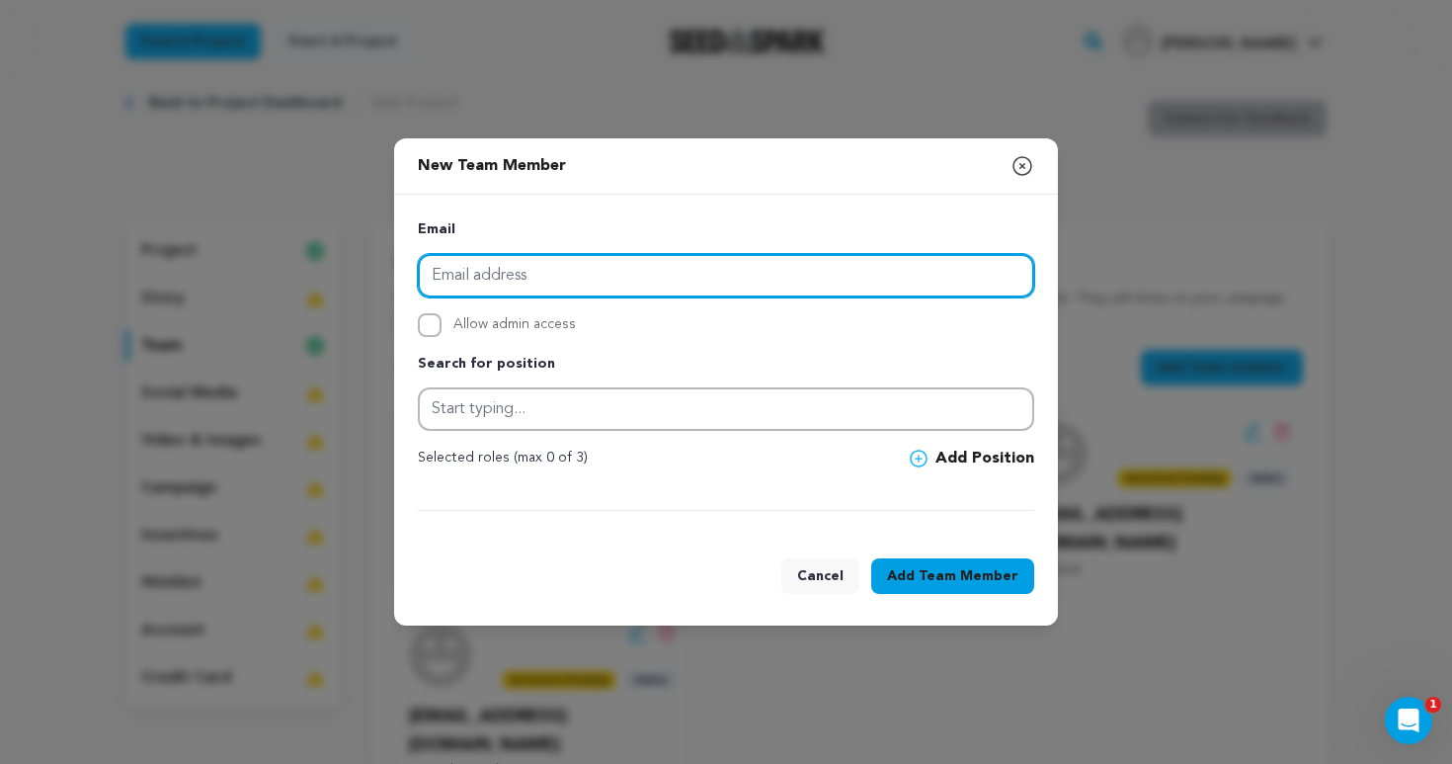
click at [681, 280] on input "email" at bounding box center [726, 275] width 616 height 43
paste input "alexwetz15@gmail.com"
type input "alexwetz15@gmail.com"
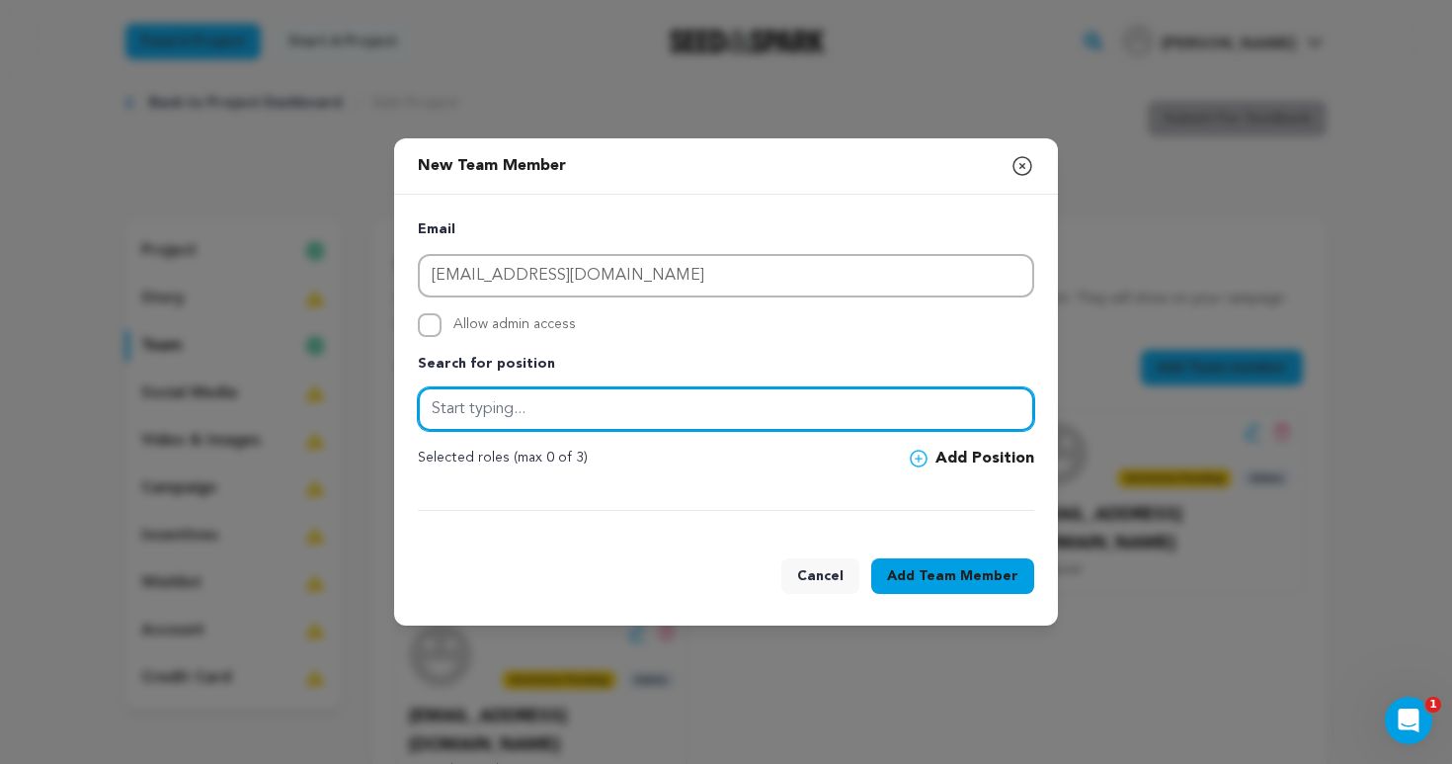
click at [549, 408] on input "text" at bounding box center [726, 408] width 616 height 43
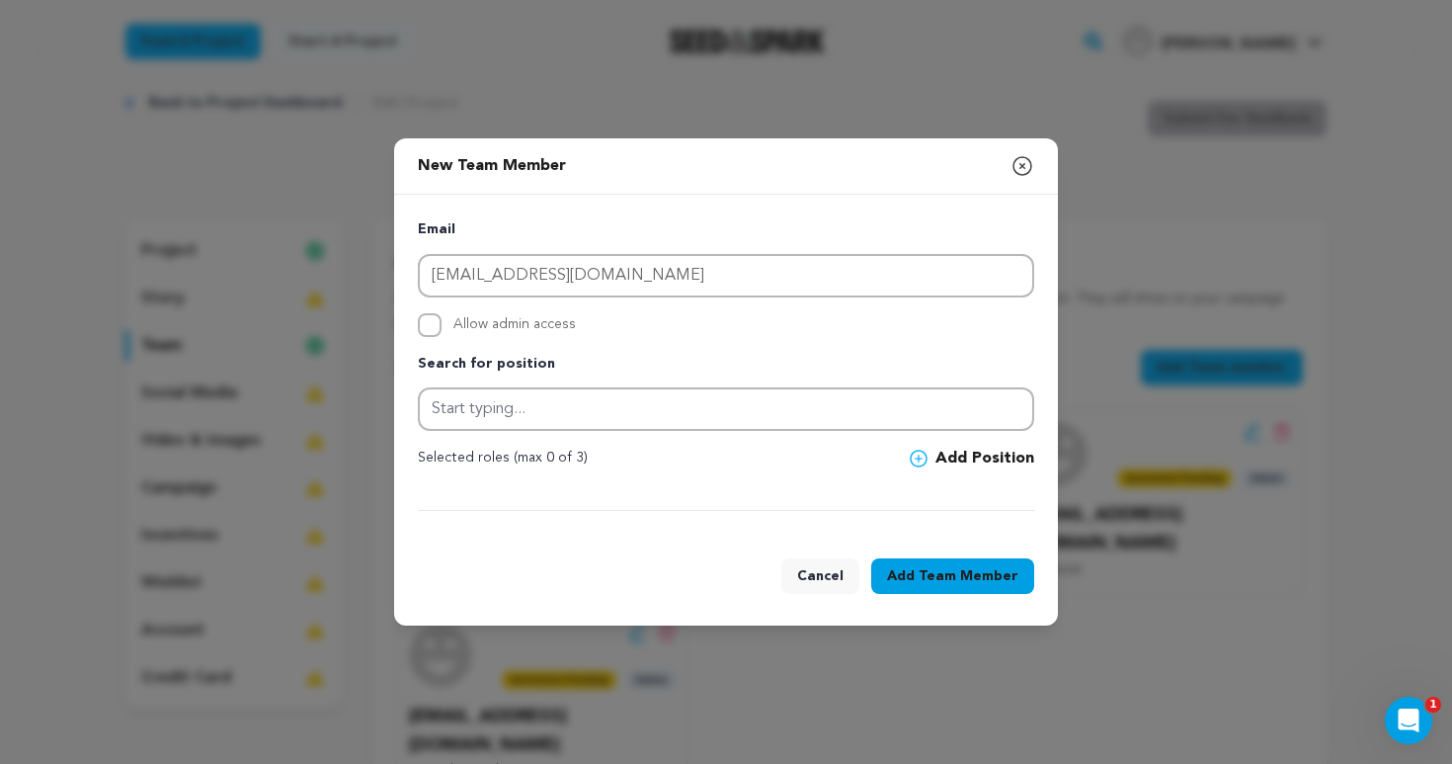
click at [426, 326] on input "Allow admin access" at bounding box center [430, 325] width 24 height 24
checkbox input "true"
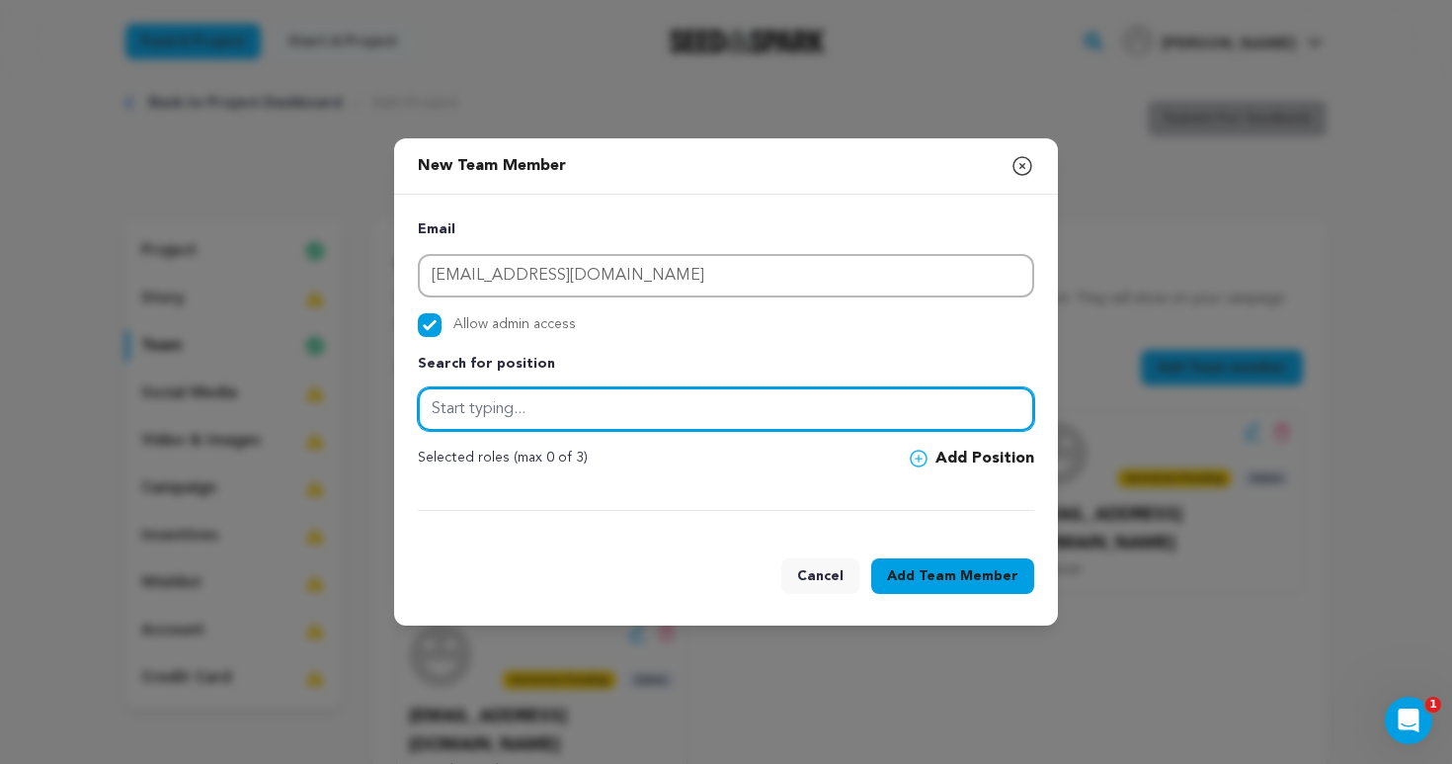
click at [510, 388] on input "text" at bounding box center [726, 408] width 616 height 43
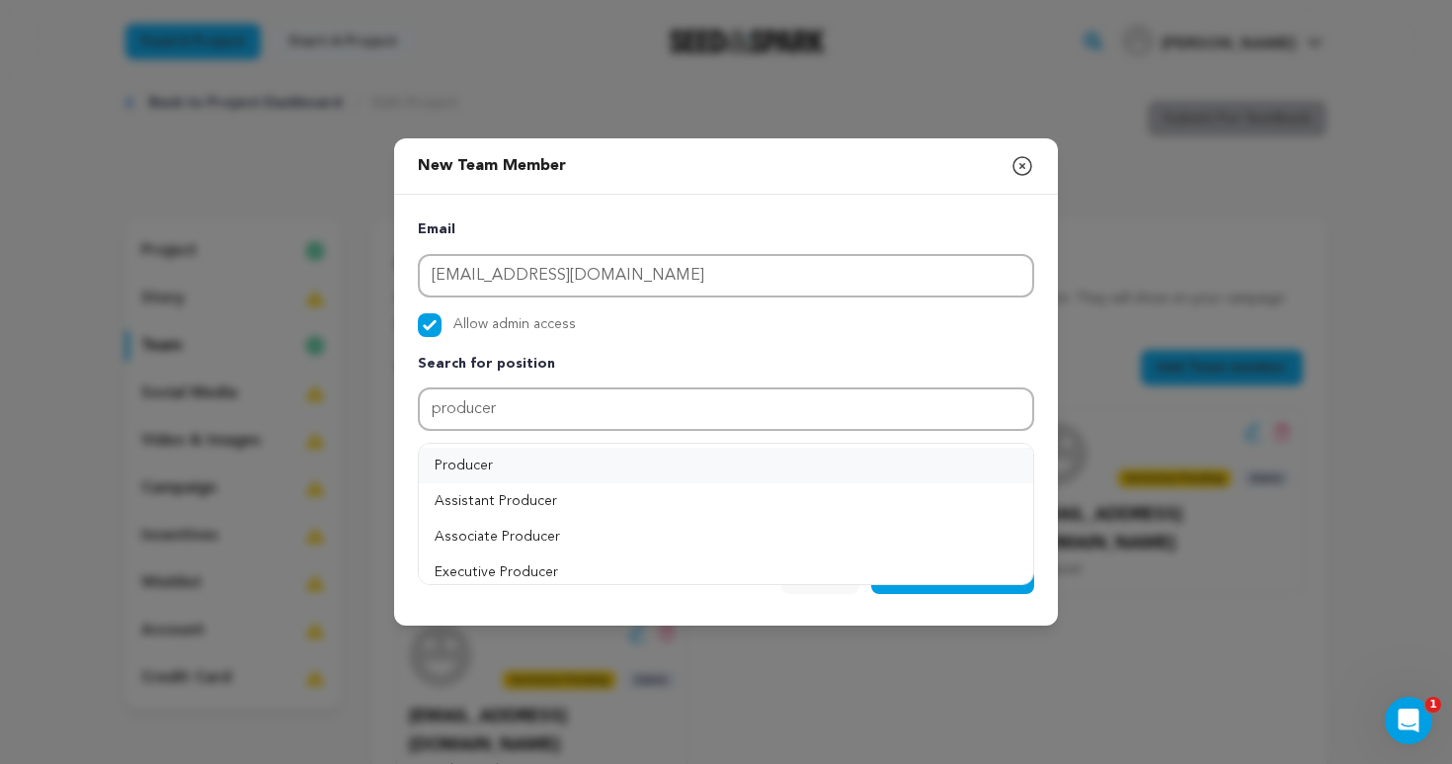
click at [798, 454] on button "Producer" at bounding box center [726, 465] width 614 height 36
type input "Producer"
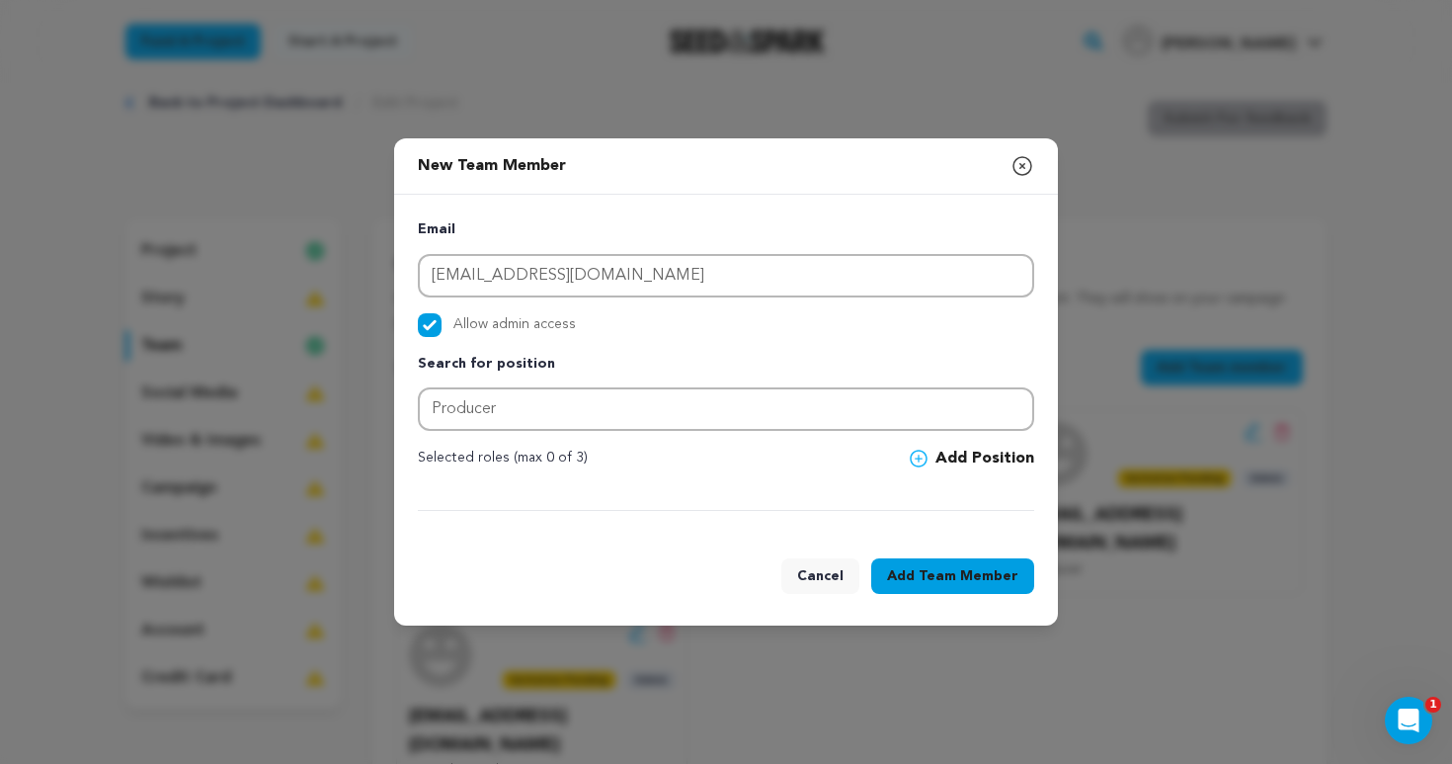
click at [974, 458] on button "Add Position" at bounding box center [972, 458] width 124 height 24
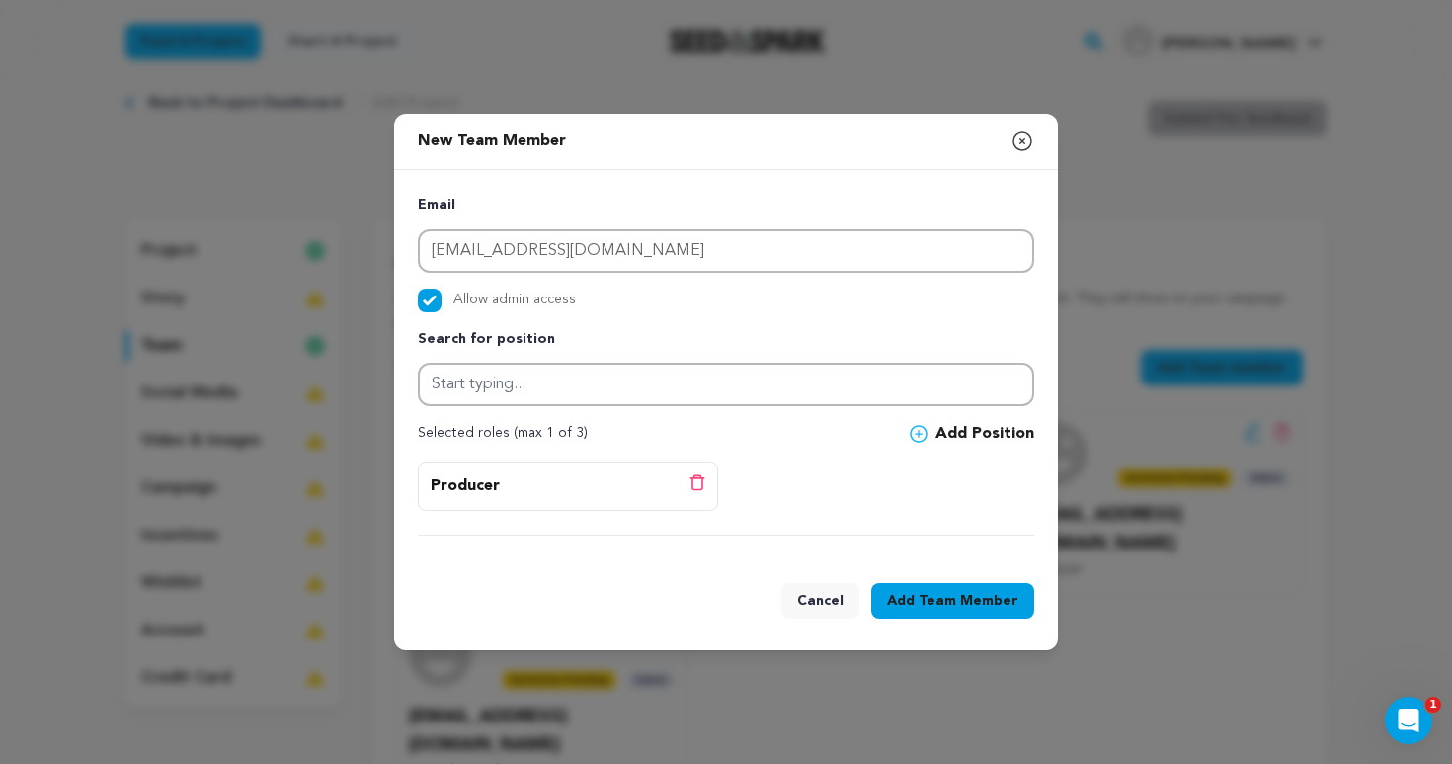
click at [992, 591] on span "Team Member" at bounding box center [969, 601] width 100 height 20
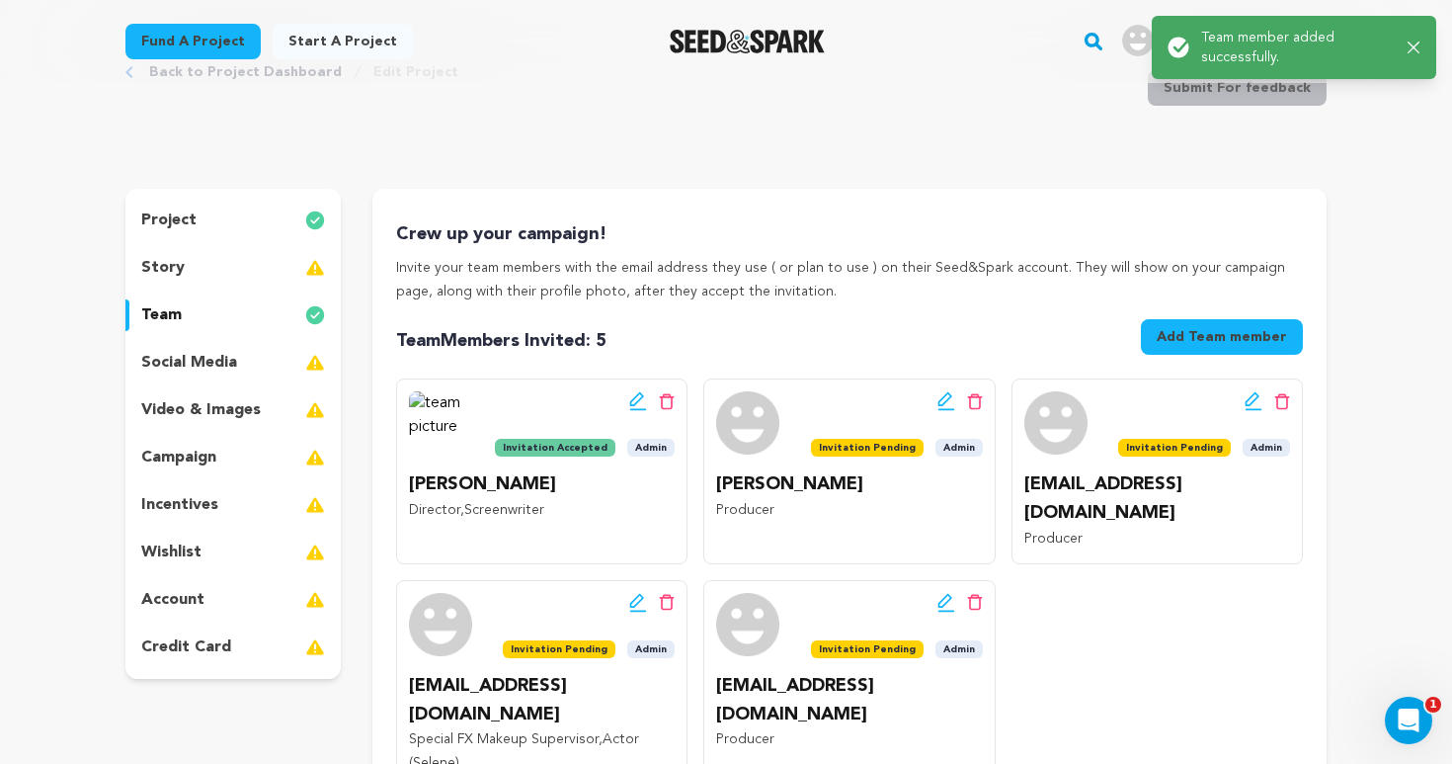
scroll to position [72, 0]
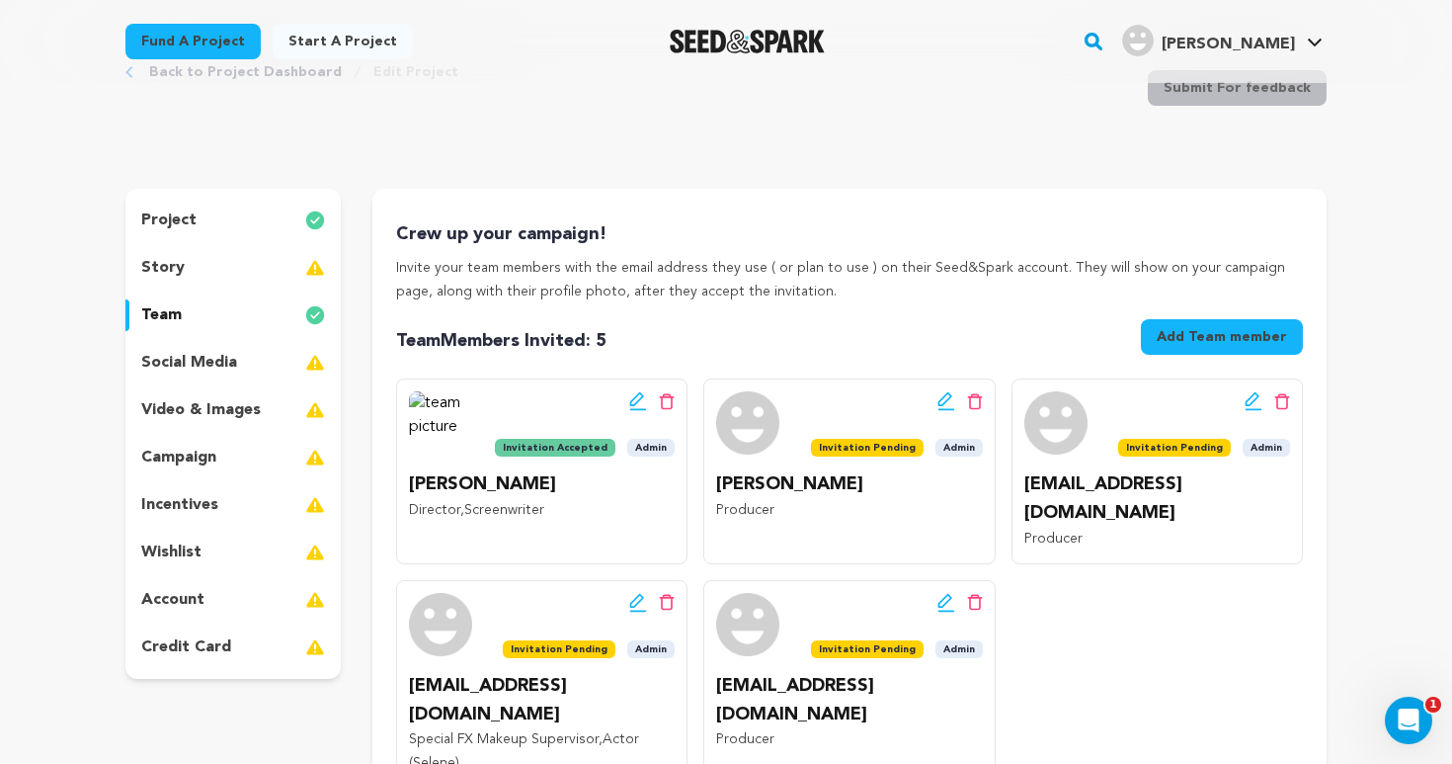
click at [193, 501] on p "incentives" at bounding box center [179, 505] width 77 height 24
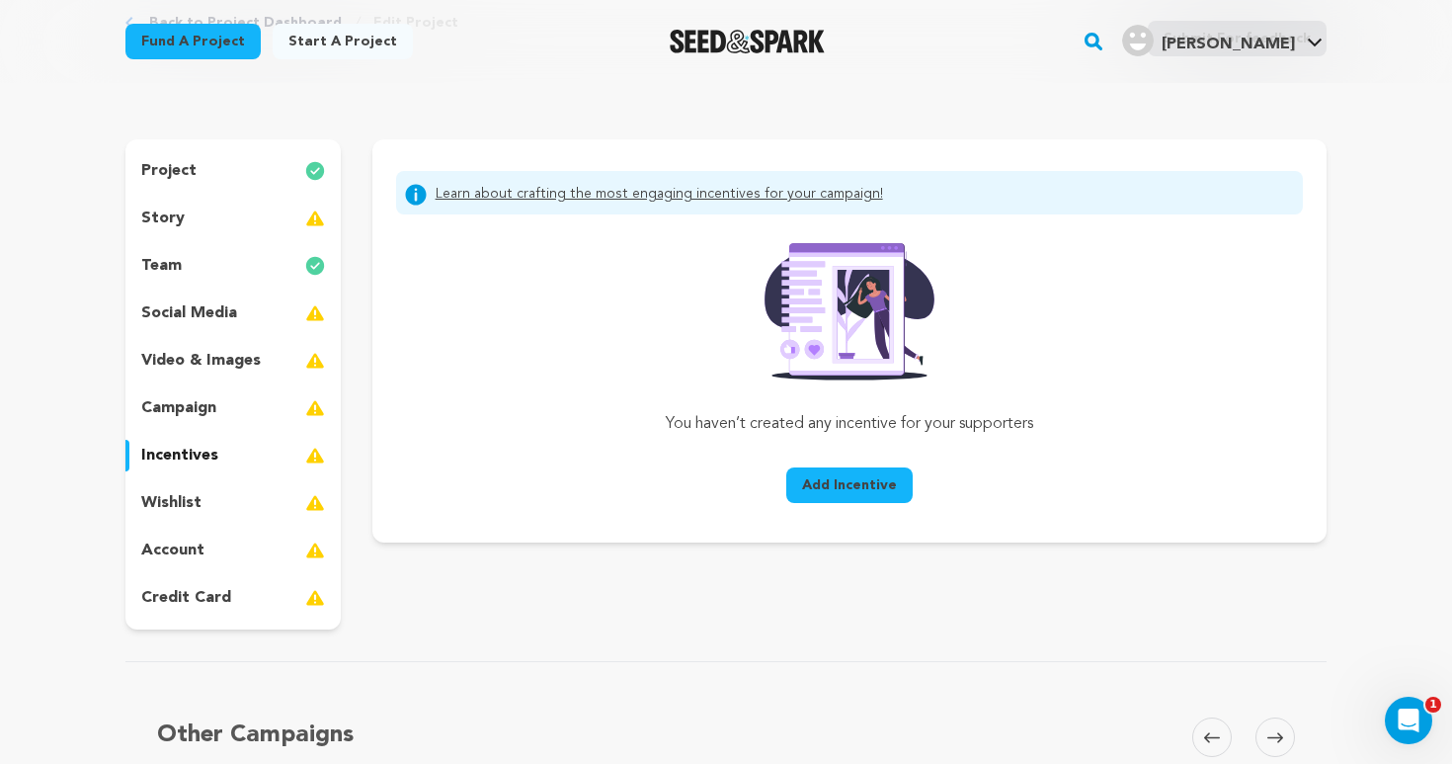
scroll to position [73, 0]
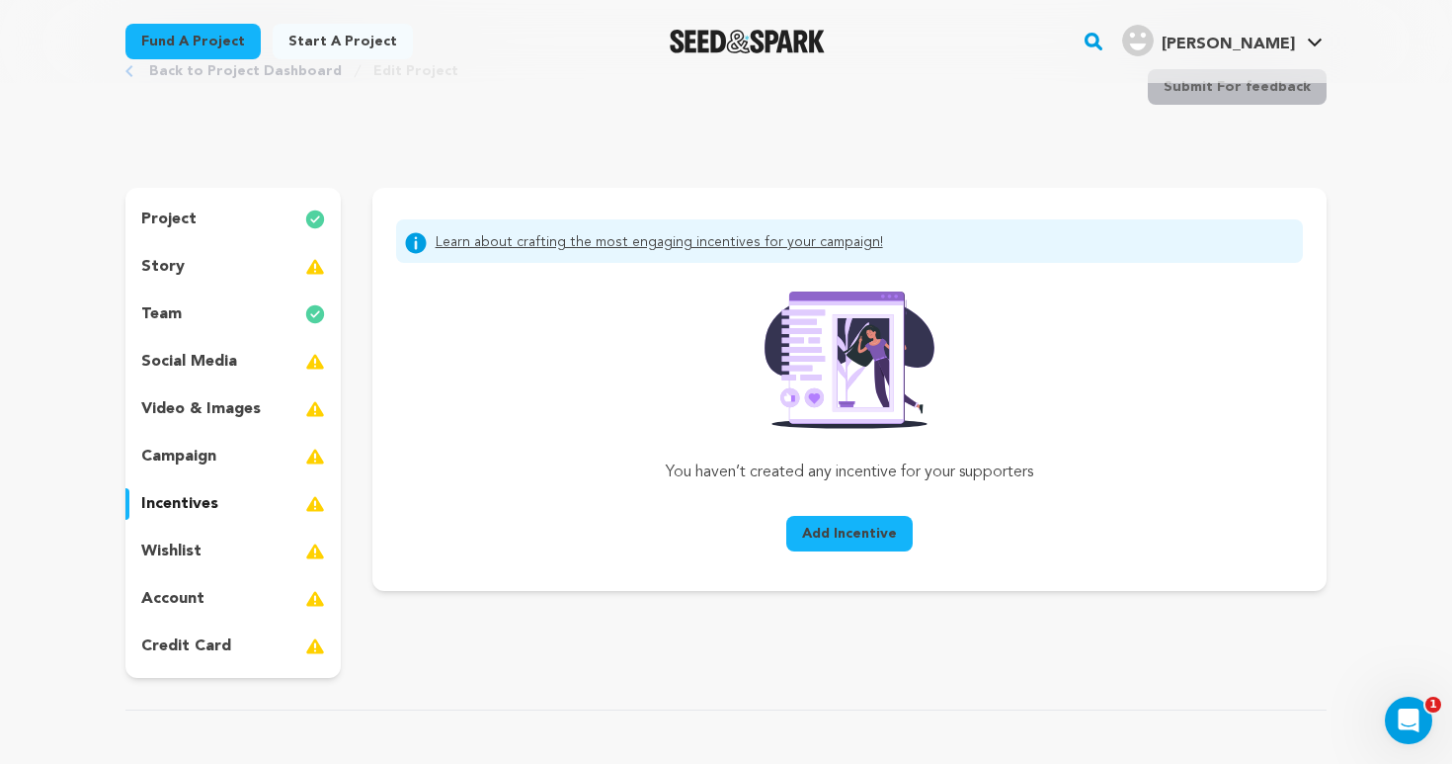
click at [855, 536] on span "Add Incentive" at bounding box center [849, 534] width 95 height 20
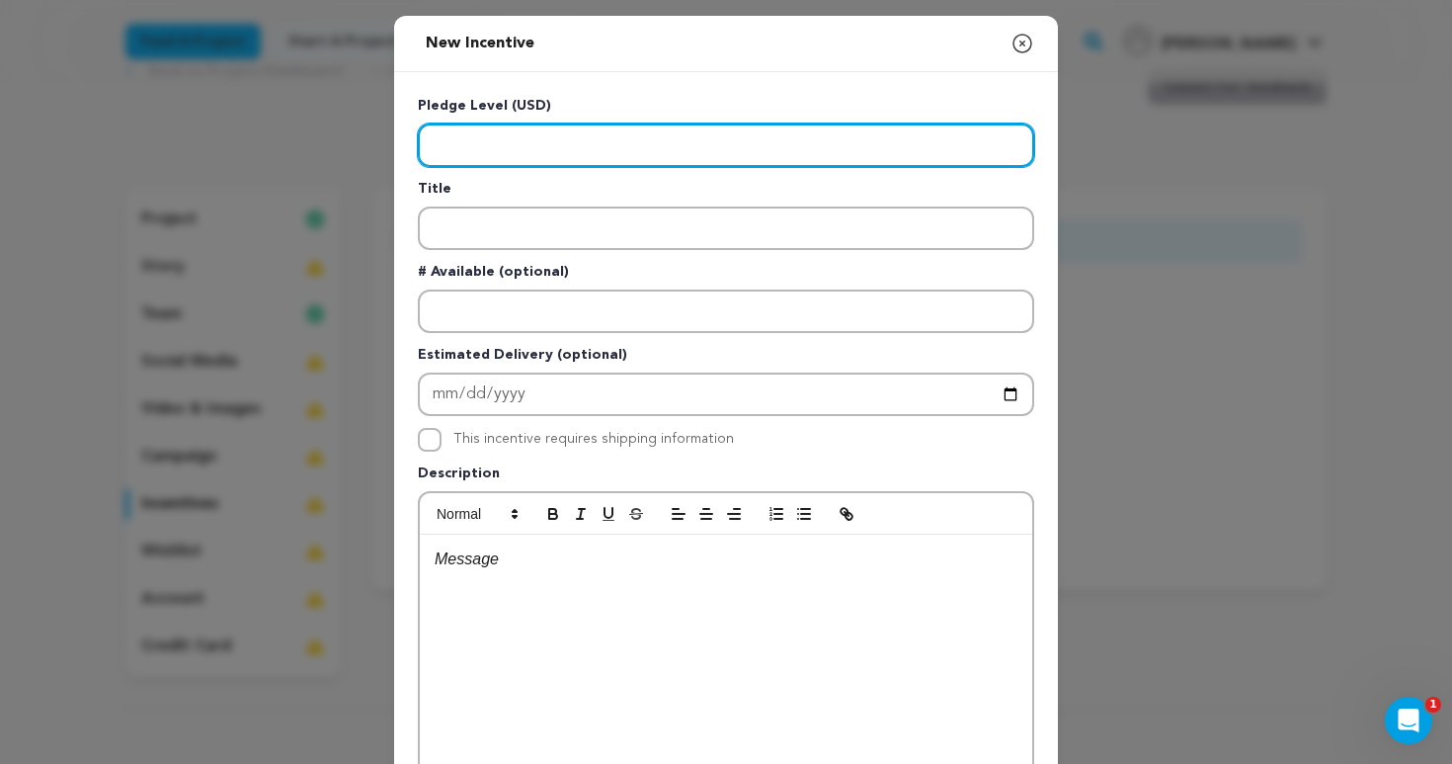
click at [574, 138] on input "Enter level" at bounding box center [726, 144] width 616 height 43
type input "15"
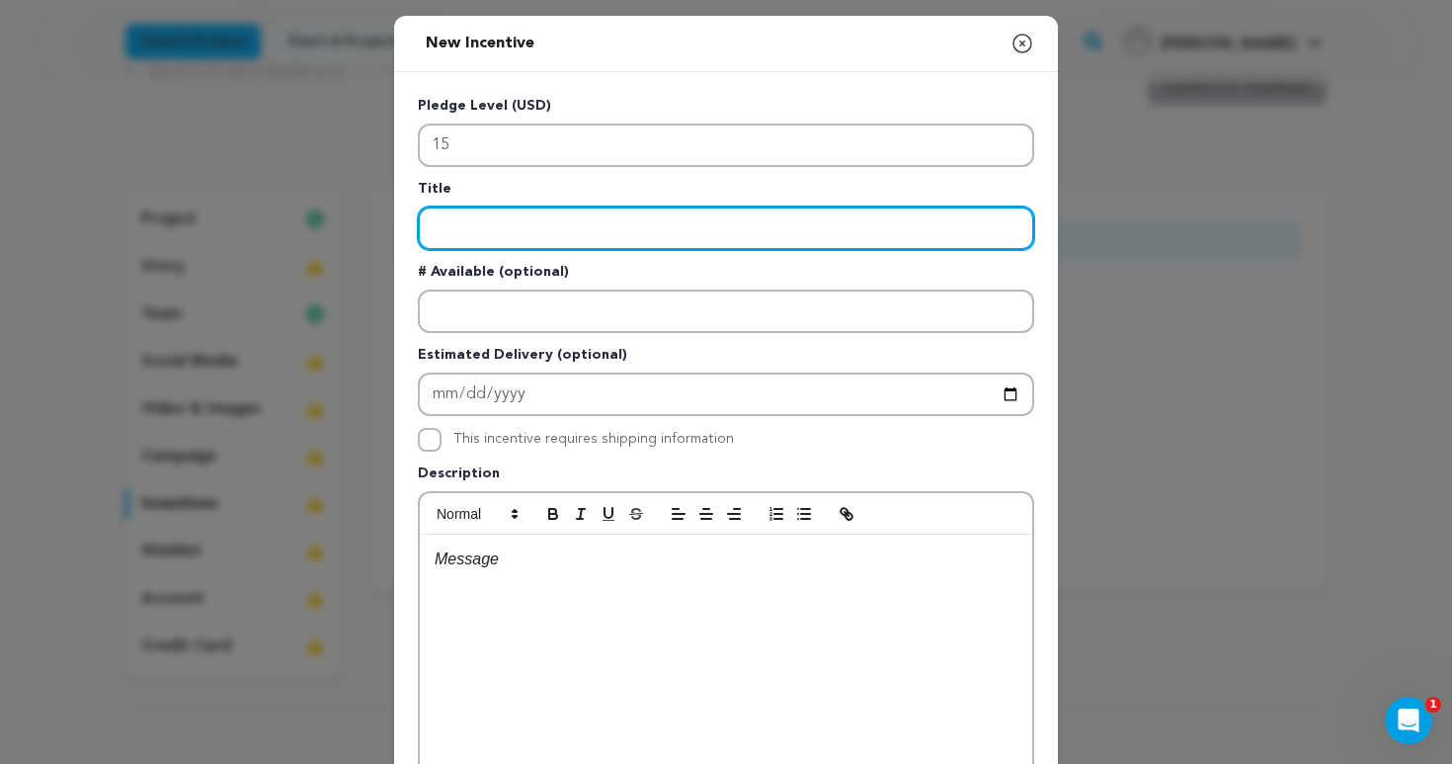
click at [621, 212] on input "Enter title" at bounding box center [726, 227] width 616 height 43
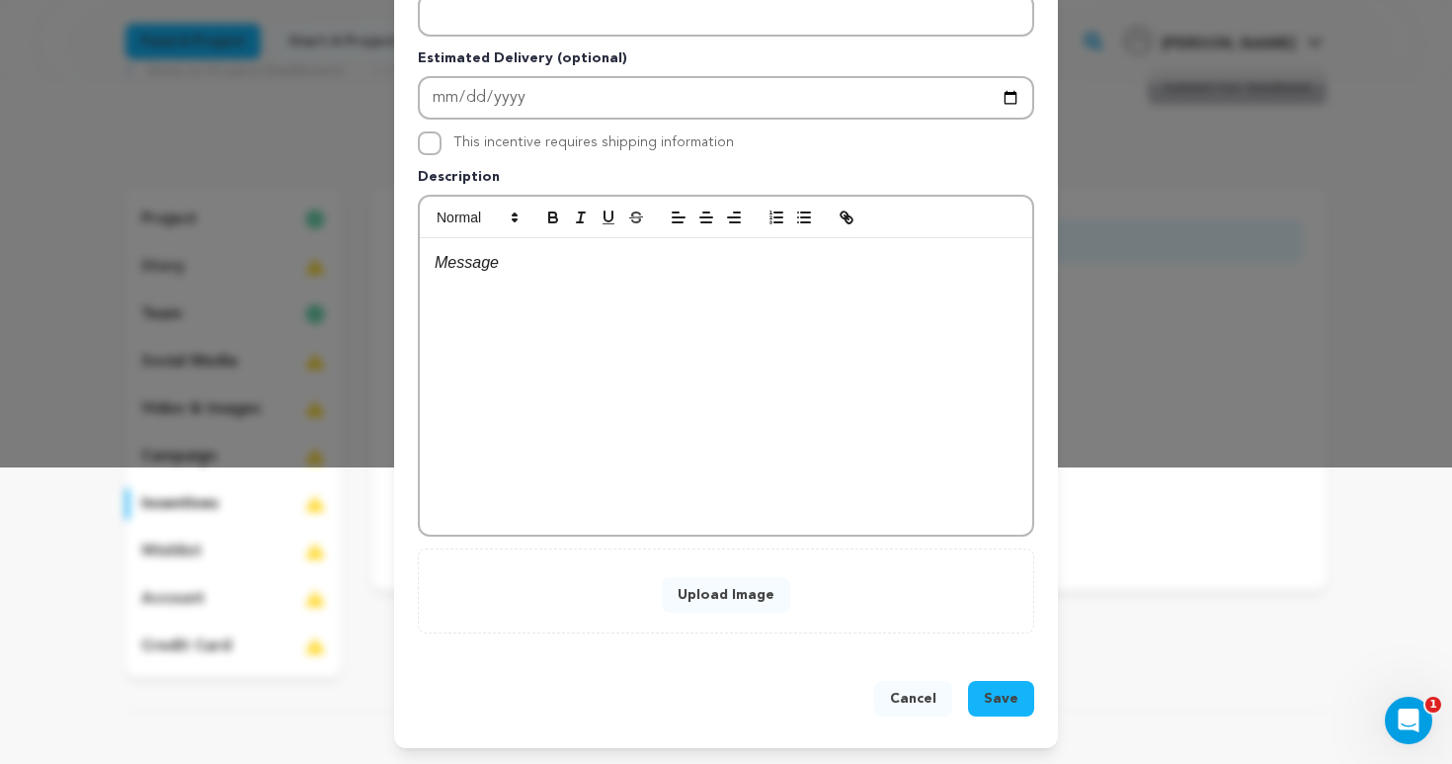
type input "Social Media Shoutout"
click at [998, 711] on button "Save" at bounding box center [1001, 699] width 66 height 36
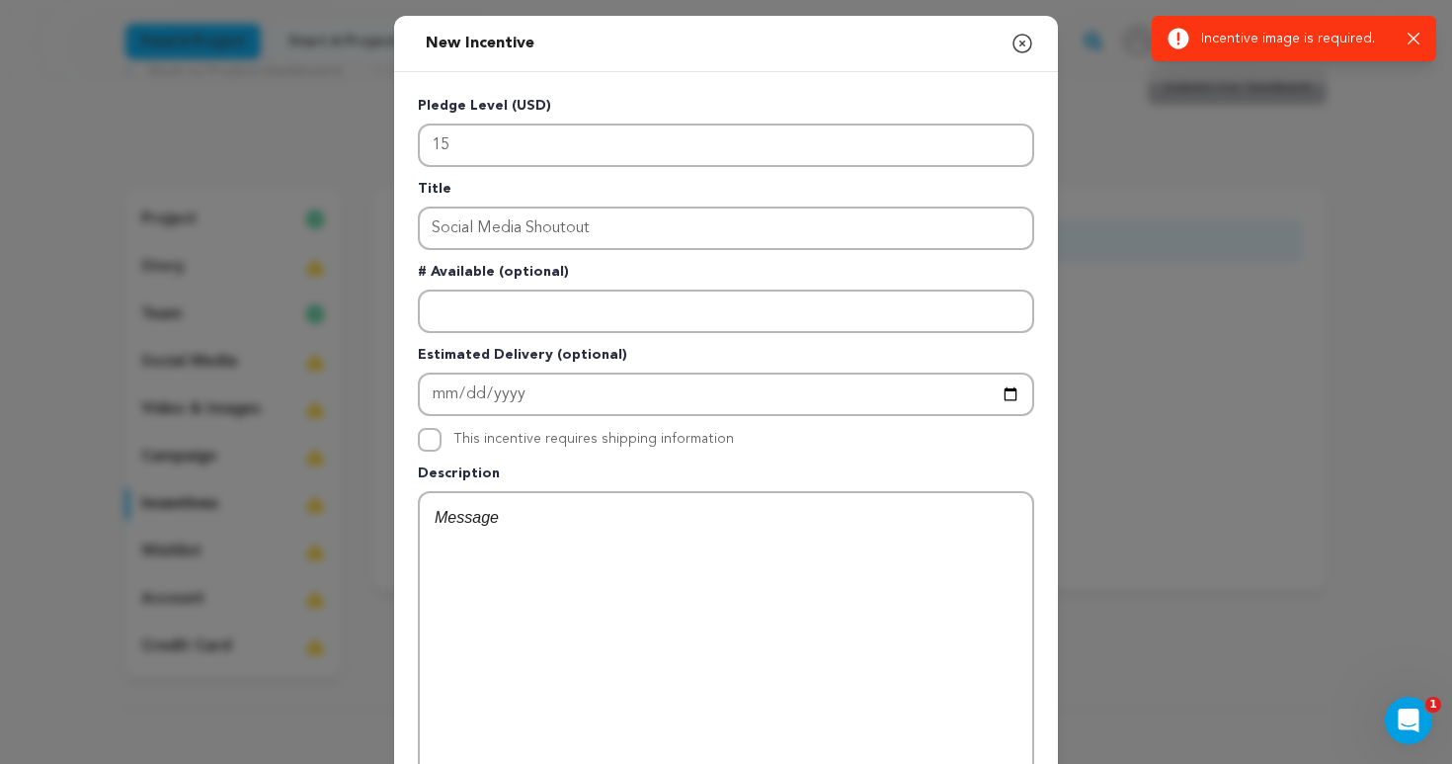
scroll to position [0, 0]
click at [1020, 38] on icon "button" at bounding box center [1022, 44] width 24 height 24
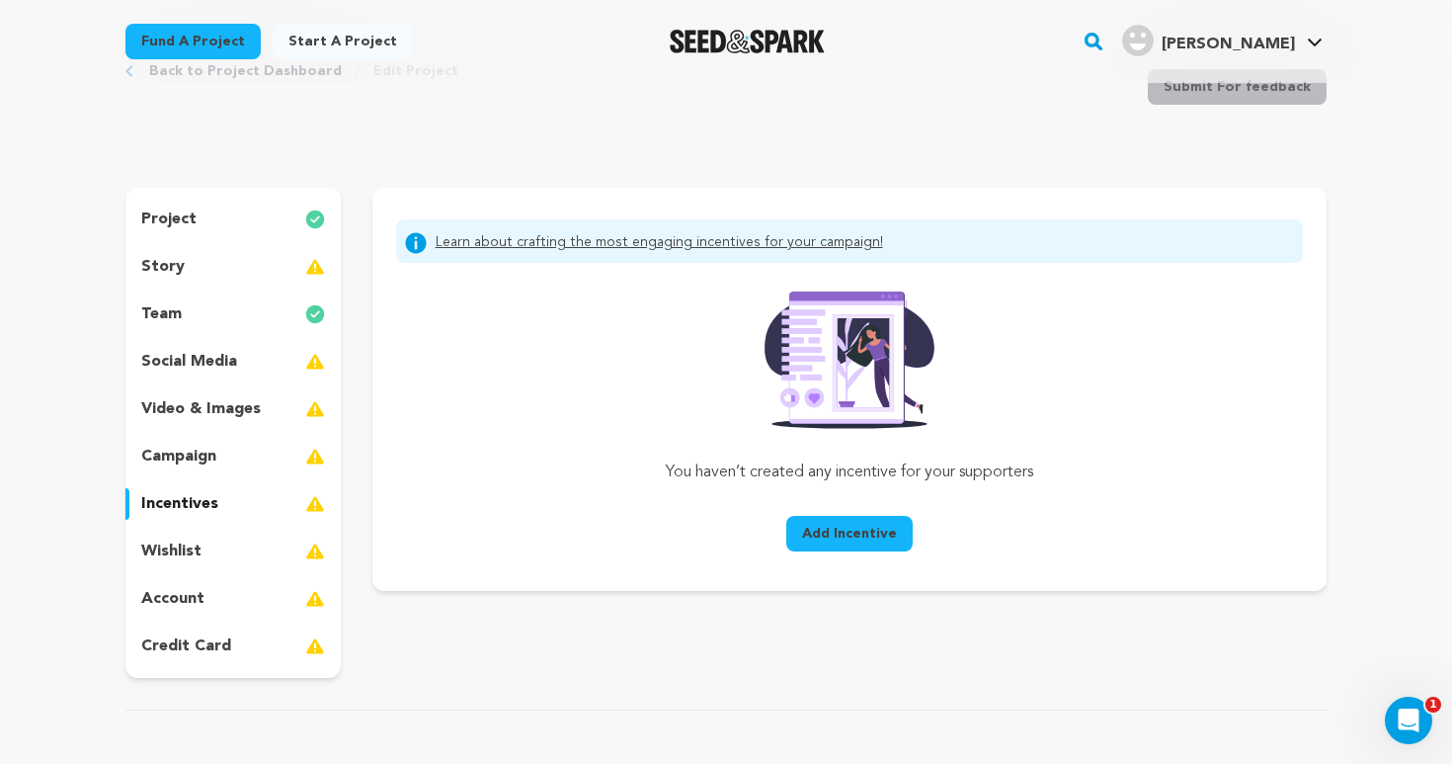
click at [183, 548] on p "wishlist" at bounding box center [171, 551] width 60 height 24
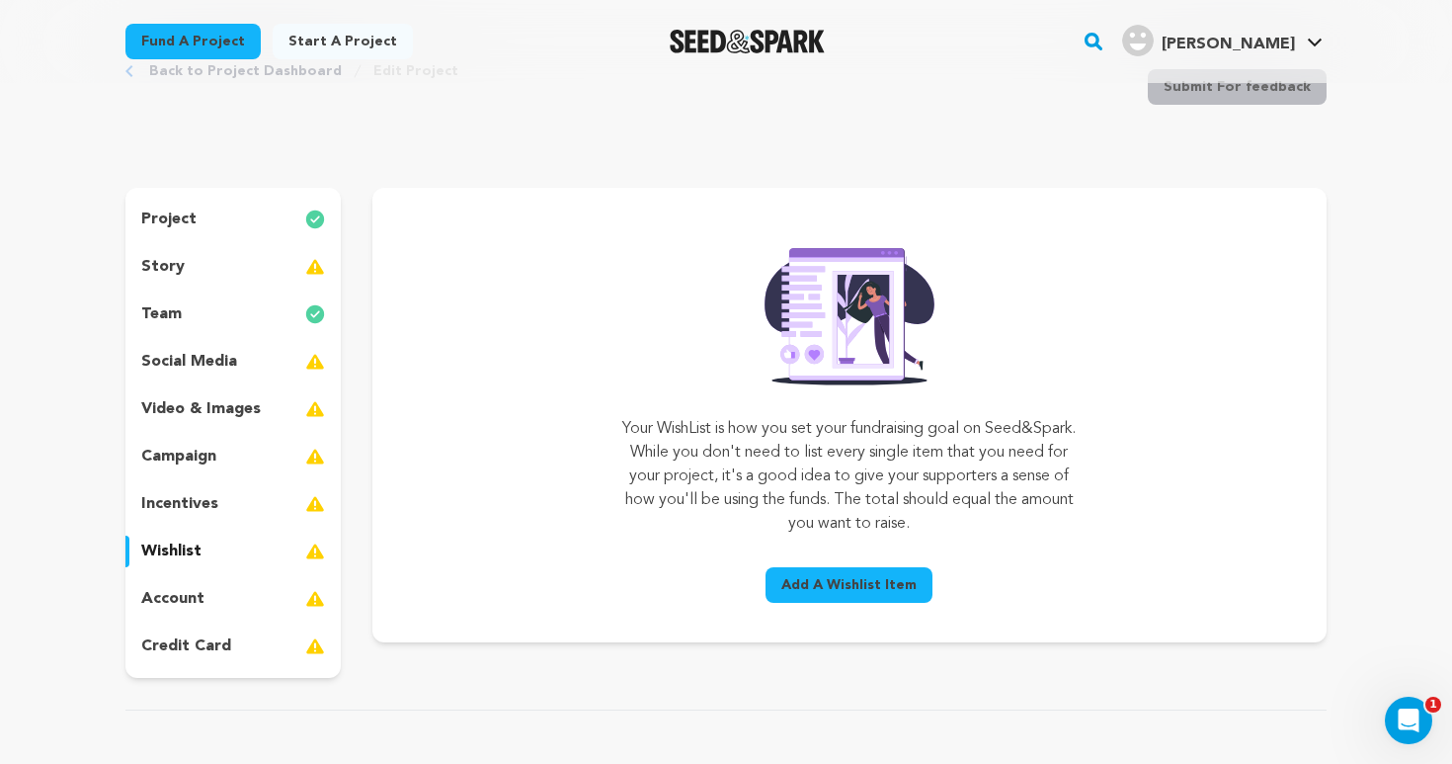
click at [188, 598] on p "account" at bounding box center [172, 599] width 63 height 24
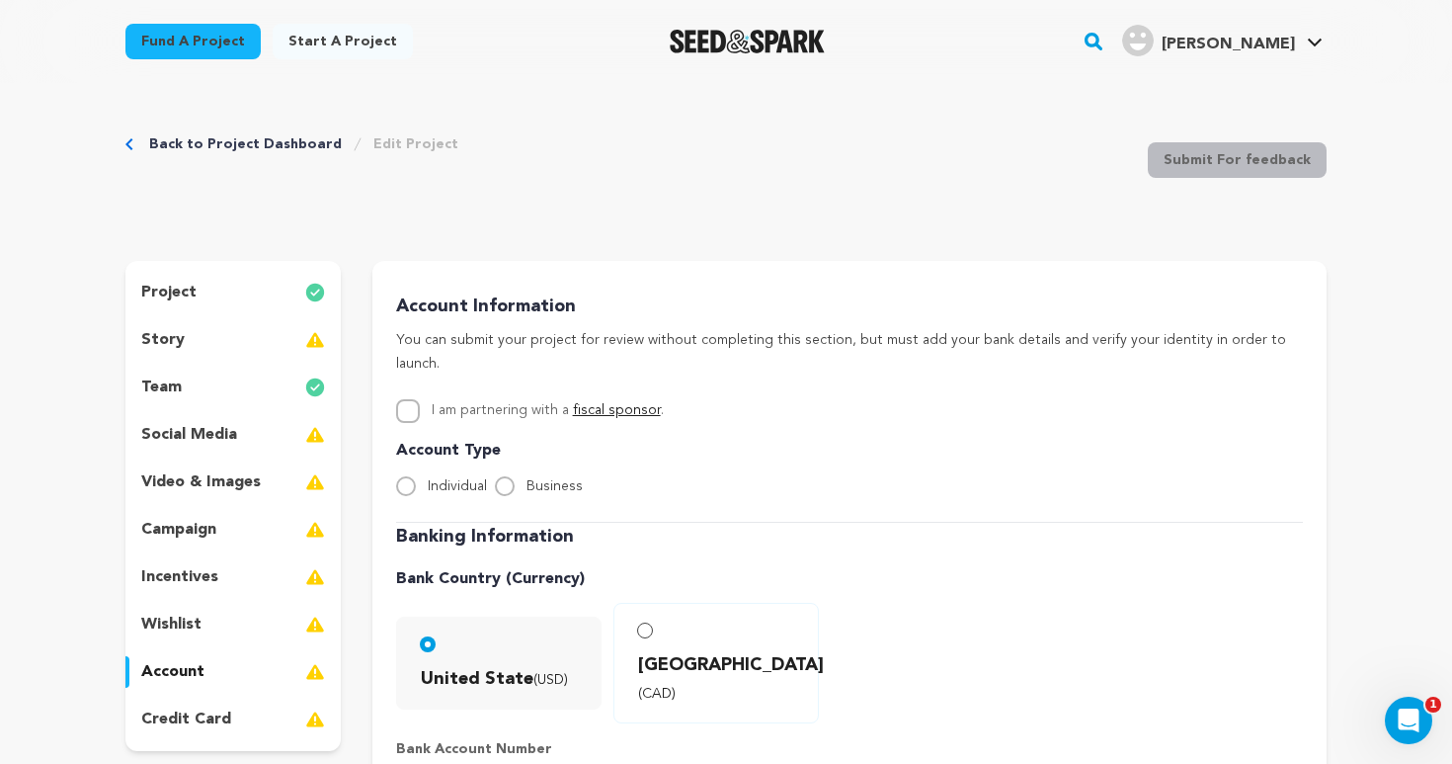
click at [182, 337] on div "story" at bounding box center [232, 340] width 215 height 32
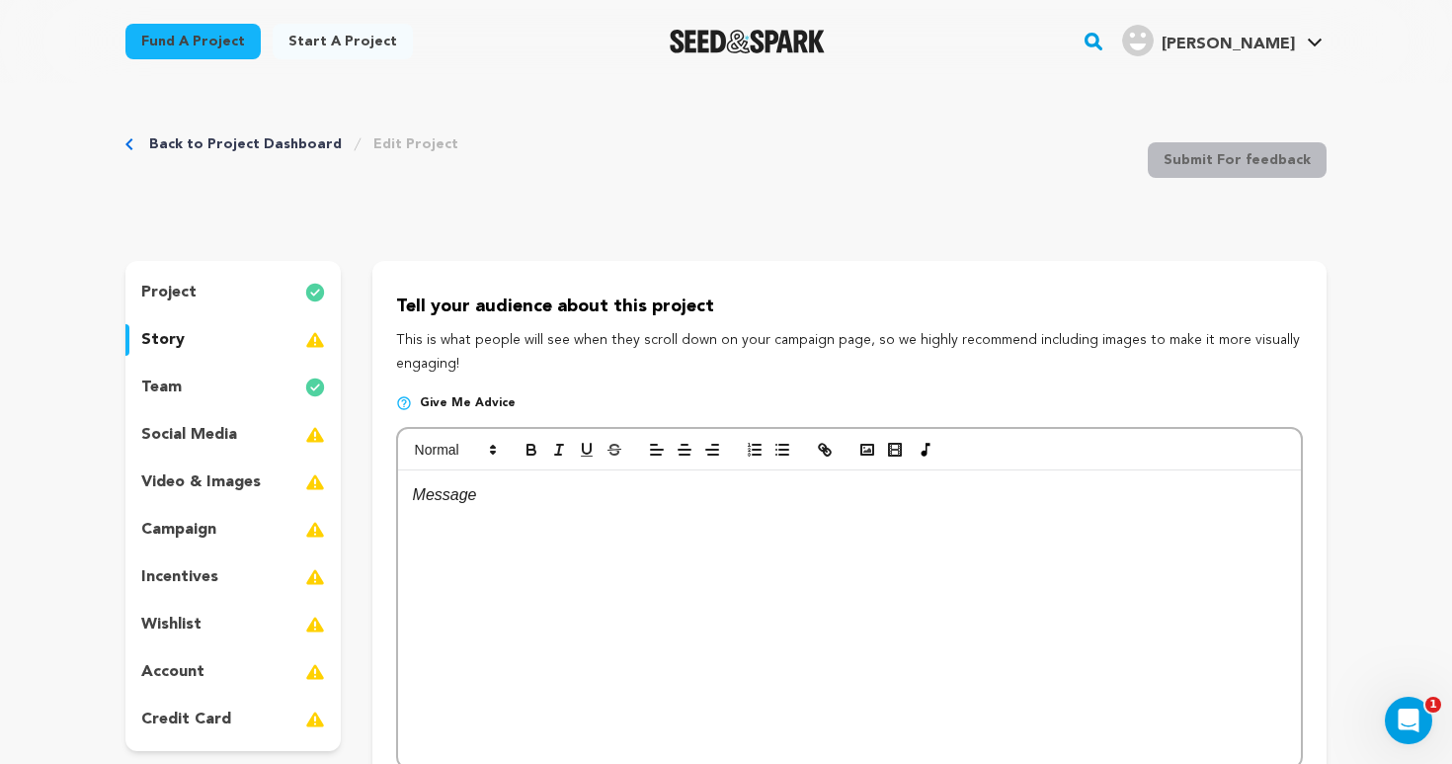
scroll to position [55, 0]
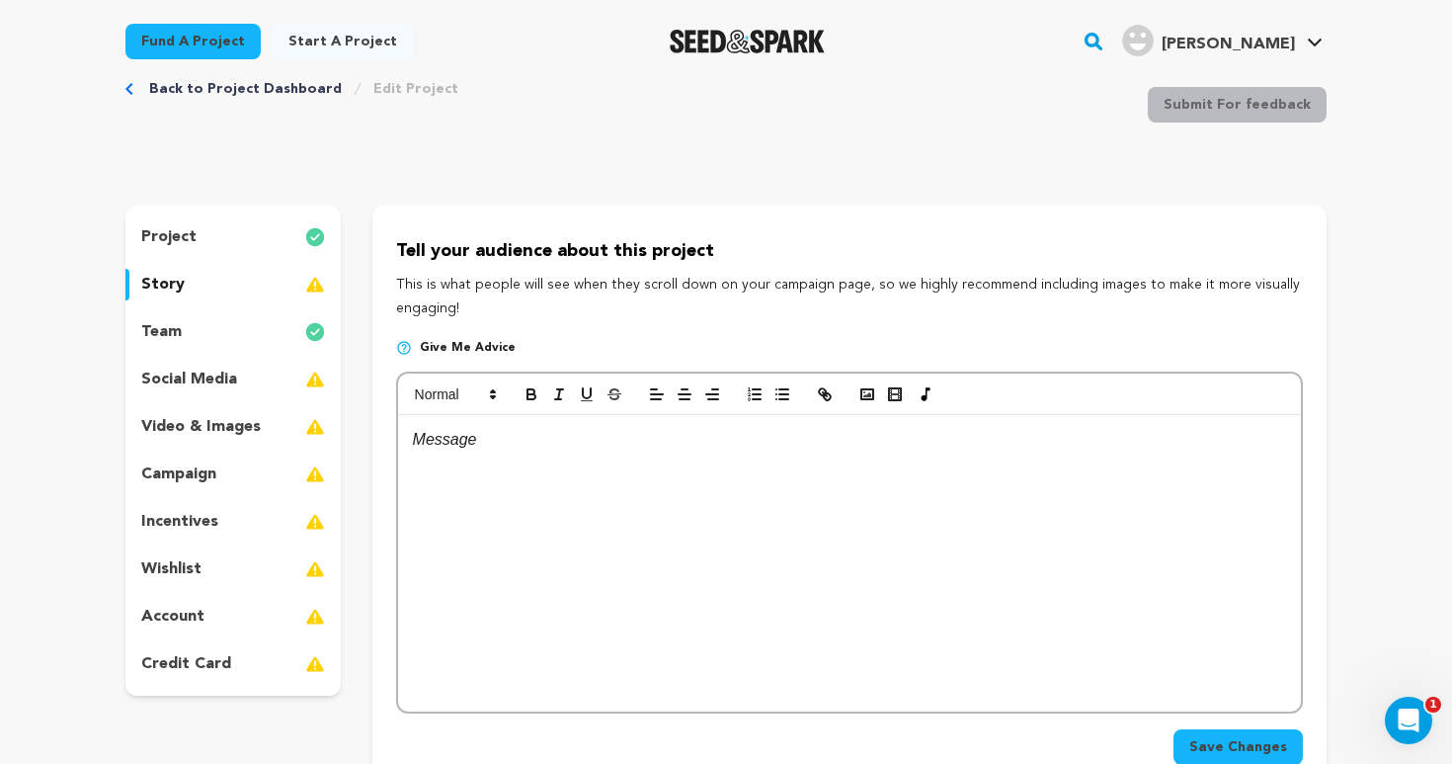
click at [148, 669] on p "credit card" at bounding box center [186, 664] width 90 height 24
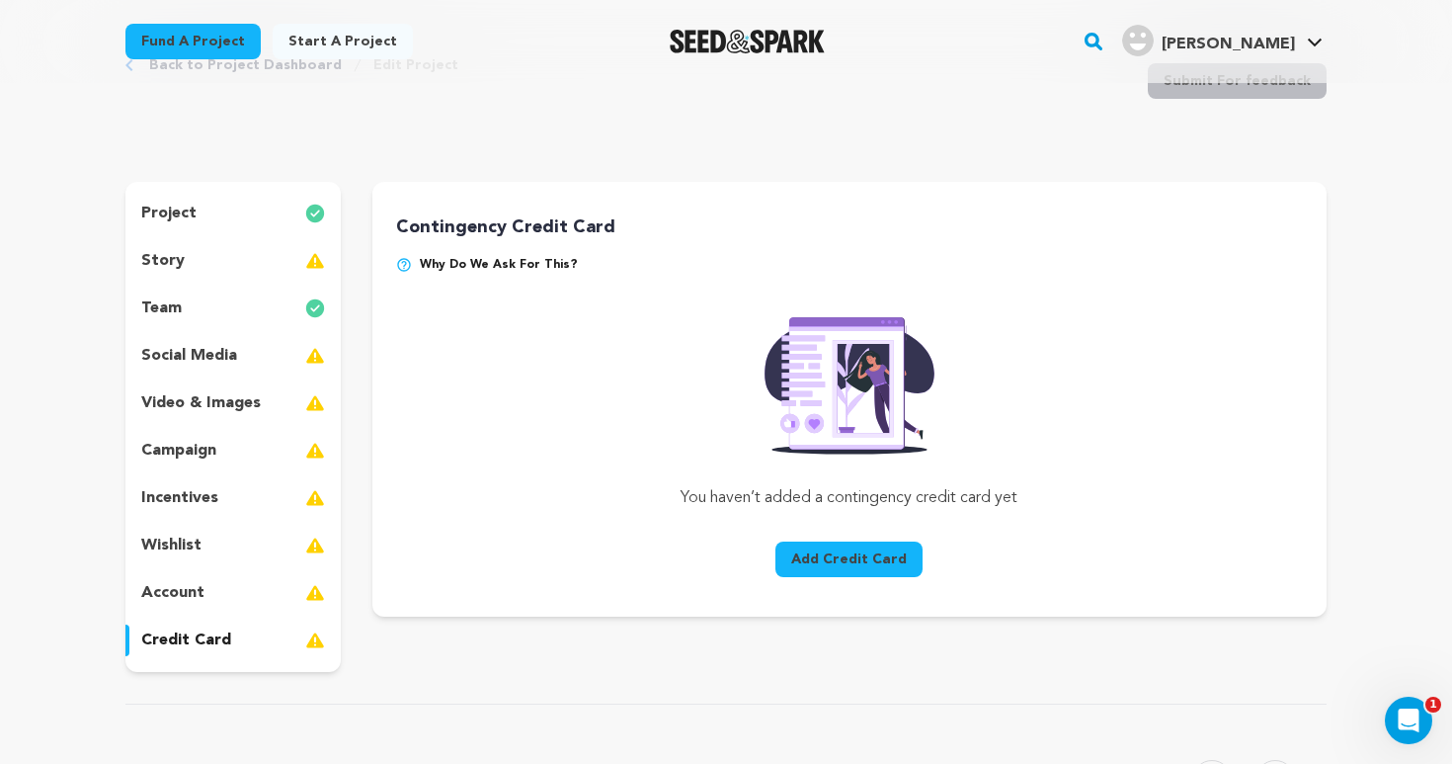
scroll to position [84, 0]
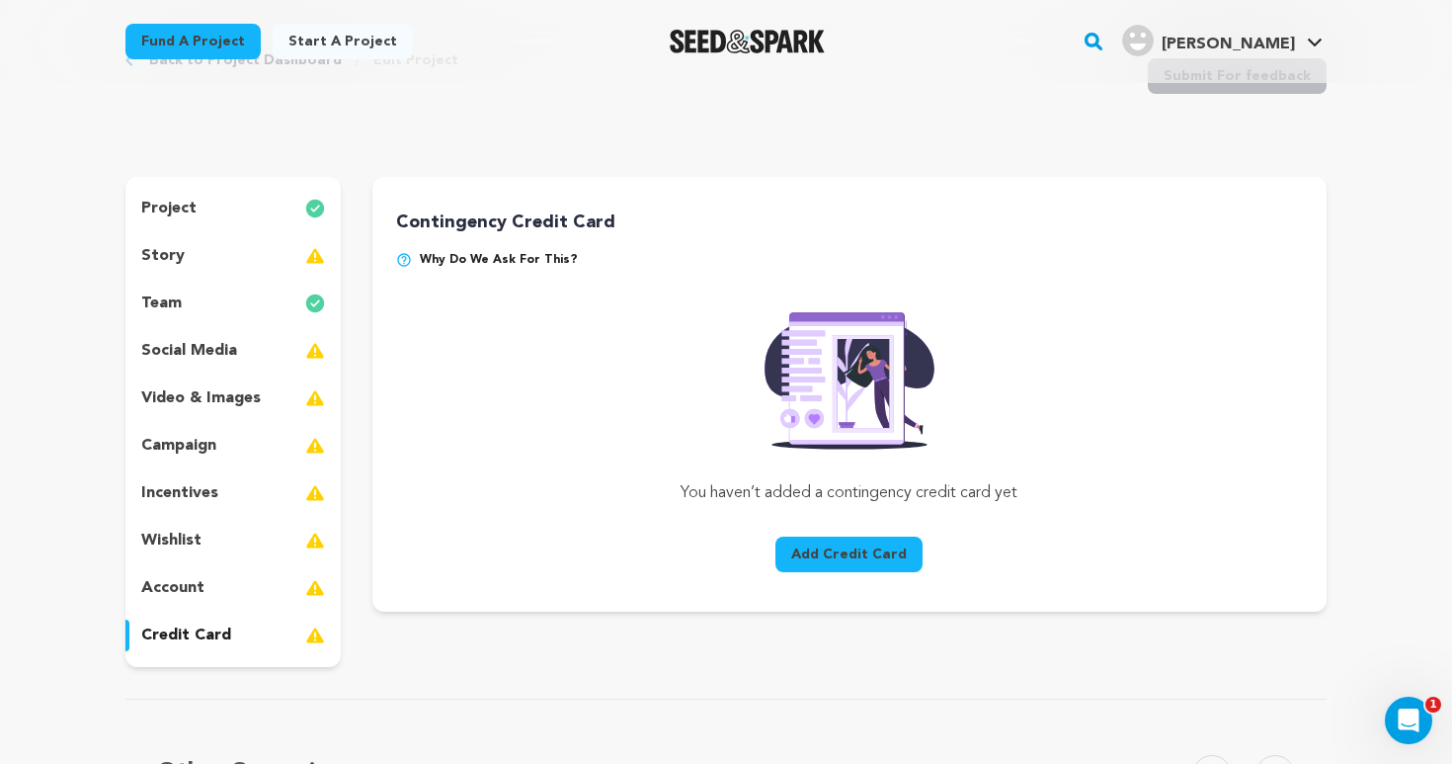
click at [402, 258] on img at bounding box center [404, 260] width 16 height 16
click at [405, 265] on img at bounding box center [404, 260] width 16 height 16
click at [155, 251] on p "story" at bounding box center [162, 256] width 43 height 24
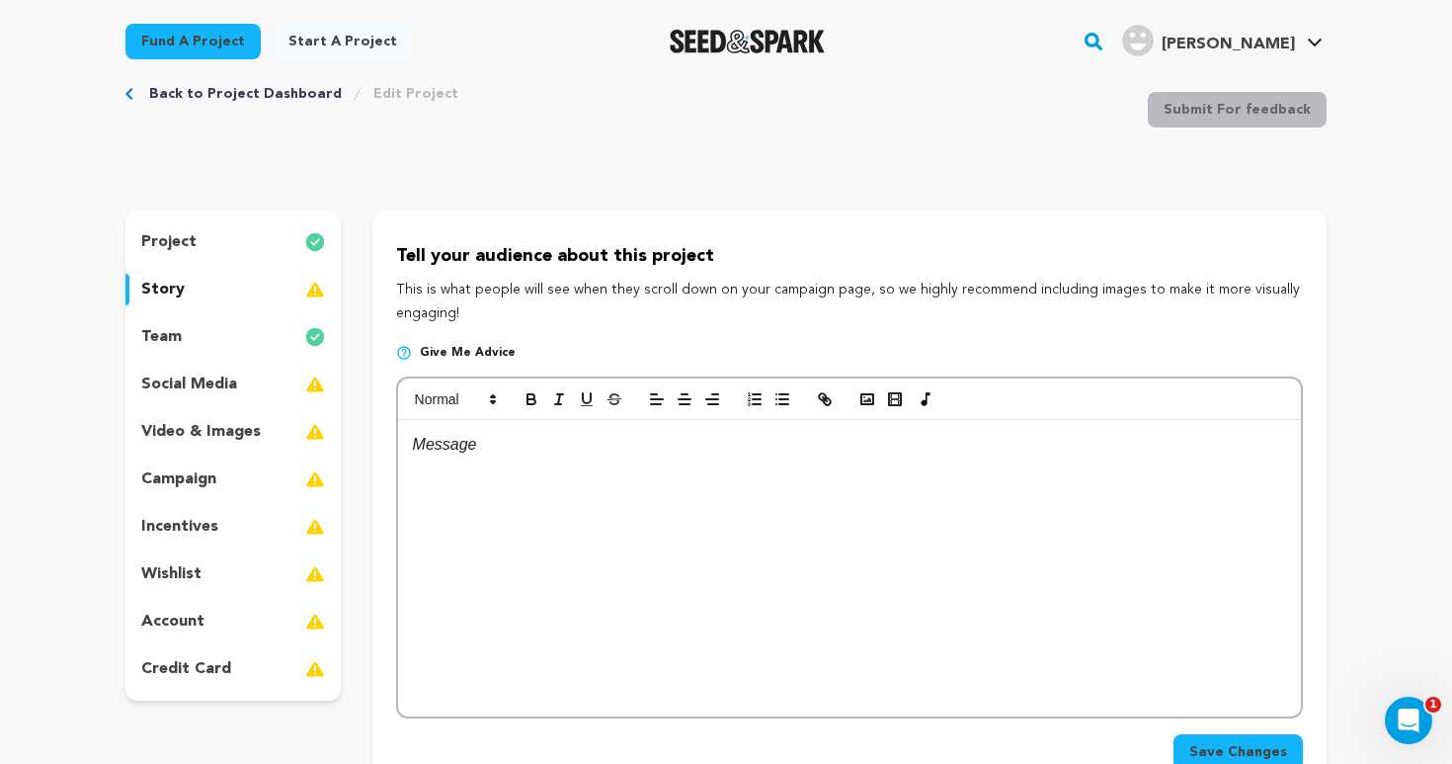
scroll to position [49, 0]
click at [208, 243] on div "project" at bounding box center [232, 243] width 215 height 32
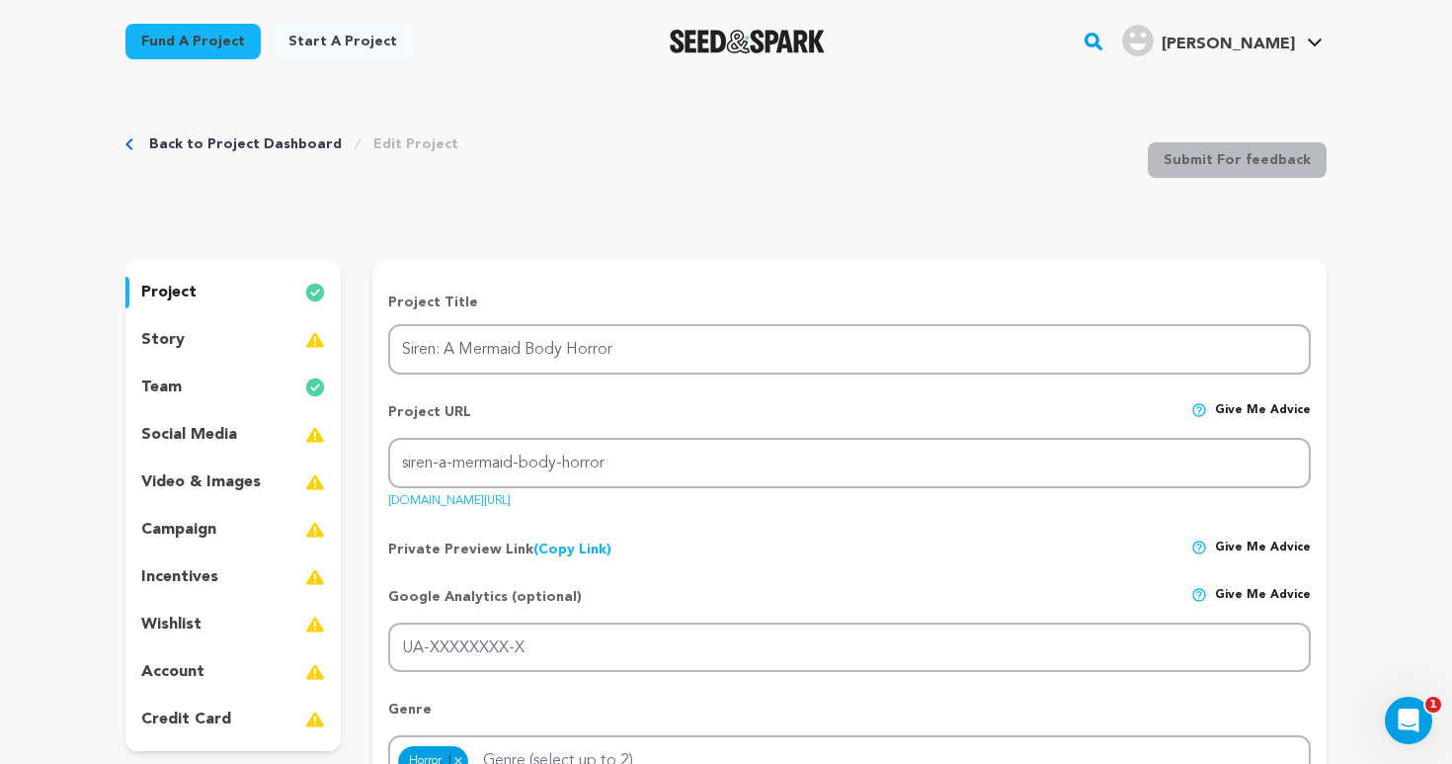
click at [242, 341] on div "story" at bounding box center [232, 340] width 215 height 32
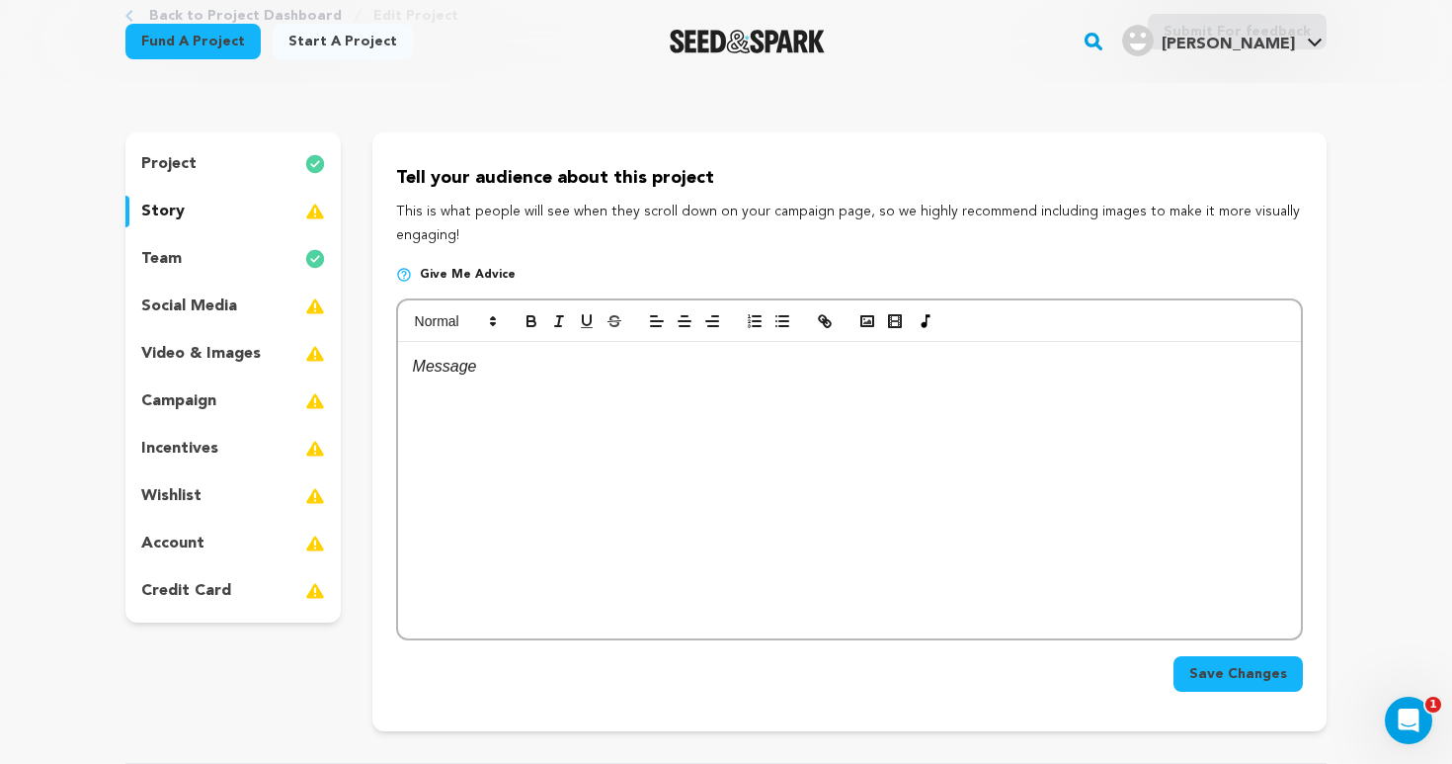
scroll to position [129, 0]
click at [577, 393] on div at bounding box center [849, 489] width 903 height 296
drag, startPoint x: 504, startPoint y: 374, endPoint x: 405, endPoint y: 368, distance: 99.0
click at [405, 368] on div "The Story" at bounding box center [849, 489] width 903 height 296
click at [531, 311] on icon "button" at bounding box center [532, 320] width 18 height 18
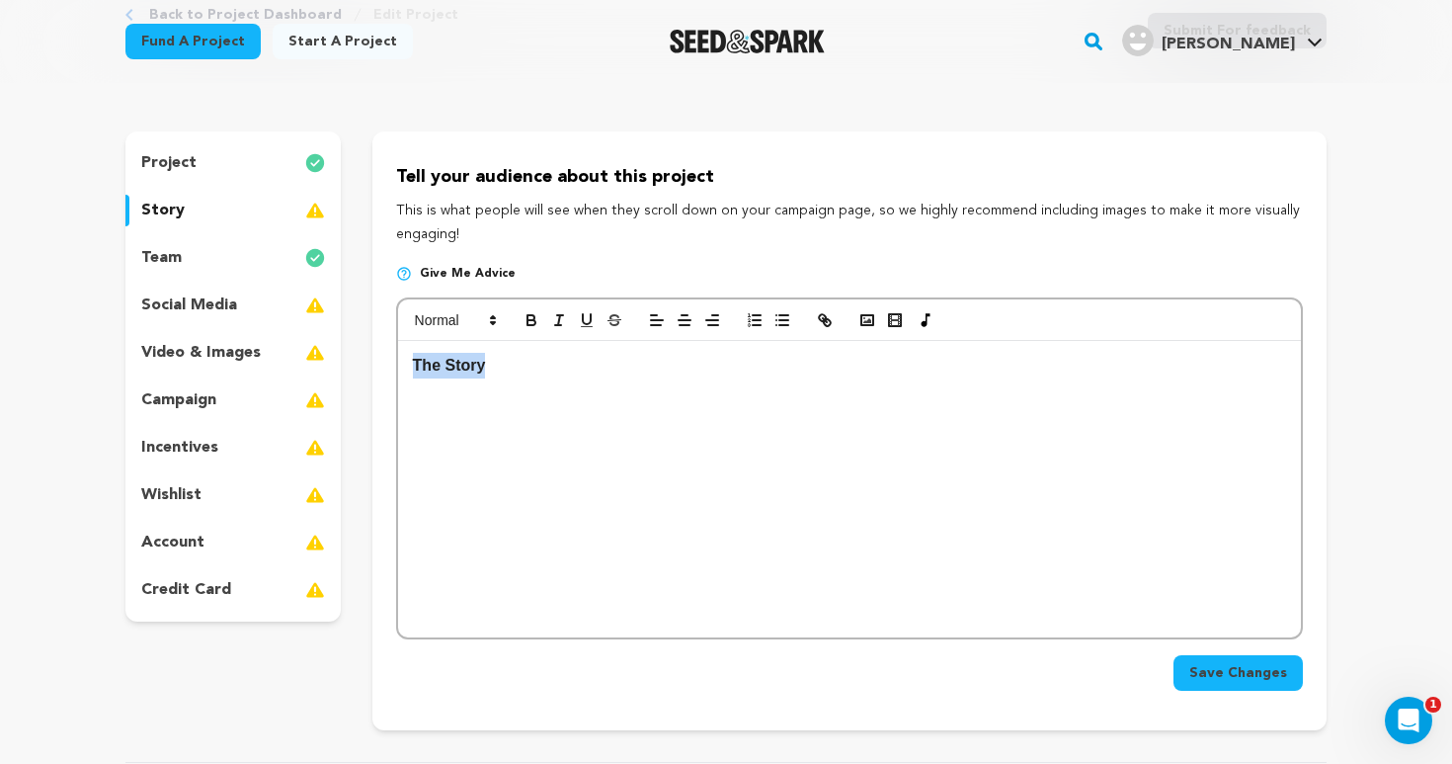
click at [505, 373] on p "The Story" at bounding box center [849, 366] width 873 height 26
click at [218, 314] on p "social media" at bounding box center [189, 305] width 96 height 24
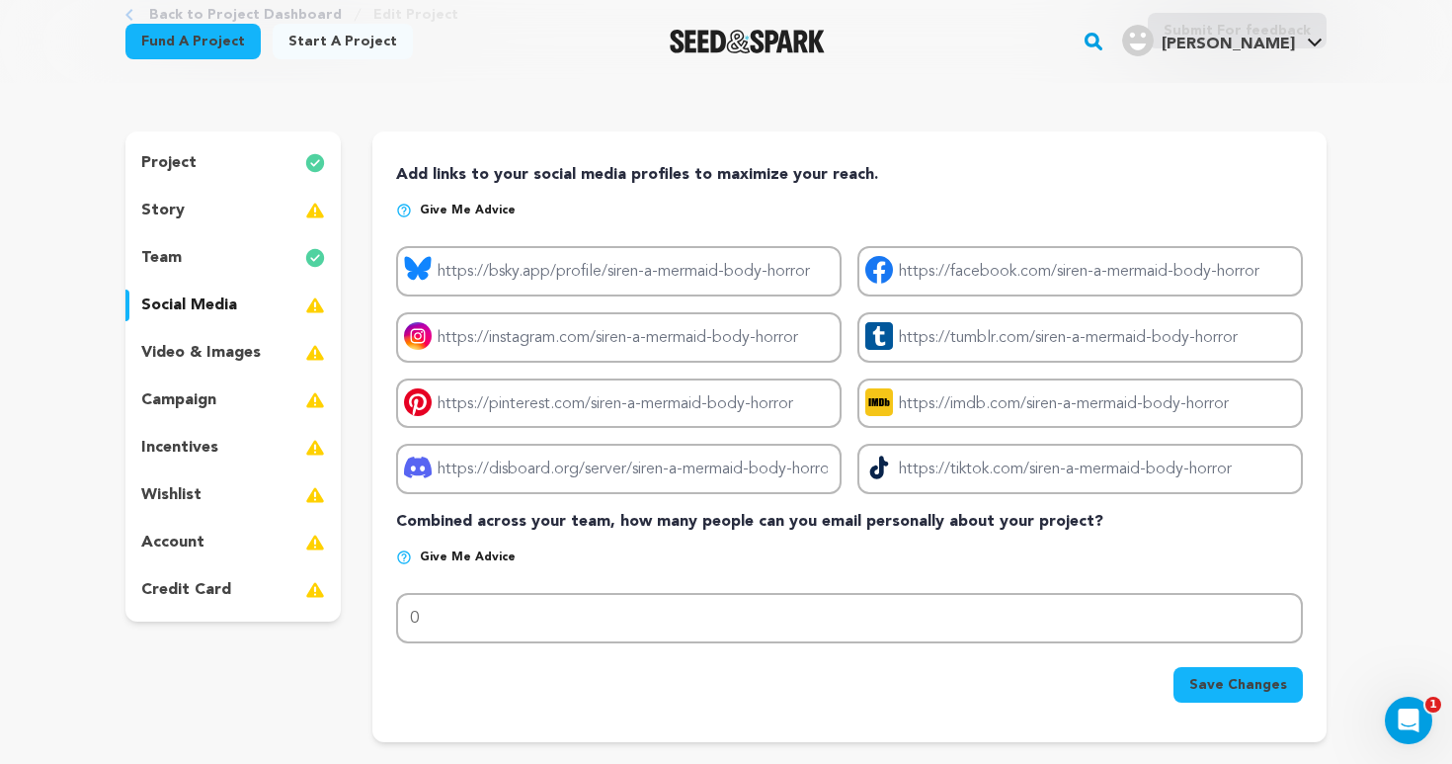
click at [222, 254] on div "team" at bounding box center [232, 258] width 215 height 32
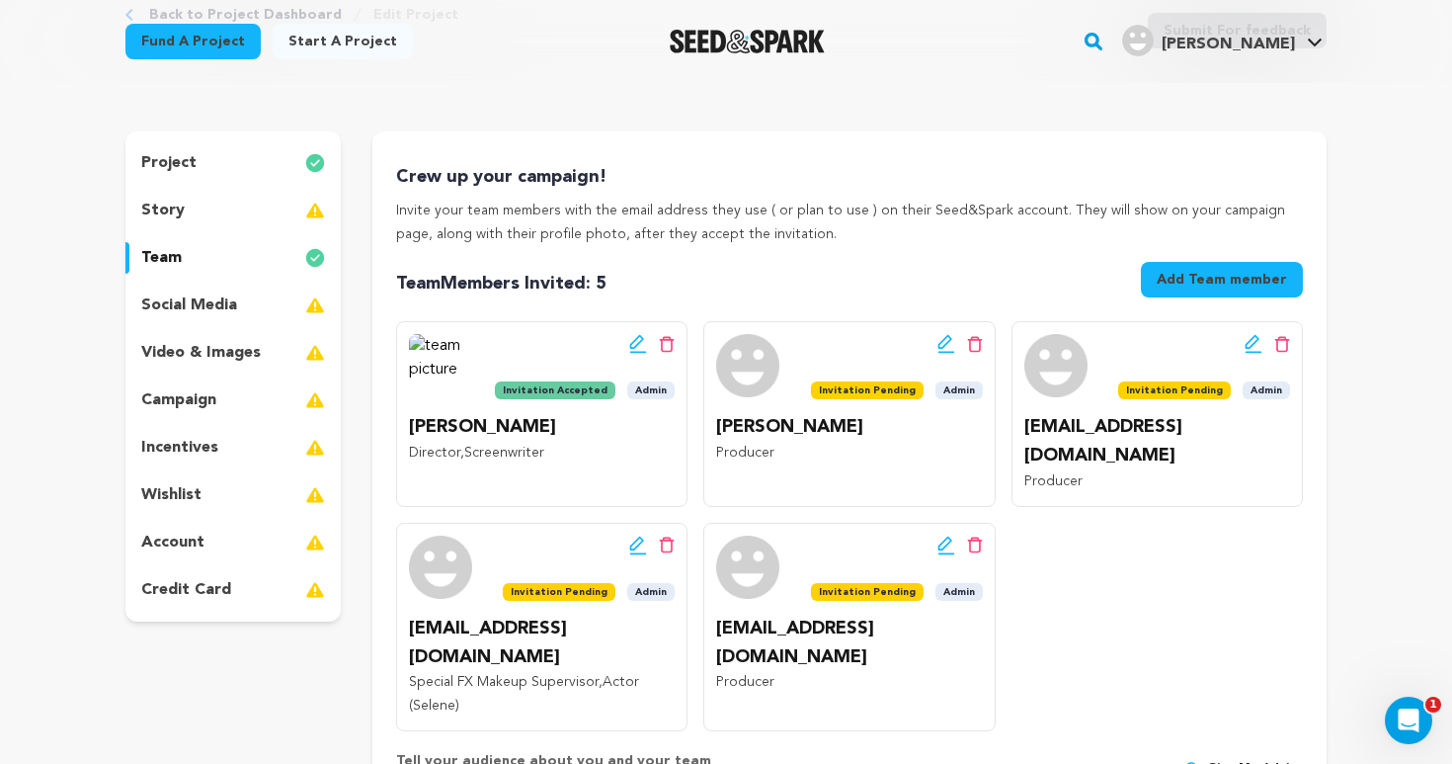
click at [240, 221] on div "story" at bounding box center [232, 211] width 215 height 32
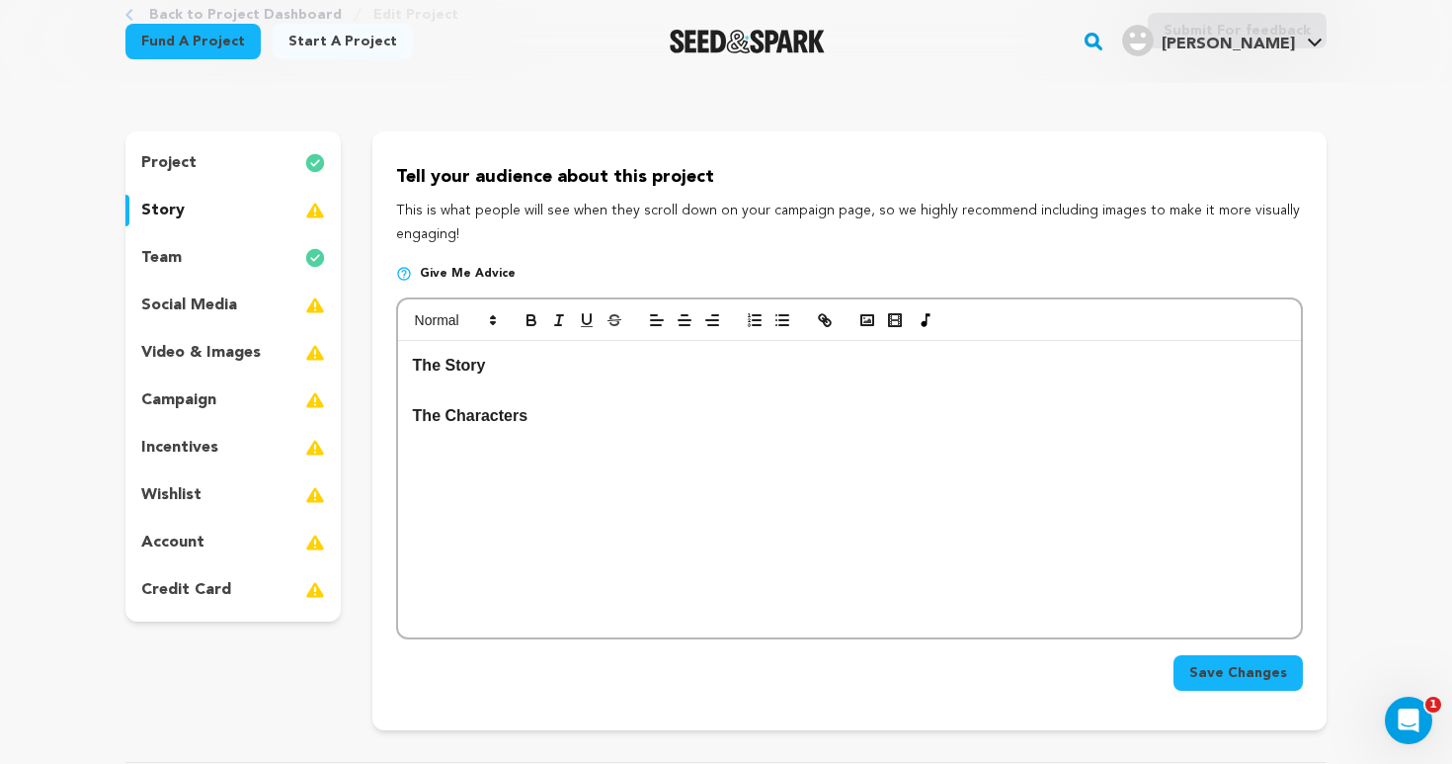
click at [244, 170] on div "project" at bounding box center [232, 163] width 215 height 32
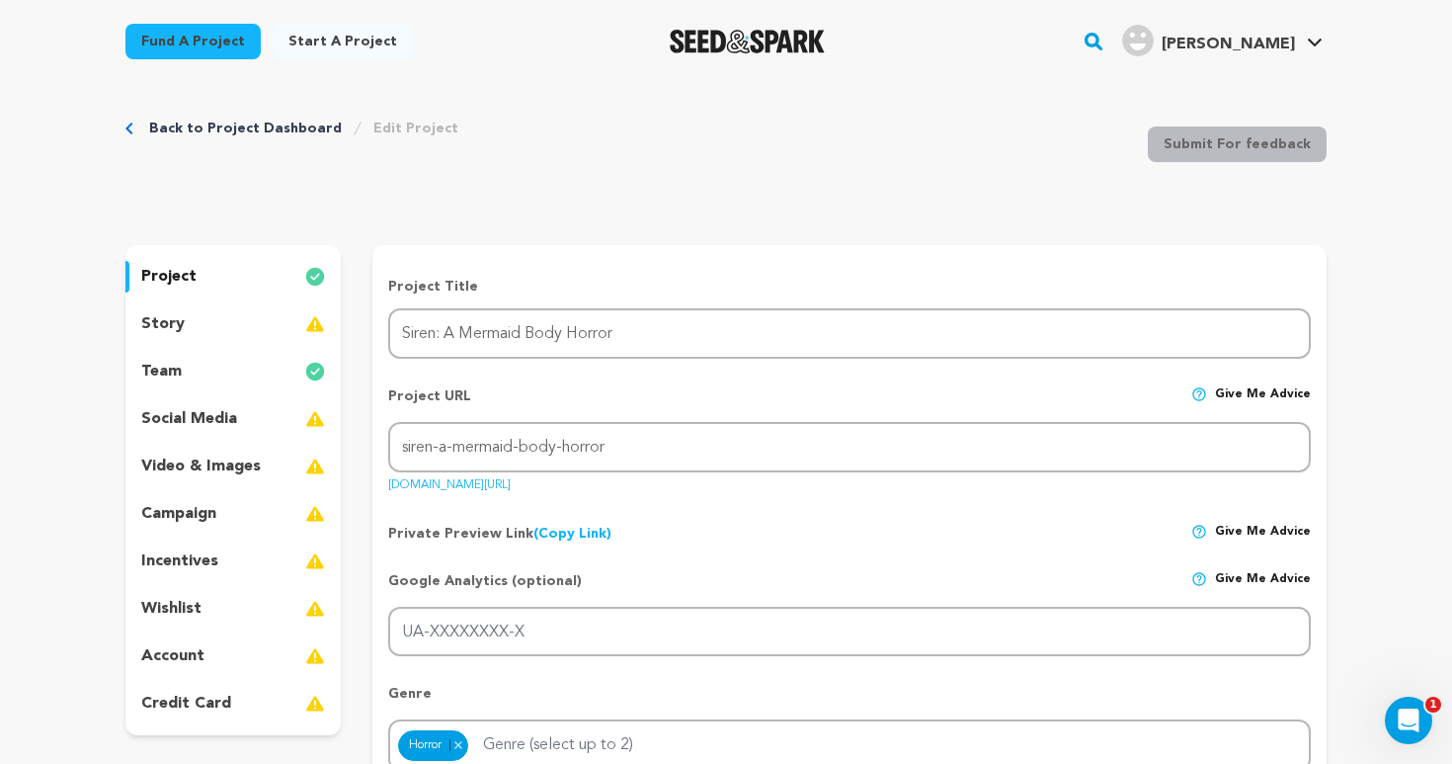
scroll to position [1, 0]
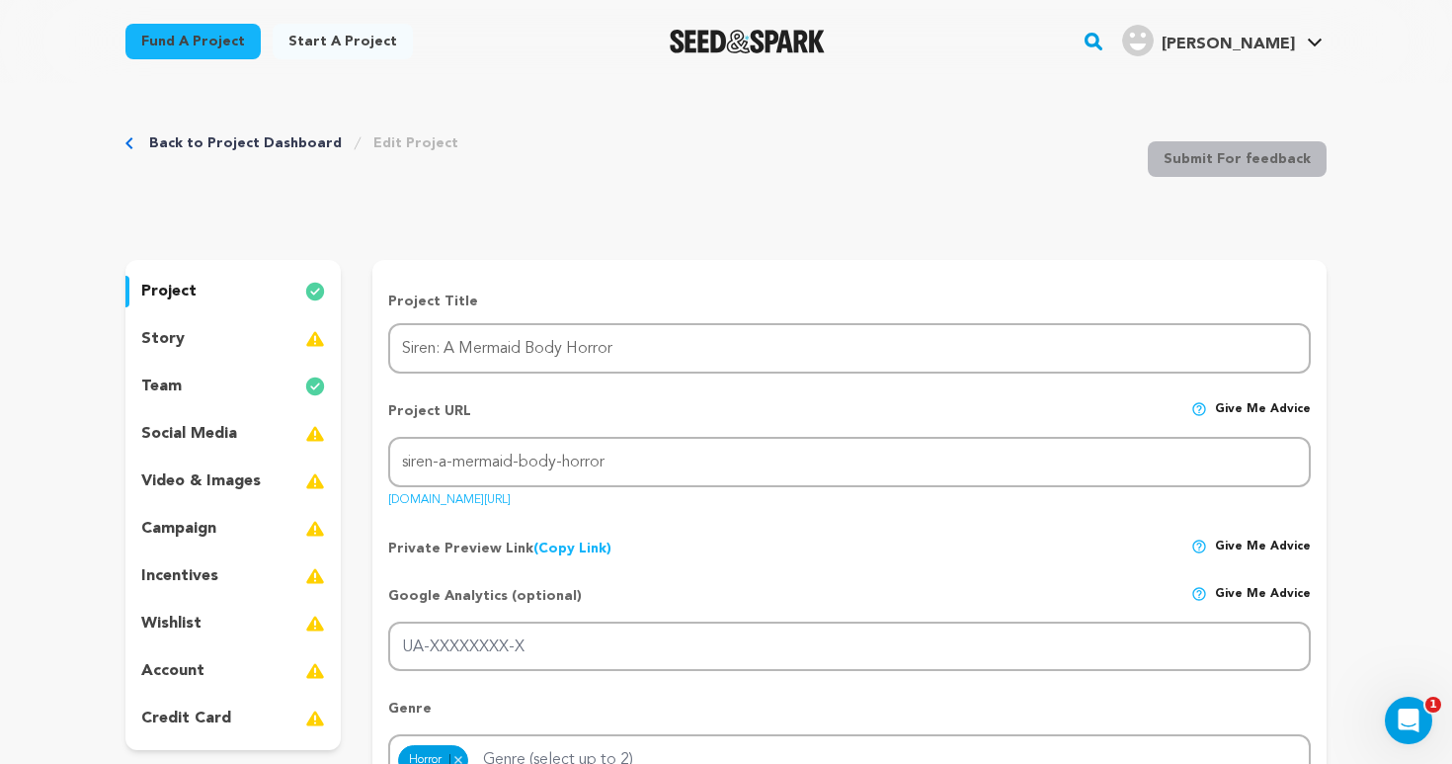
click at [224, 337] on div "story" at bounding box center [232, 339] width 215 height 32
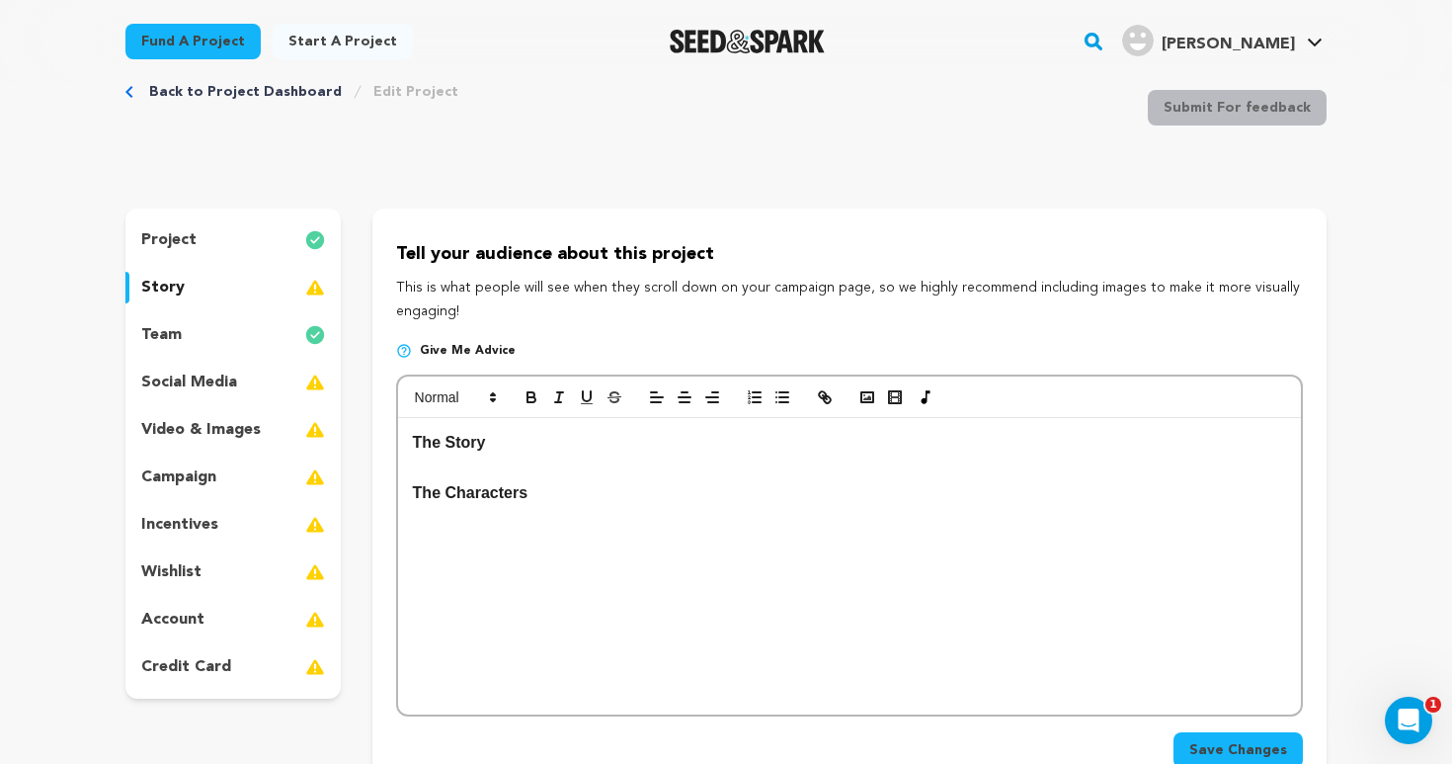
scroll to position [55, 0]
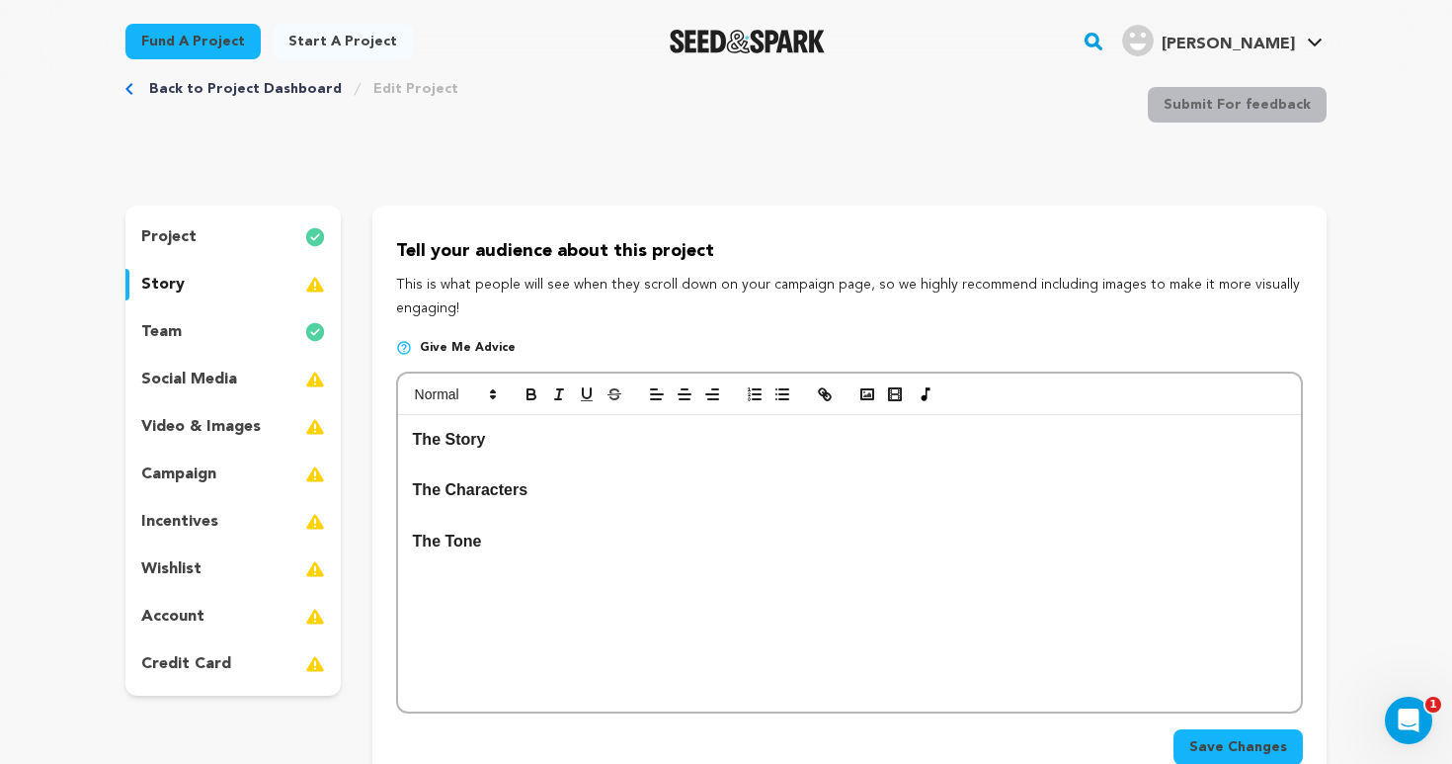
click at [494, 550] on p "The Tone ﻿" at bounding box center [849, 553] width 873 height 50
click at [438, 564] on p "The Tone ﻿" at bounding box center [849, 553] width 873 height 50
click at [492, 546] on p "The Tone ﻿" at bounding box center [849, 553] width 873 height 50
click at [487, 534] on p "The Tone ﻿" at bounding box center [849, 553] width 873 height 50
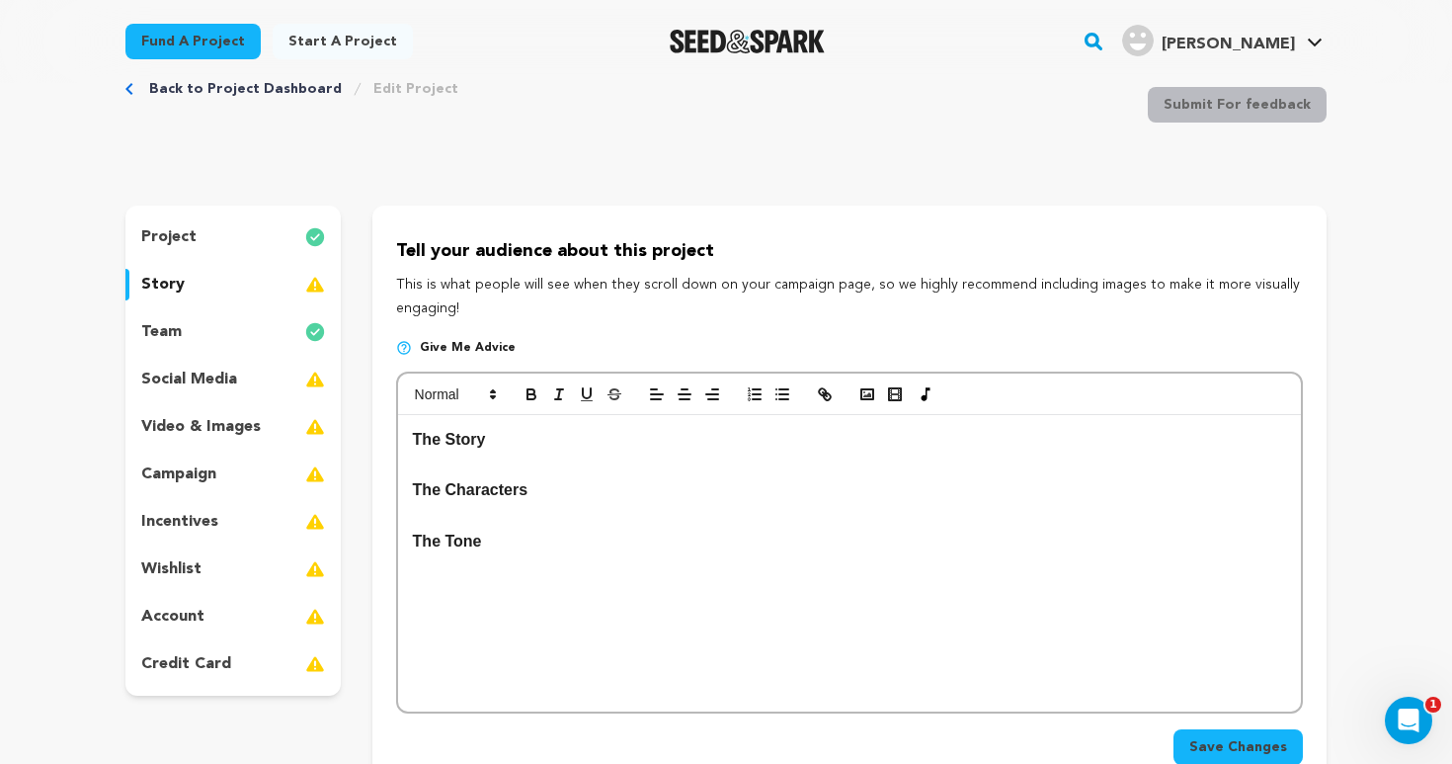
click at [628, 503] on p at bounding box center [849, 516] width 873 height 26
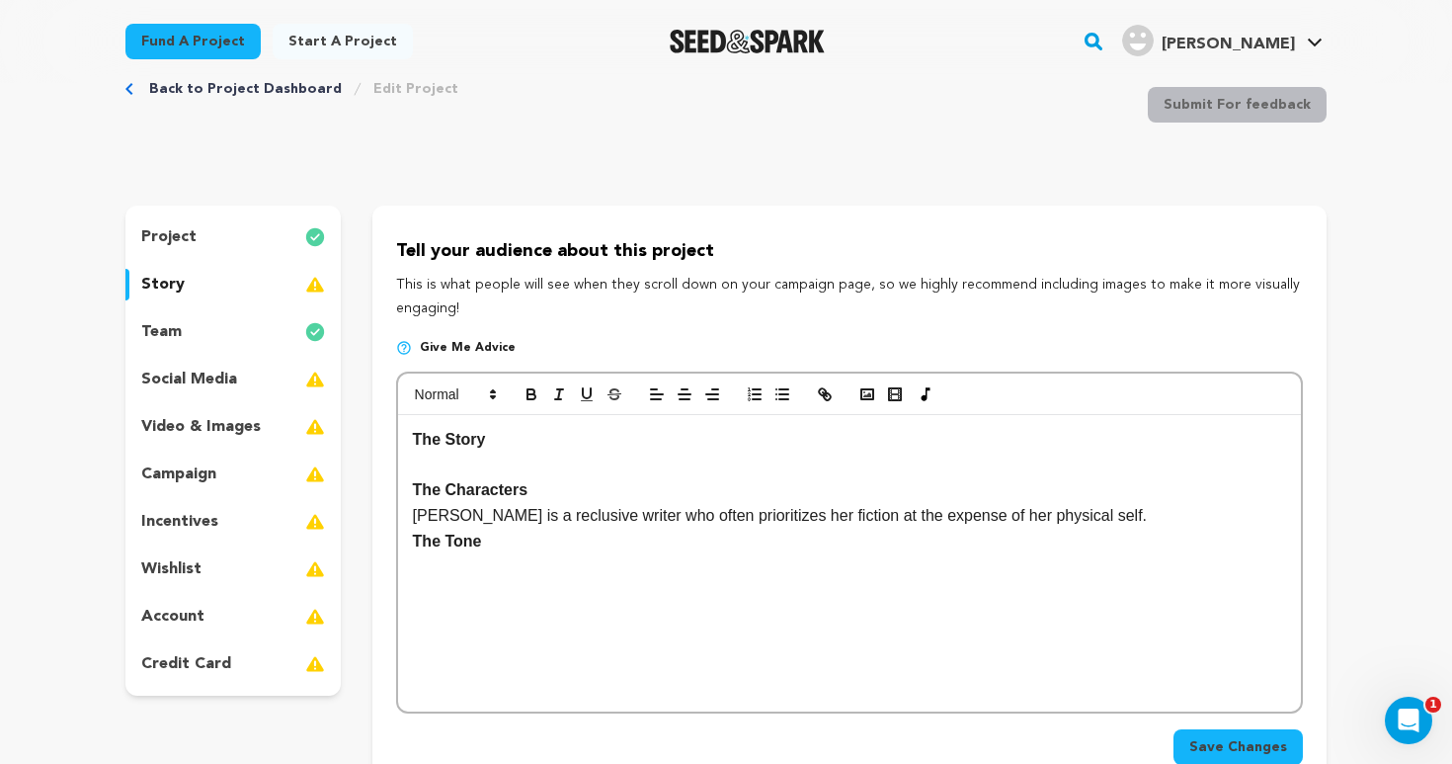
click at [468, 514] on p "Selene is a reclusive writer who often prioritizes her fiction at the expense o…" at bounding box center [849, 516] width 873 height 26
click at [463, 514] on p "Selene is a reclusive writer who often prioritizes her fiction at the expense o…" at bounding box center [849, 516] width 873 height 26
click at [1164, 508] on p "Selene (23, F) is a reclusive writer who often prioritizes her fiction at the e…" at bounding box center [849, 516] width 873 height 26
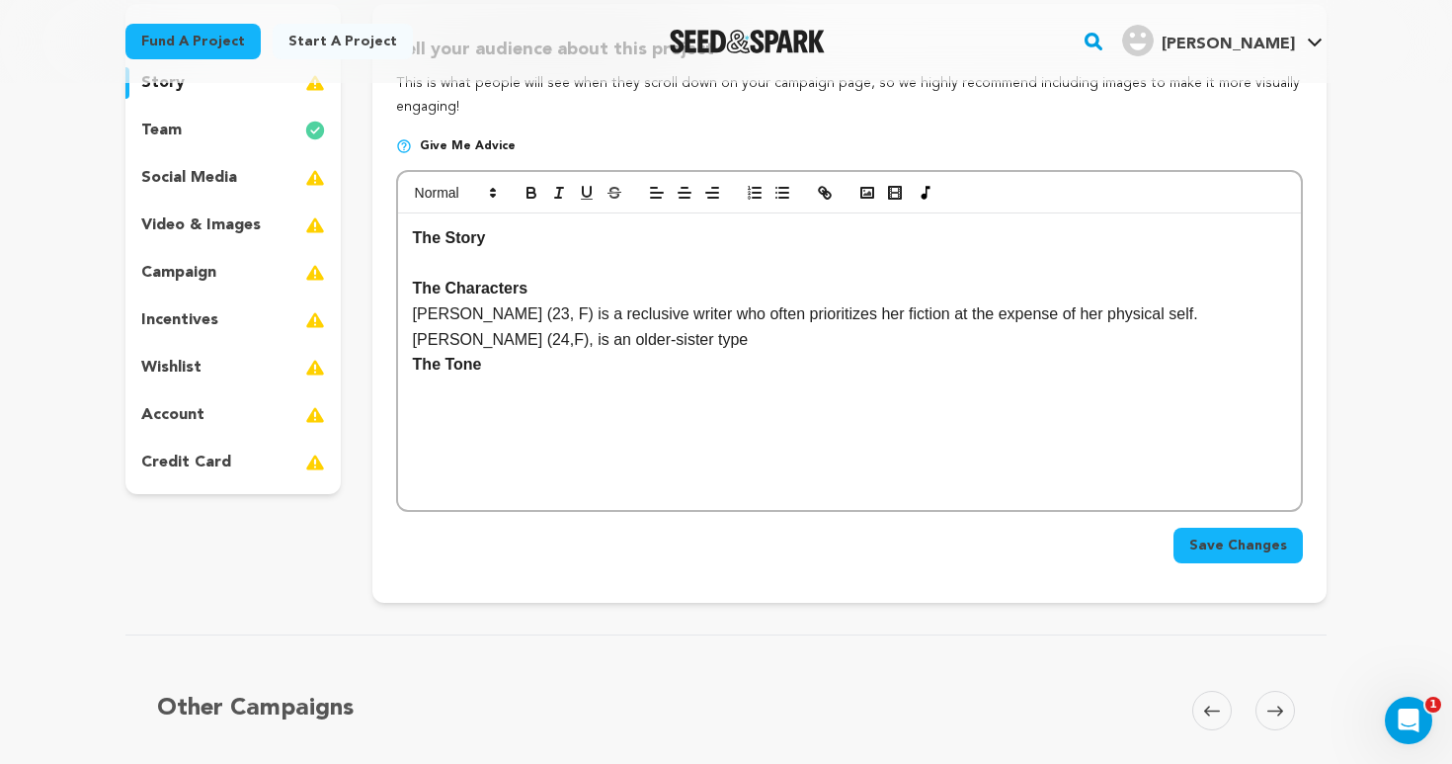
scroll to position [243, 0]
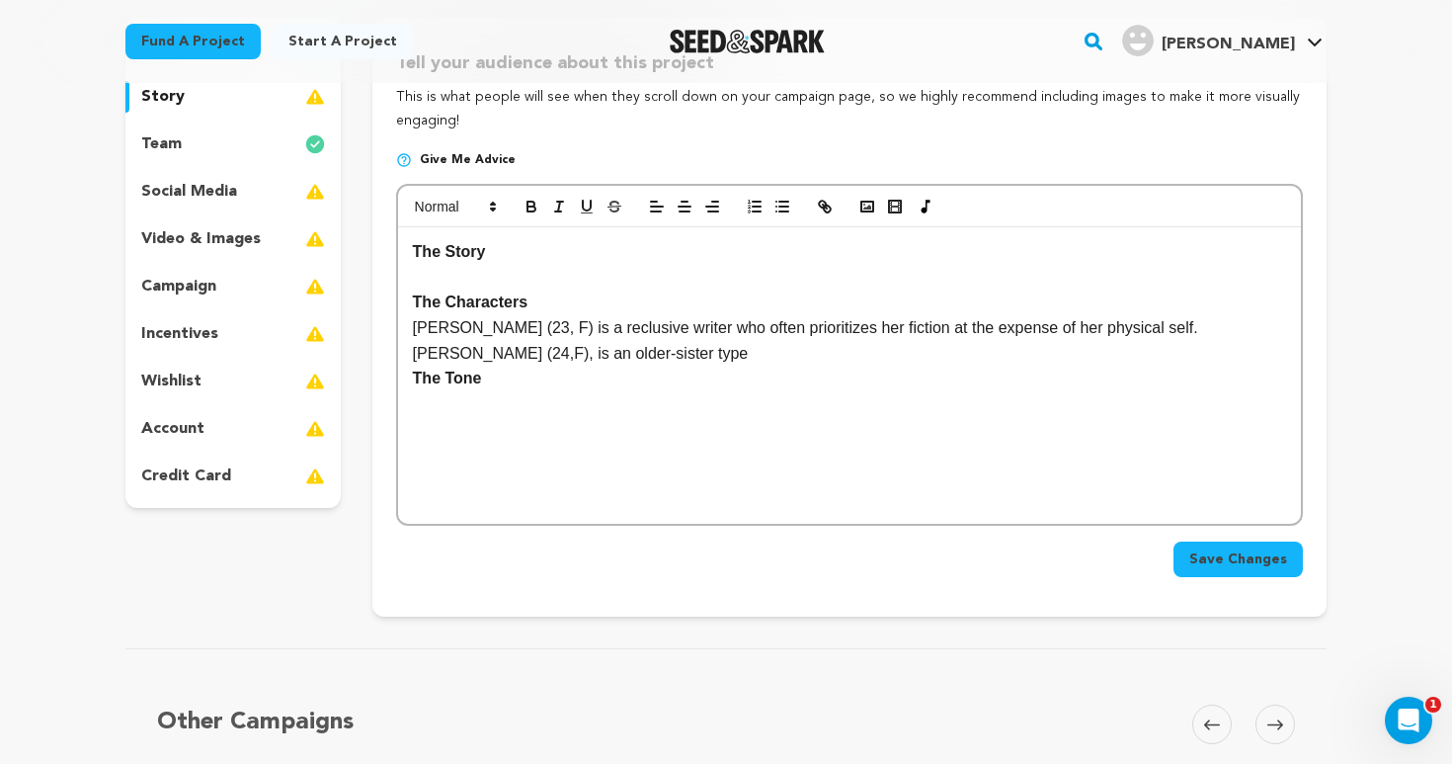
click at [1234, 566] on span "Save Changes" at bounding box center [1238, 559] width 98 height 20
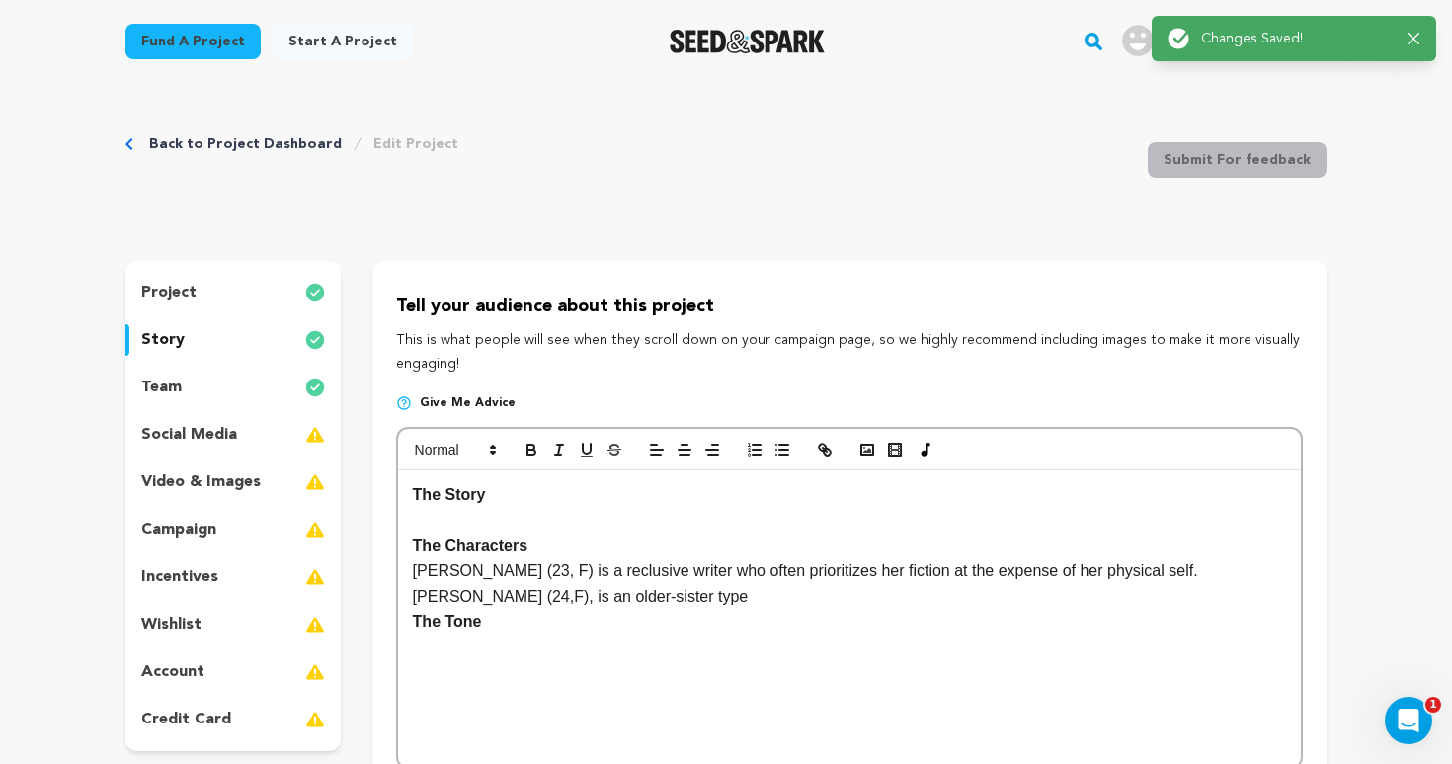
scroll to position [88, 0]
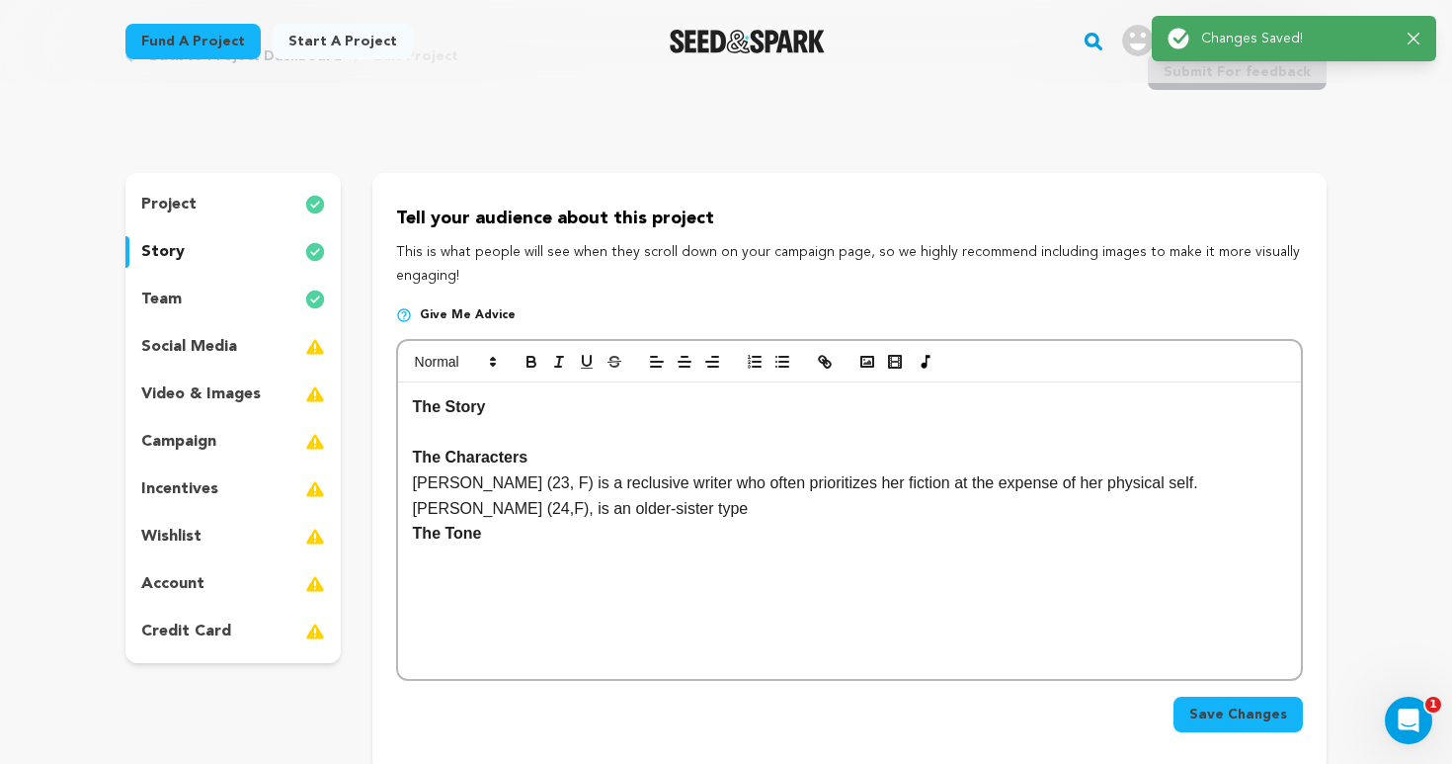
click at [230, 304] on div "team" at bounding box center [232, 299] width 215 height 32
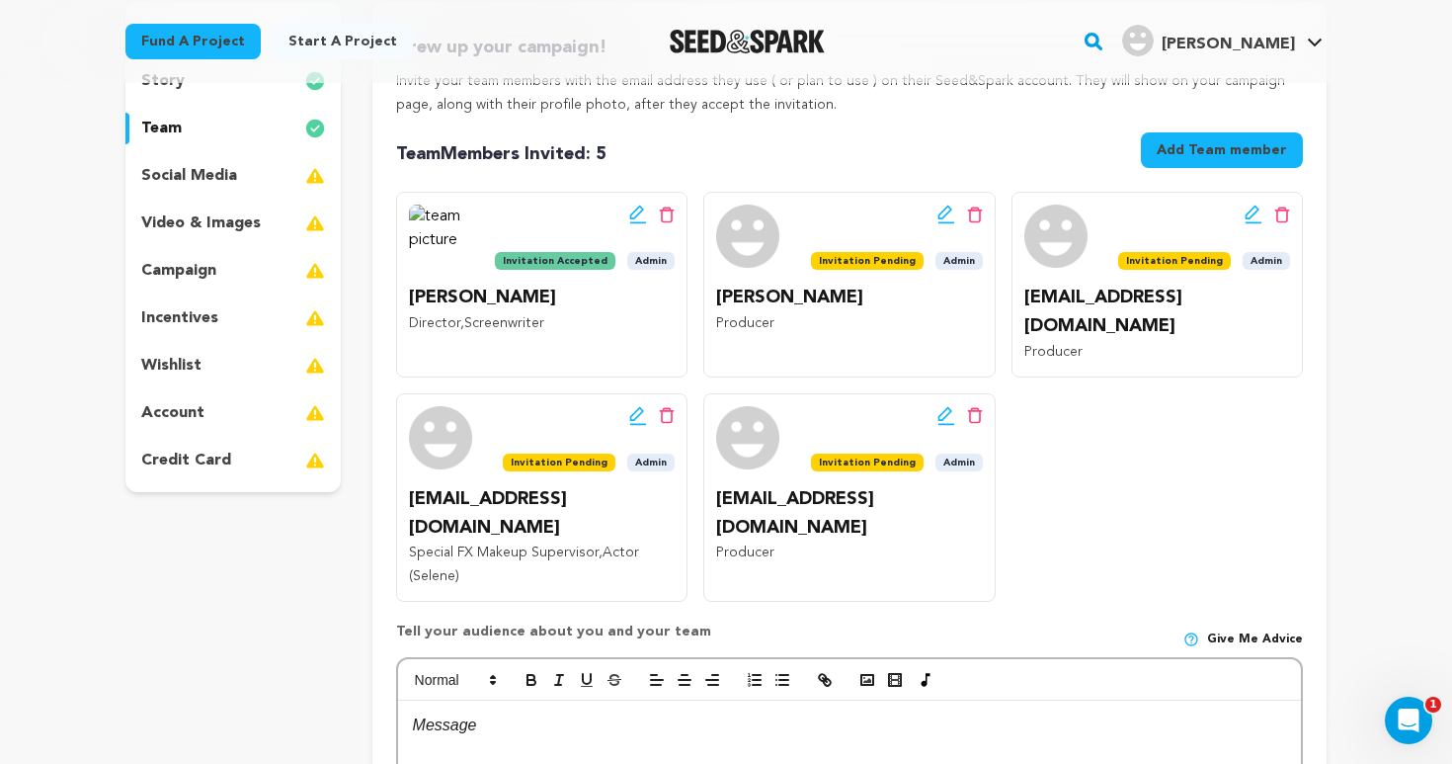
scroll to position [232, 0]
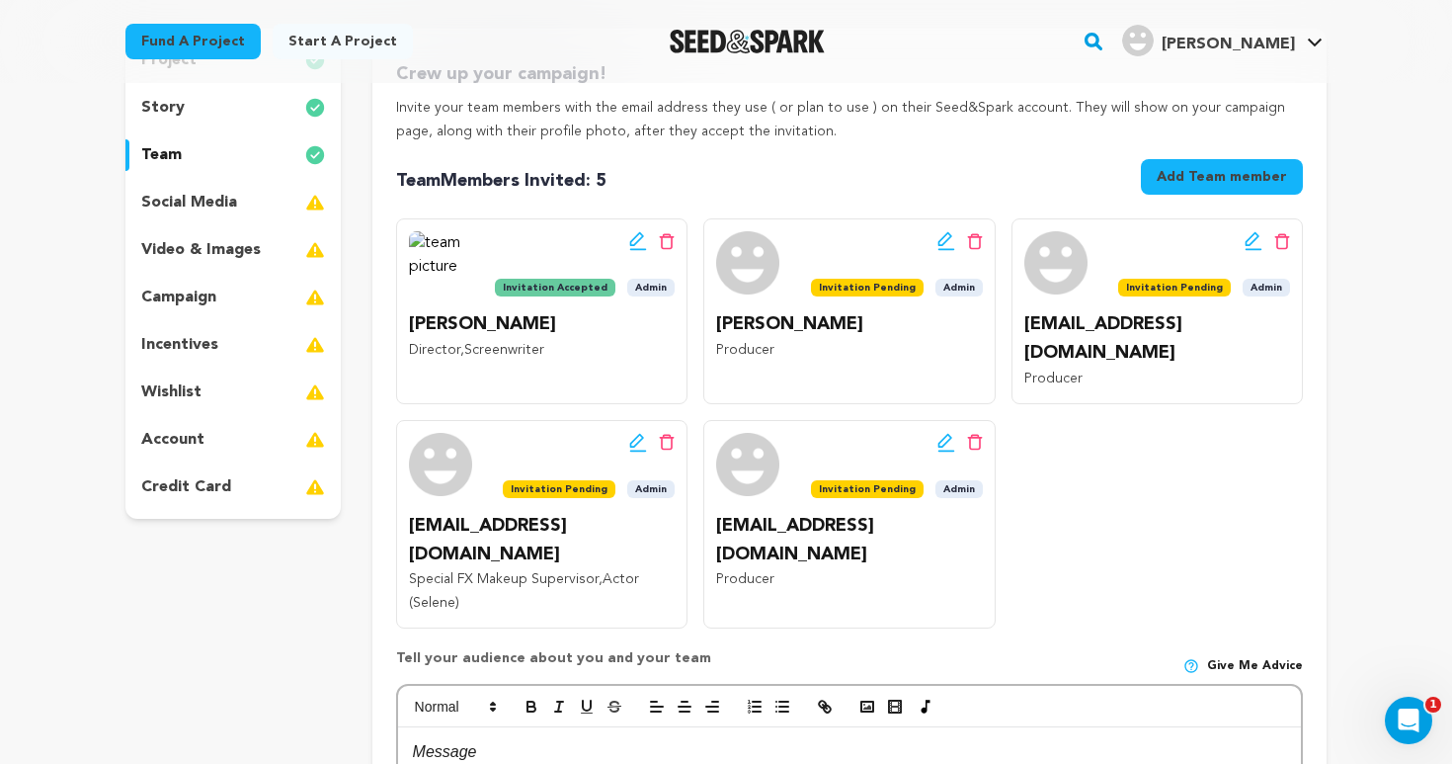
click at [232, 199] on p "social media" at bounding box center [189, 203] width 96 height 24
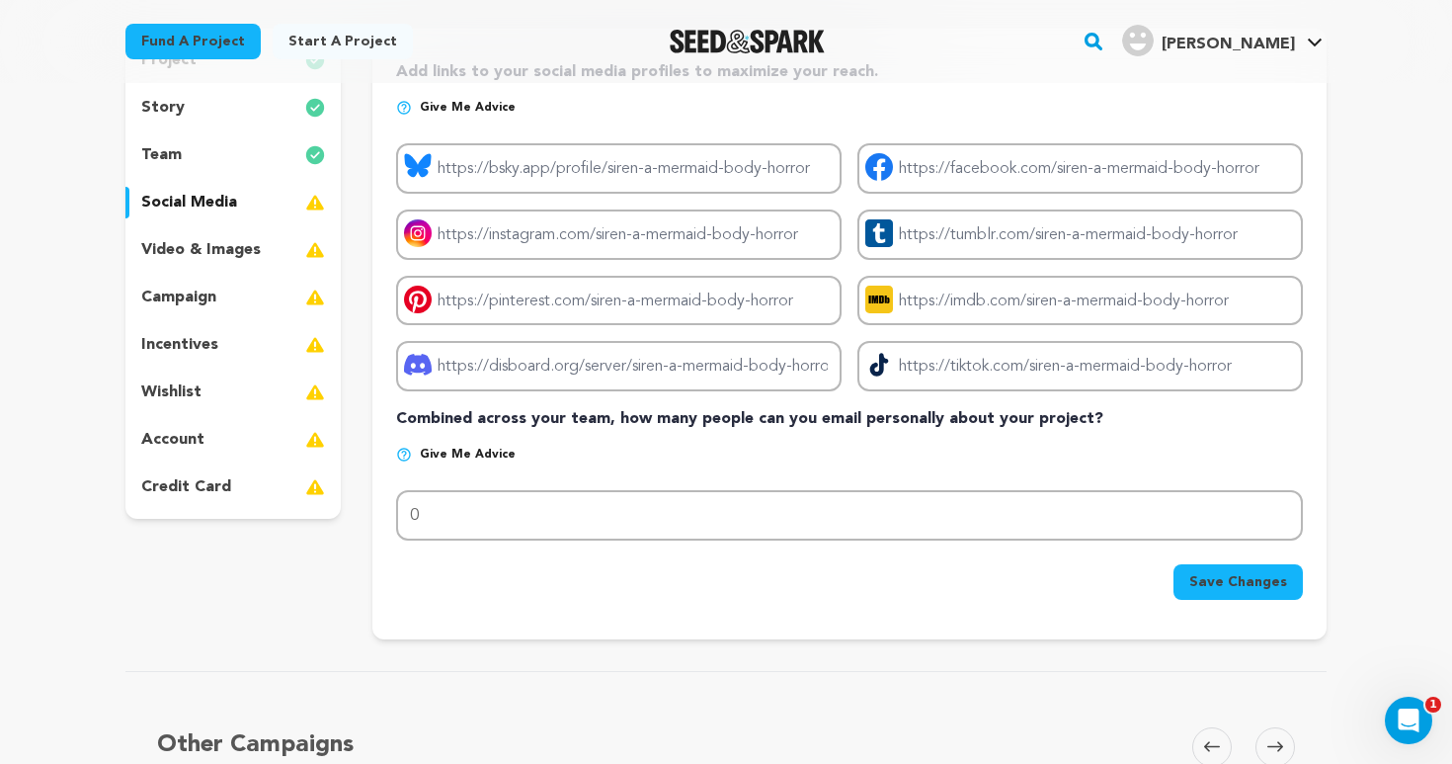
click at [224, 216] on div "social media" at bounding box center [232, 203] width 215 height 32
click at [224, 257] on p "video & images" at bounding box center [201, 250] width 120 height 24
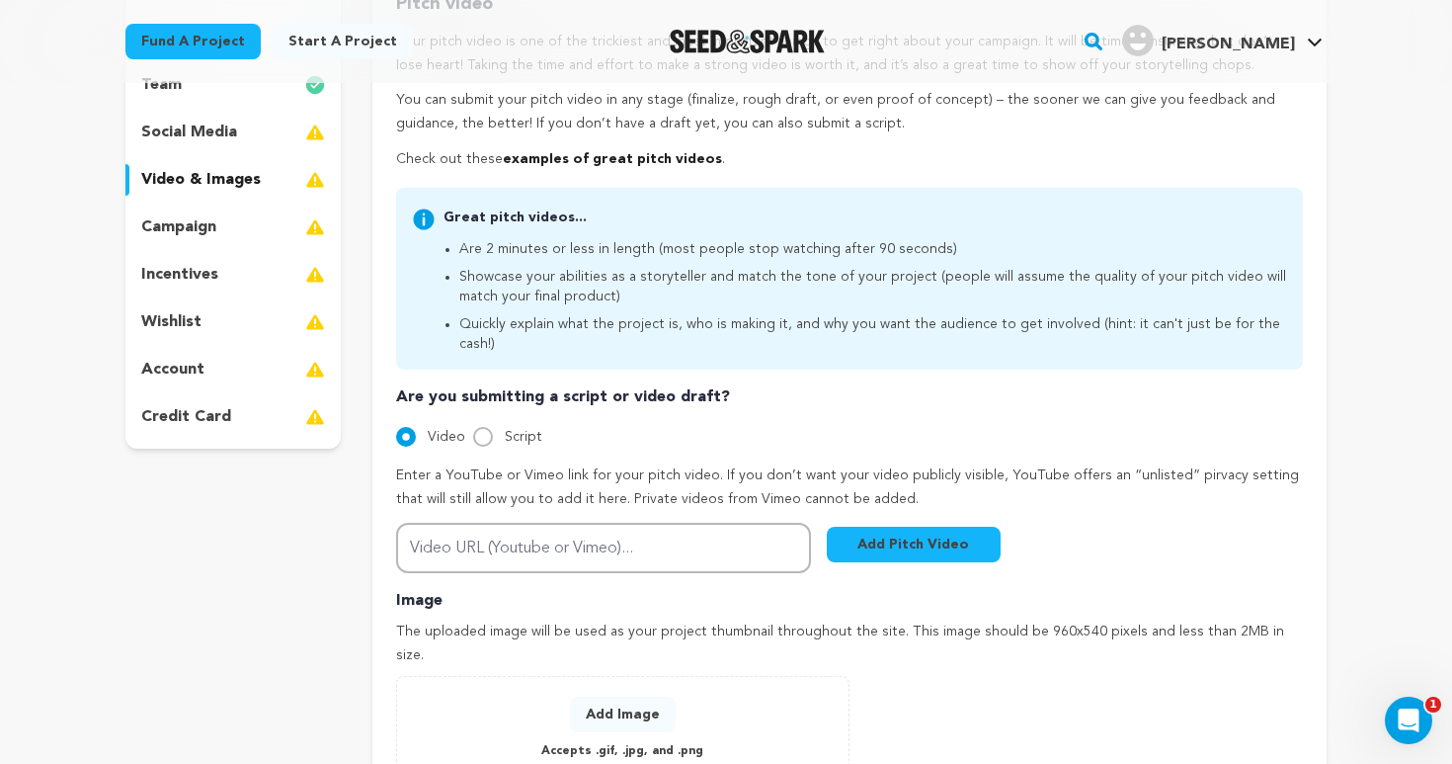
scroll to position [268, 0]
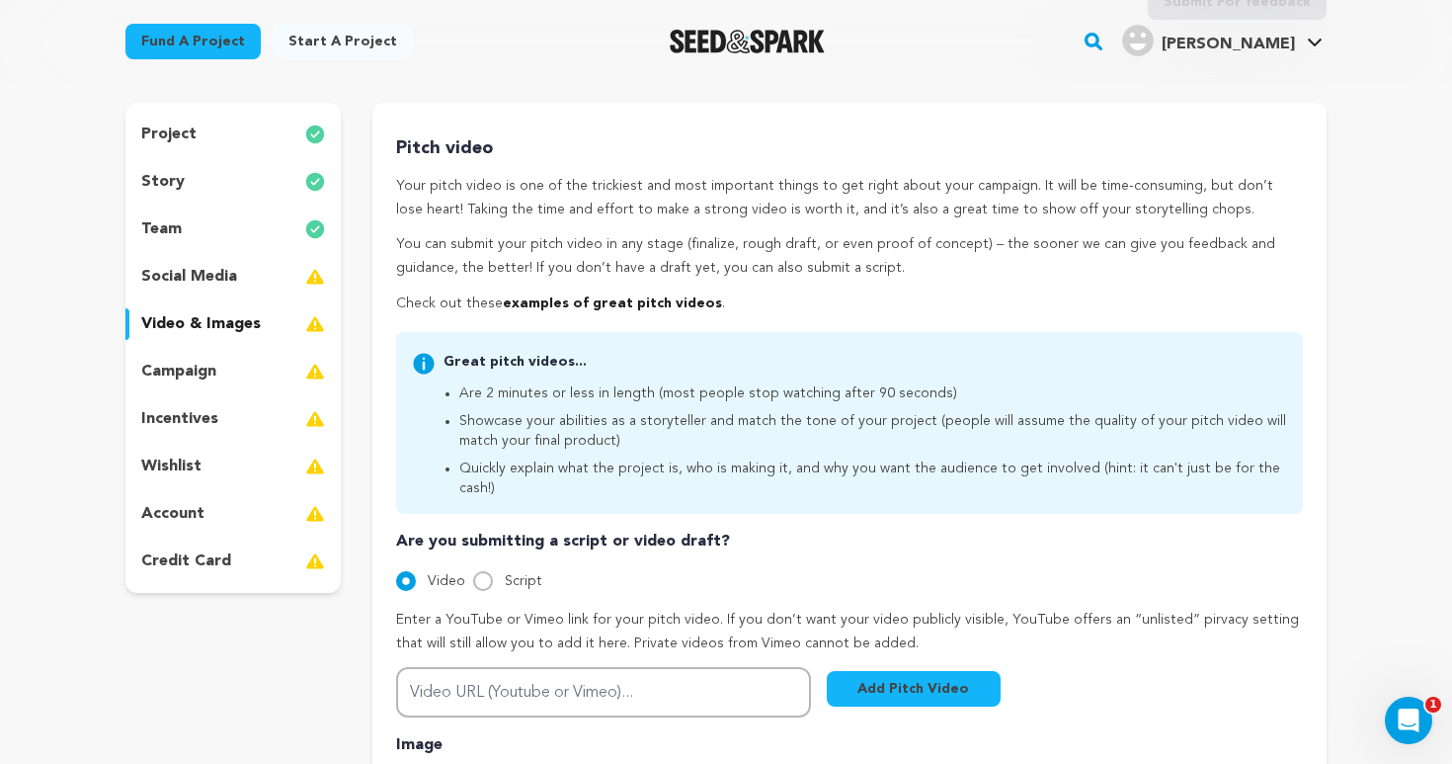
click at [202, 128] on div "project" at bounding box center [232, 135] width 215 height 32
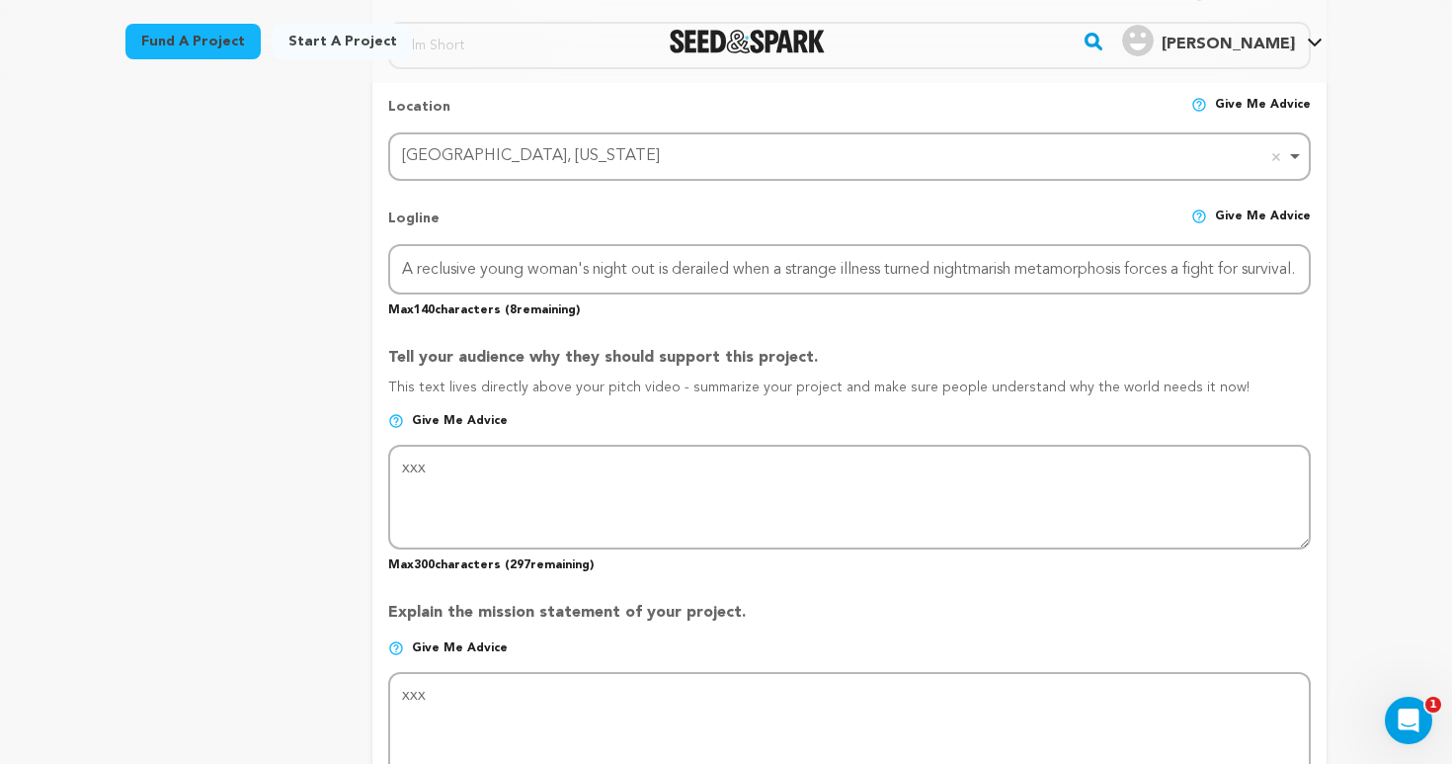
scroll to position [848, 0]
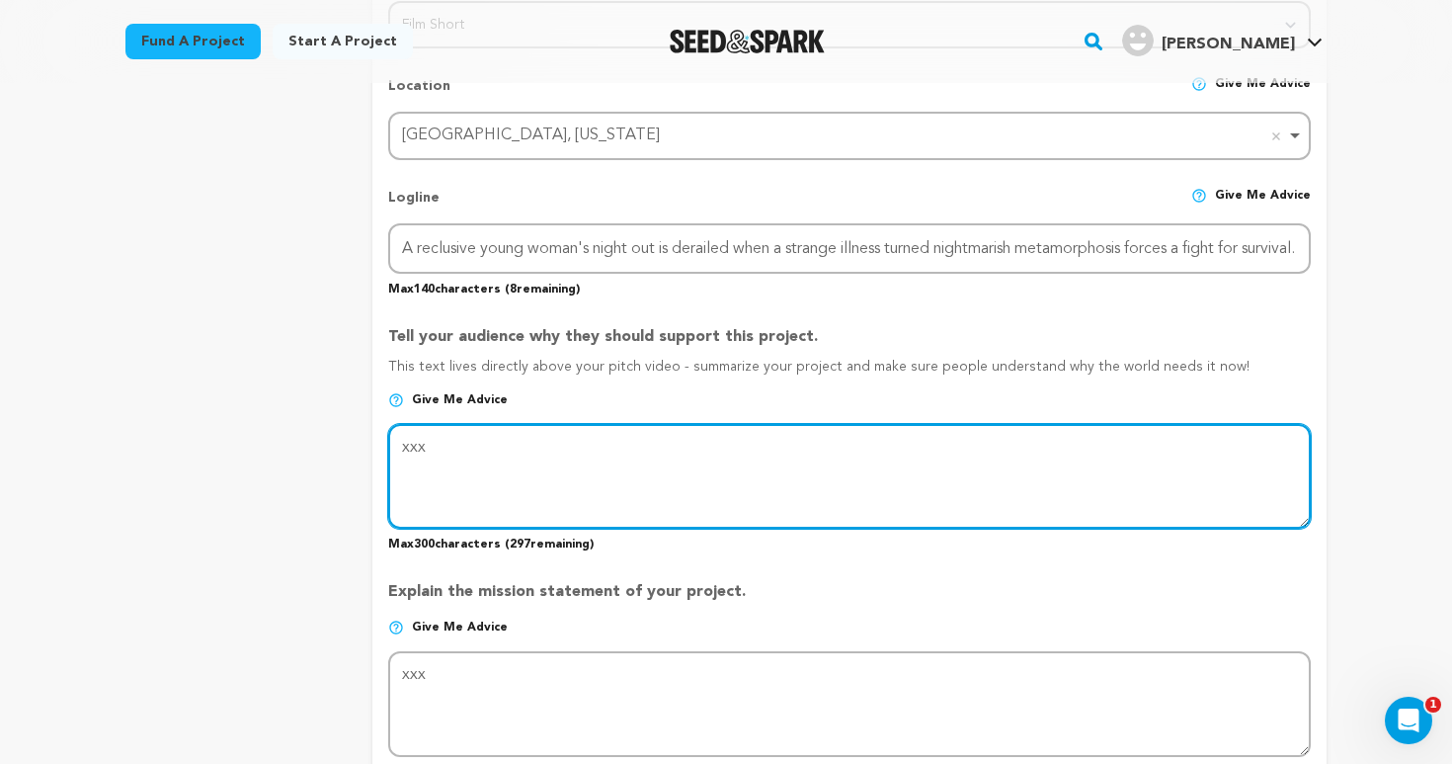
click at [621, 447] on textarea at bounding box center [849, 476] width 923 height 105
paste textarea "Siren is a story of isolation, anxiety, and the lengths one will go to save the…"
drag, startPoint x: 426, startPoint y: 443, endPoint x: 386, endPoint y: 442, distance: 39.6
click at [386, 442] on form "Project Title Project Name Siren: A Mermaid Body Horror Project URL Give me adv…" at bounding box center [849, 461] width 954 height 2034
click at [1161, 431] on textarea at bounding box center [849, 476] width 923 height 105
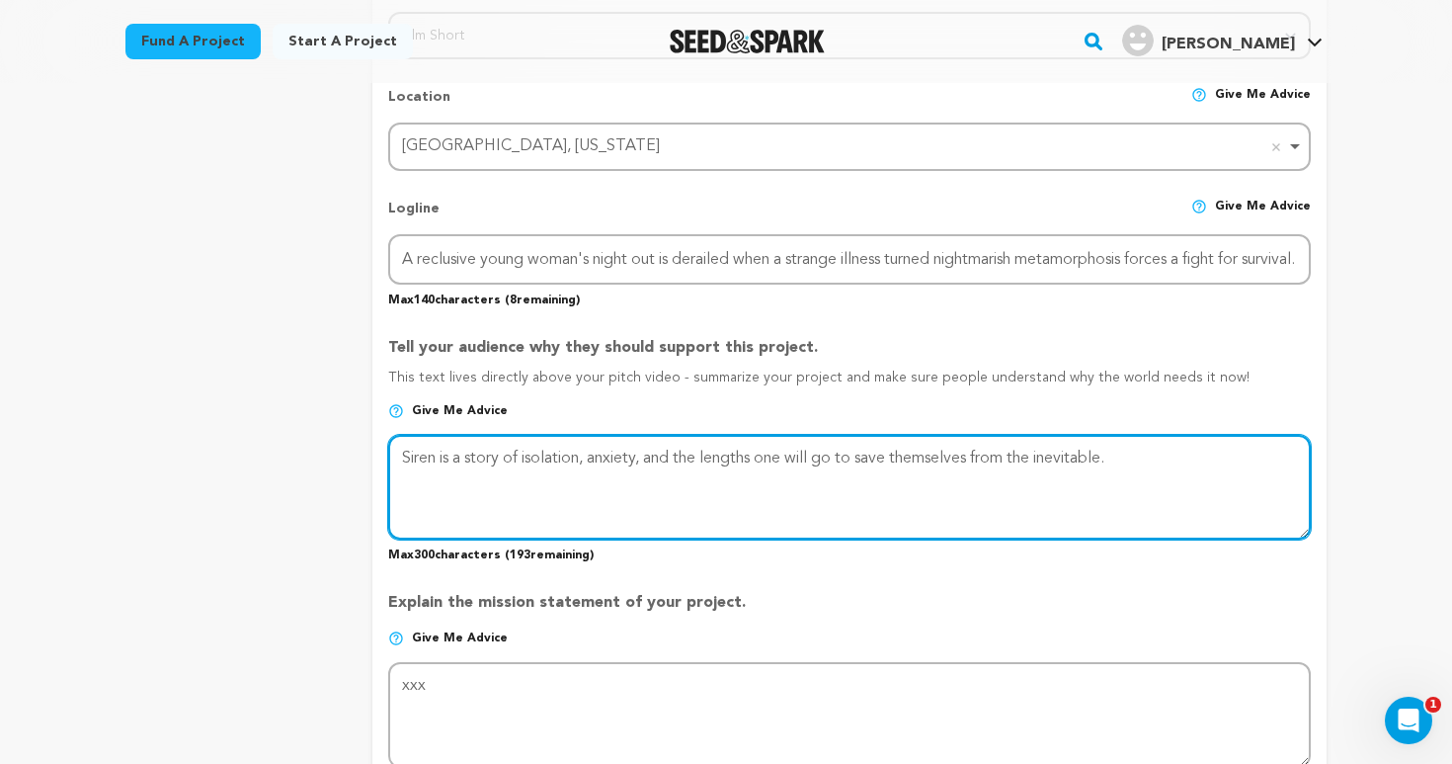
scroll to position [851, 0]
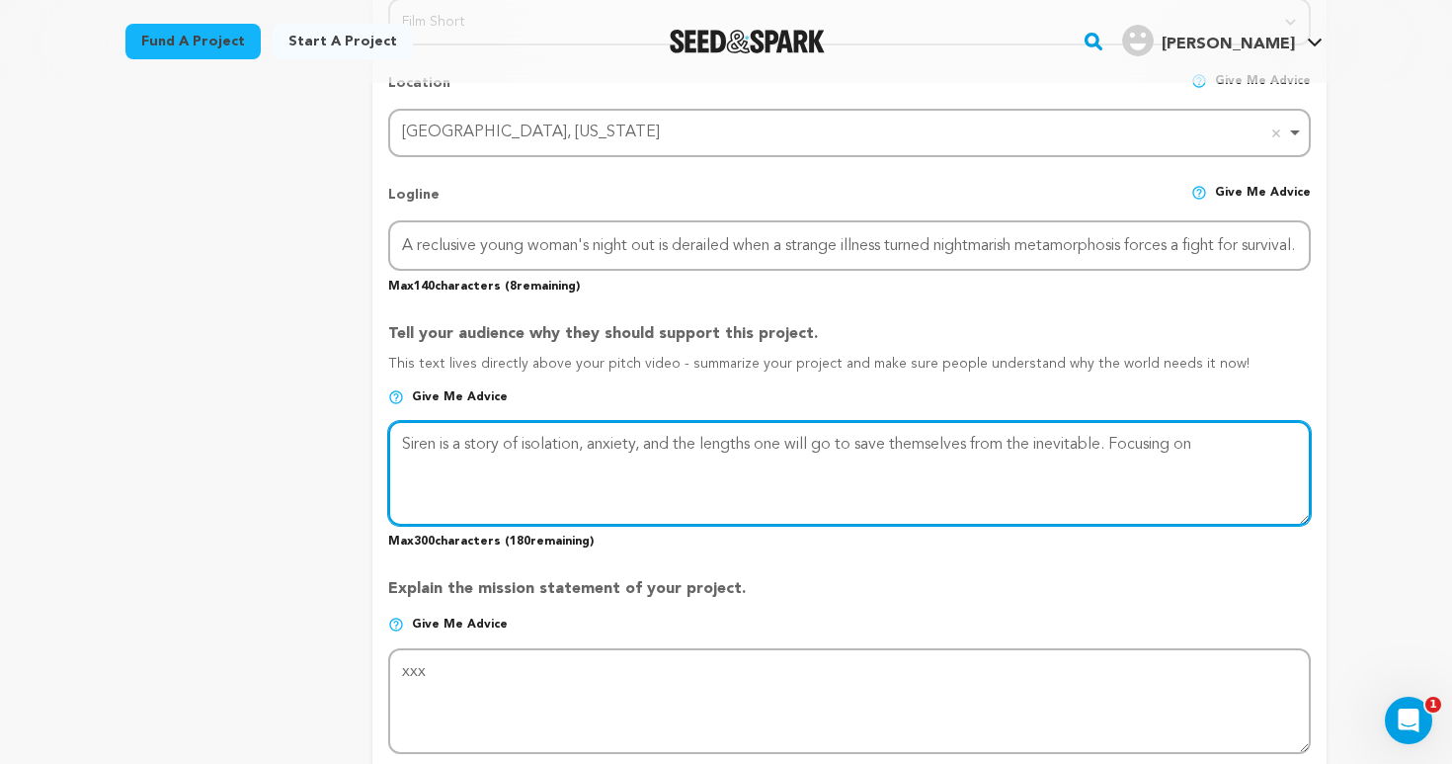
drag, startPoint x: 1220, startPoint y: 443, endPoint x: 1127, endPoint y: 443, distance: 92.8
click at [1127, 443] on textarea at bounding box center [849, 473] width 923 height 105
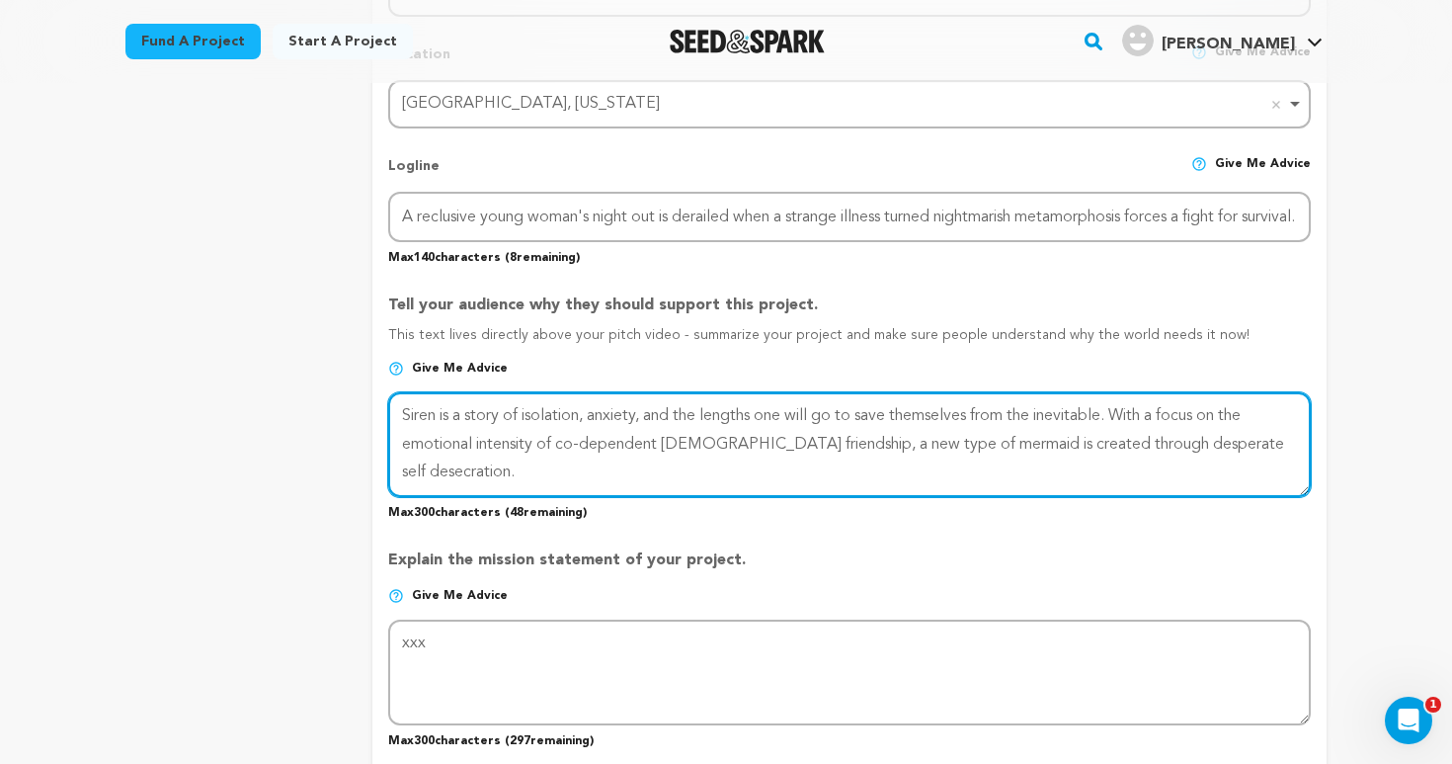
scroll to position [882, 0]
click at [609, 405] on textarea at bounding box center [849, 442] width 923 height 105
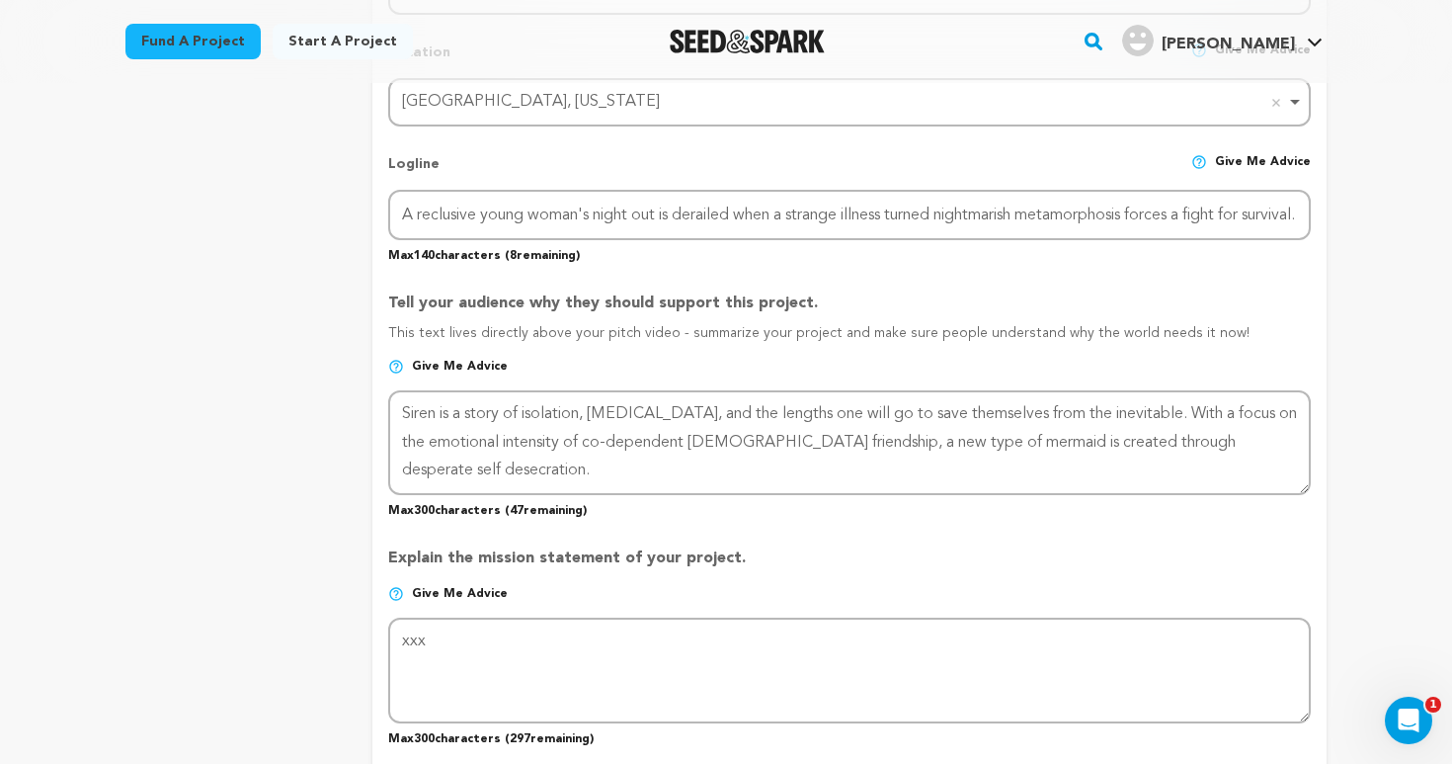
click at [721, 515] on p "Max 300 characters ( 47 remaining)" at bounding box center [849, 507] width 923 height 24
click at [1414, 733] on div "Open Intercom Messenger" at bounding box center [1405, 717] width 65 height 65
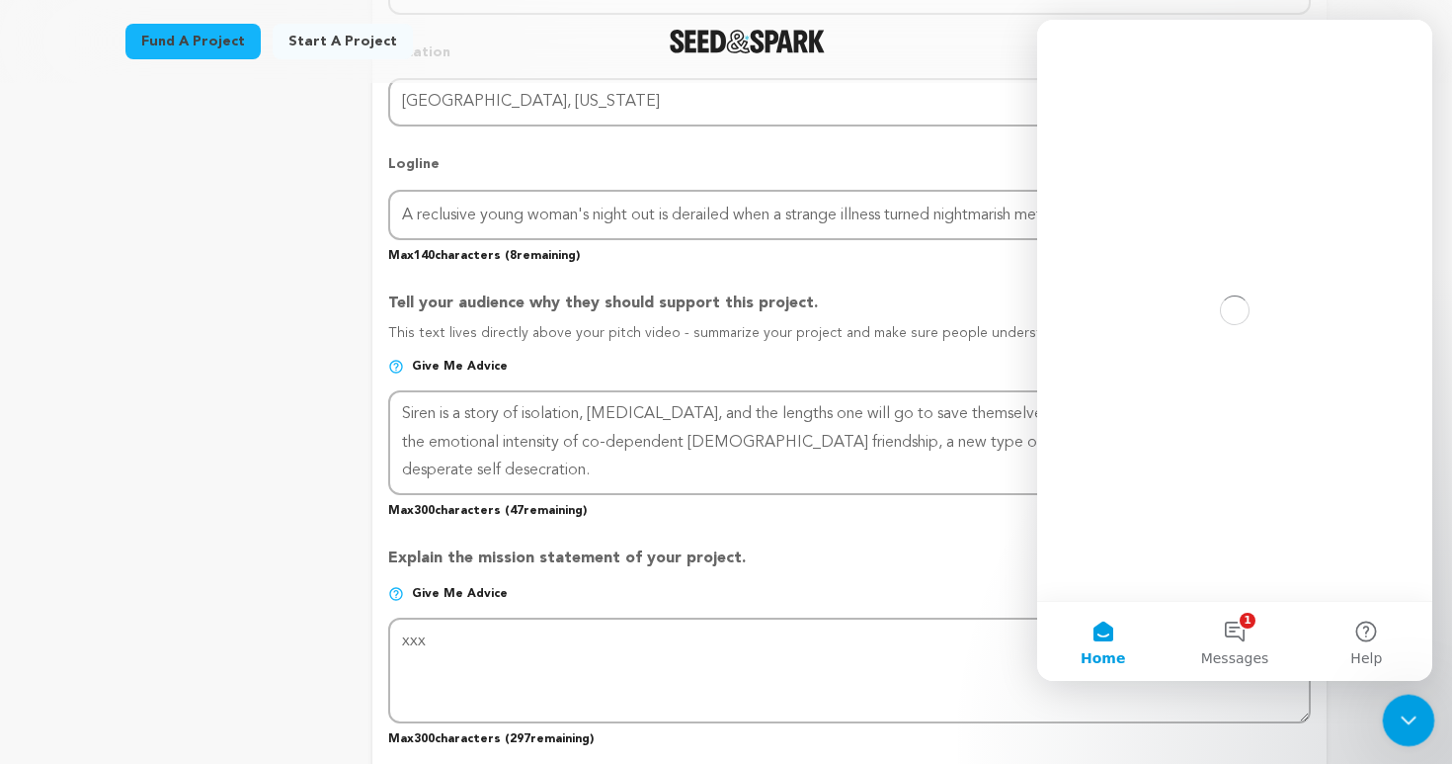
scroll to position [0, 0]
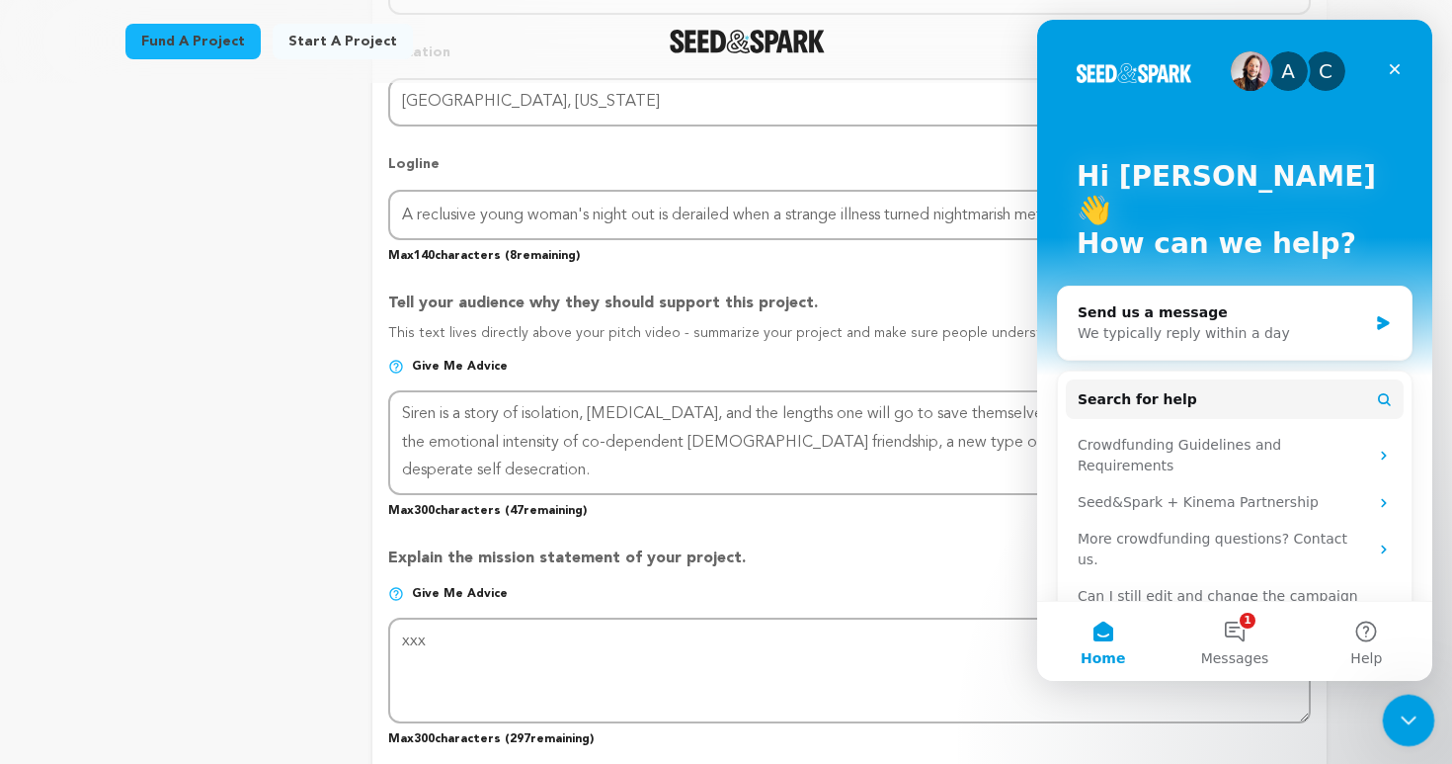
click at [1401, 727] on icon "Close Intercom Messenger" at bounding box center [1406, 717] width 24 height 24
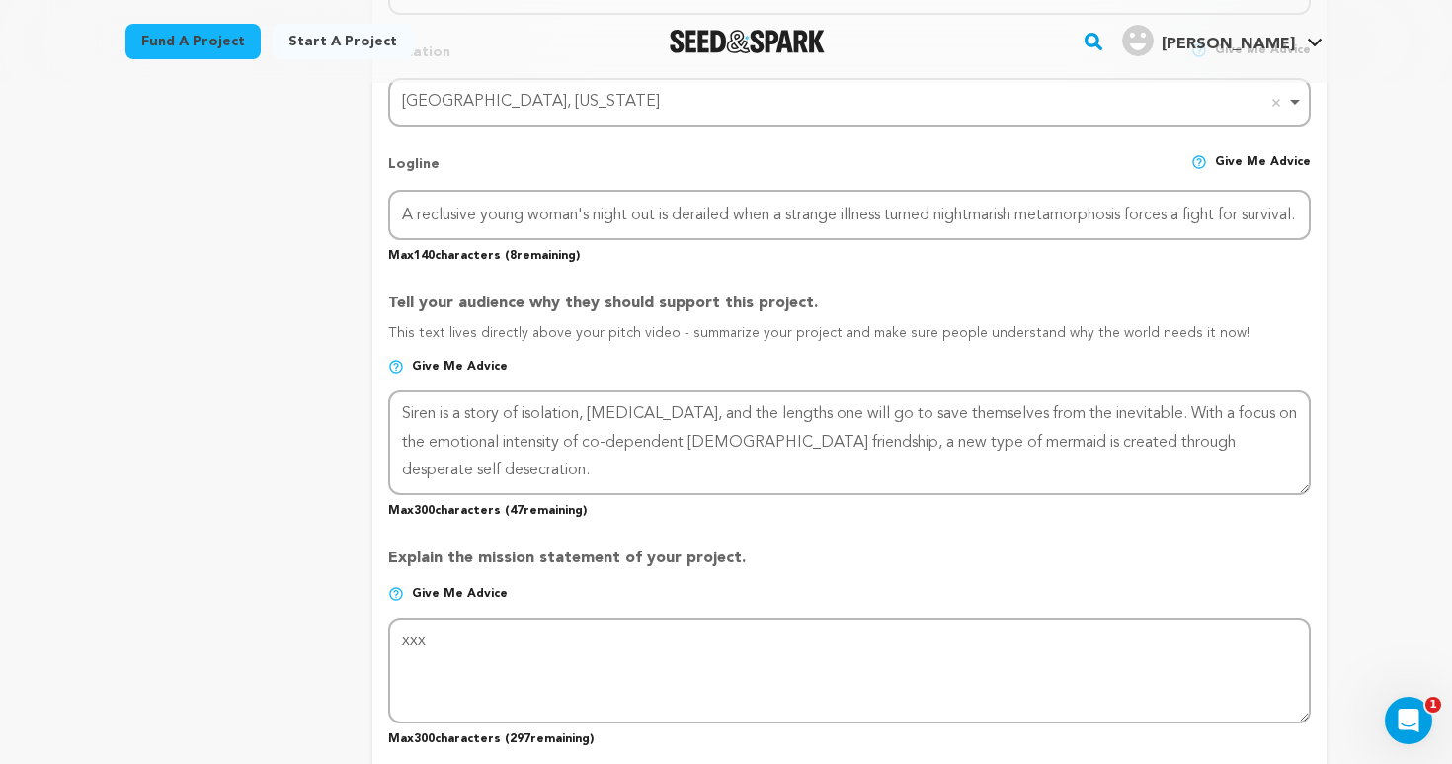
click at [1138, 548] on p "Explain the mission statement of your project." at bounding box center [849, 566] width 923 height 40
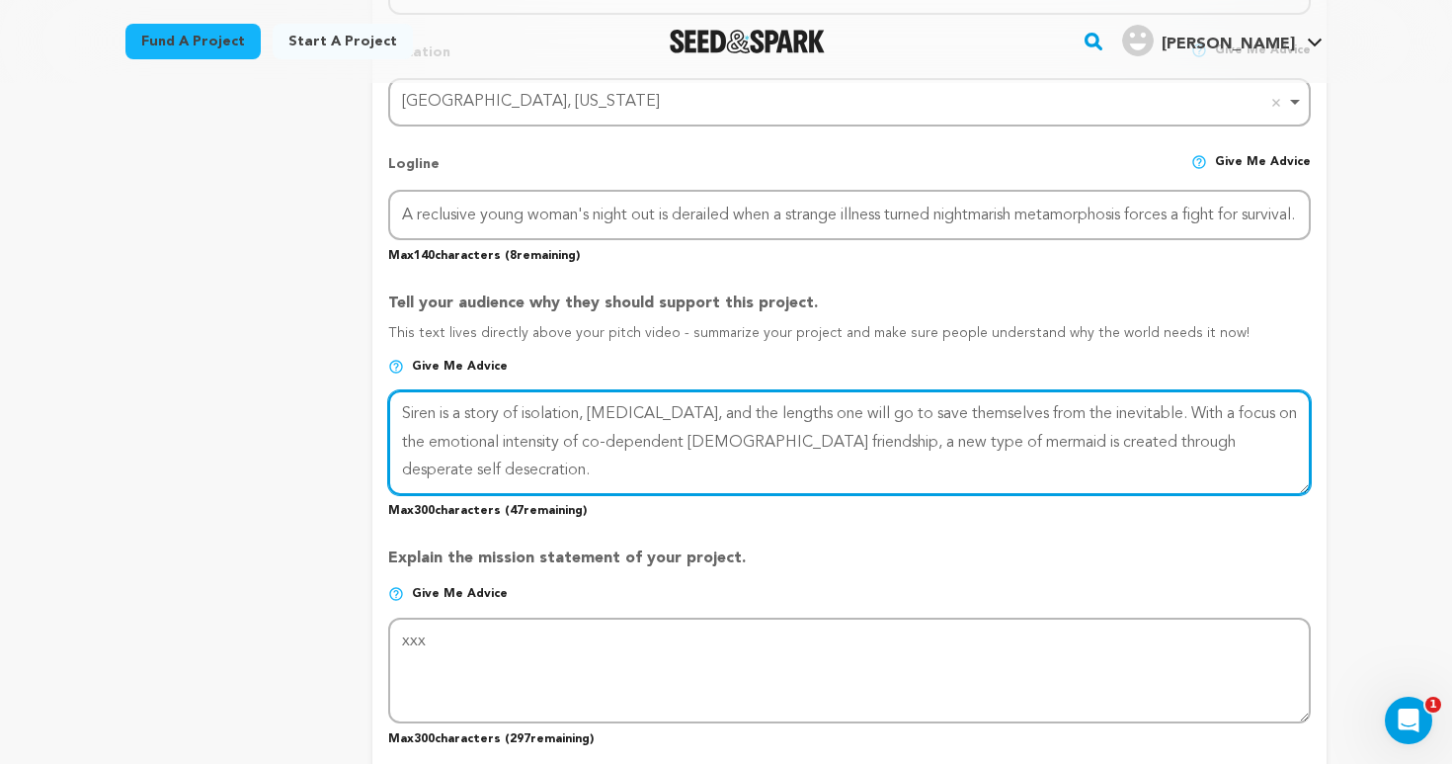
click at [1164, 442] on textarea at bounding box center [849, 442] width 923 height 105
click at [1187, 412] on textarea at bounding box center [849, 442] width 923 height 105
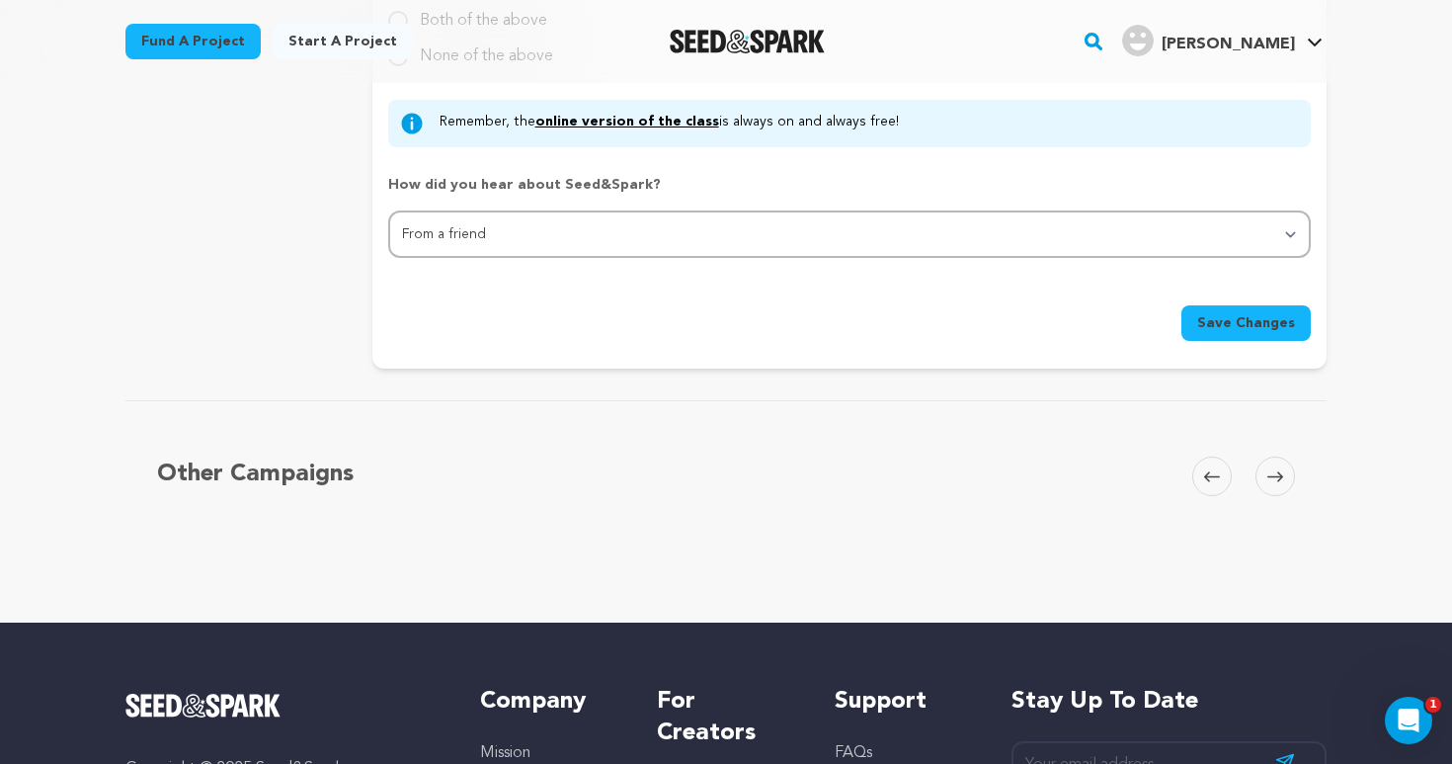
scroll to position [2005, 0]
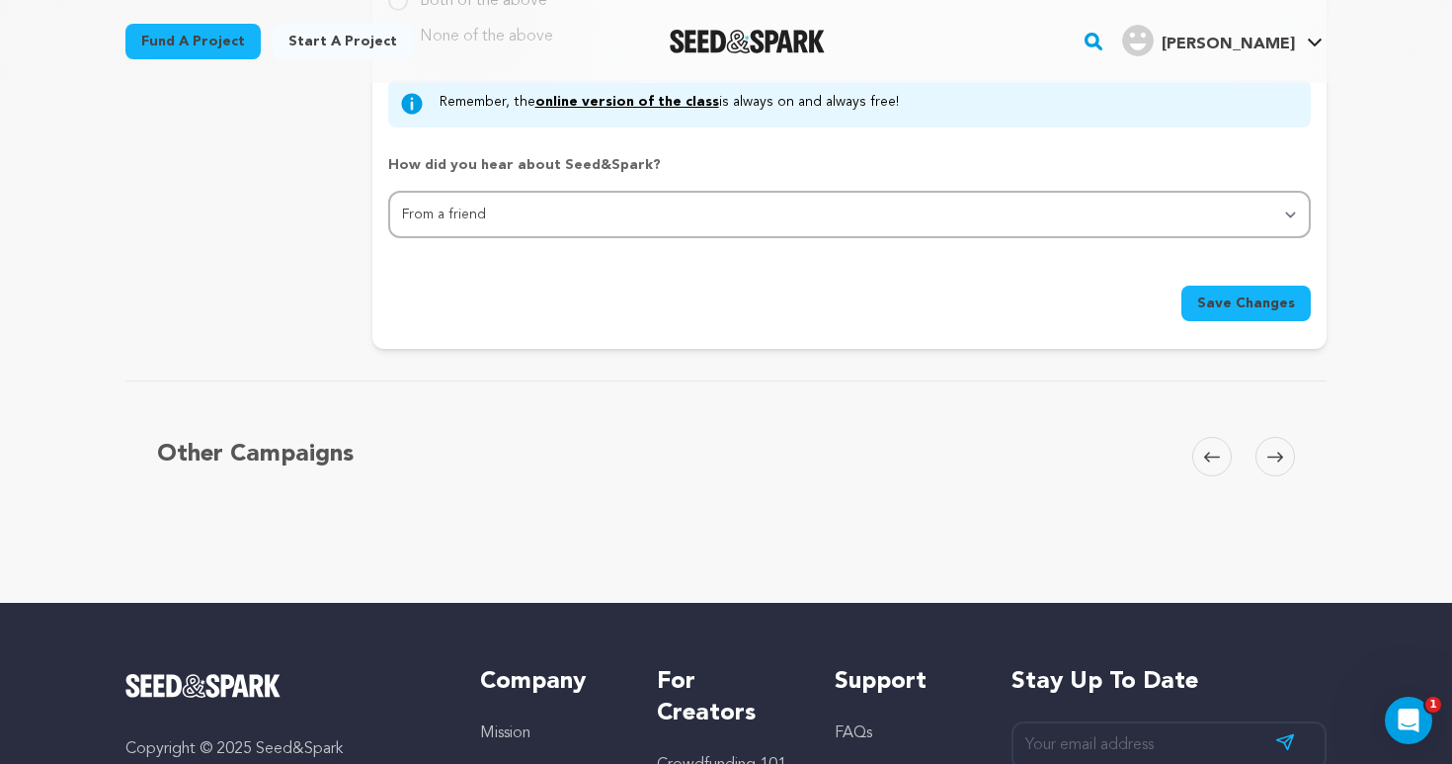
click at [1233, 311] on button "Save Changes" at bounding box center [1245, 303] width 129 height 36
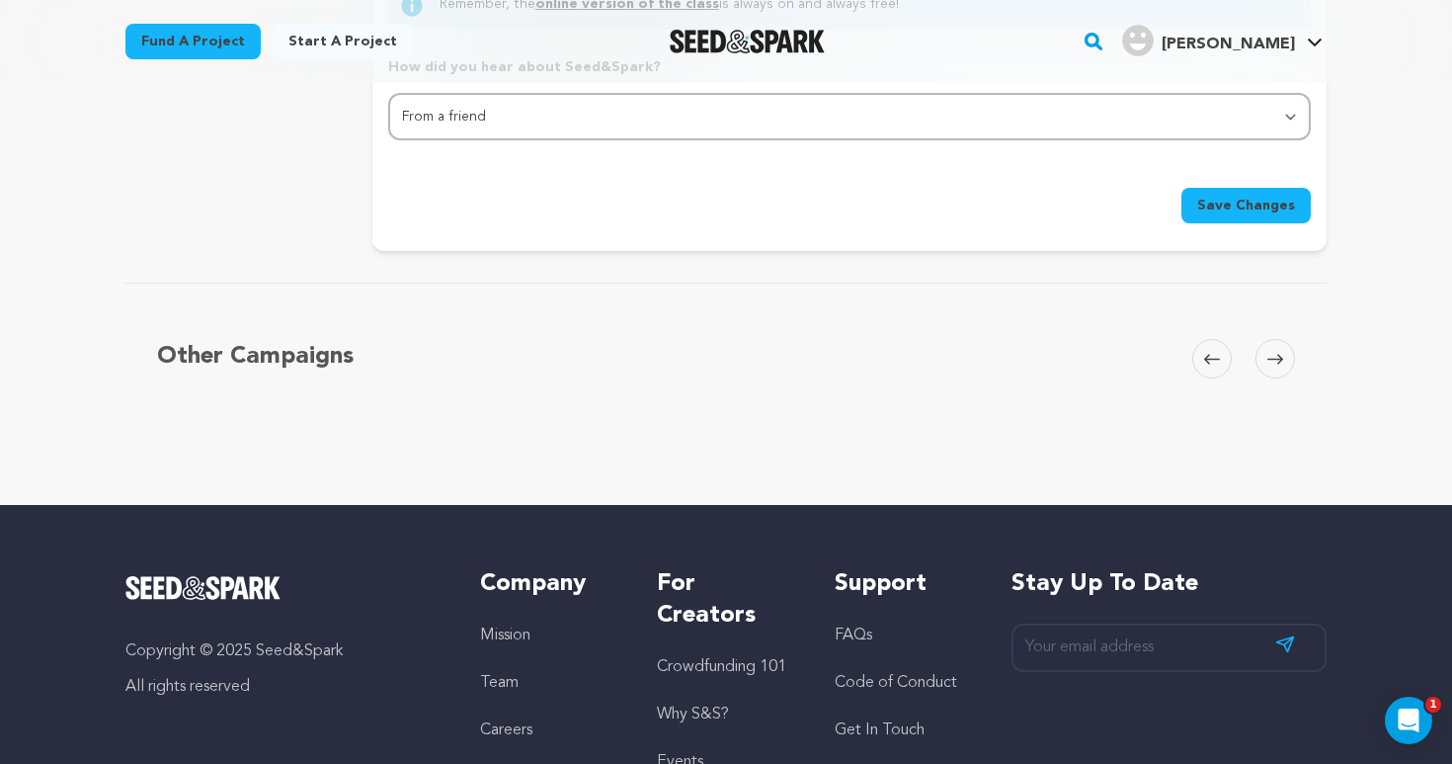
scroll to position [2104, 0]
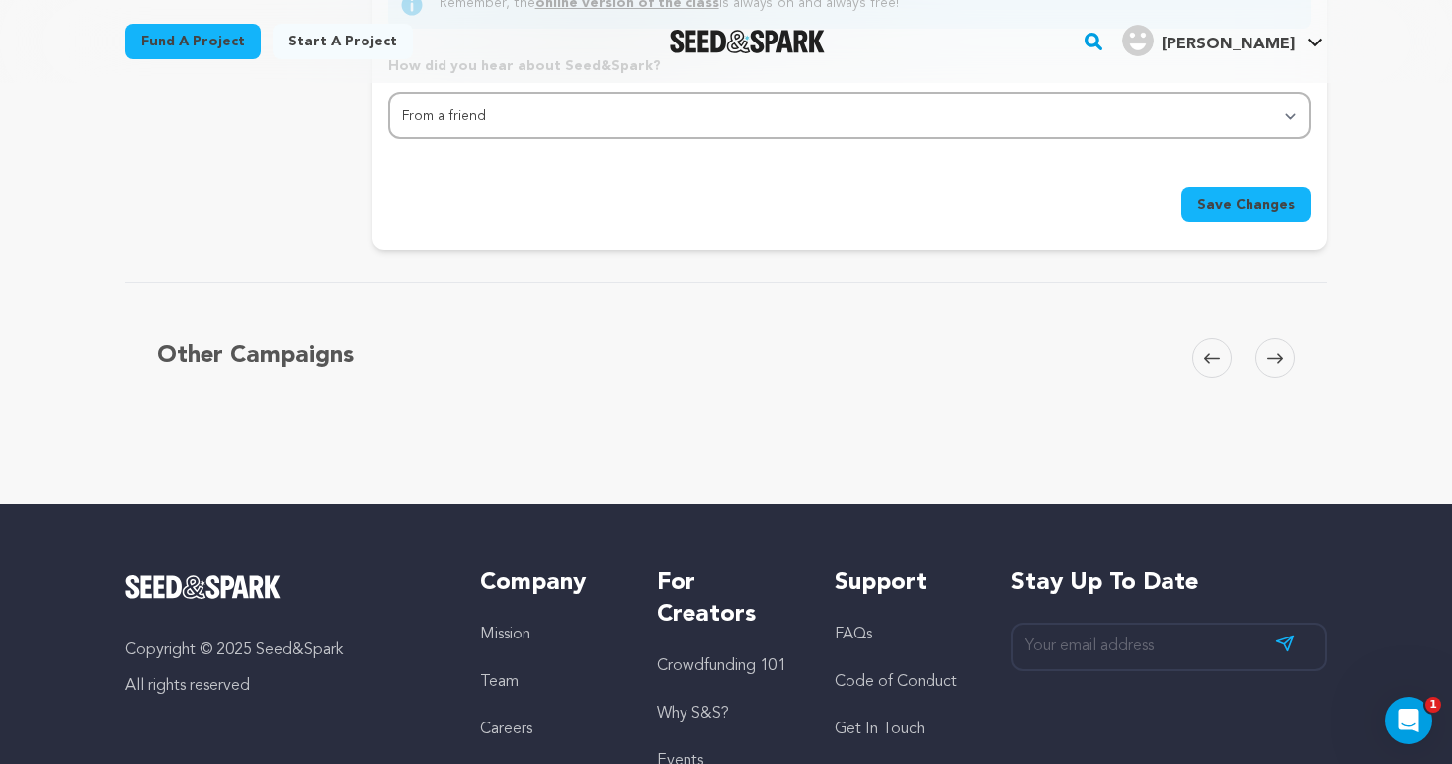
click at [1228, 195] on span "Save Changes" at bounding box center [1246, 205] width 98 height 20
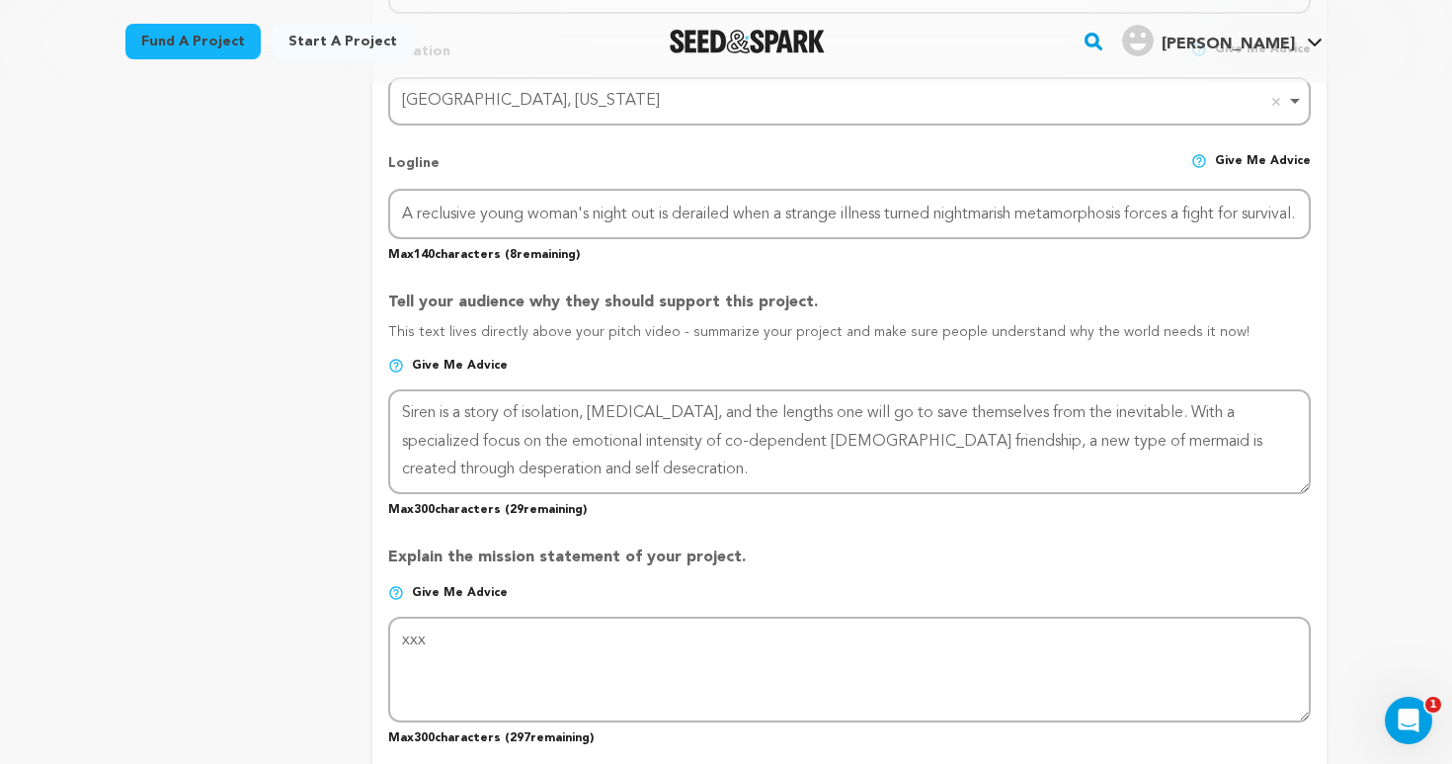
scroll to position [979, 0]
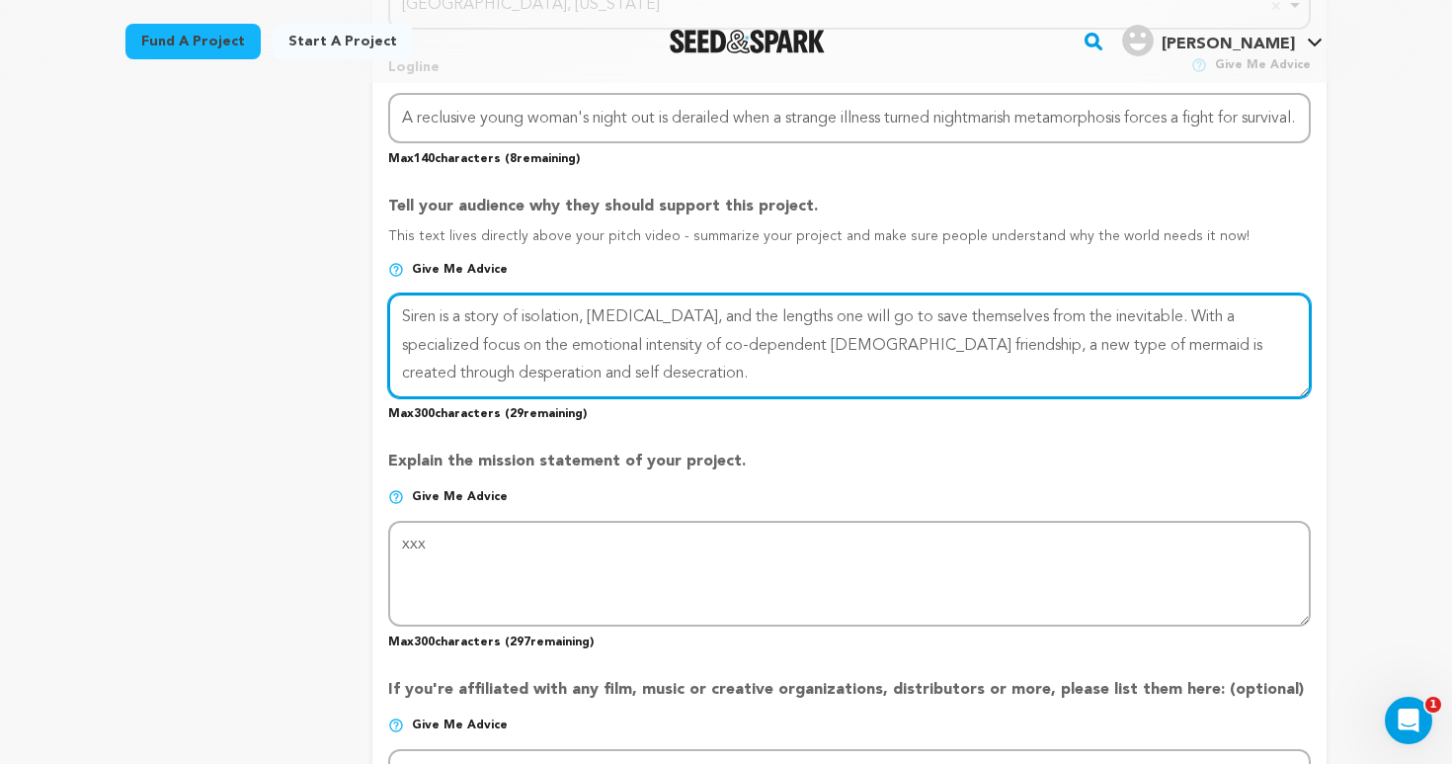
click at [1266, 315] on textarea at bounding box center [849, 345] width 923 height 105
type textarea "Siren is a story of isolation, paranoia, and the lengths one will go to save th…"
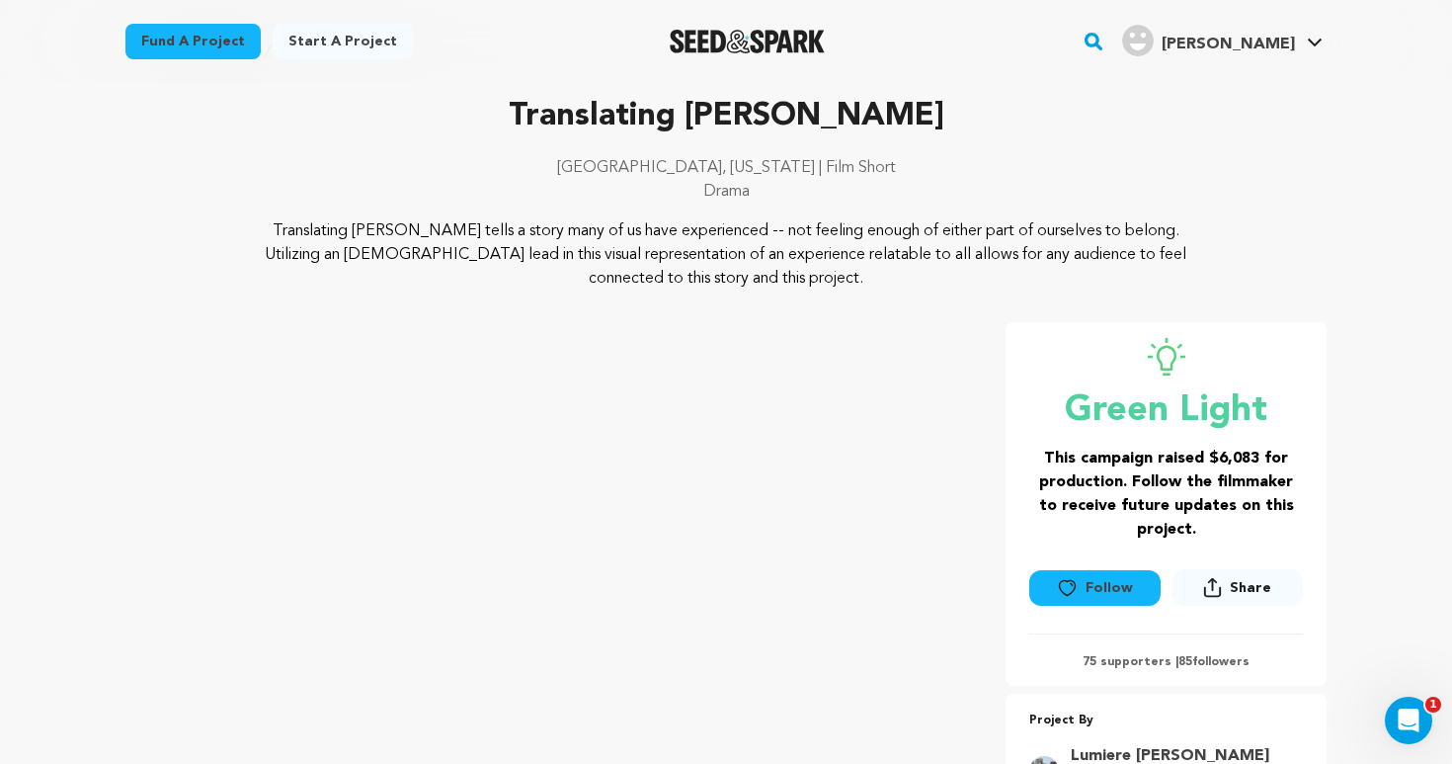
scroll to position [63, 0]
